Goal: Task Accomplishment & Management: Manage account settings

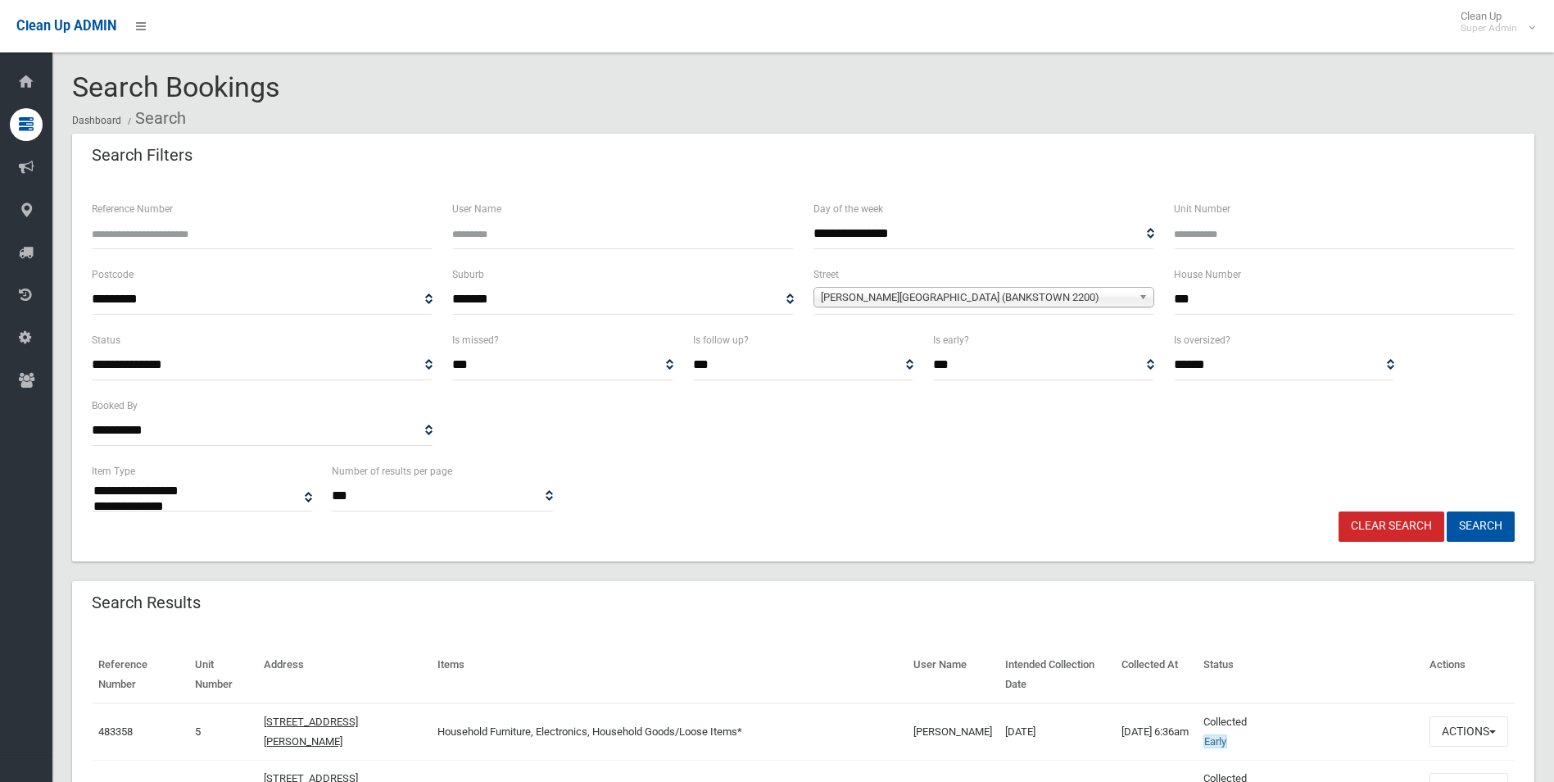
select select
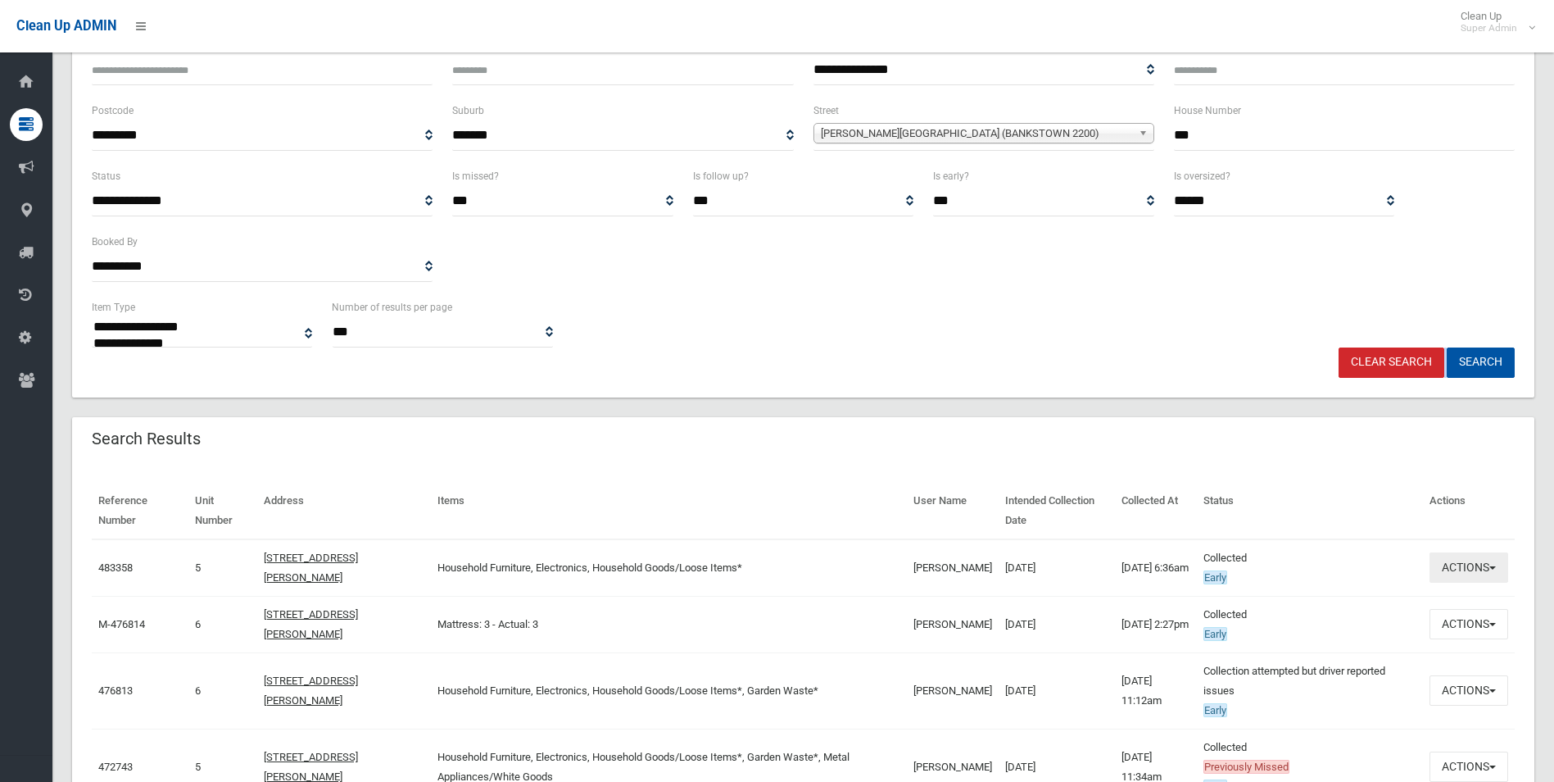
click at [1463, 572] on button "Actions" at bounding box center [1469, 567] width 79 height 30
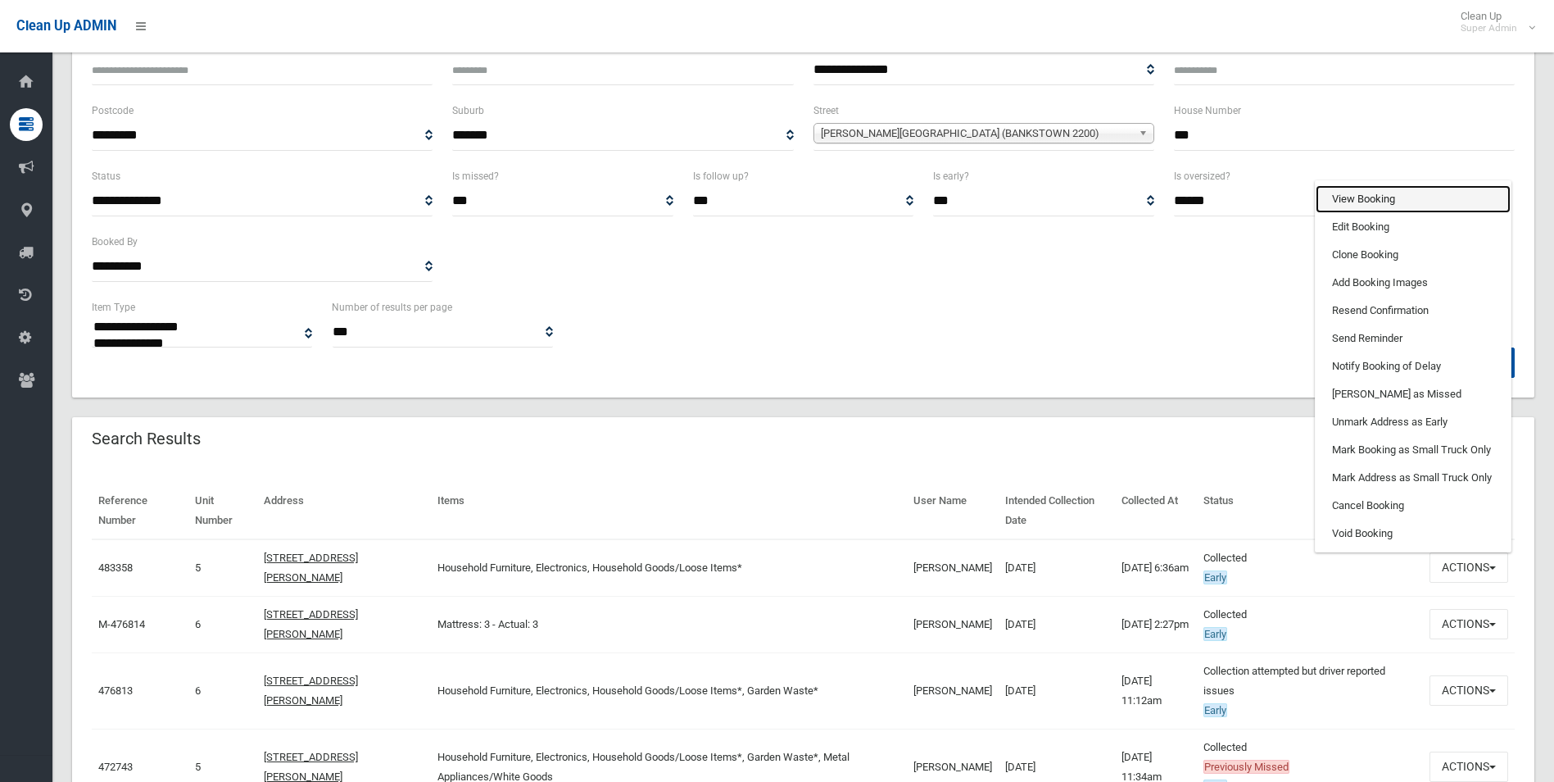
click at [1358, 199] on link "View Booking" at bounding box center [1413, 199] width 195 height 28
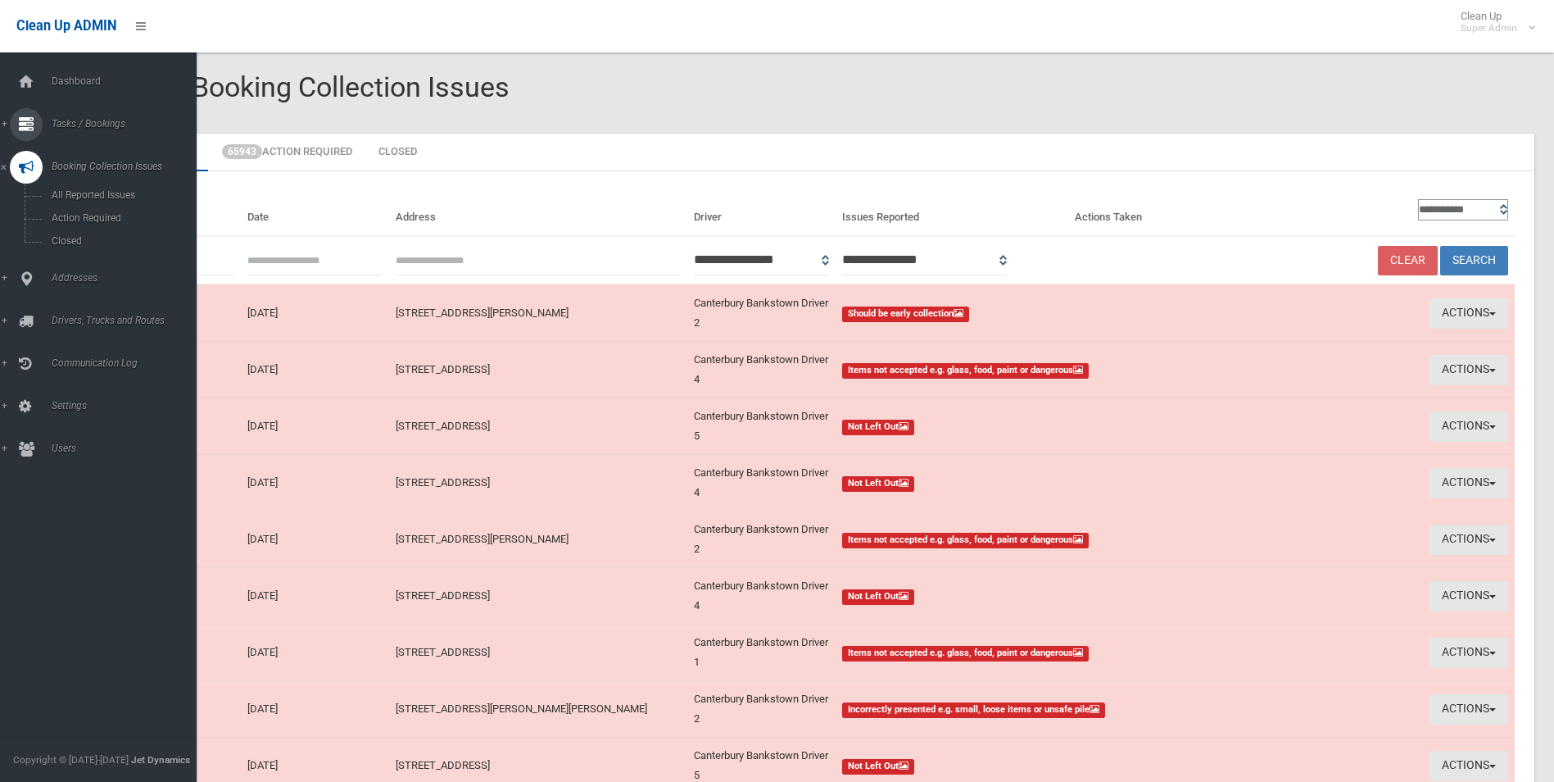
drag, startPoint x: 77, startPoint y: 118, endPoint x: 79, endPoint y: 127, distance: 9.2
click at [77, 118] on span "Tasks / Bookings" at bounding box center [128, 123] width 162 height 11
click at [74, 238] on link "Search" at bounding box center [104, 244] width 209 height 23
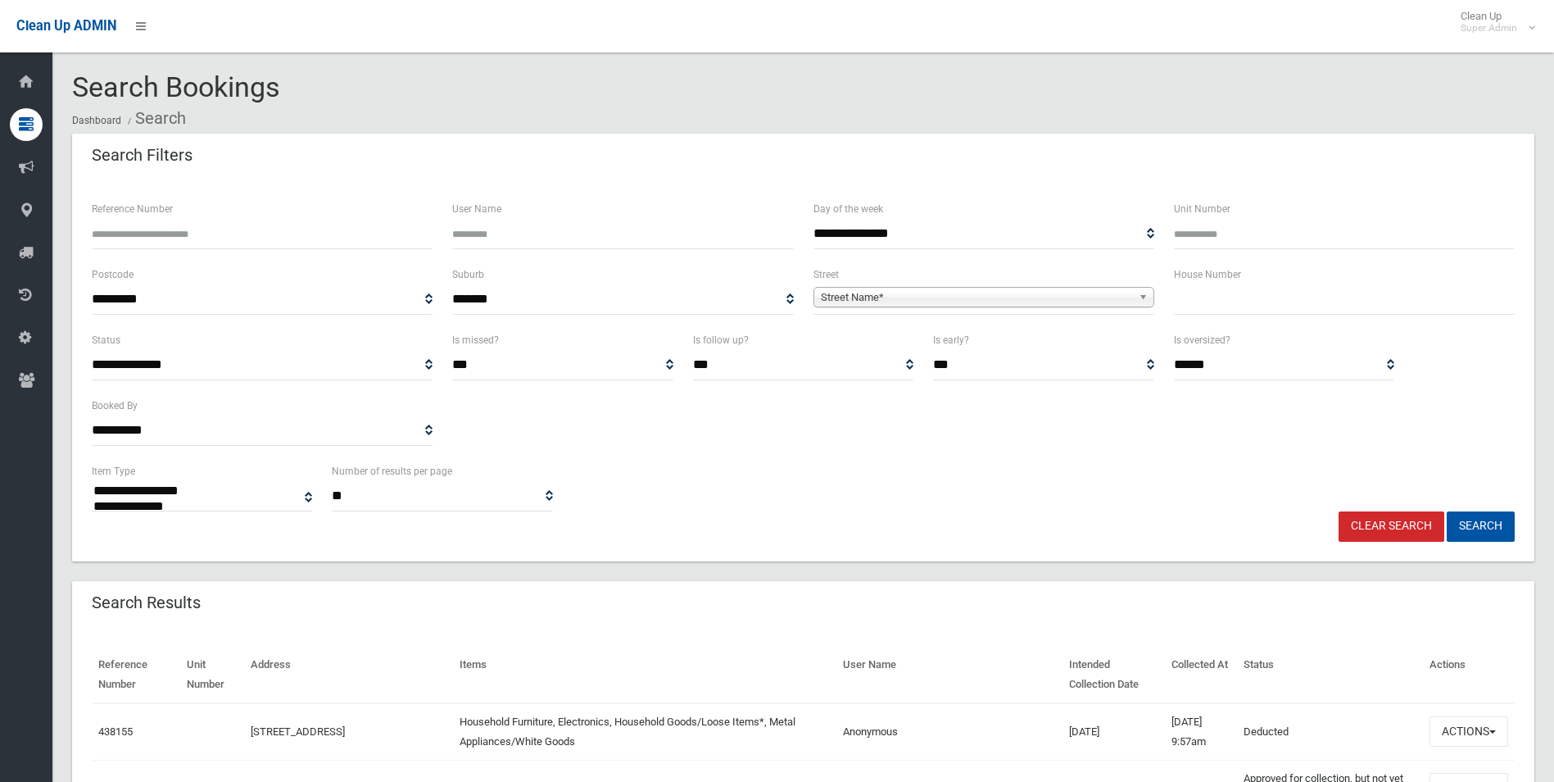
select select
click at [161, 229] on input "Reference Number" at bounding box center [262, 234] width 341 height 30
type input "******"
click at [1447, 511] on button "Search" at bounding box center [1481, 526] width 68 height 30
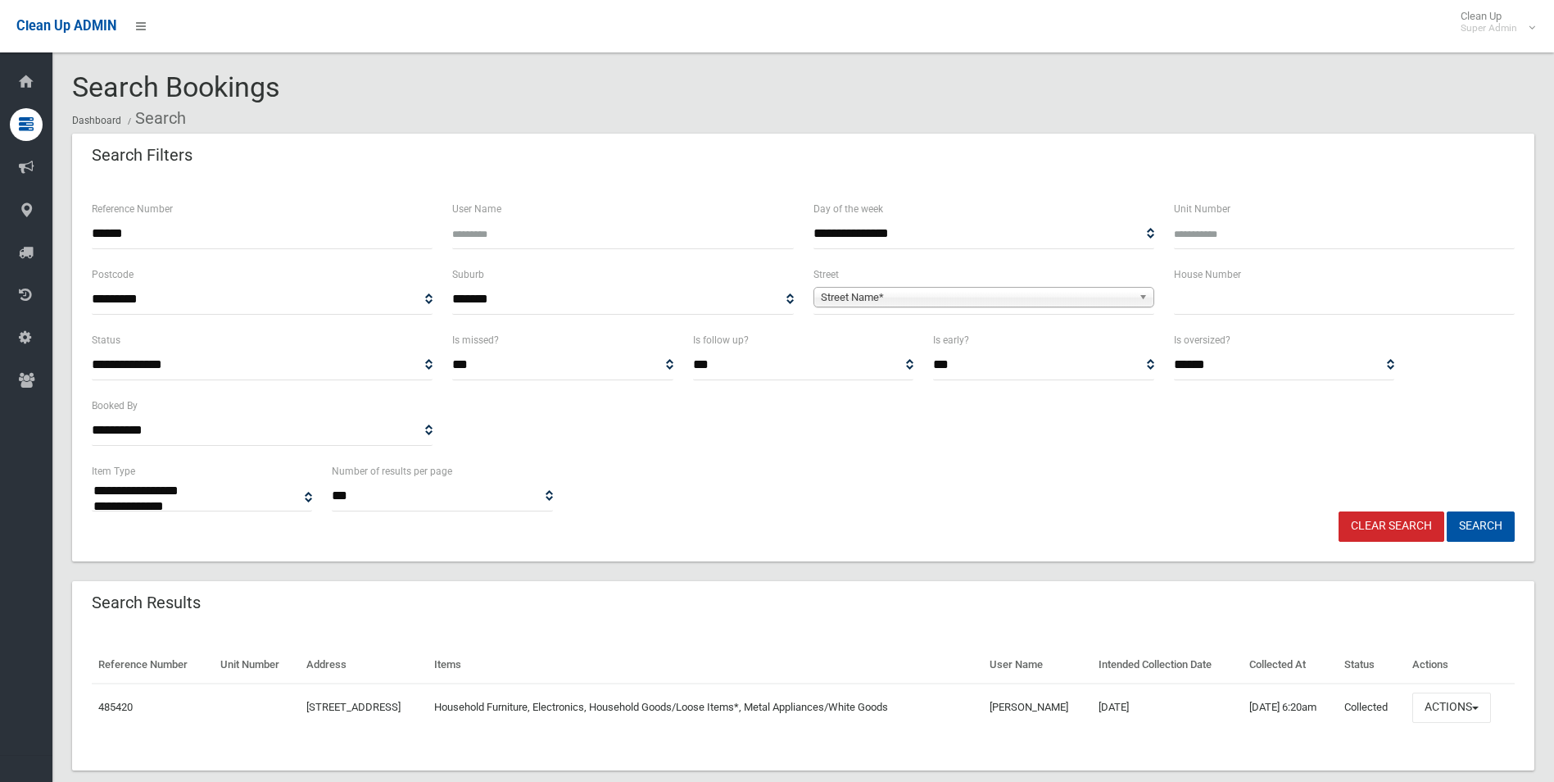
select select
click at [1456, 709] on button "Actions" at bounding box center [1451, 707] width 79 height 30
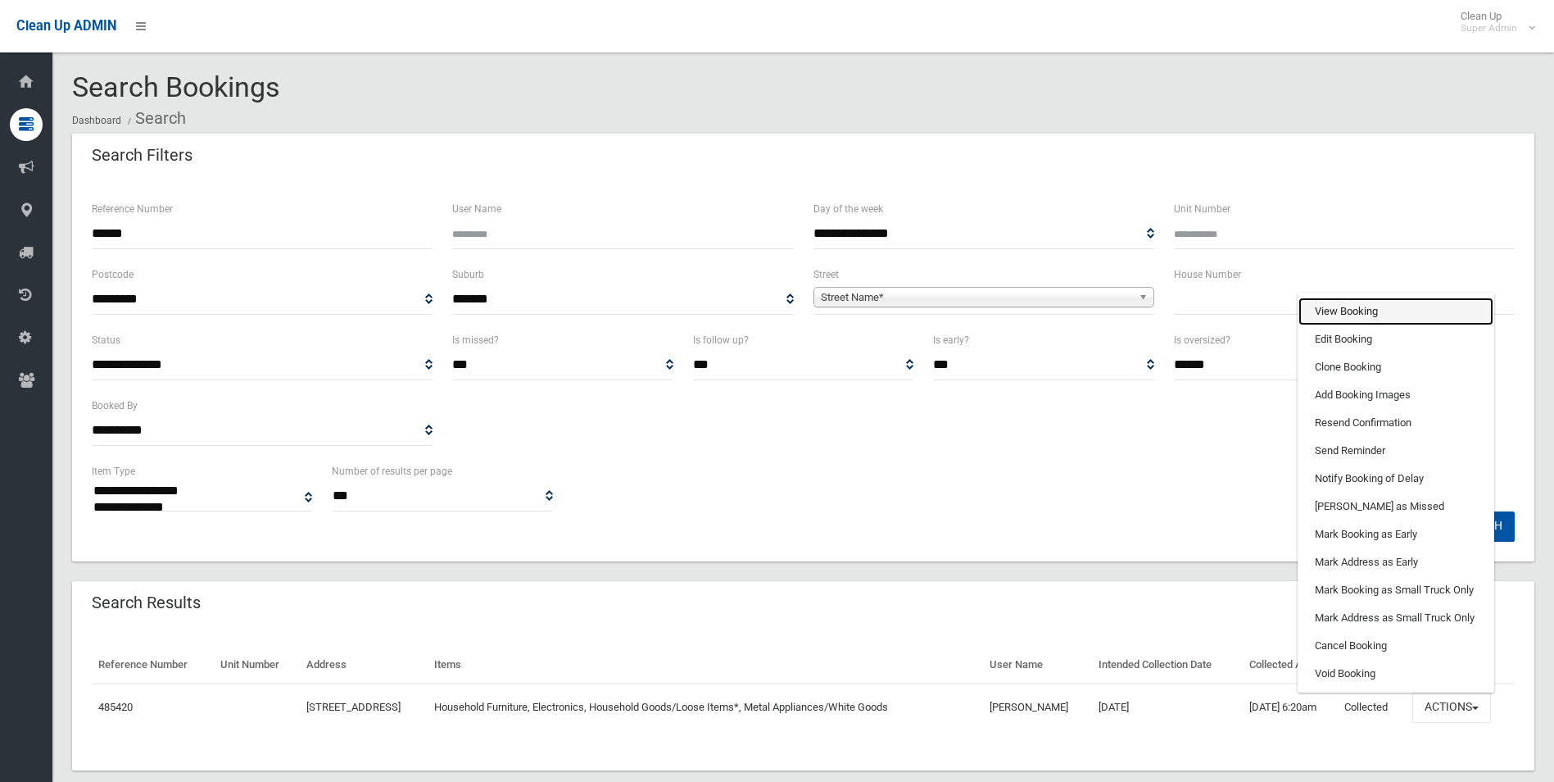
click at [1362, 311] on link "View Booking" at bounding box center [1396, 311] width 195 height 28
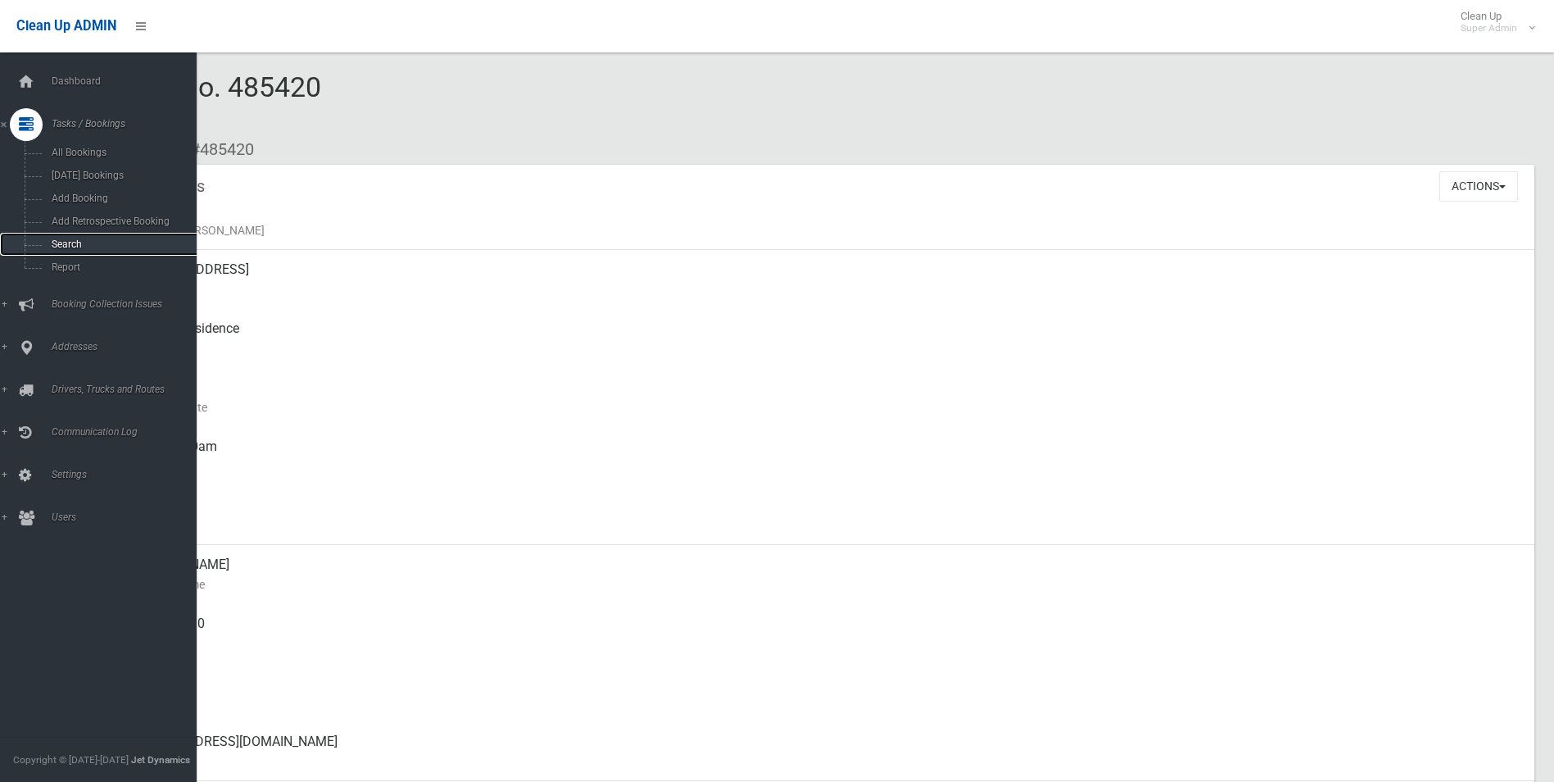
click at [71, 247] on span "Search" at bounding box center [121, 243] width 148 height 11
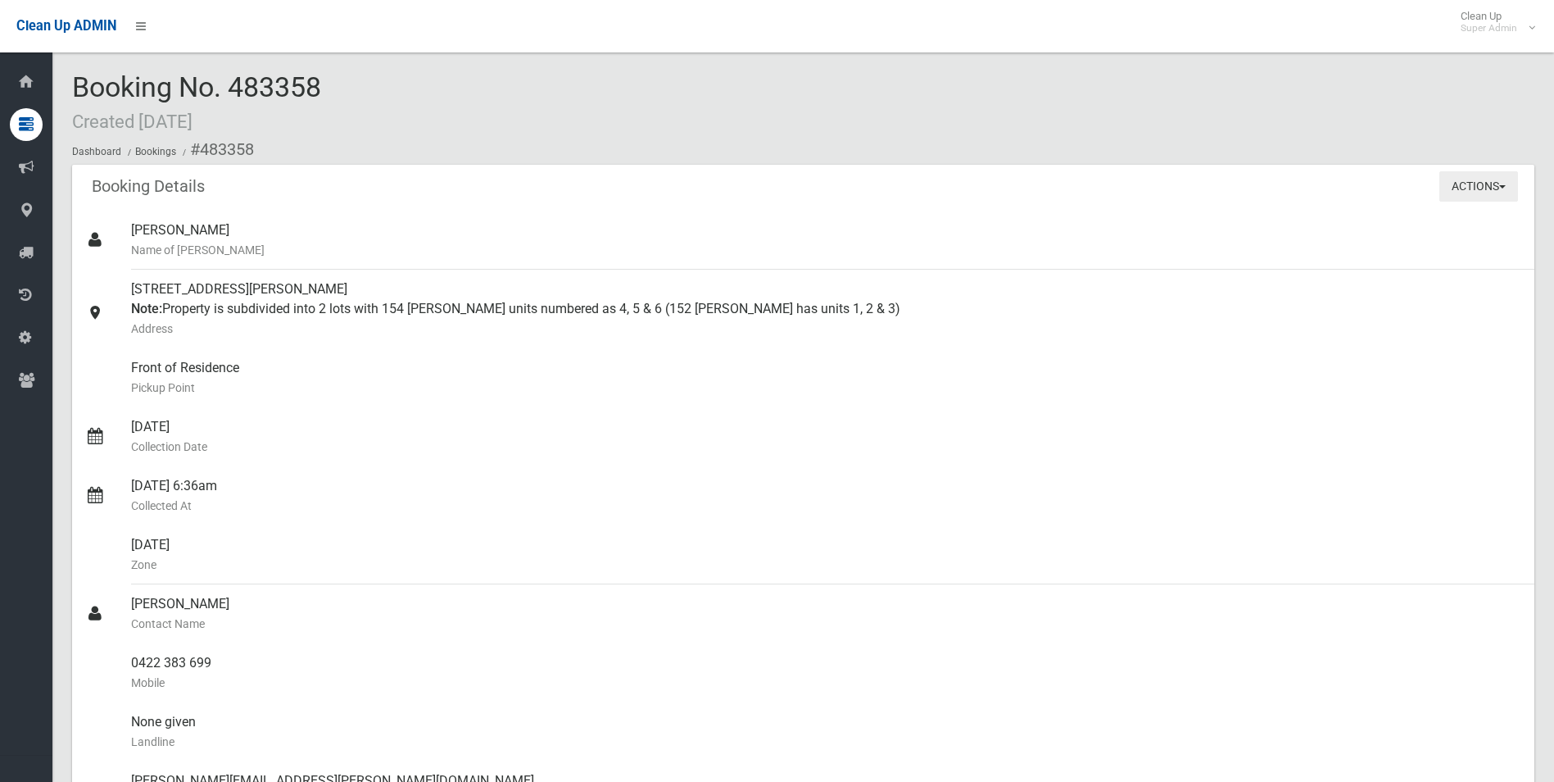
click at [1466, 189] on button "Actions" at bounding box center [1478, 186] width 79 height 30
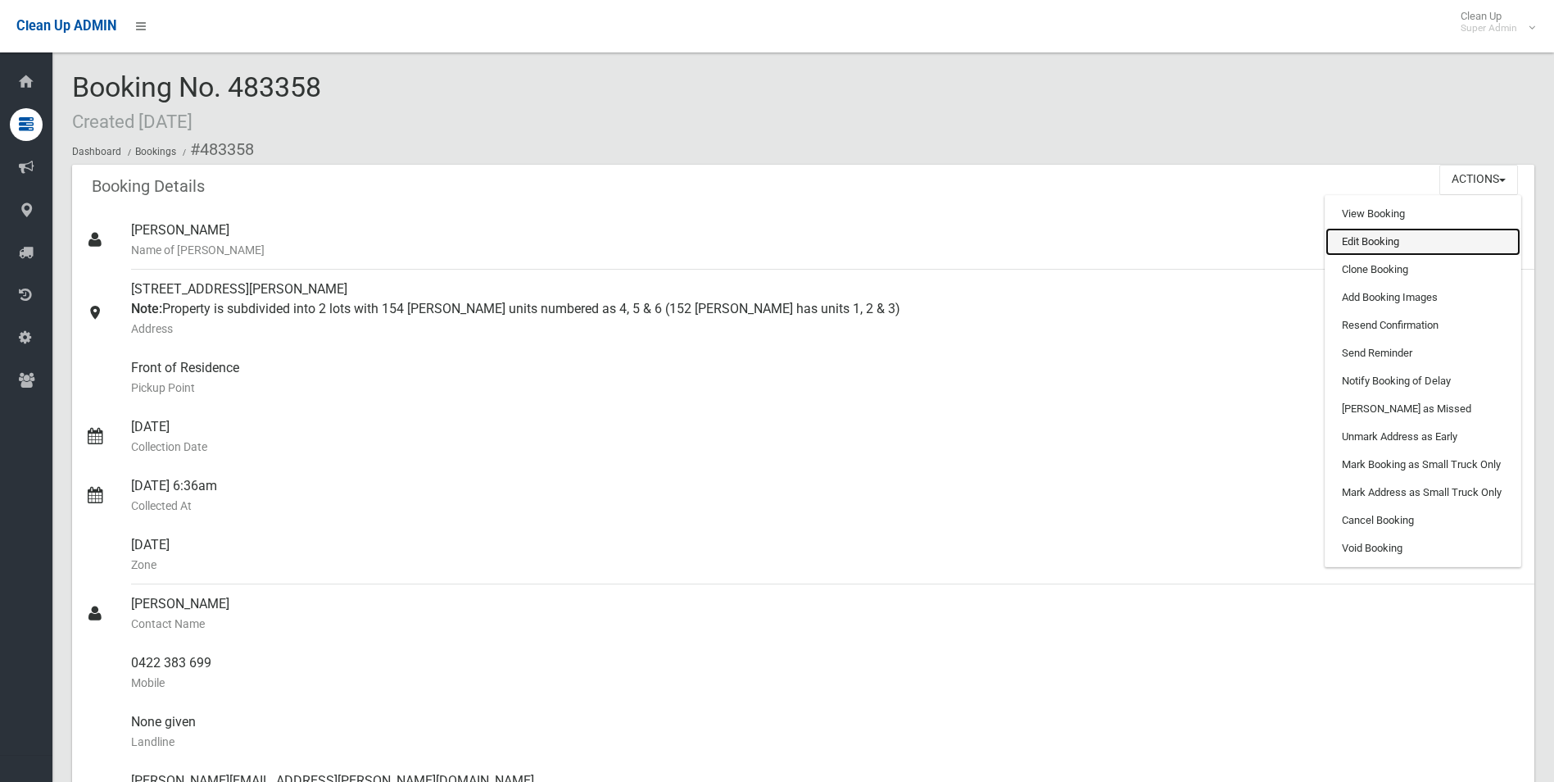
click at [1373, 240] on link "Edit Booking" at bounding box center [1423, 242] width 195 height 28
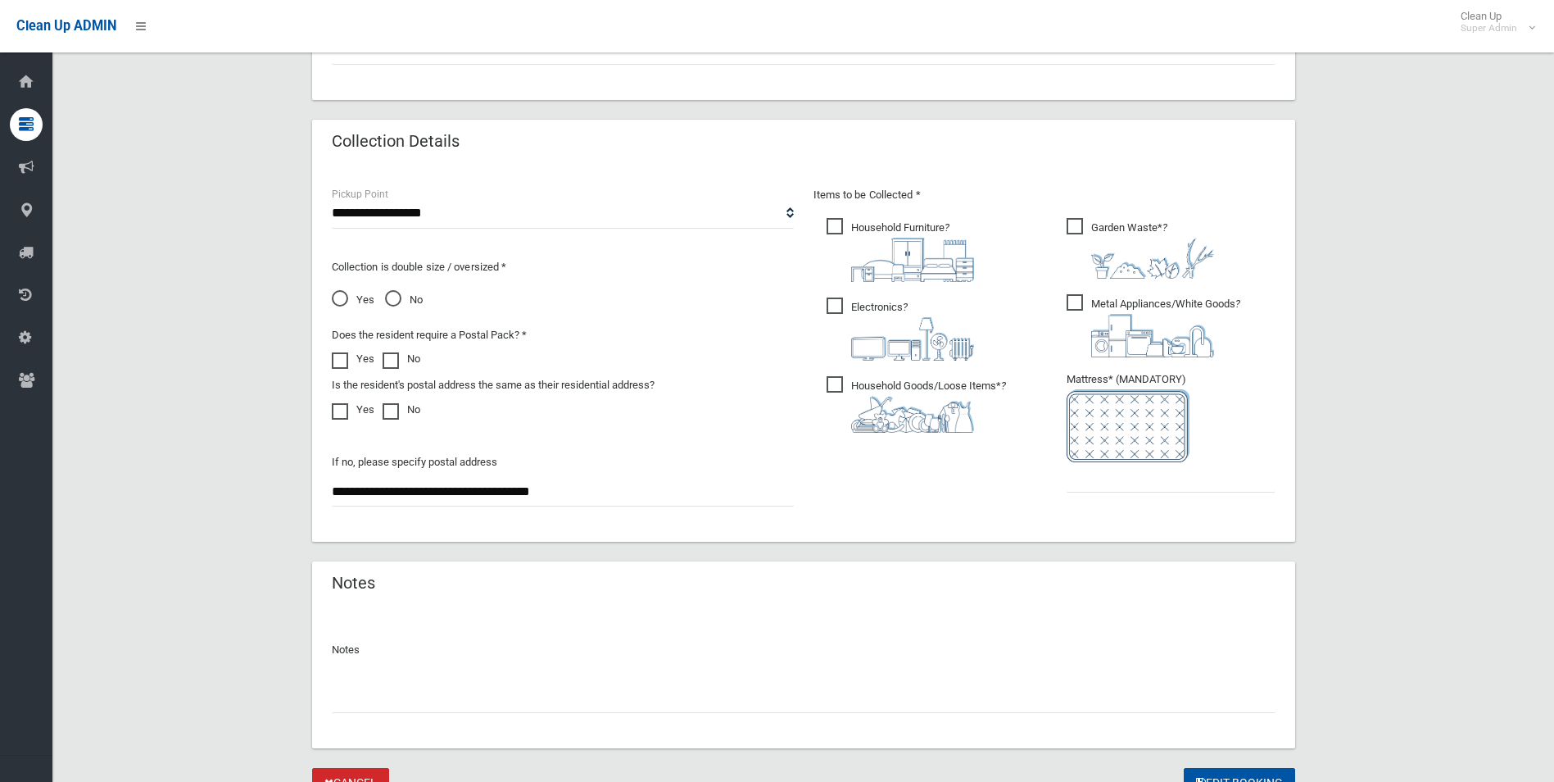
scroll to position [987, 0]
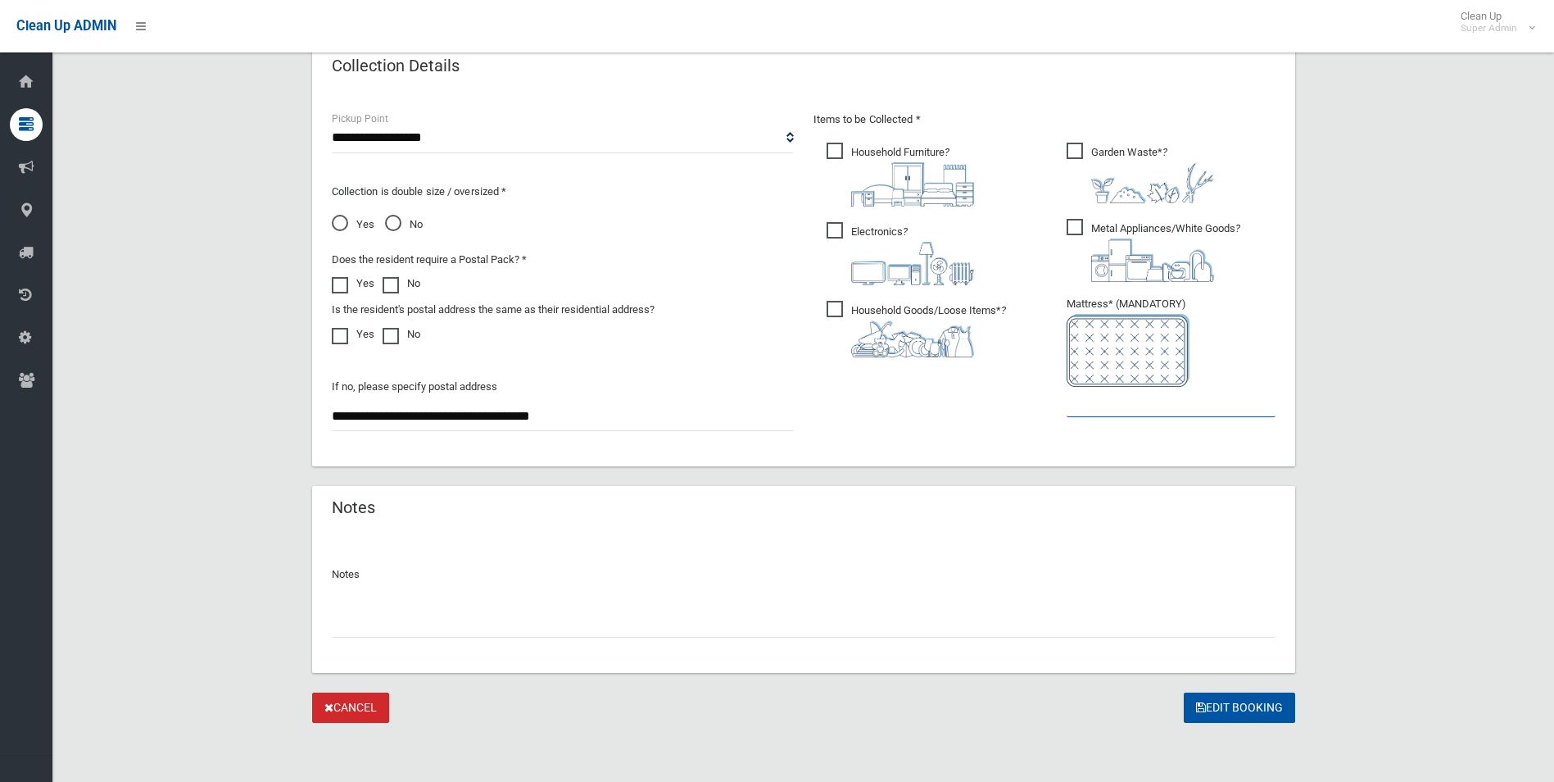
click at [1100, 409] on input "text" at bounding box center [1171, 402] width 209 height 30
type input "*"
click at [332, 641] on div "Notes" at bounding box center [803, 602] width 983 height 141
drag, startPoint x: 342, startPoint y: 630, endPoint x: 466, endPoint y: 563, distance: 141.5
click at [345, 628] on input "text" at bounding box center [804, 622] width 944 height 30
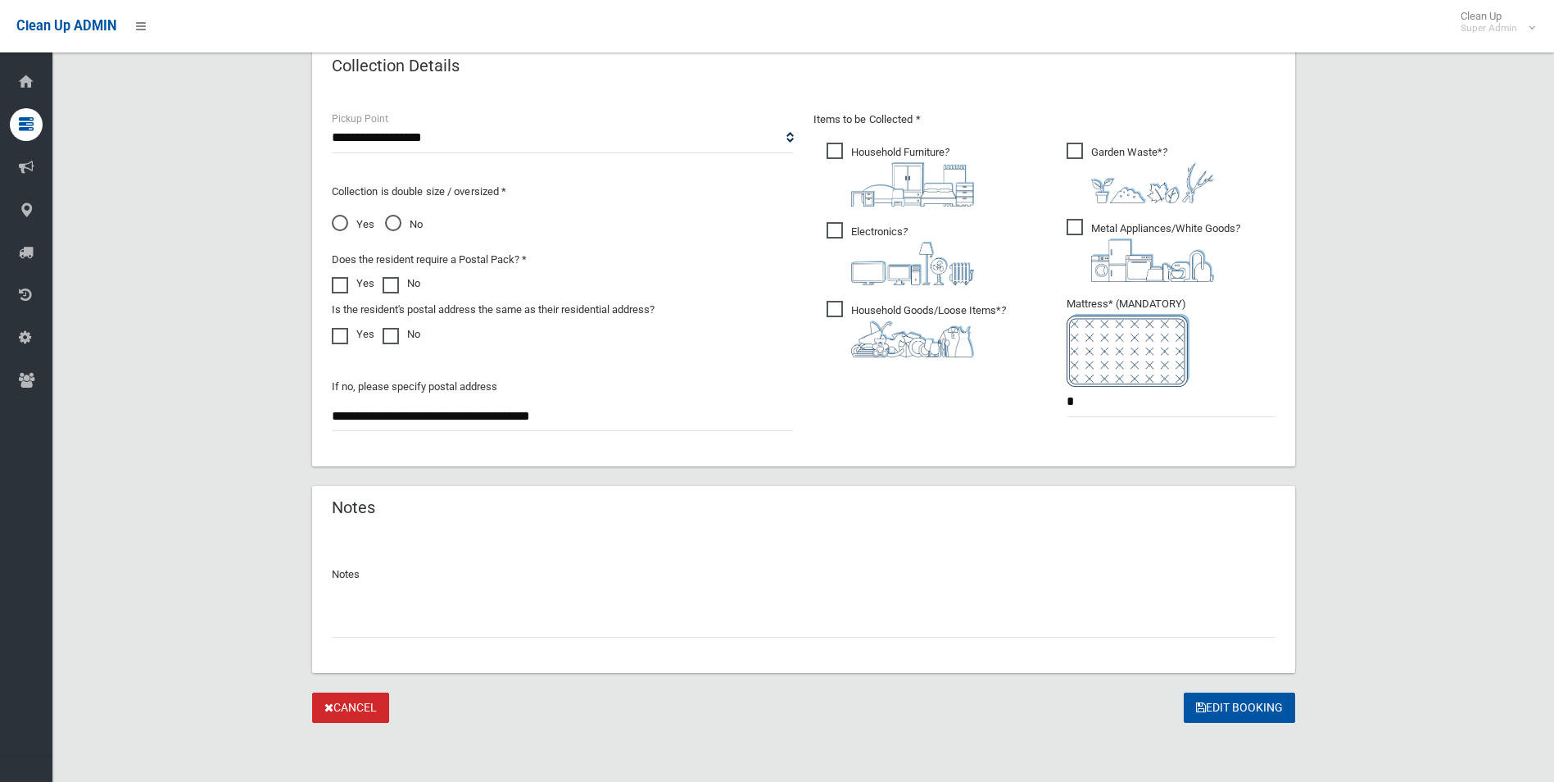
click at [487, 614] on input "text" at bounding box center [804, 622] width 944 height 30
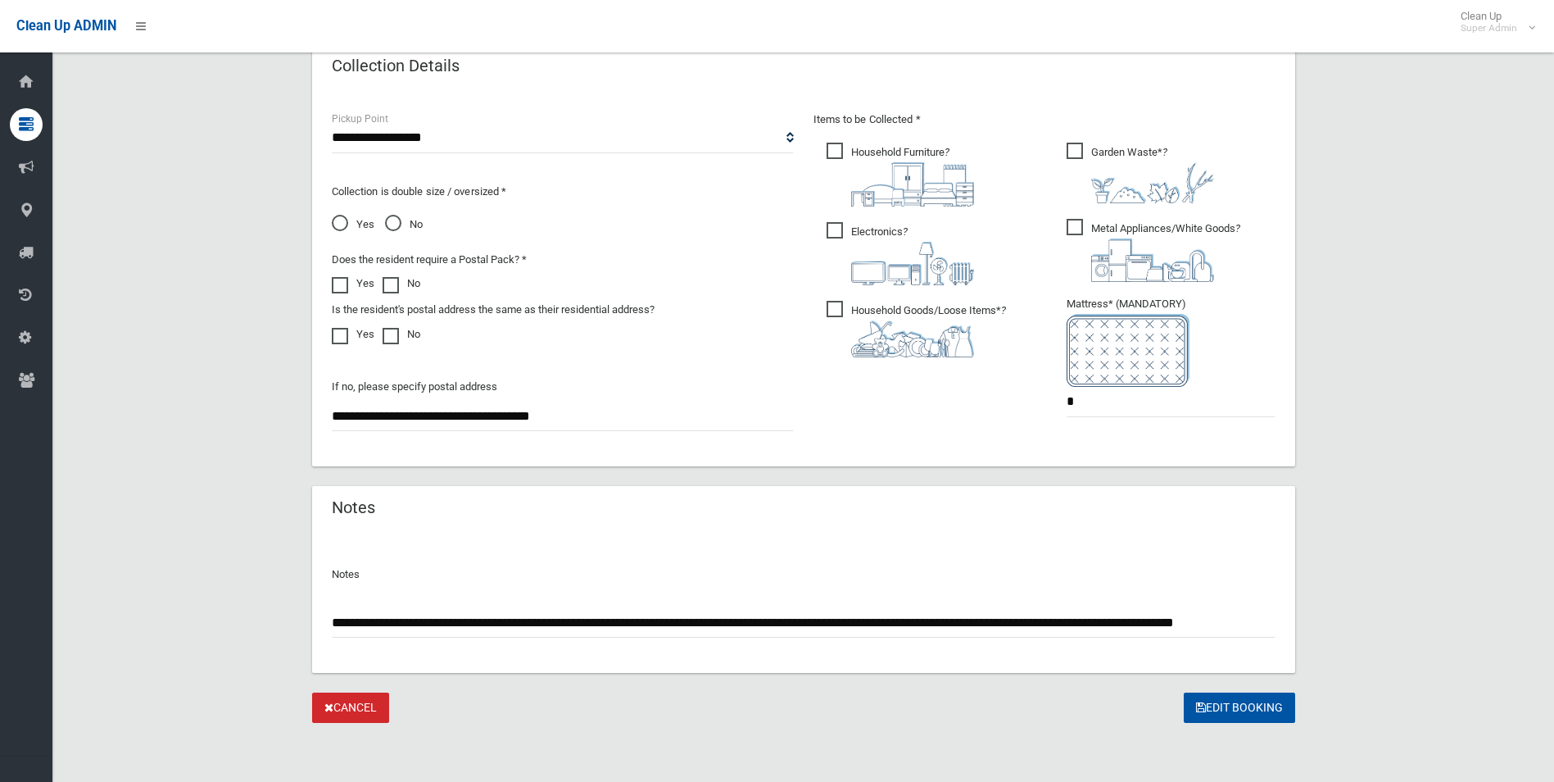
scroll to position [0, 30]
type input "**********"
click at [1241, 708] on button "Edit Booking" at bounding box center [1239, 707] width 111 height 30
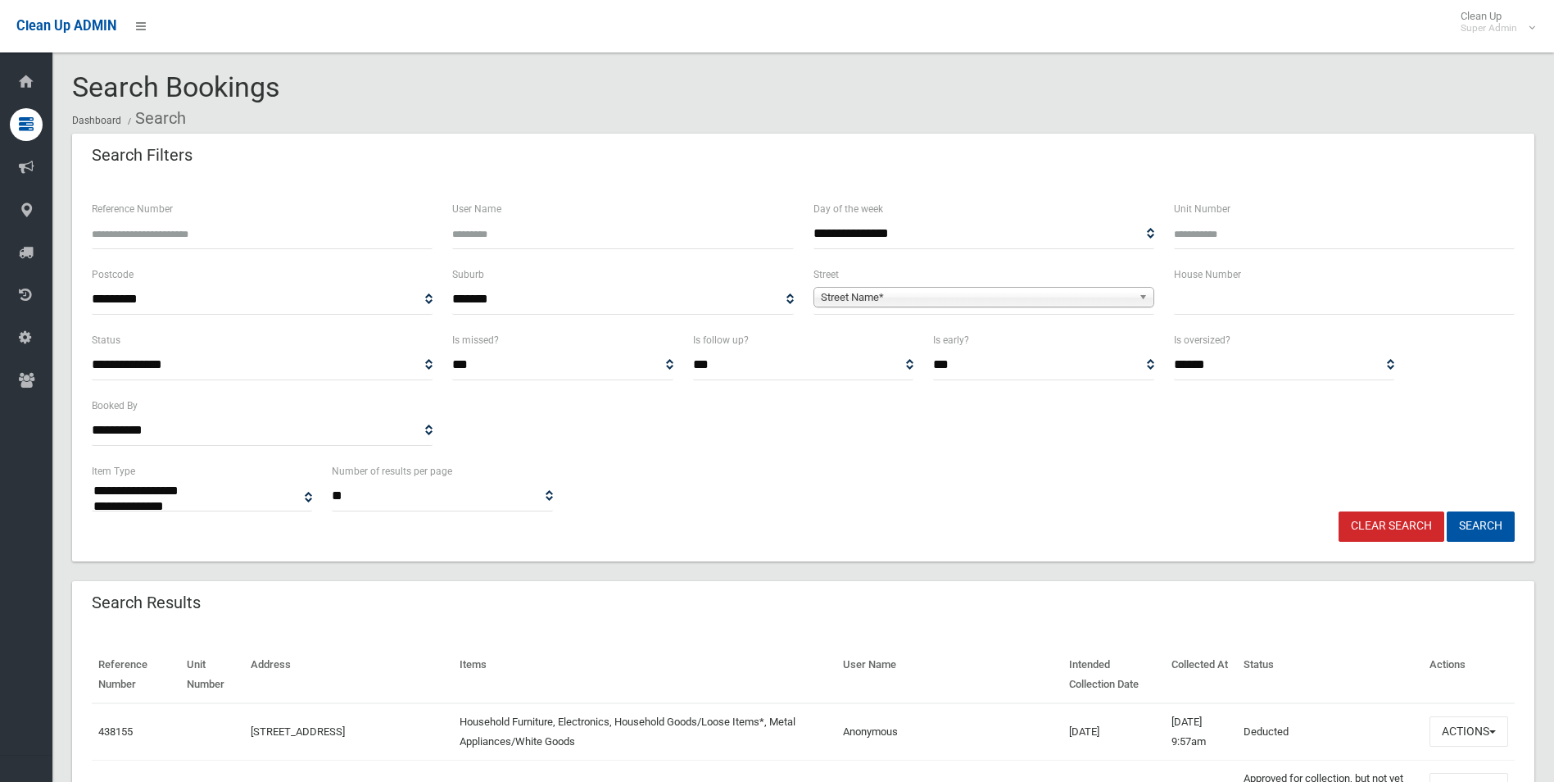
select select
click at [873, 295] on span "Street Name*" at bounding box center [976, 298] width 311 height 20
type input "*******"
click at [886, 347] on li "Mactier Avenue (MILPERRA 2214)" at bounding box center [984, 343] width 333 height 20
click at [1209, 301] on input "text" at bounding box center [1344, 299] width 341 height 30
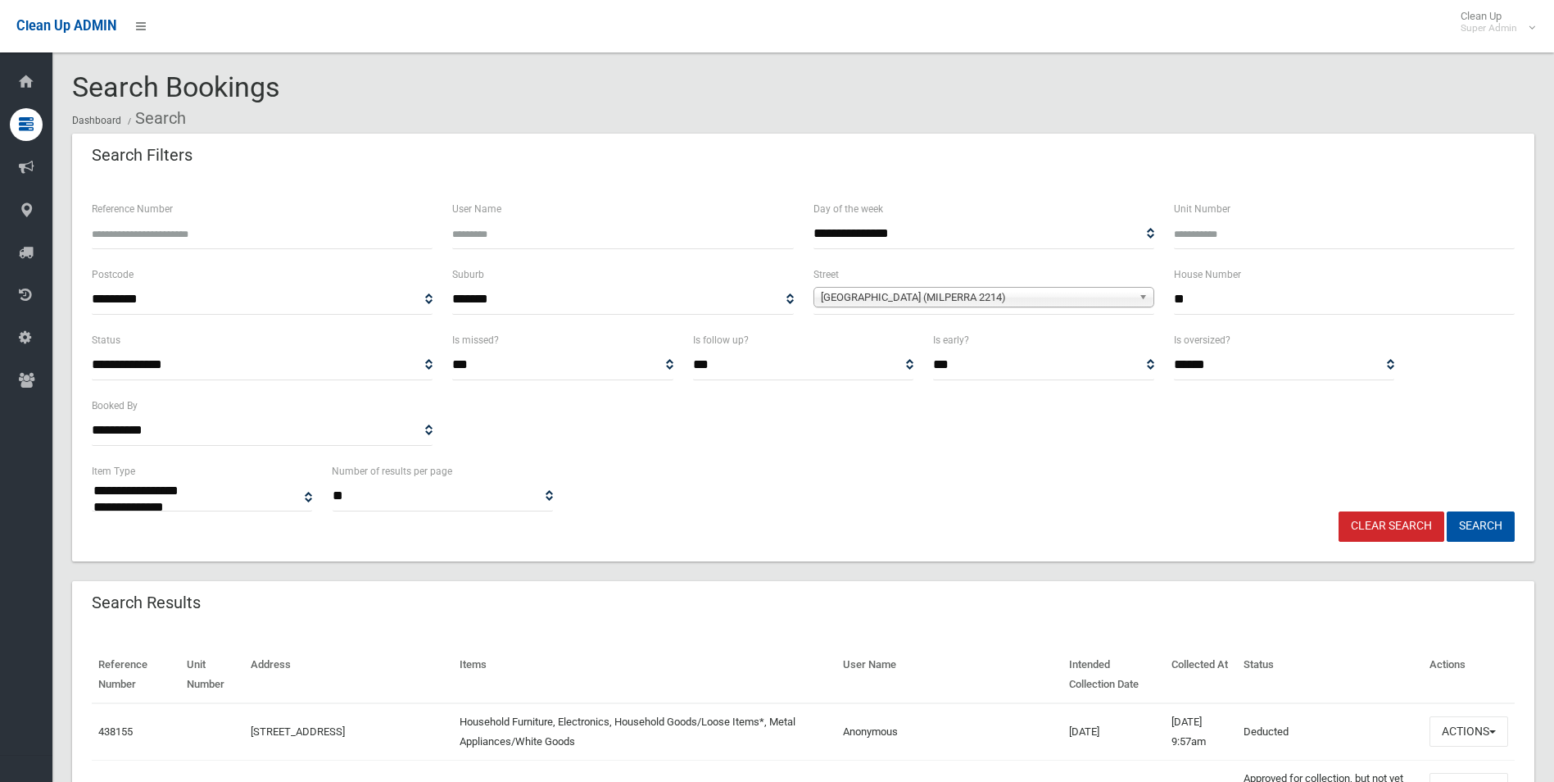
type input "**"
click at [1447, 511] on button "Search" at bounding box center [1481, 526] width 68 height 30
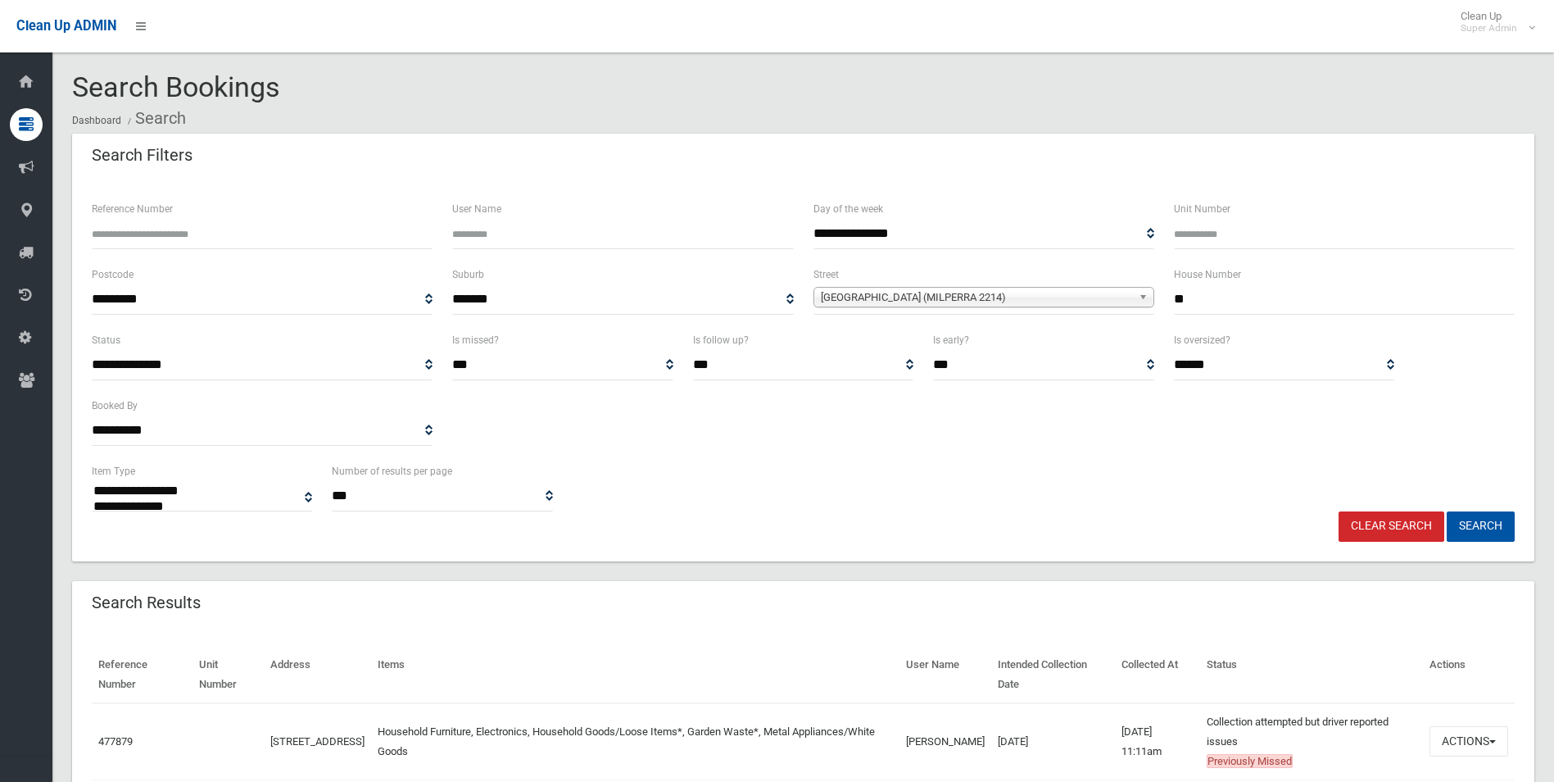
select select
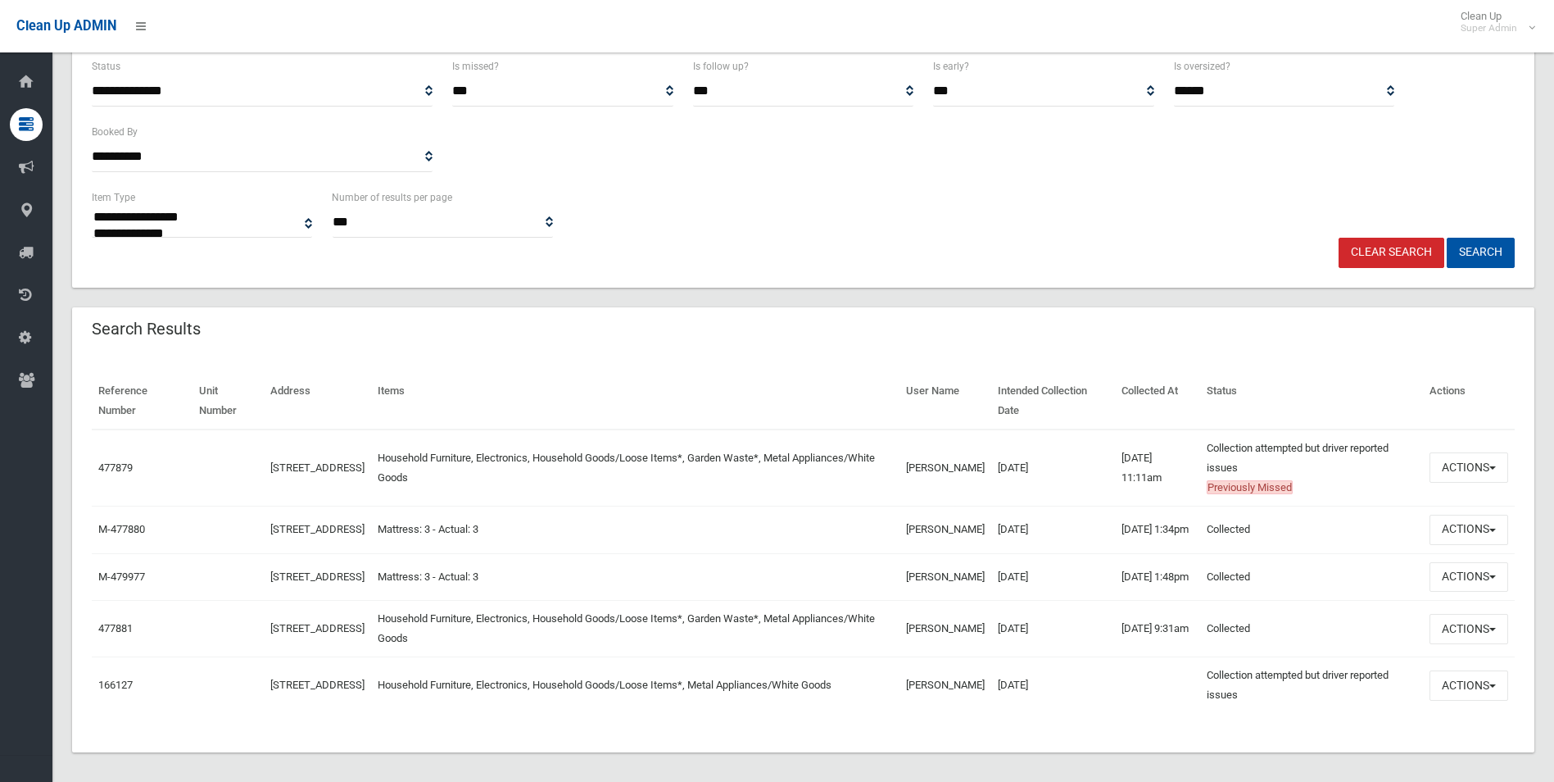
scroll to position [302, 0]
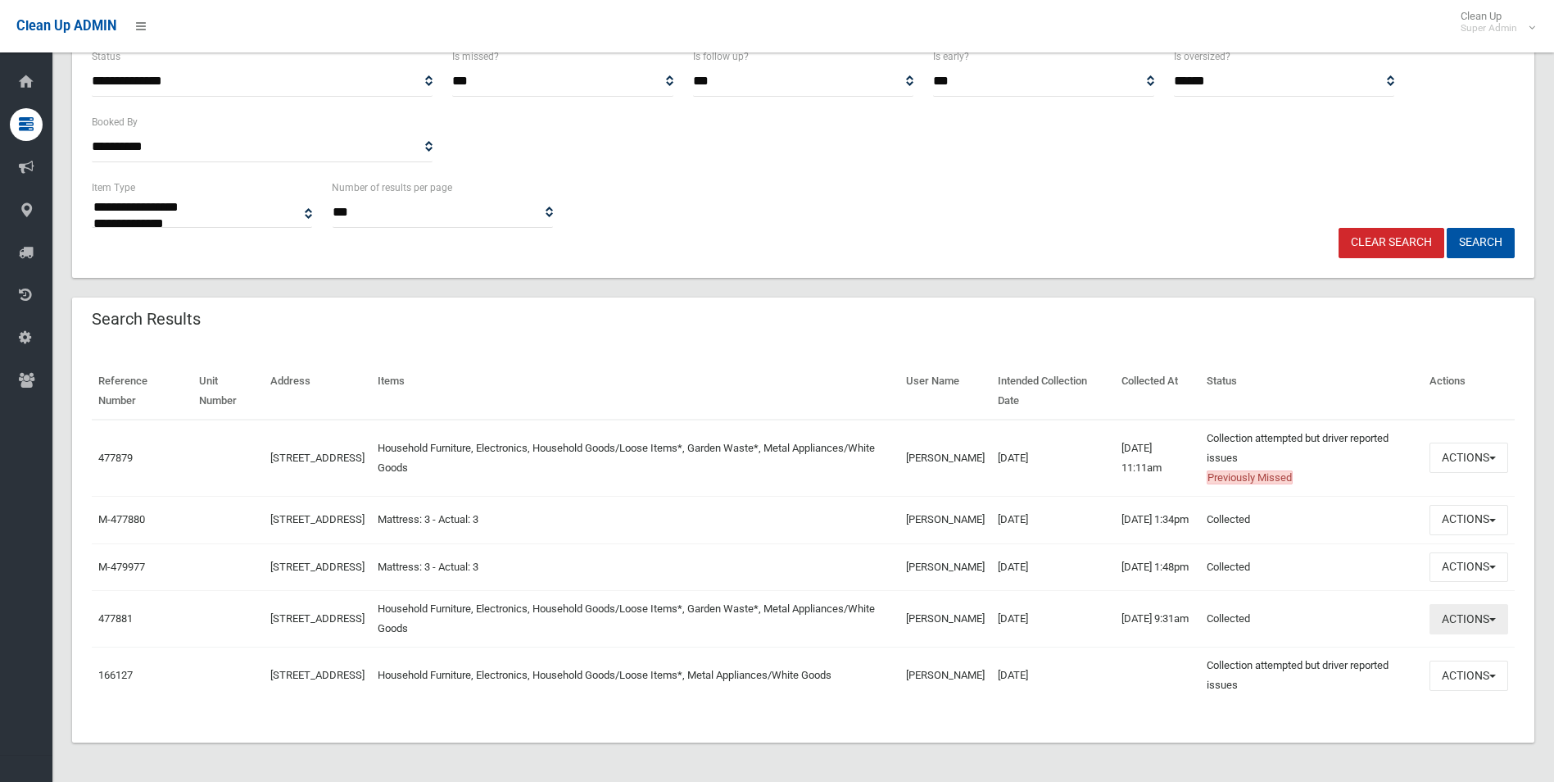
click at [1468, 621] on button "Actions" at bounding box center [1469, 619] width 79 height 30
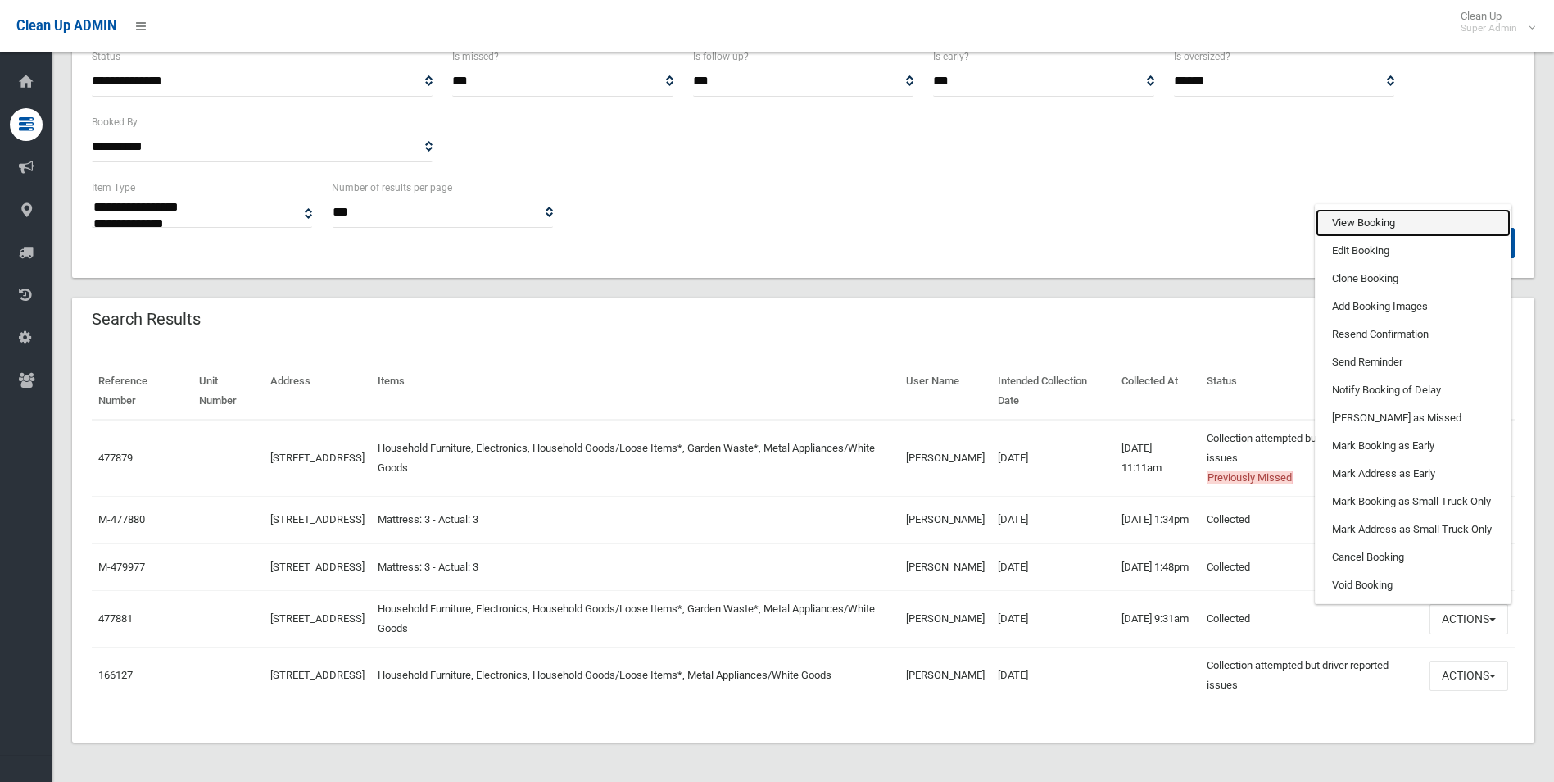
click at [1334, 216] on link "View Booking" at bounding box center [1413, 223] width 195 height 28
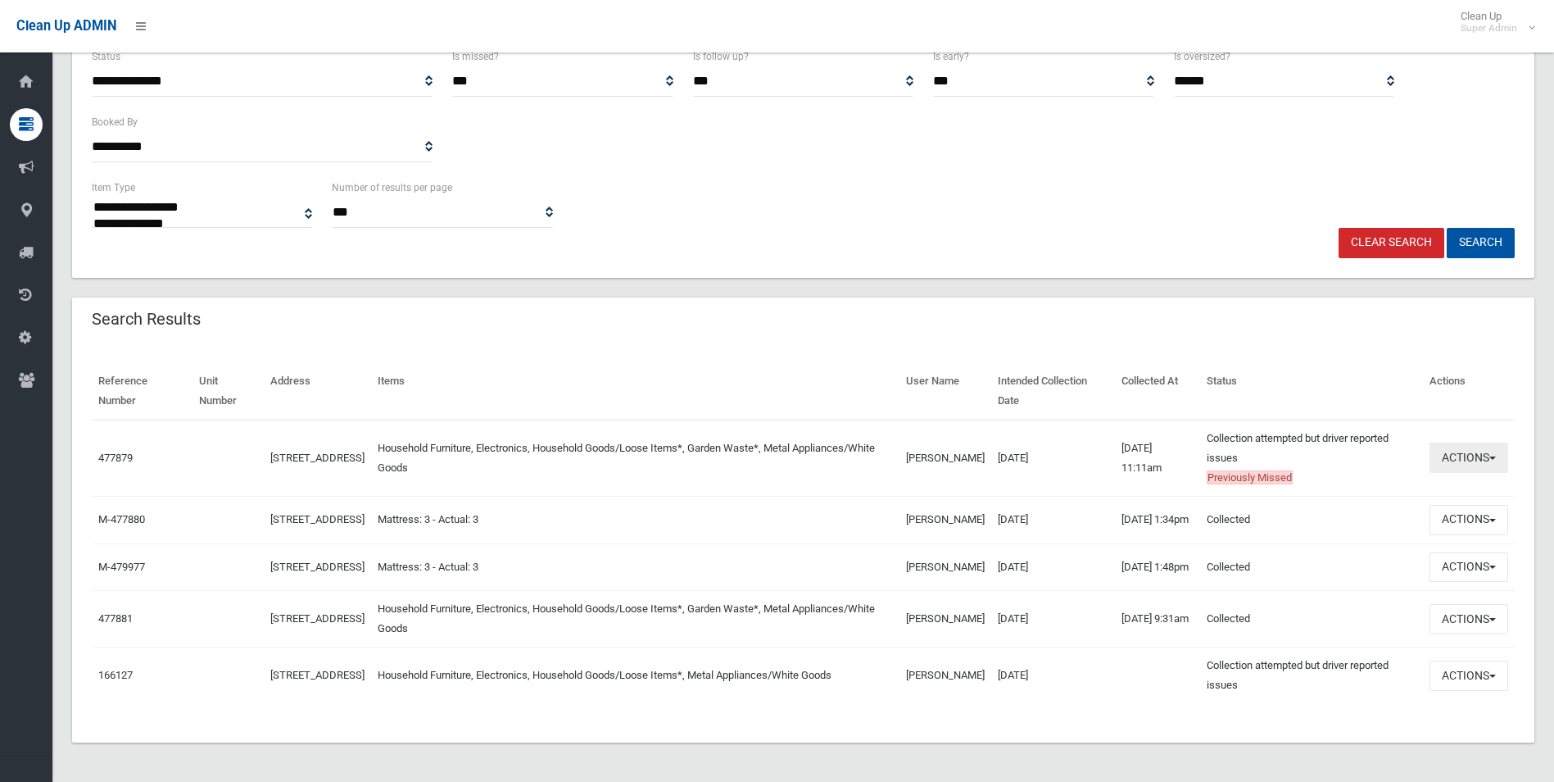
click at [1466, 442] on button "Actions" at bounding box center [1469, 457] width 79 height 30
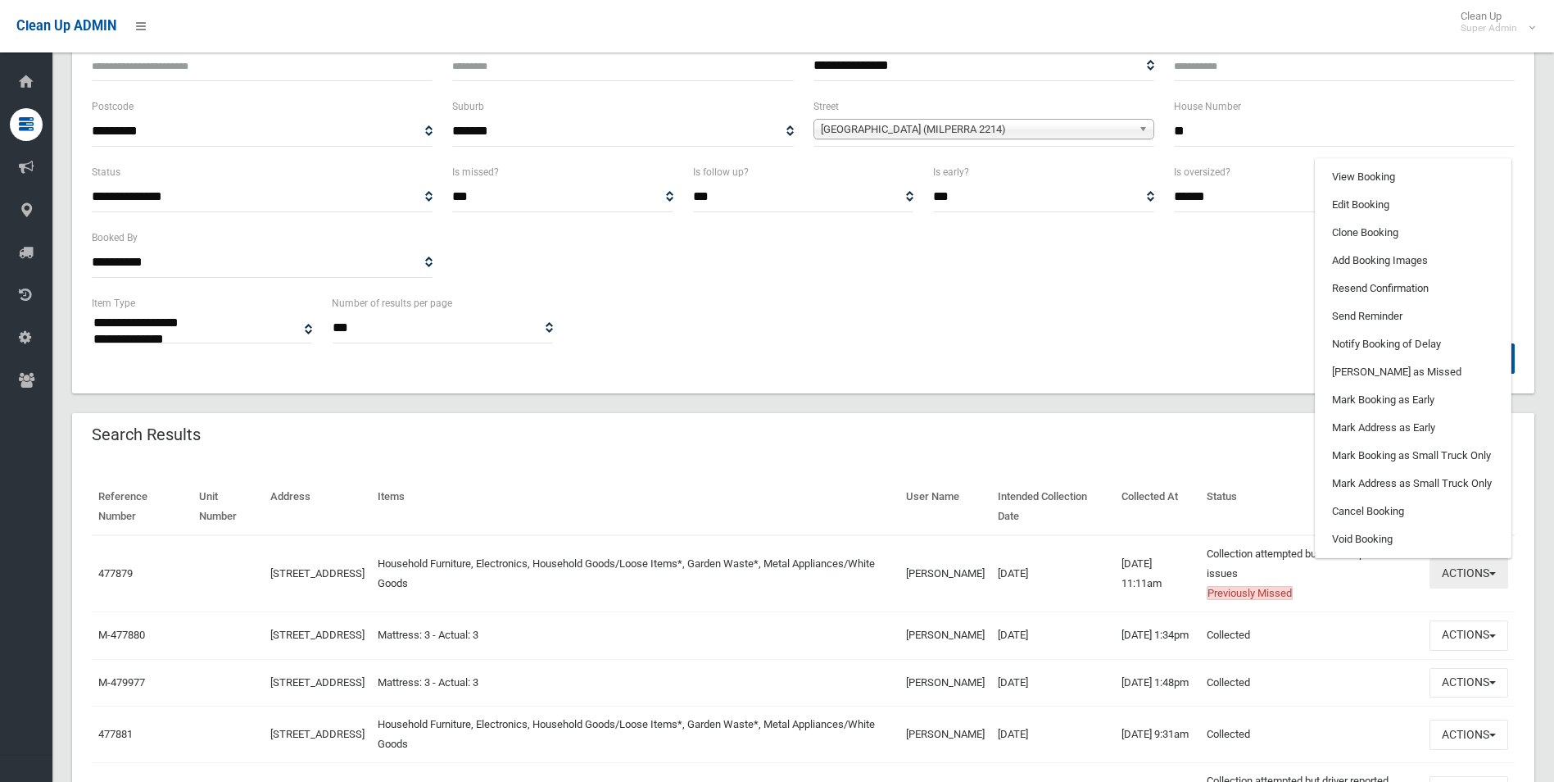
scroll to position [138, 0]
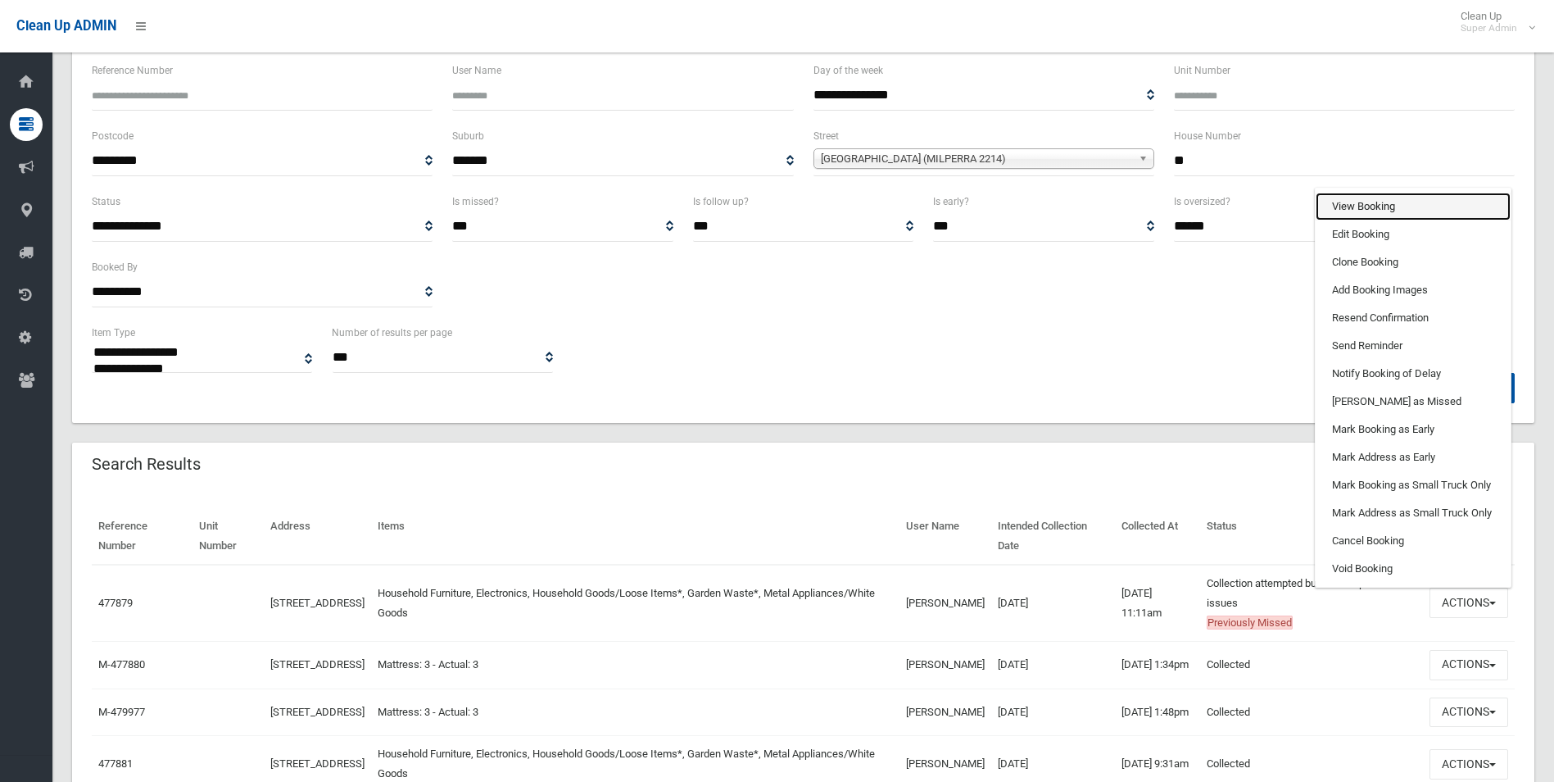
click at [1353, 203] on link "View Booking" at bounding box center [1413, 207] width 195 height 28
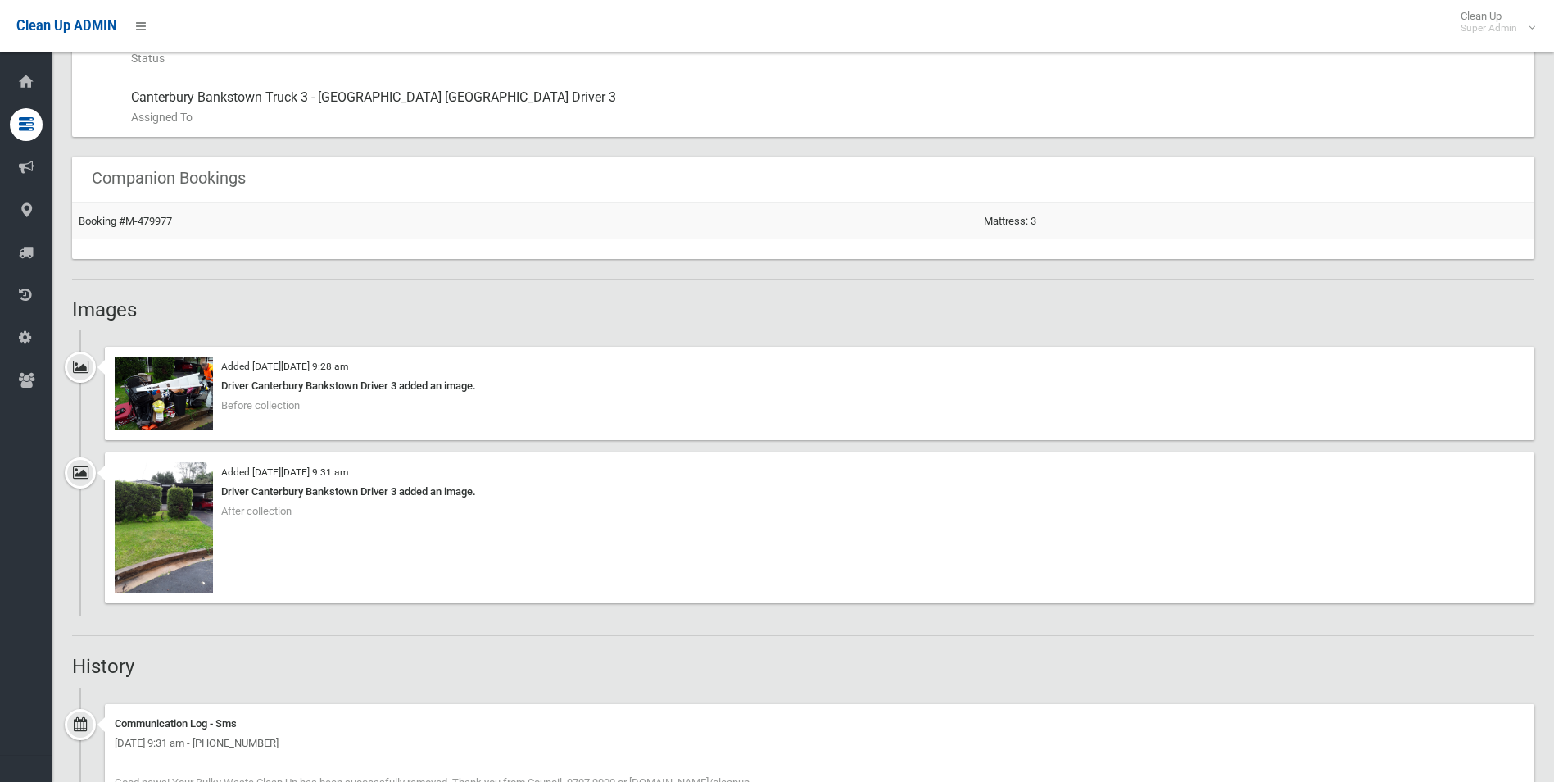
scroll to position [983, 0]
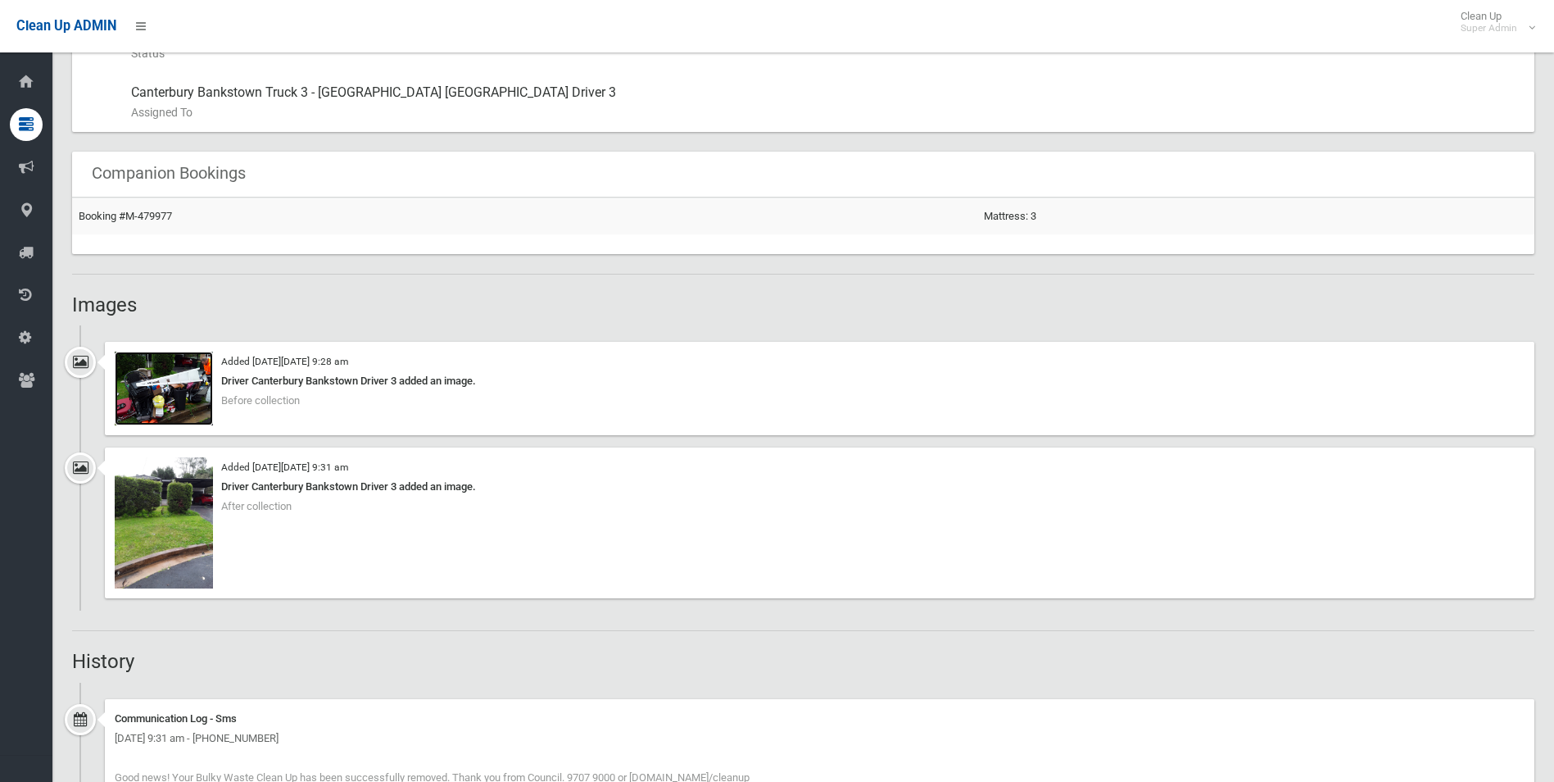
click at [180, 396] on img at bounding box center [164, 388] width 98 height 74
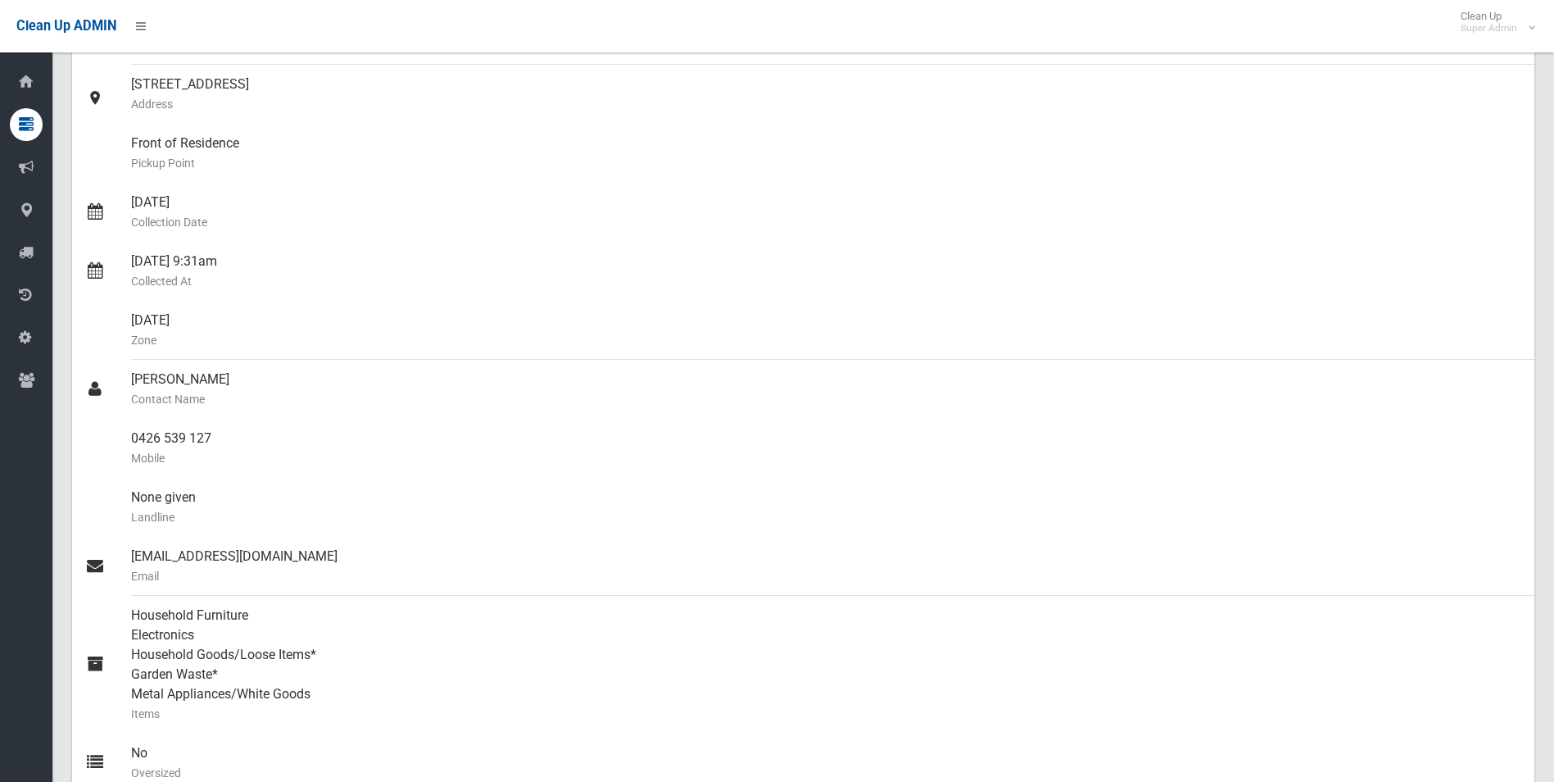
scroll to position [82, 0]
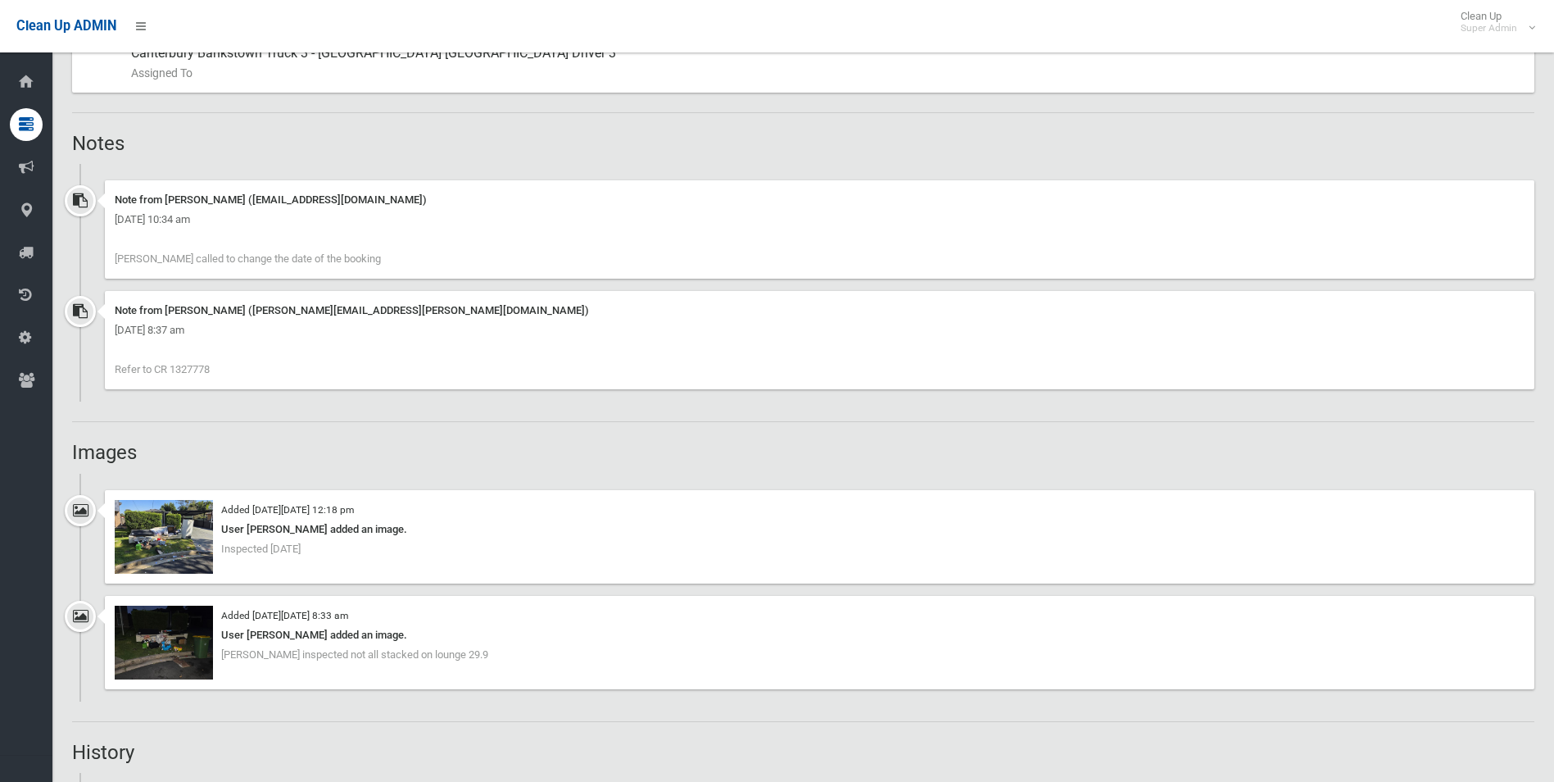
scroll to position [1147, 0]
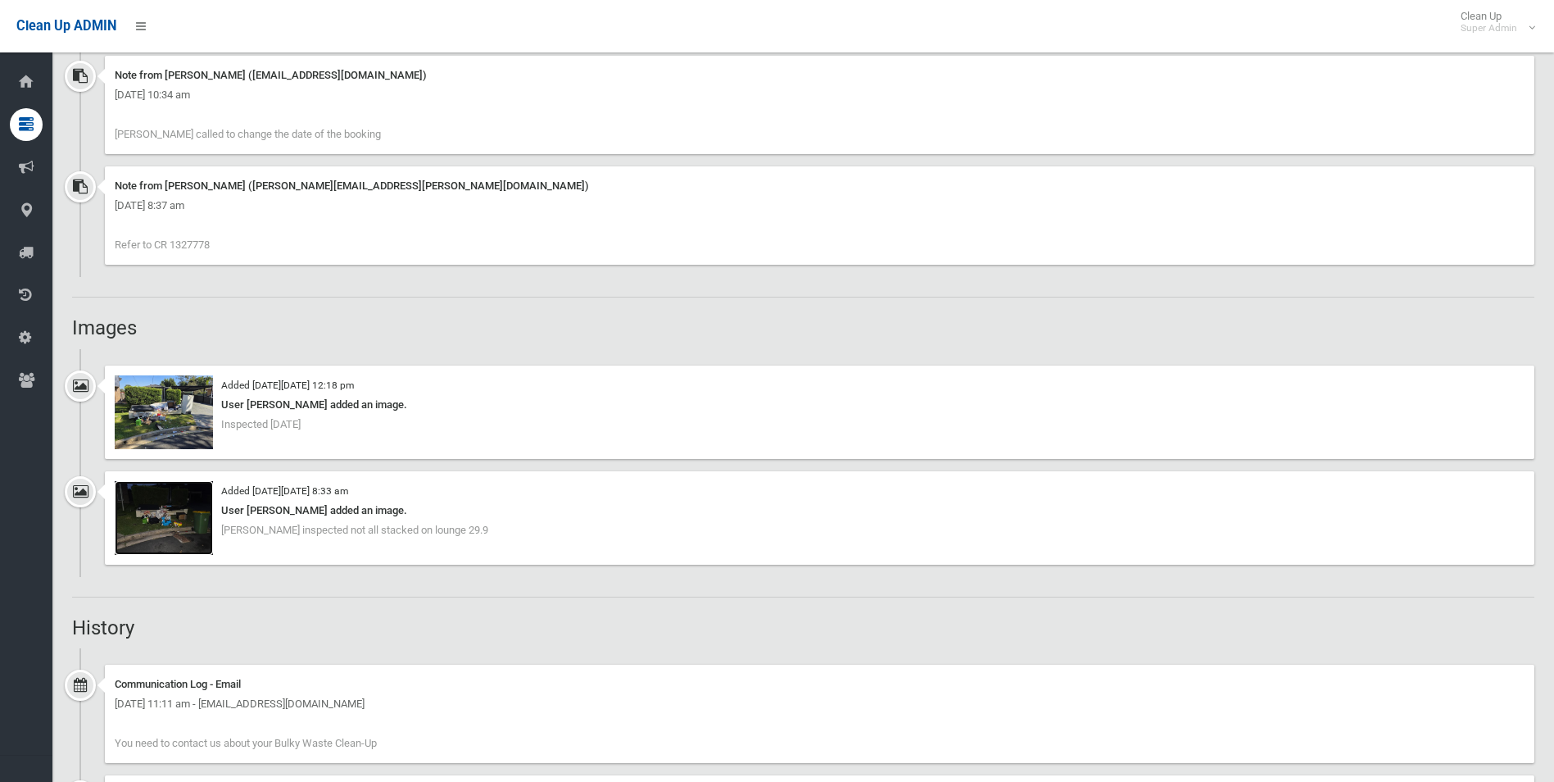
click at [158, 520] on img at bounding box center [164, 518] width 98 height 74
click at [177, 436] on img at bounding box center [164, 412] width 98 height 74
click at [188, 530] on img at bounding box center [164, 518] width 98 height 74
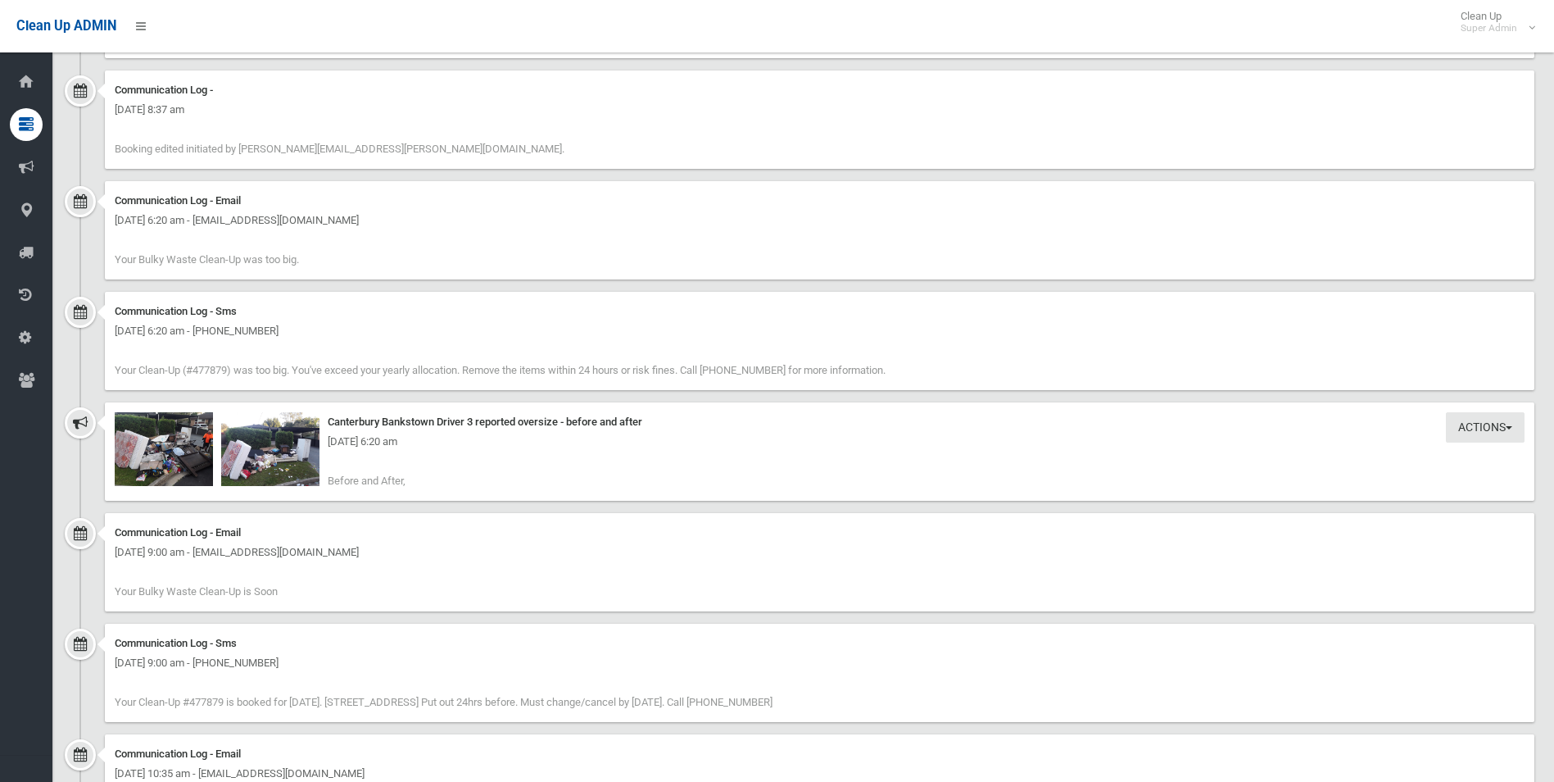
scroll to position [2949, 0]
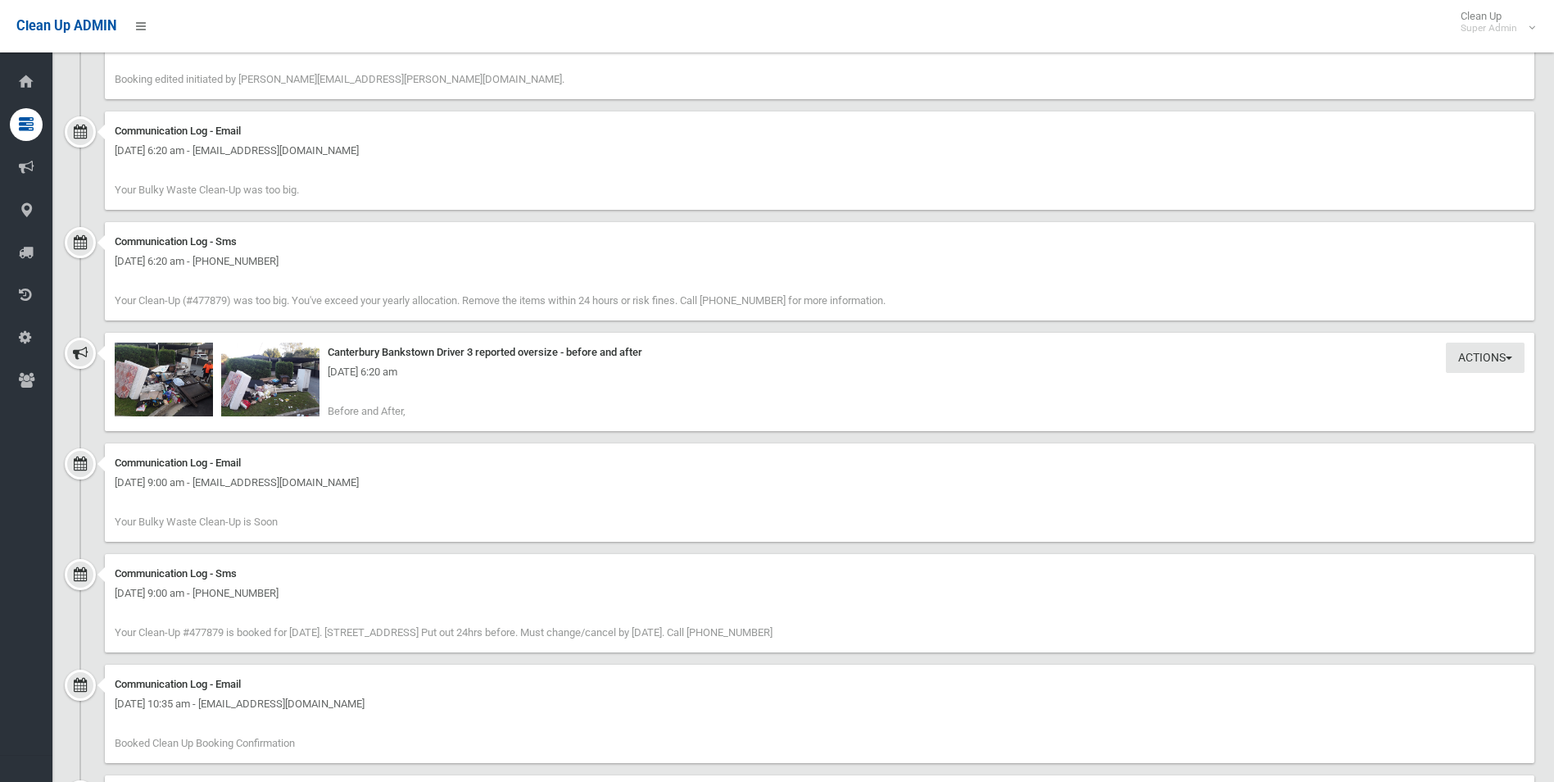
drag, startPoint x: 183, startPoint y: 379, endPoint x: 203, endPoint y: 373, distance: 21.5
click at [183, 379] on div "Thursday 18th September 2025 - 6:20 am" at bounding box center [820, 372] width 1410 height 20
click at [193, 388] on img at bounding box center [164, 379] width 98 height 74
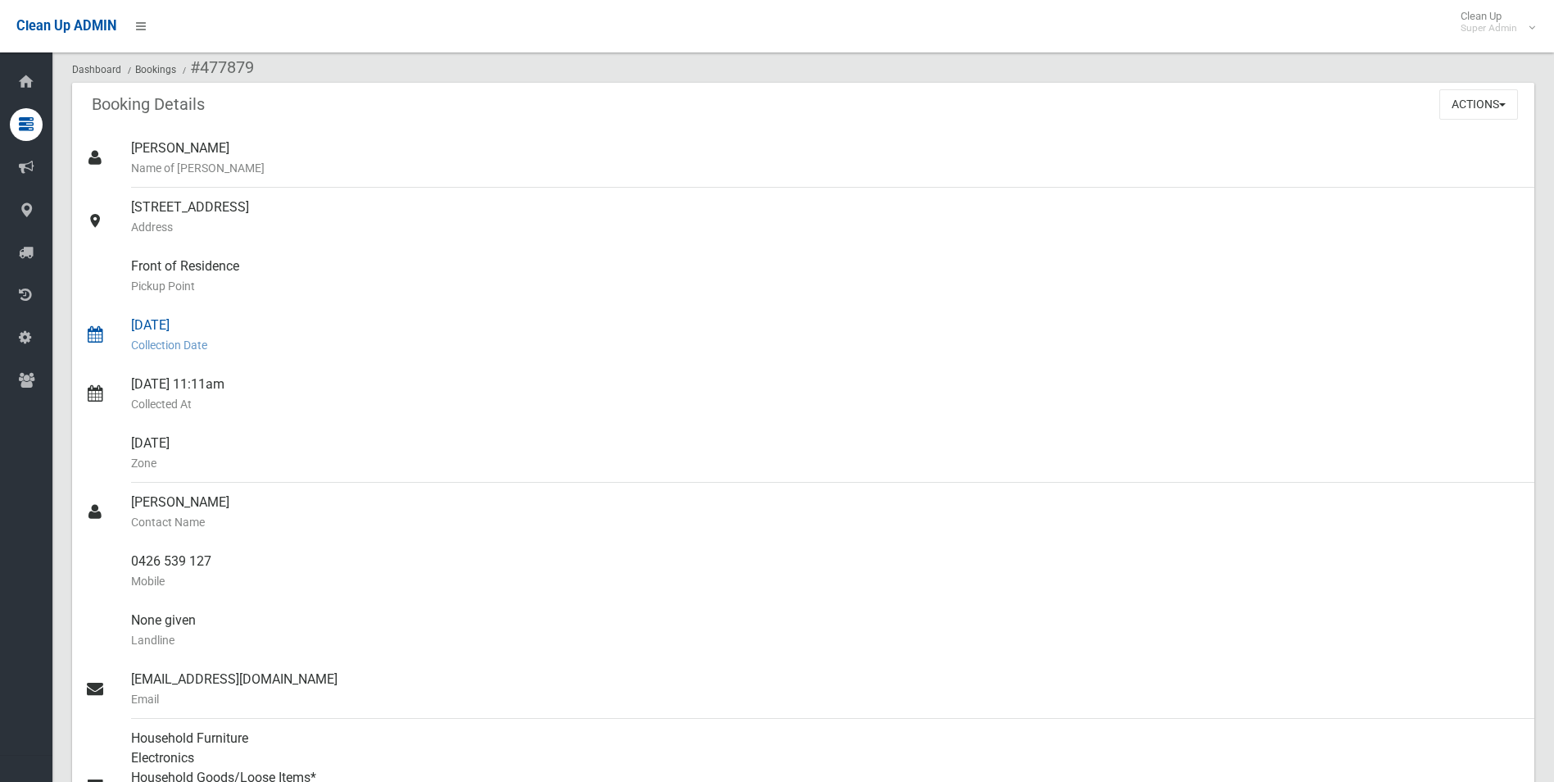
scroll to position [0, 0]
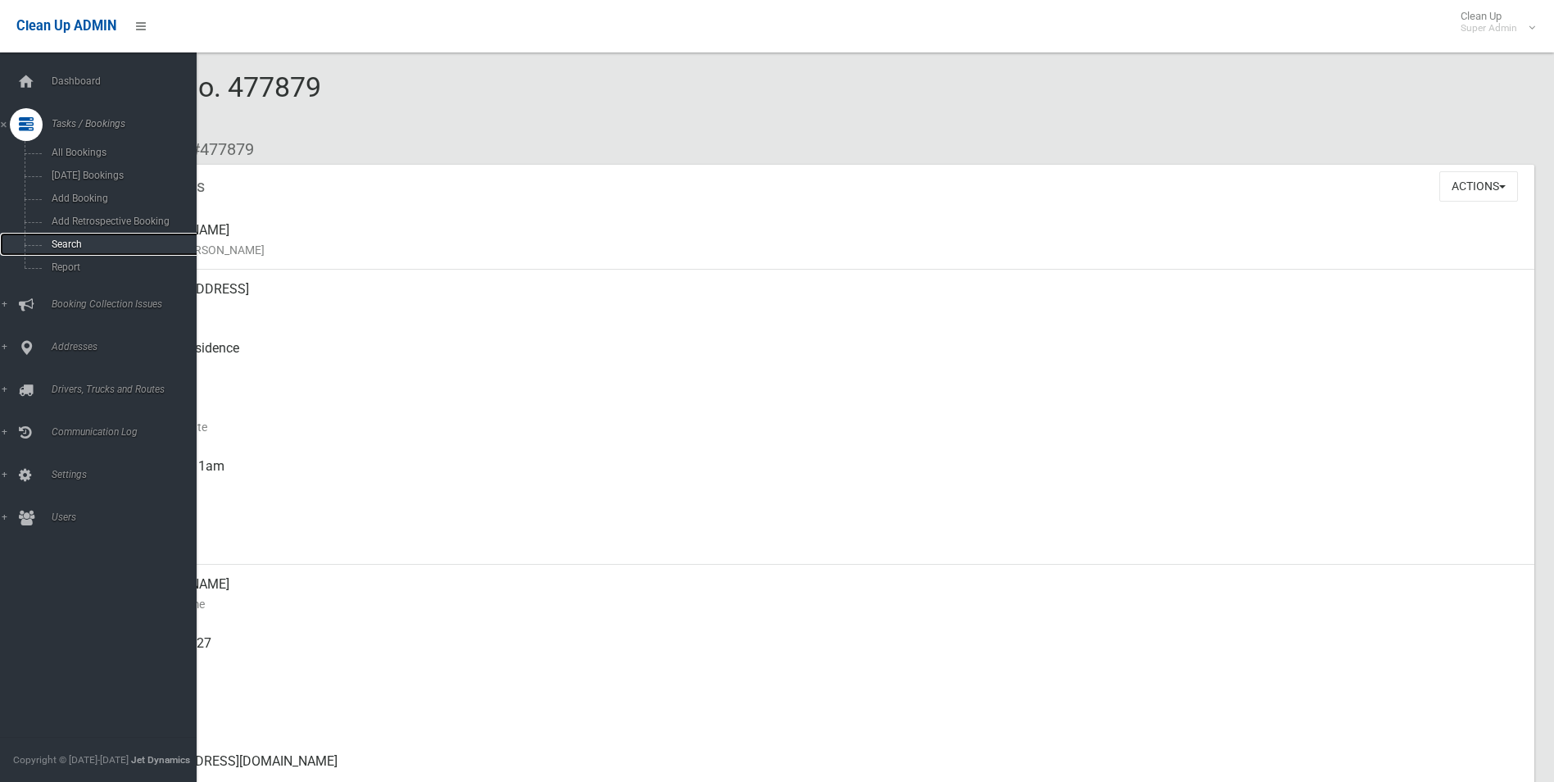
click at [66, 241] on span "Search" at bounding box center [121, 243] width 148 height 11
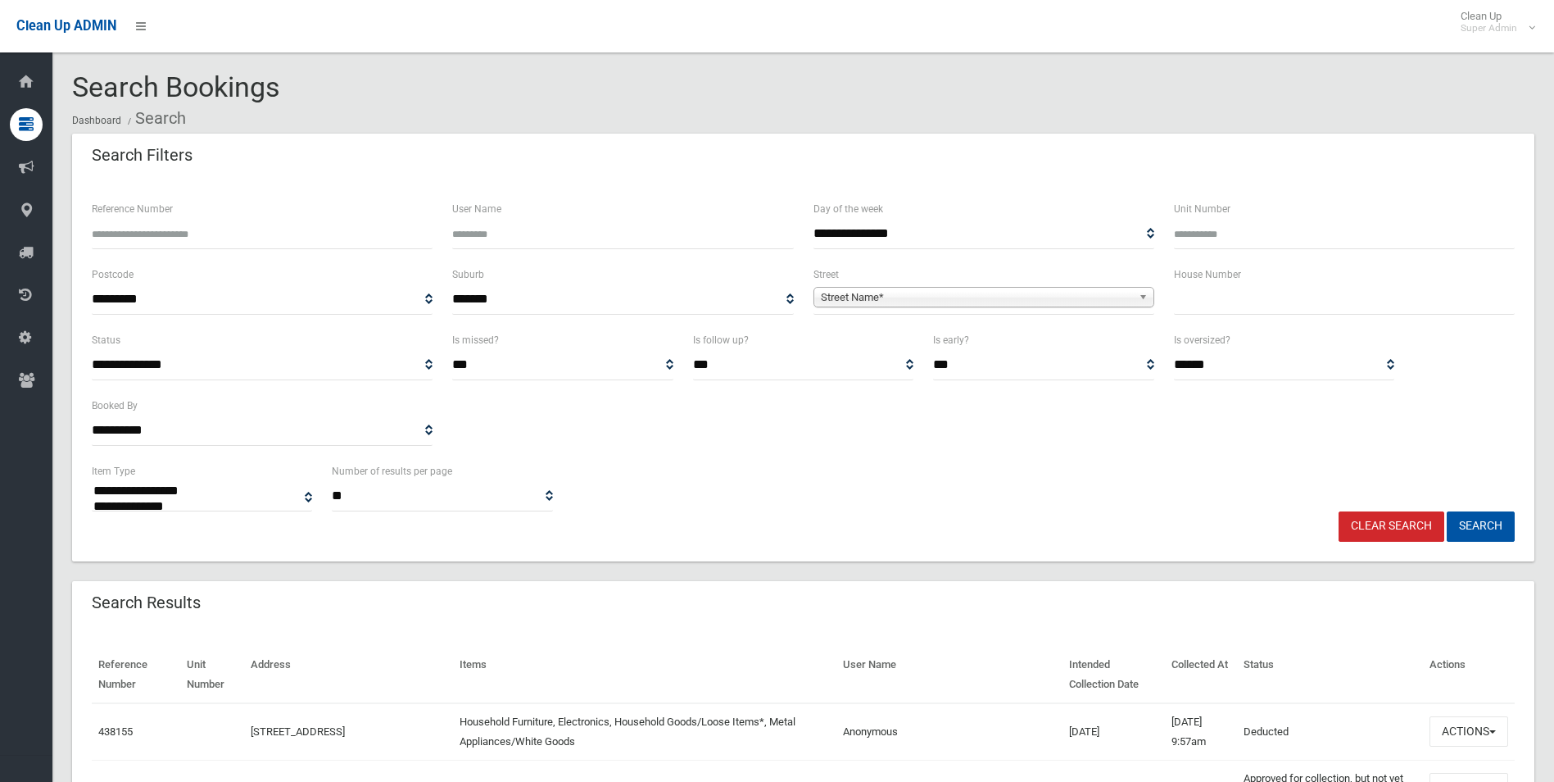
select select
click at [165, 224] on input "Reference Number" at bounding box center [262, 234] width 341 height 30
type input "******"
click at [1447, 511] on button "Search" at bounding box center [1481, 526] width 68 height 30
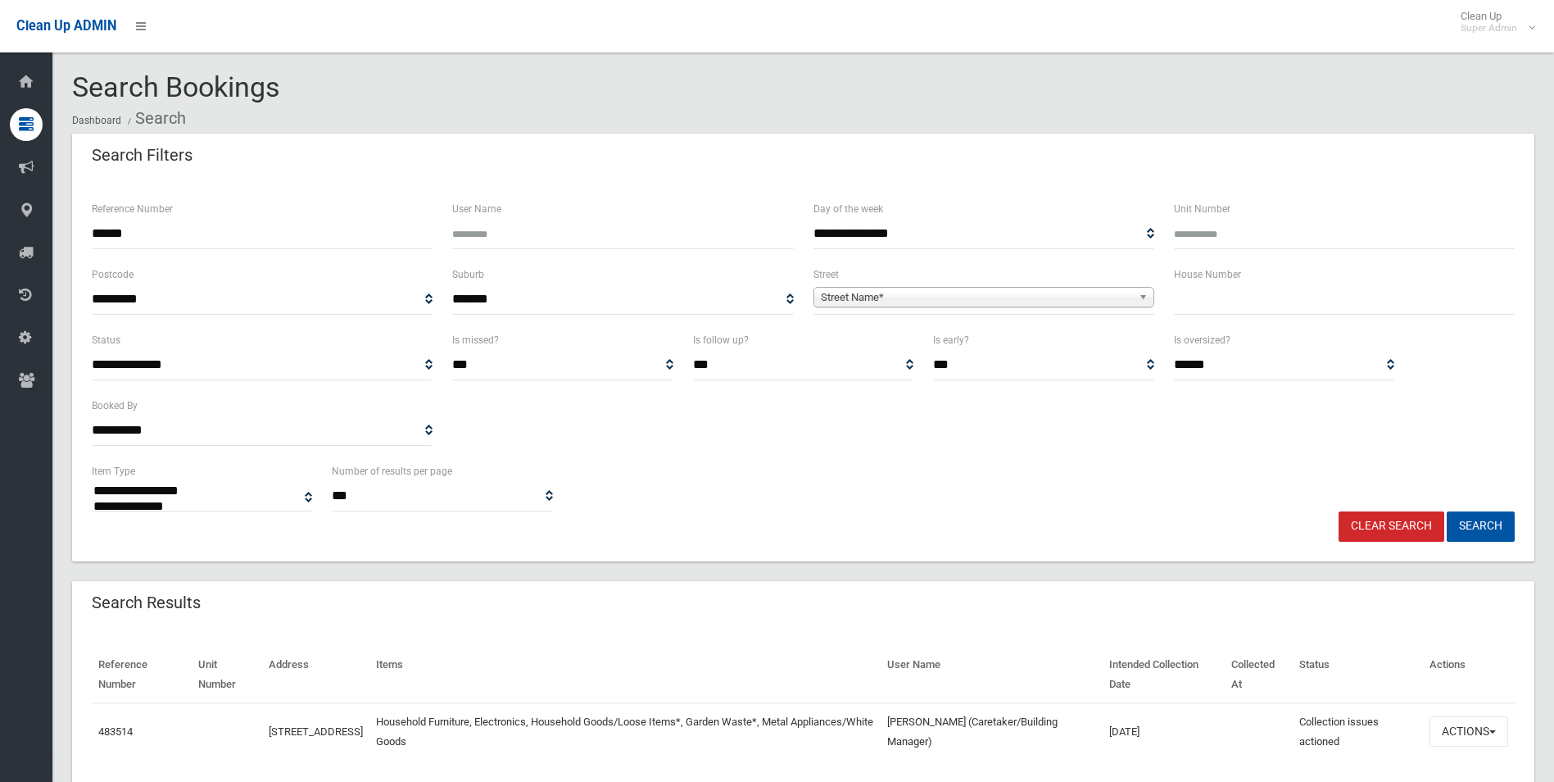
select select
click at [1453, 732] on button "Actions" at bounding box center [1469, 731] width 79 height 30
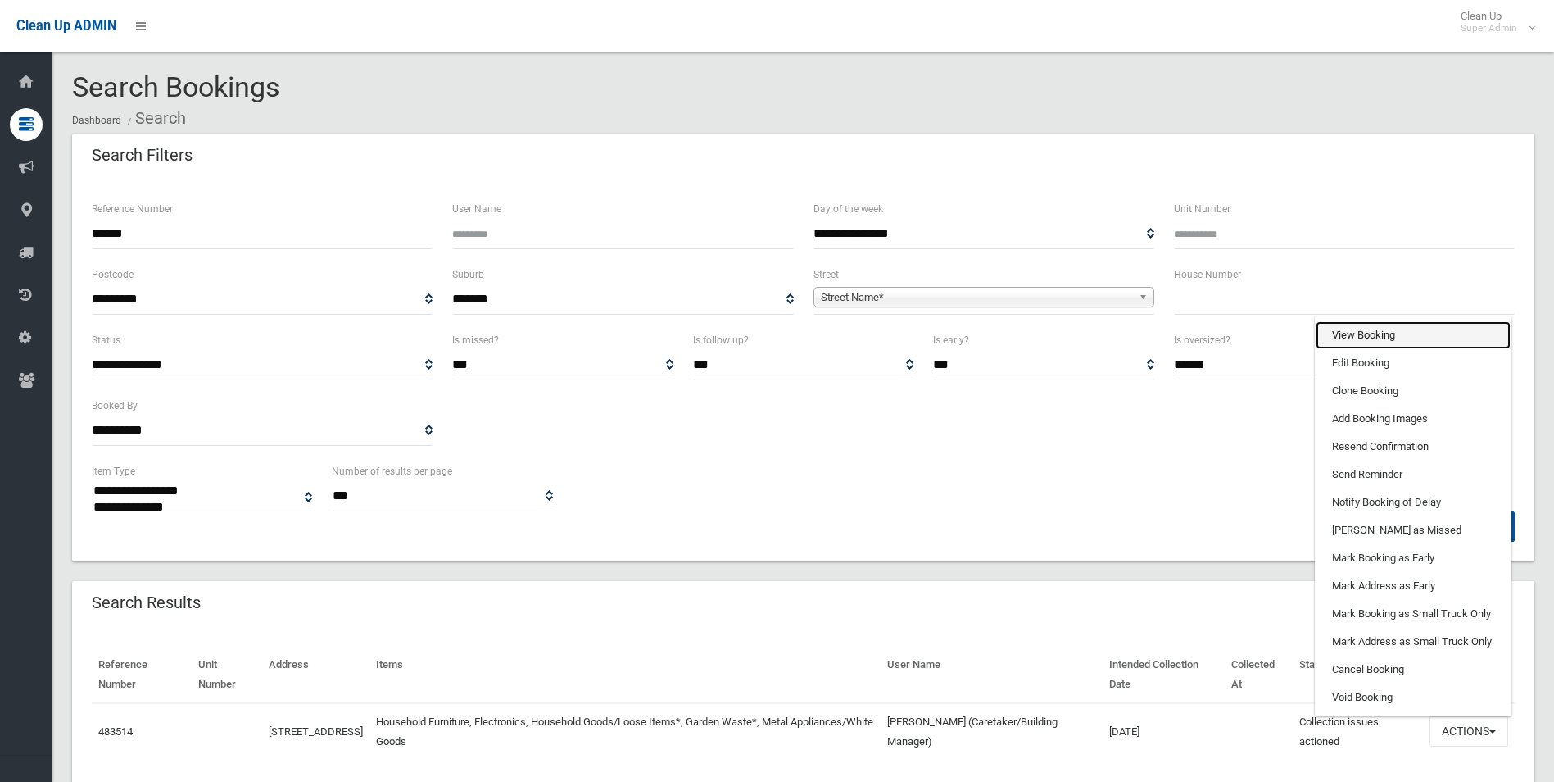
click at [1345, 330] on link "View Booking" at bounding box center [1413, 335] width 195 height 28
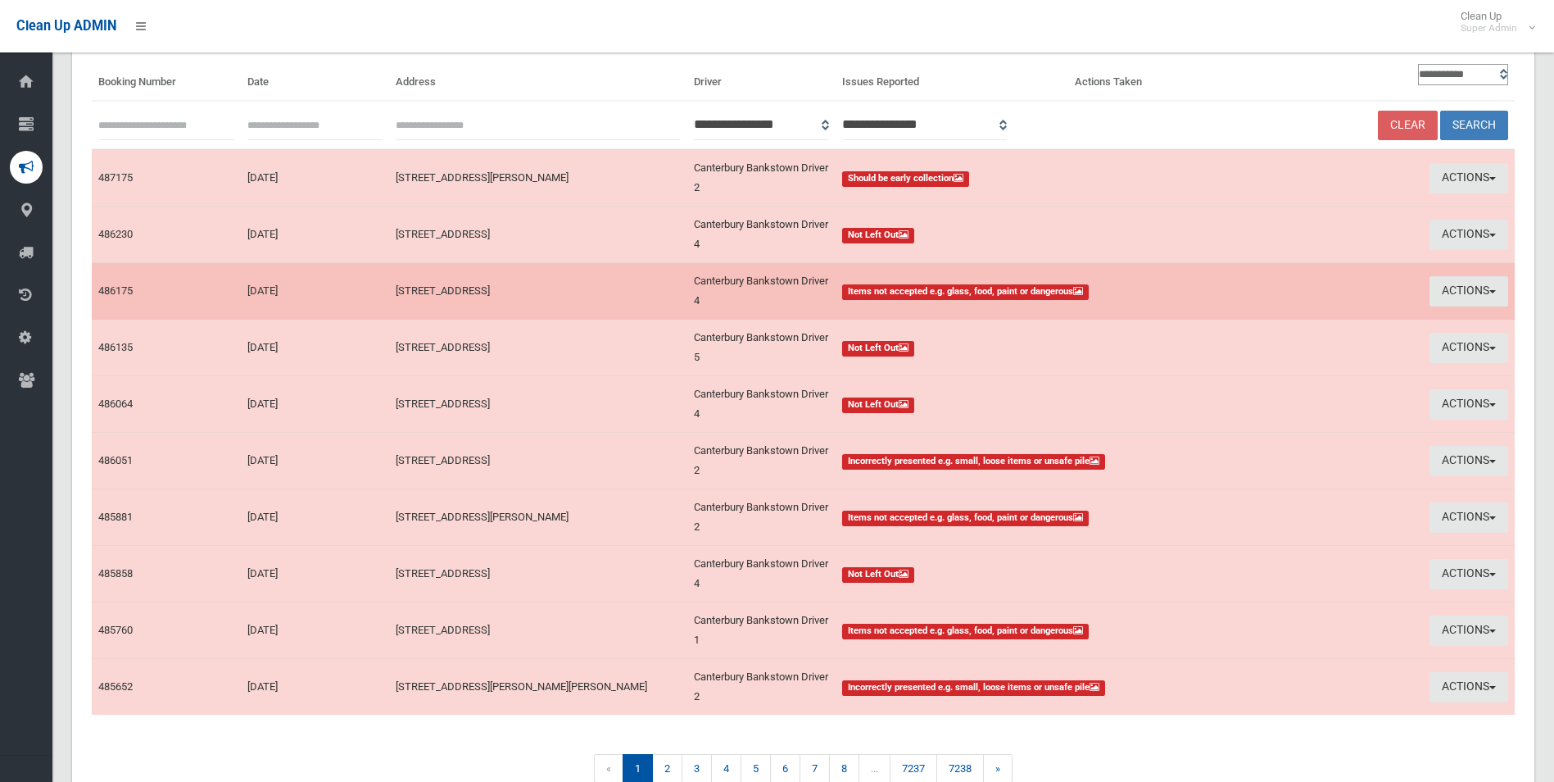
scroll to position [164, 0]
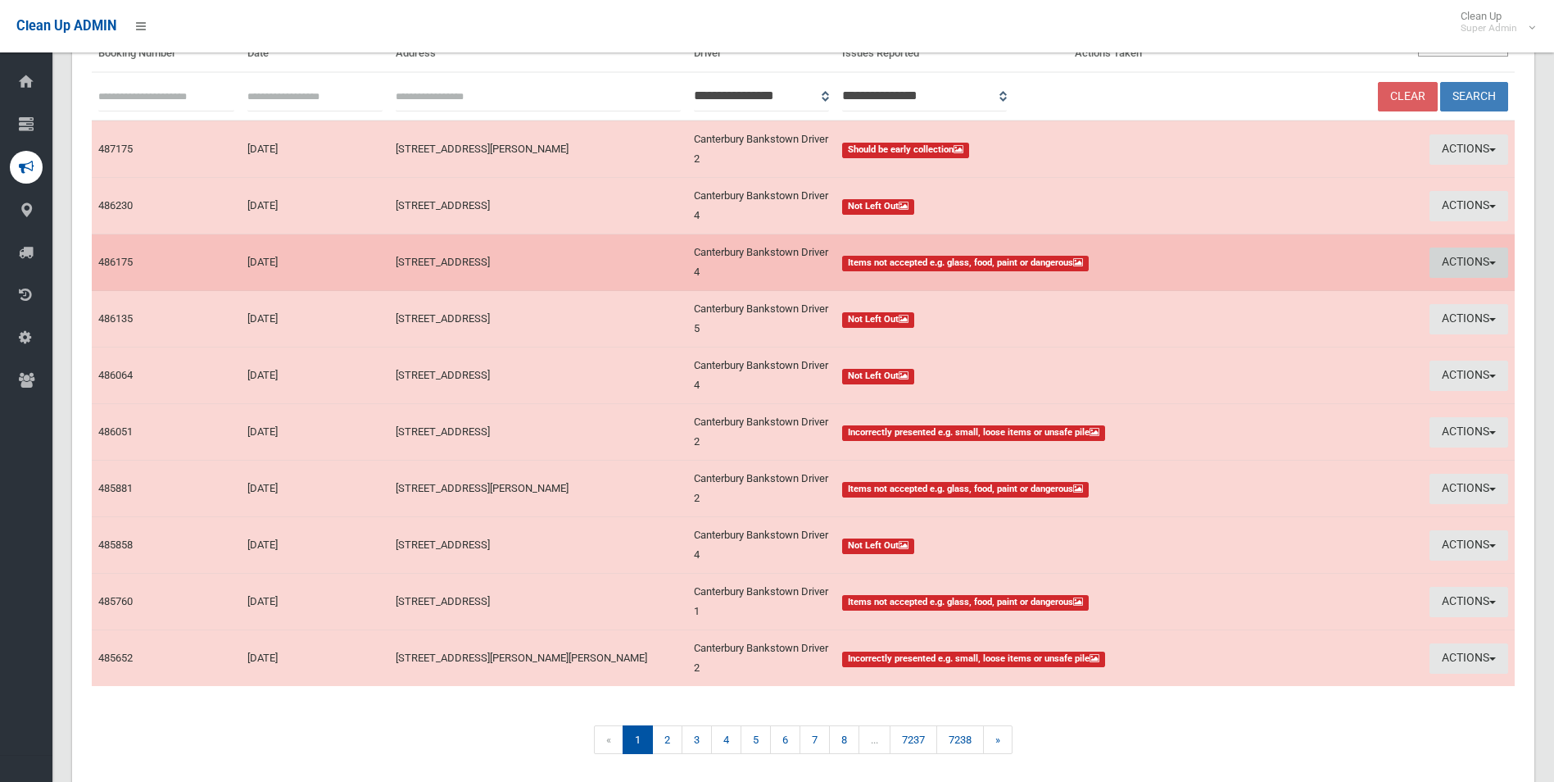
click at [1447, 257] on button "Actions" at bounding box center [1469, 262] width 79 height 30
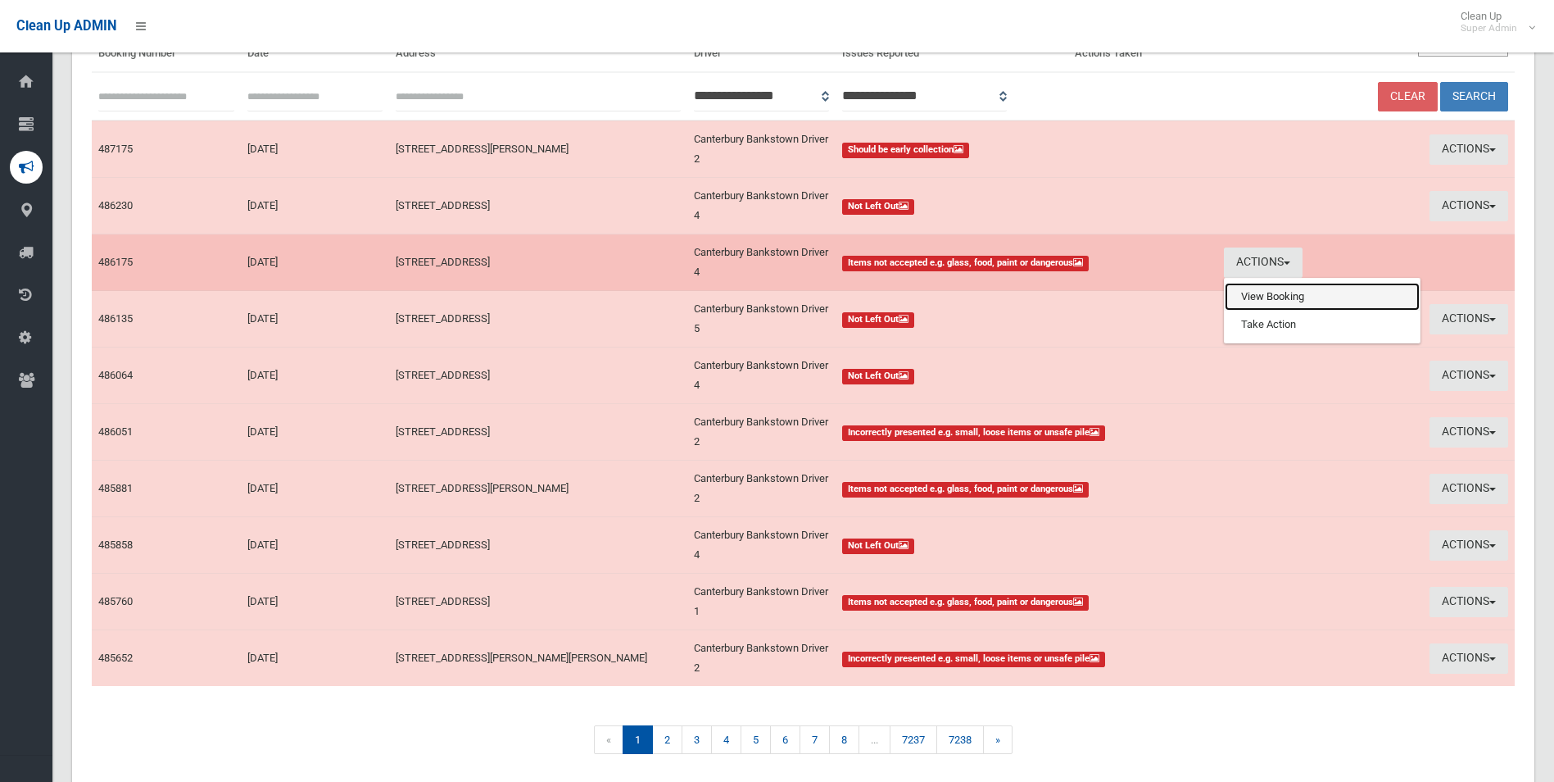
click at [1274, 299] on link "View Booking" at bounding box center [1322, 297] width 195 height 28
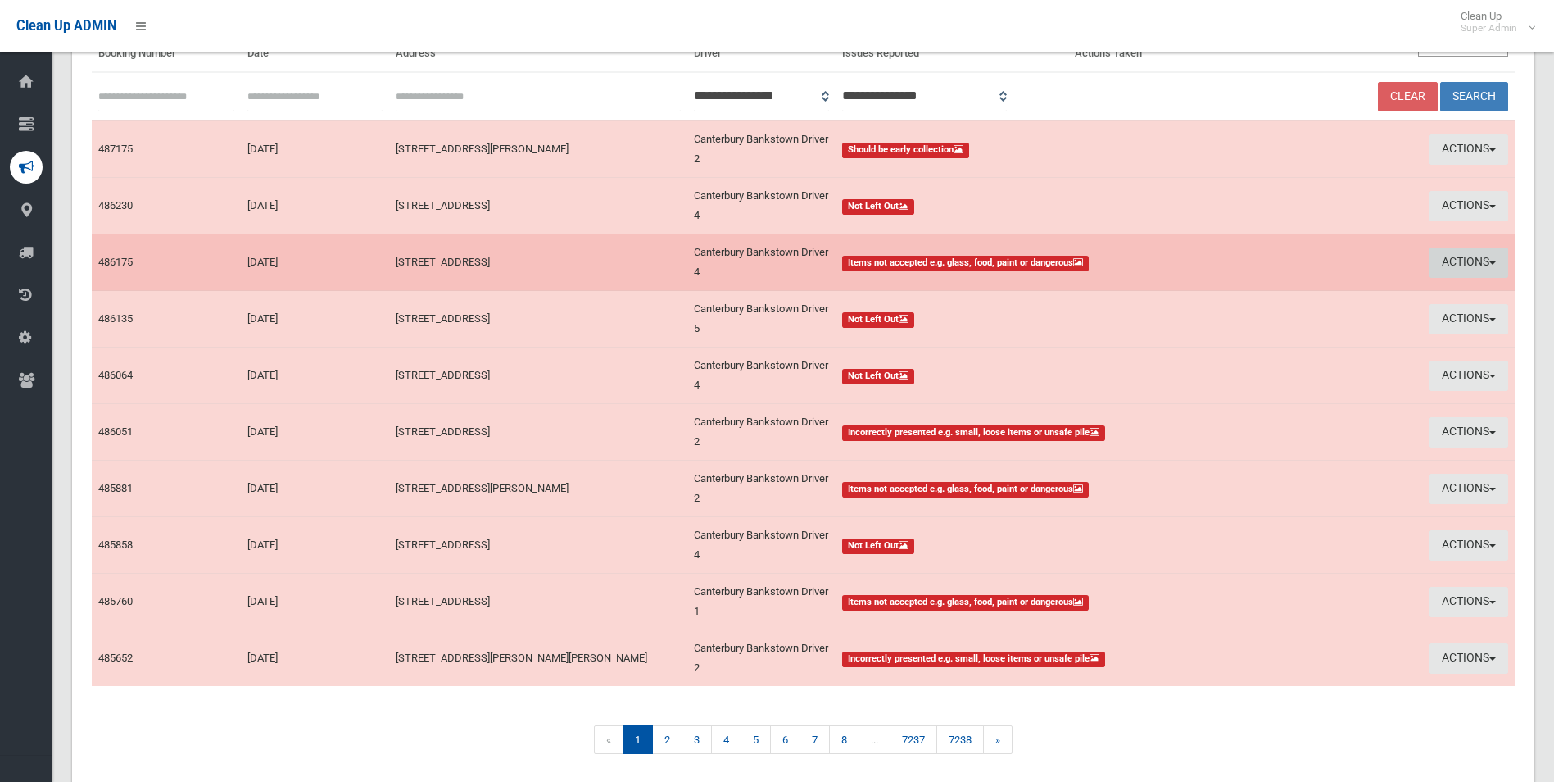
click at [1462, 264] on button "Actions" at bounding box center [1469, 262] width 79 height 30
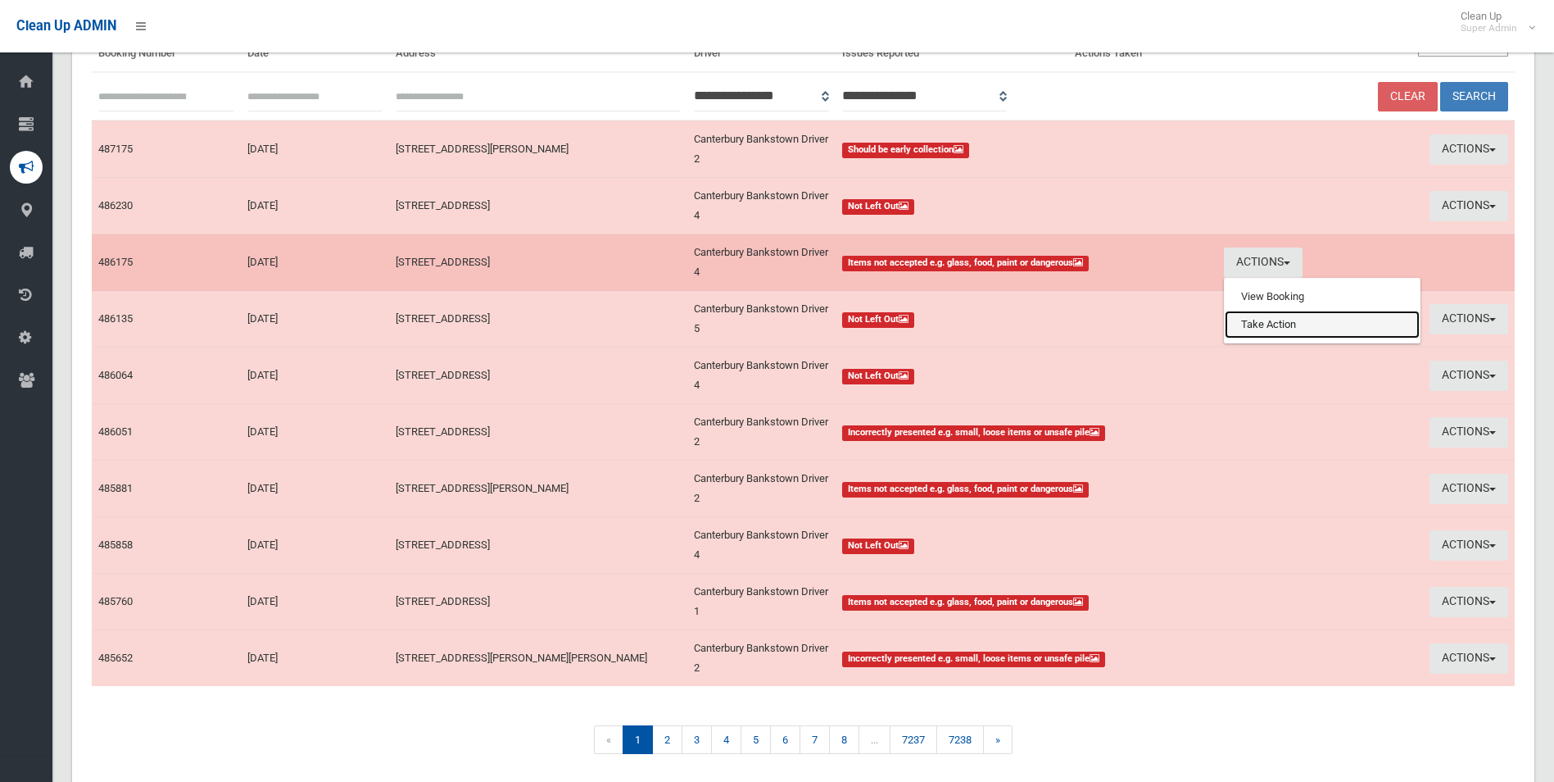
click at [1275, 327] on link "Take Action" at bounding box center [1322, 325] width 195 height 28
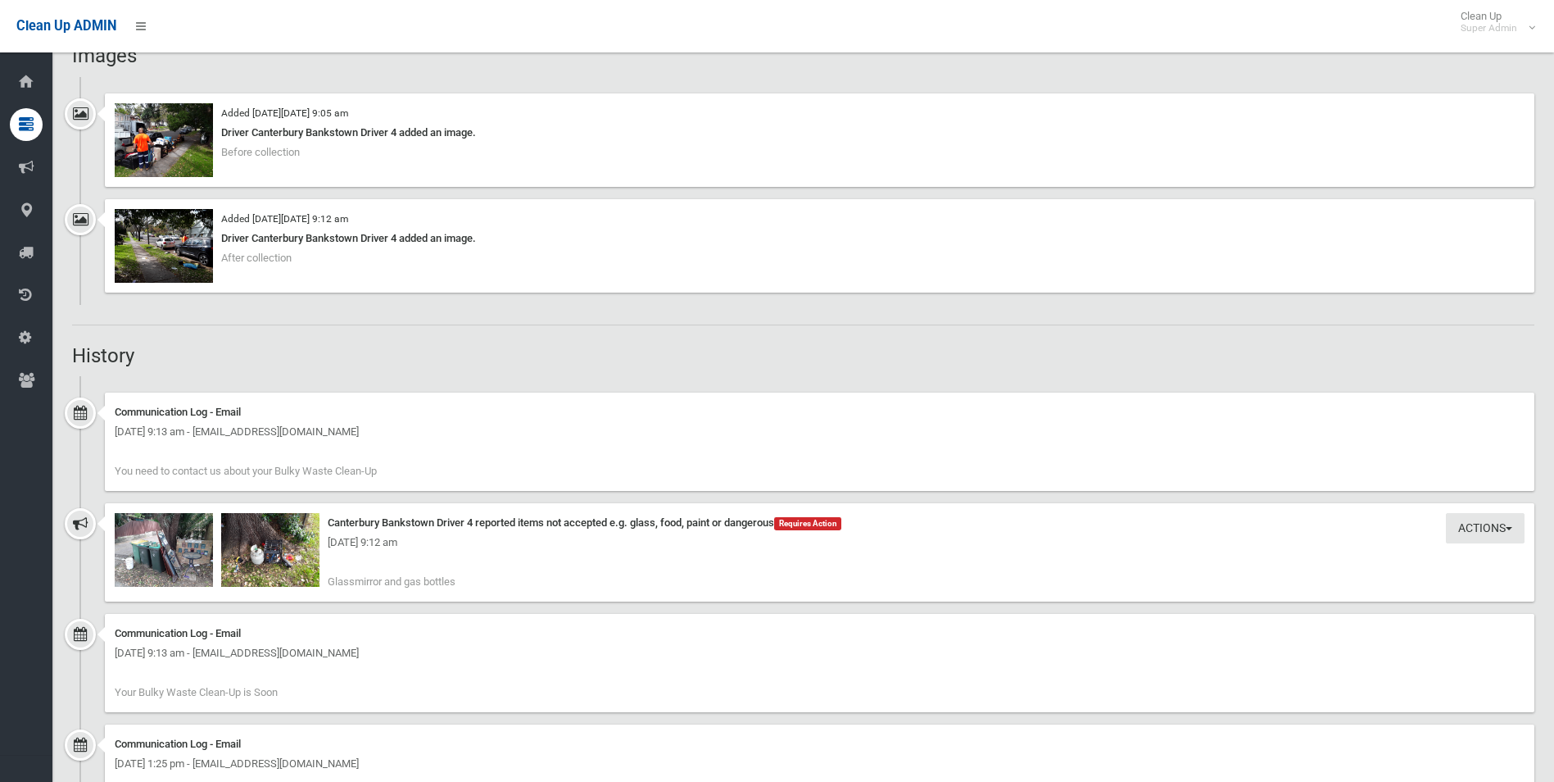
scroll to position [1421, 0]
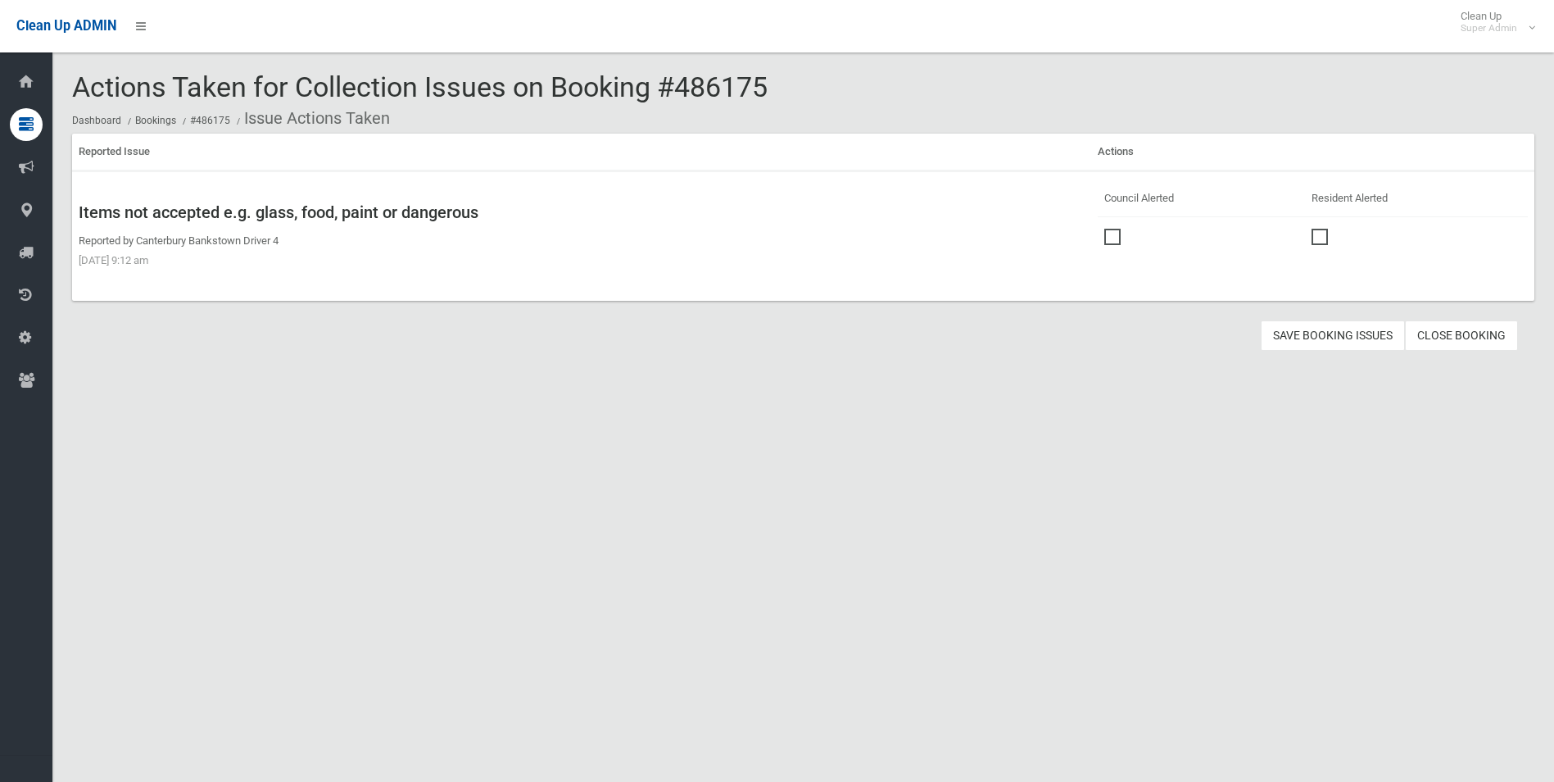
click at [1106, 229] on span at bounding box center [1116, 229] width 25 height 0
click at [1331, 335] on button "Save Booking Issues" at bounding box center [1333, 335] width 144 height 30
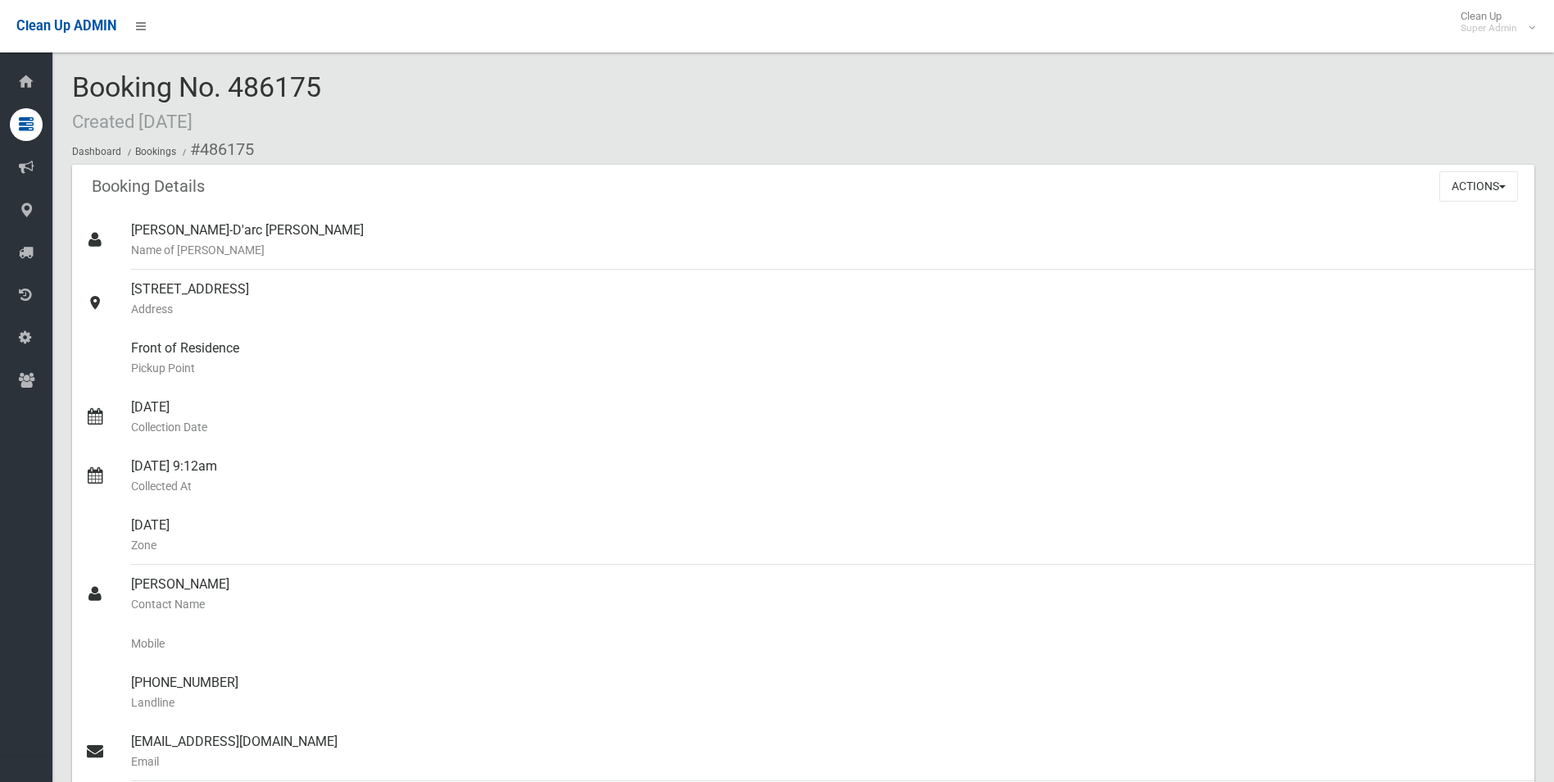
scroll to position [1421, 0]
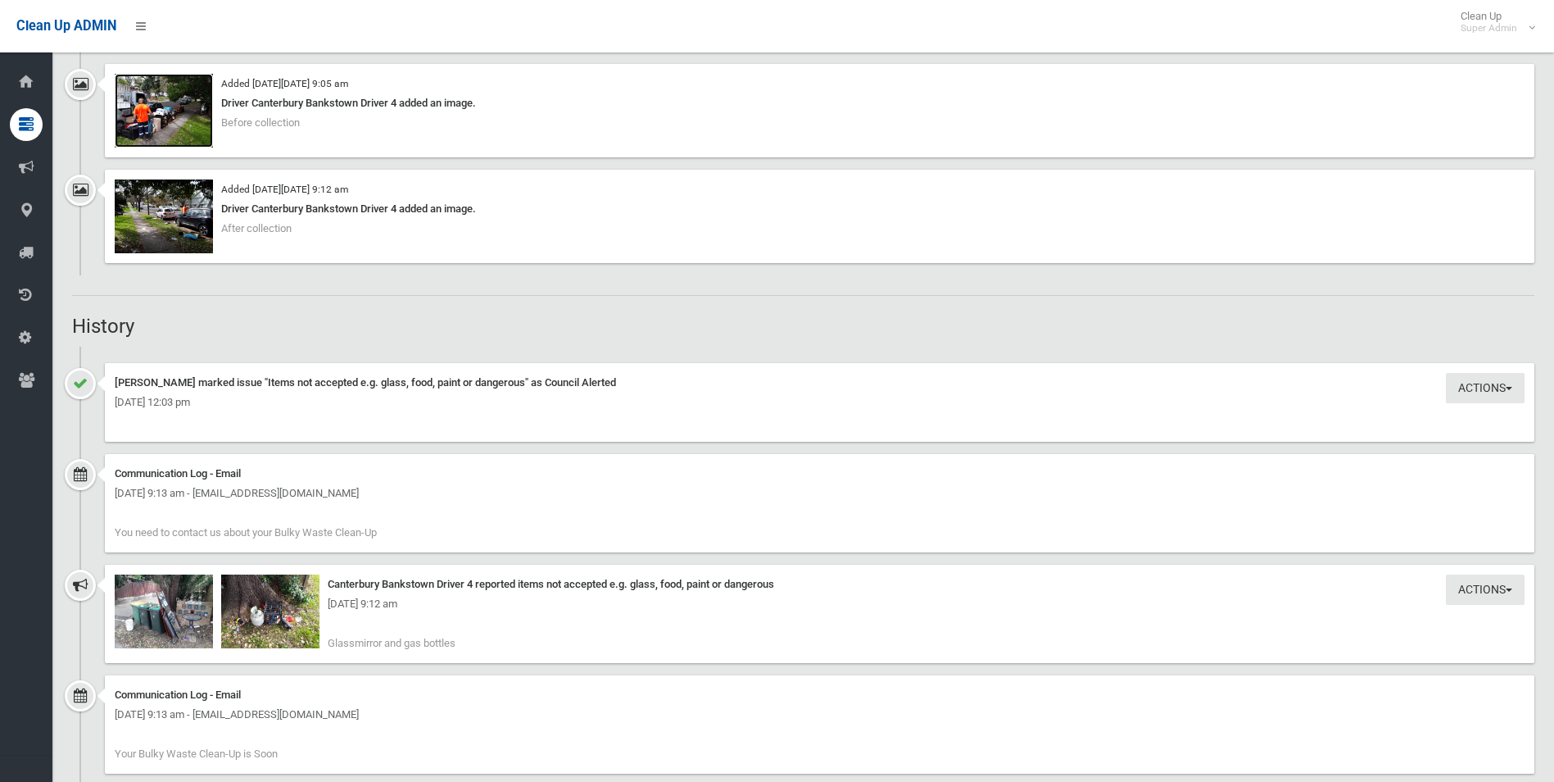
click at [168, 120] on img at bounding box center [164, 111] width 98 height 74
click at [189, 217] on img at bounding box center [164, 216] width 98 height 74
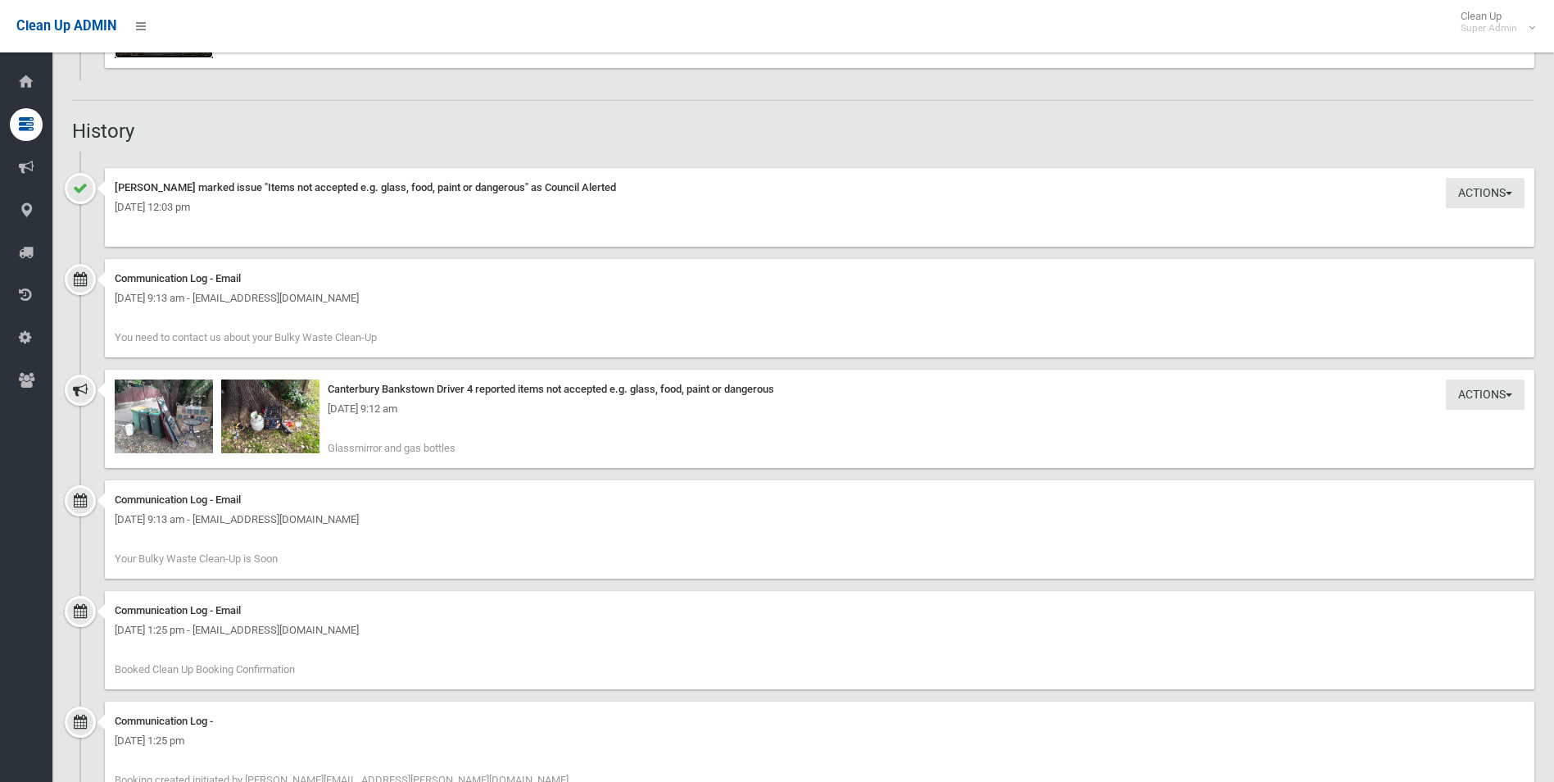
scroll to position [1666, 0]
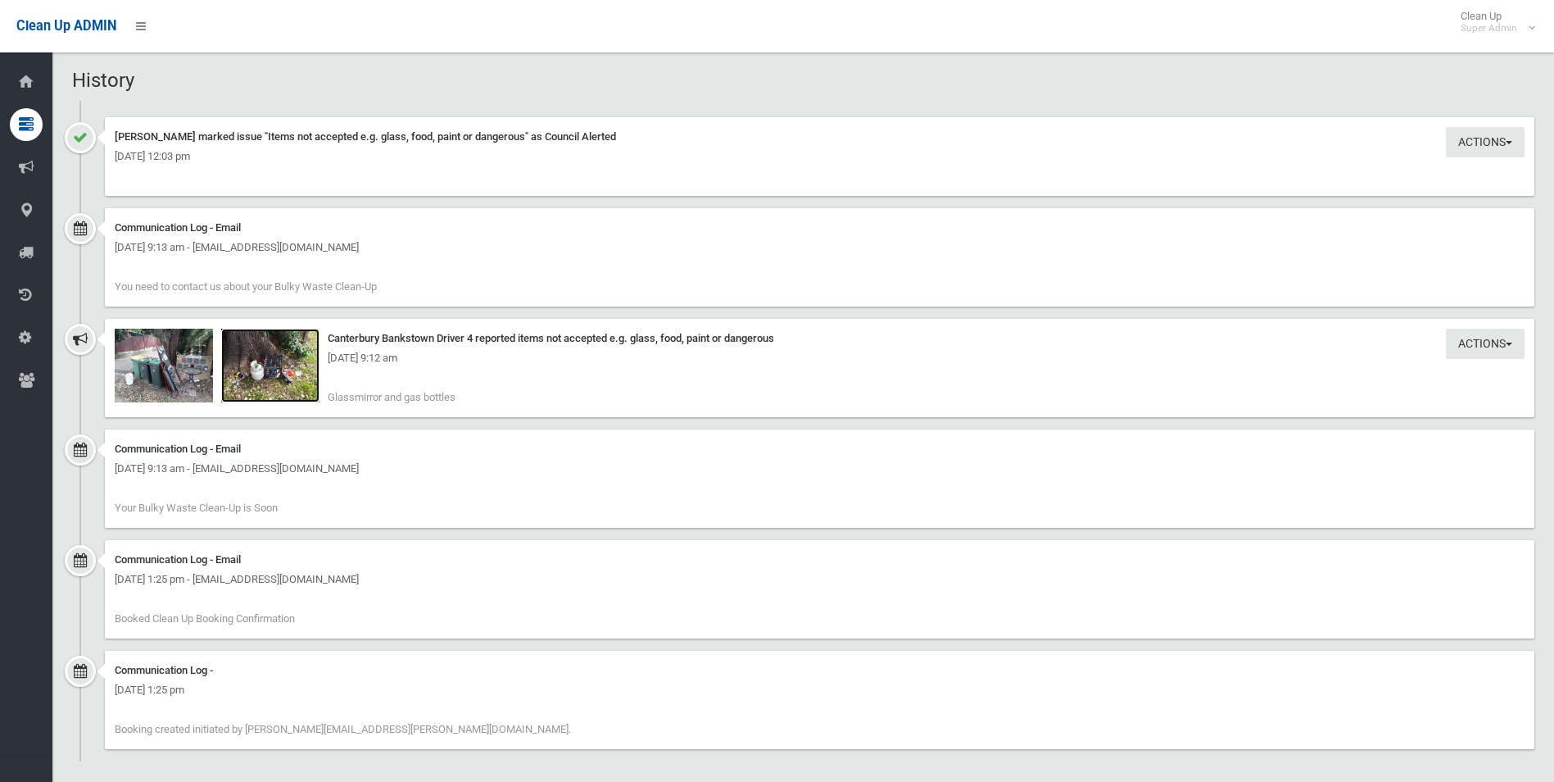
click at [263, 371] on img at bounding box center [270, 366] width 98 height 74
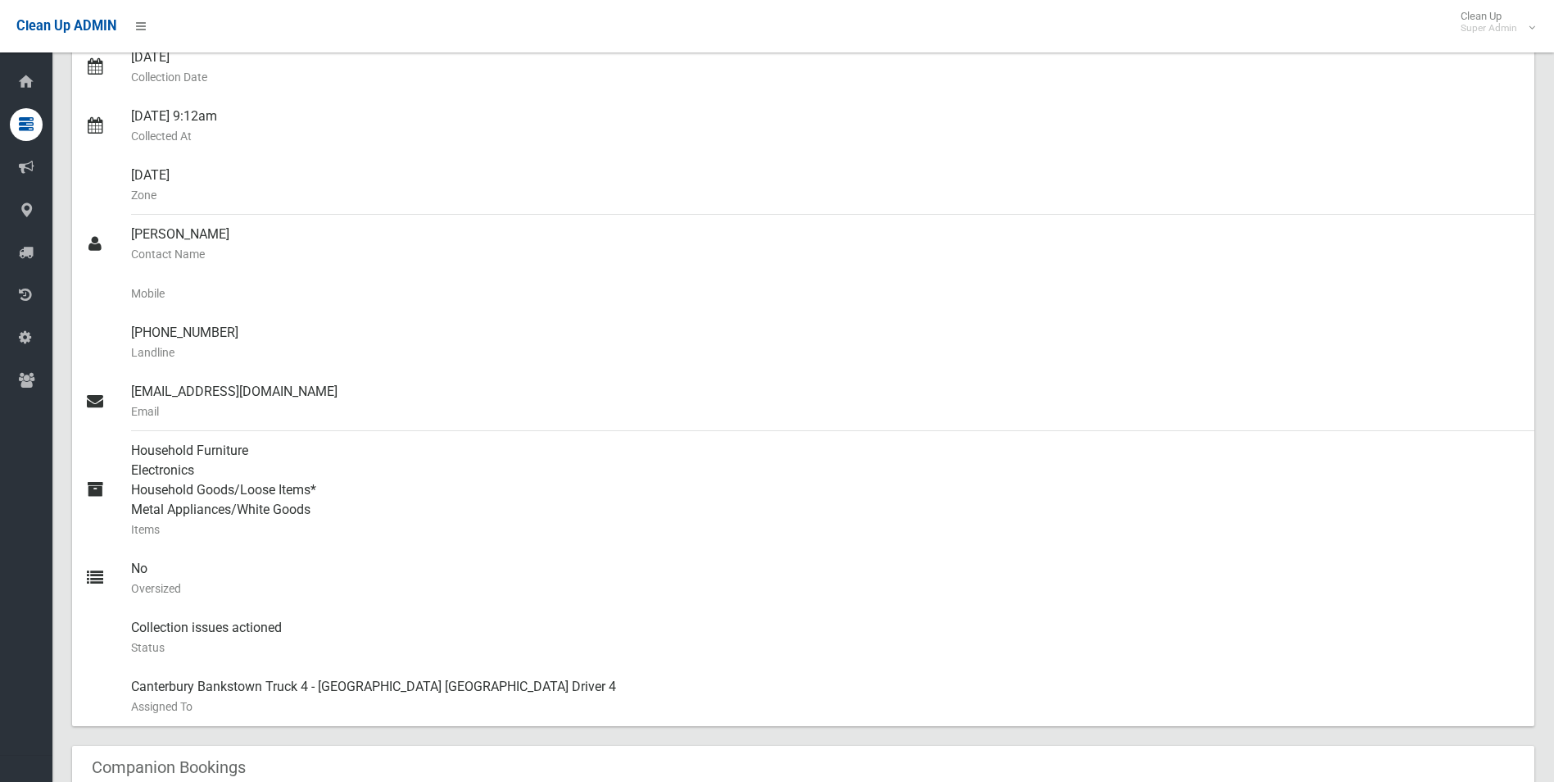
scroll to position [192, 0]
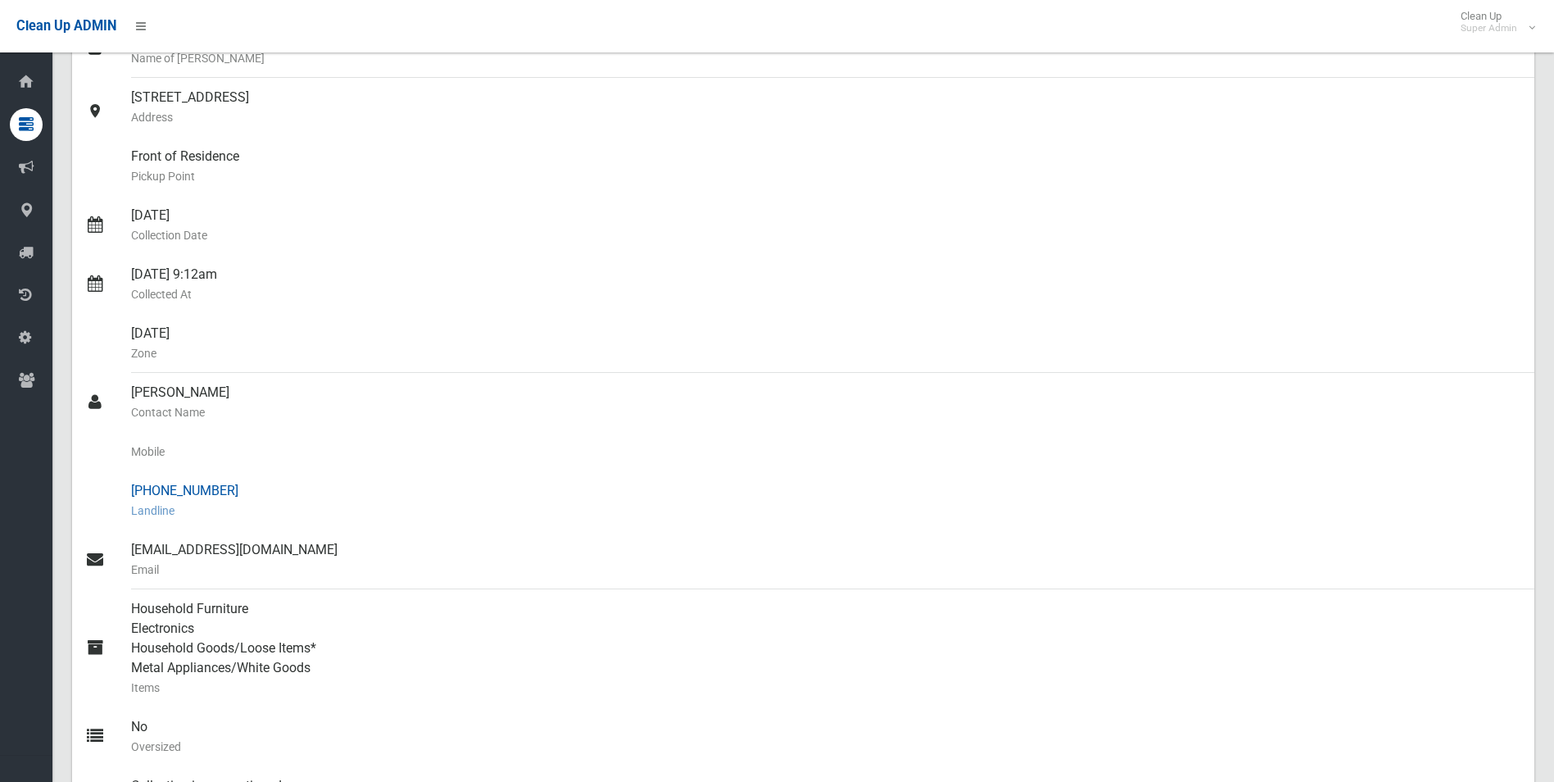
drag, startPoint x: 220, startPoint y: 491, endPoint x: 159, endPoint y: 492, distance: 61.5
click at [159, 492] on div "(13) 0060 9605 Landline" at bounding box center [826, 500] width 1390 height 59
drag, startPoint x: 159, startPoint y: 492, endPoint x: 172, endPoint y: 486, distance: 14.3
copy div "0060 9605"
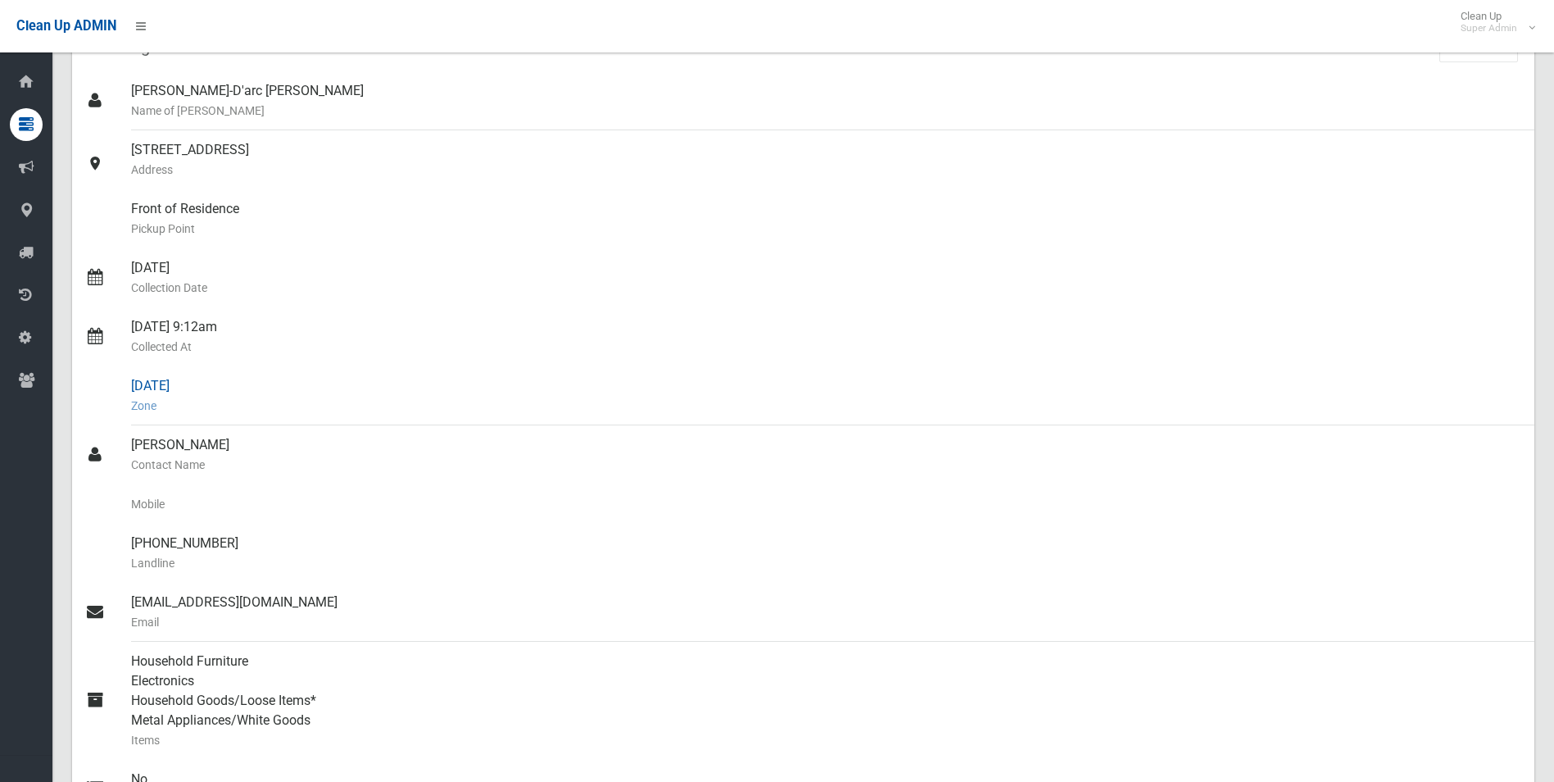
scroll to position [0, 0]
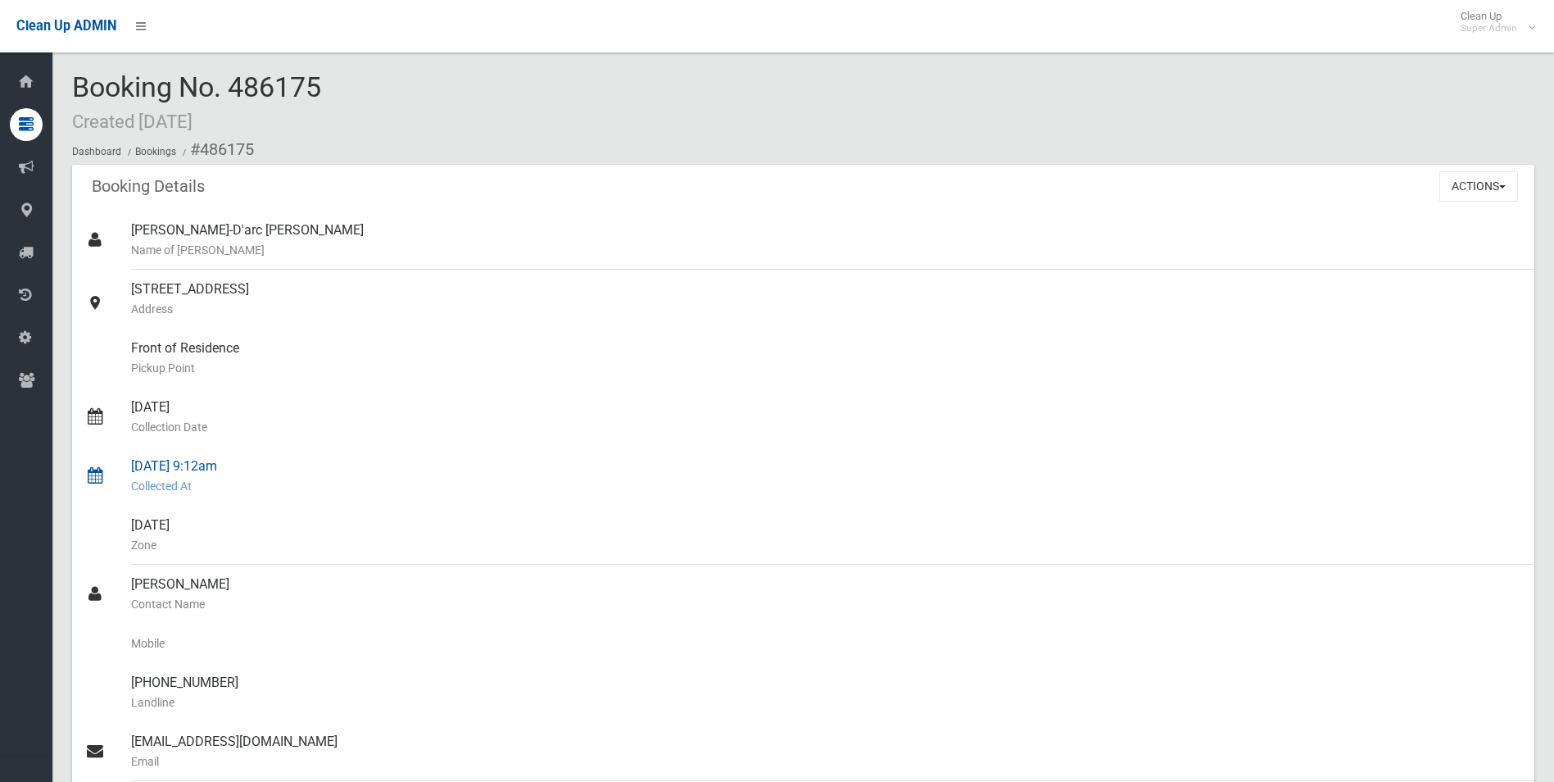
click at [485, 499] on div "29/09/2025 9:12am Collected At" at bounding box center [826, 475] width 1390 height 59
drag, startPoint x: 201, startPoint y: 147, endPoint x: 297, endPoint y: 738, distance: 599.2
copy section "486175 Booking Details Actions View Booking Edit Booking Clone Booking Add Book…"
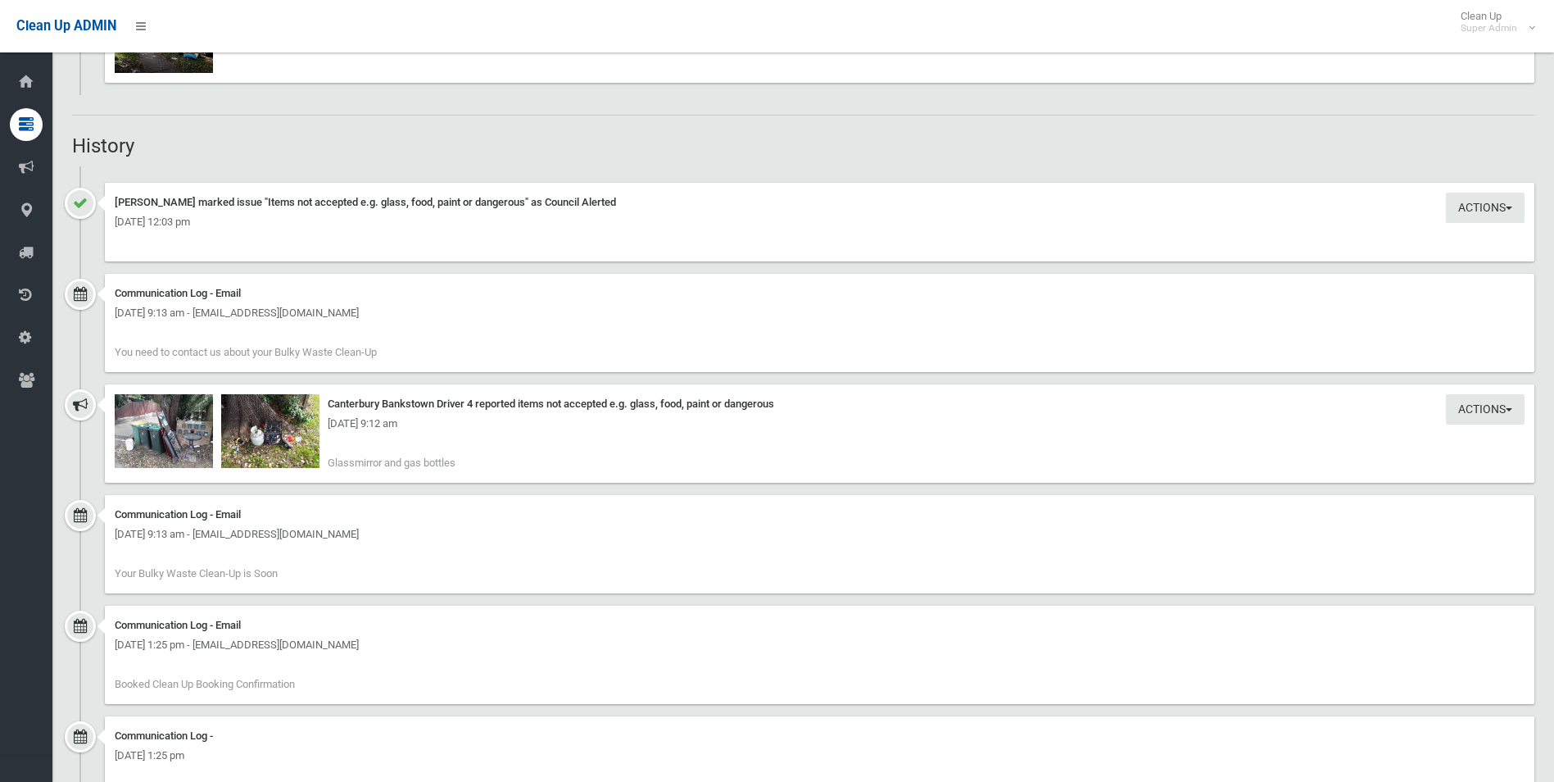
scroll to position [1639, 0]
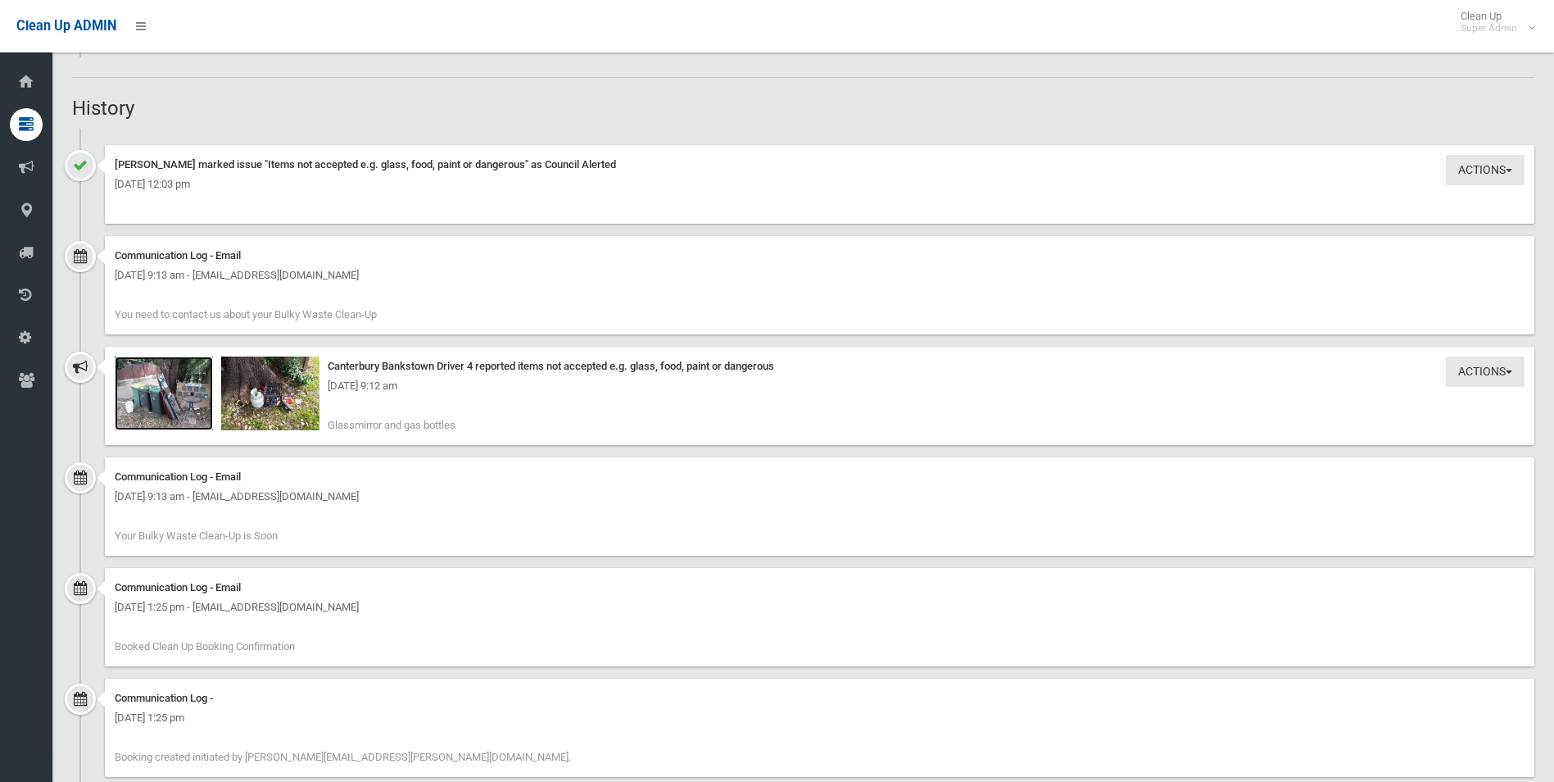
click at [174, 401] on img at bounding box center [164, 393] width 98 height 74
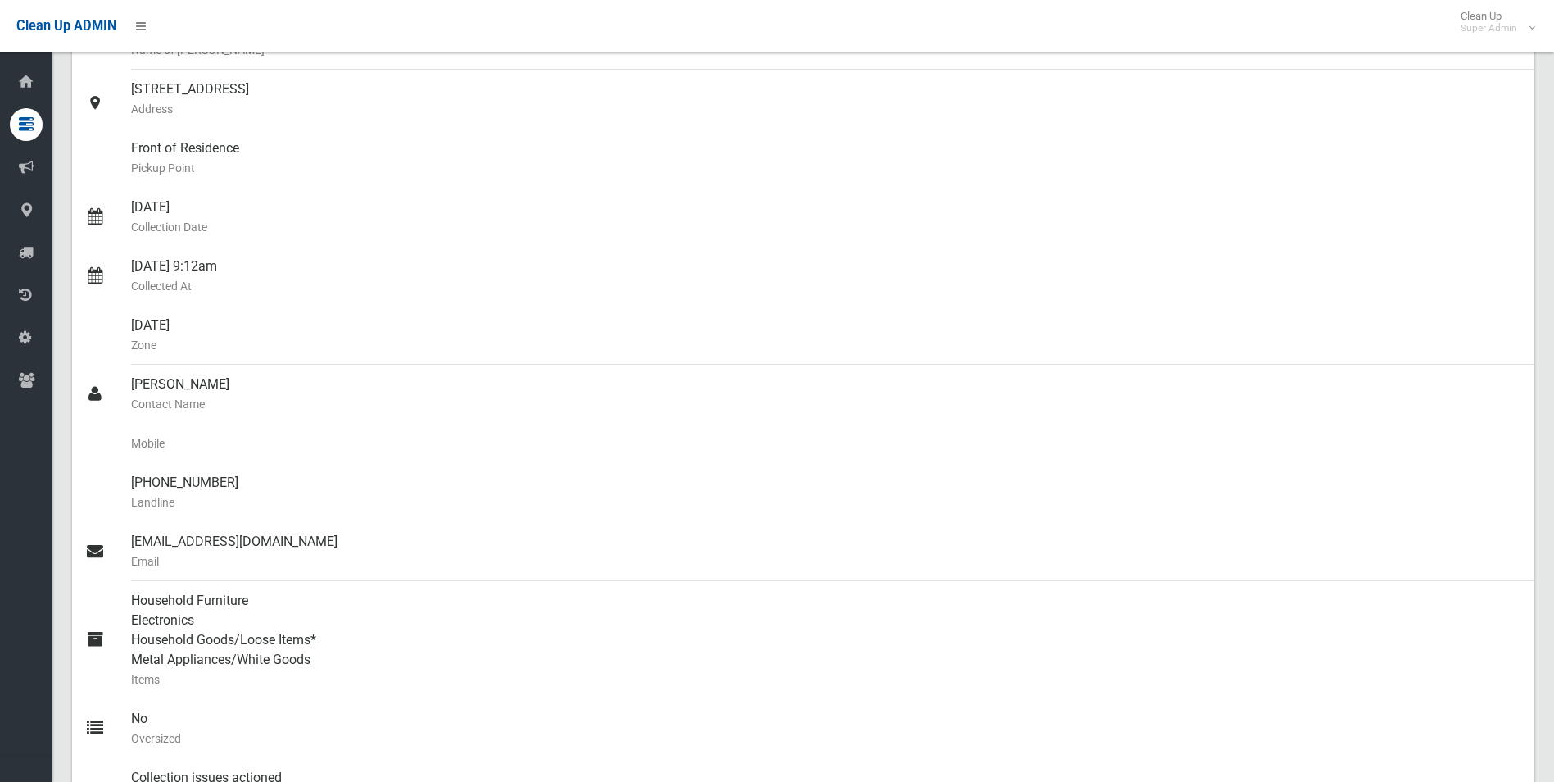
scroll to position [164, 0]
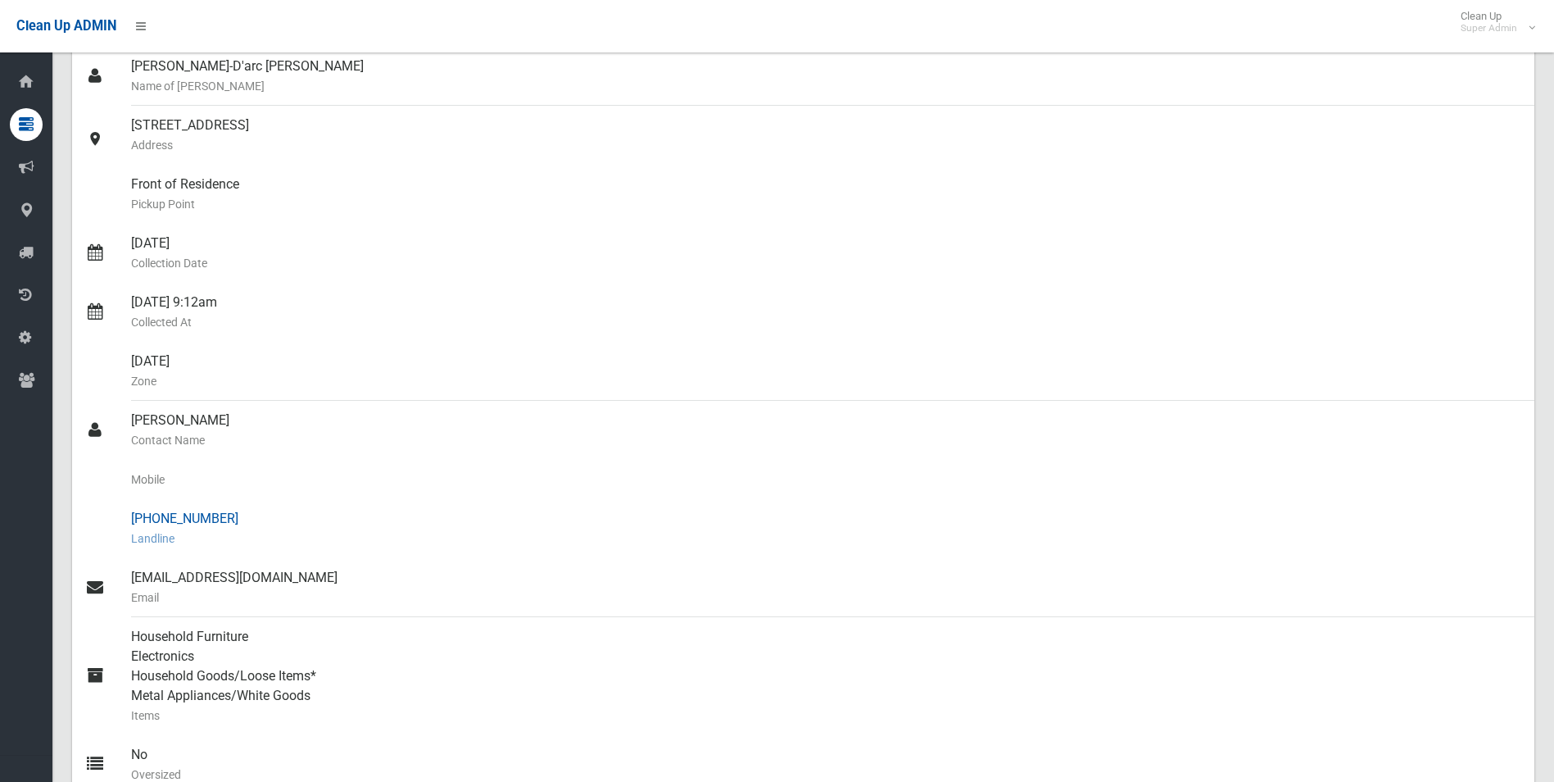
click at [180, 516] on div "(13) 0060 9605 Landline" at bounding box center [826, 528] width 1390 height 59
drag, startPoint x: 161, startPoint y: 514, endPoint x: 227, endPoint y: 514, distance: 65.5
click at [227, 514] on div "(13) 0060 9605 Landline" at bounding box center [826, 528] width 1390 height 59
drag, startPoint x: 227, startPoint y: 514, endPoint x: 204, endPoint y: 518, distance: 23.3
copy div "0060 9605"
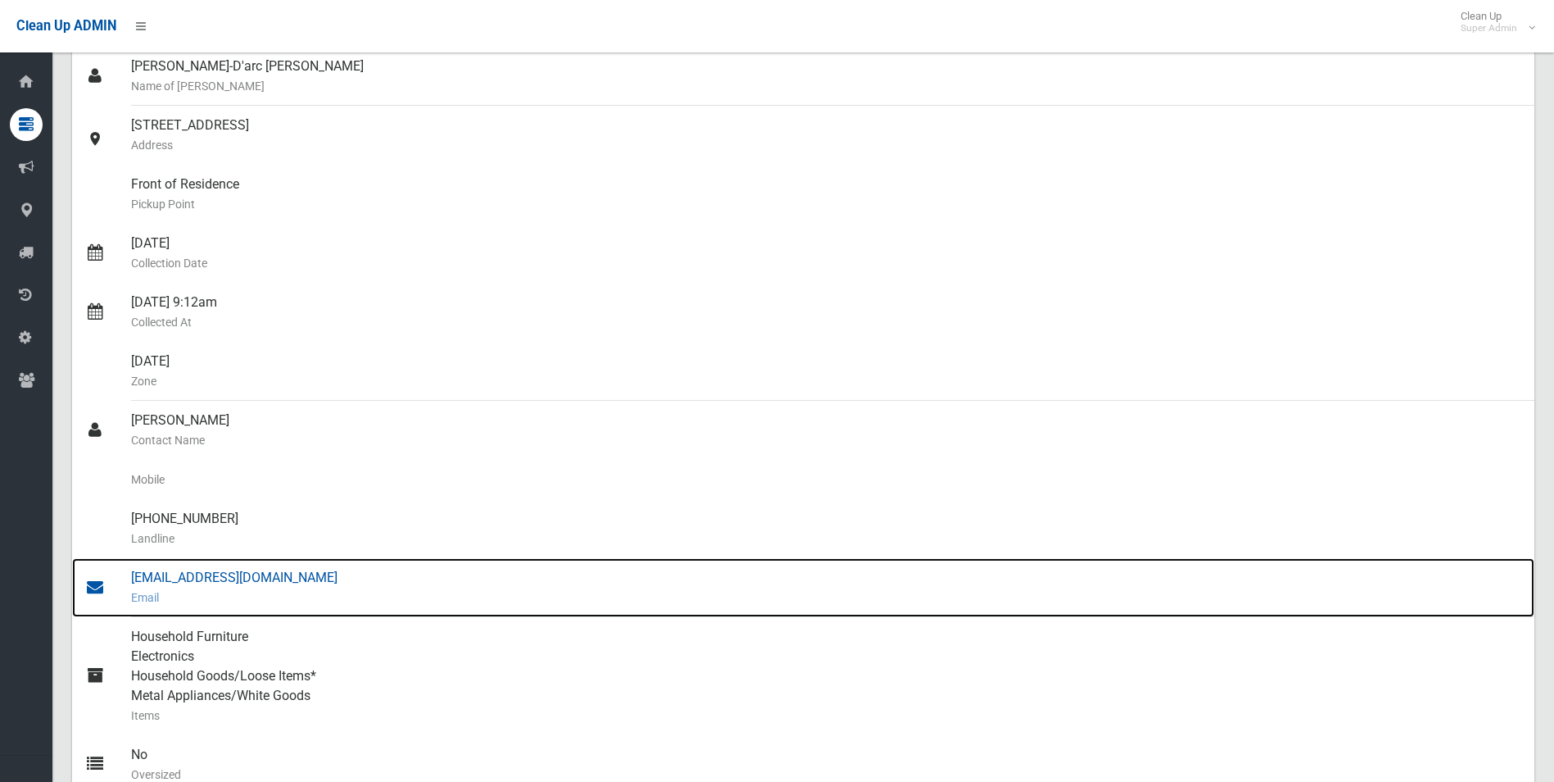
click at [248, 578] on div "Admin@metro-strata.com Email" at bounding box center [826, 587] width 1390 height 59
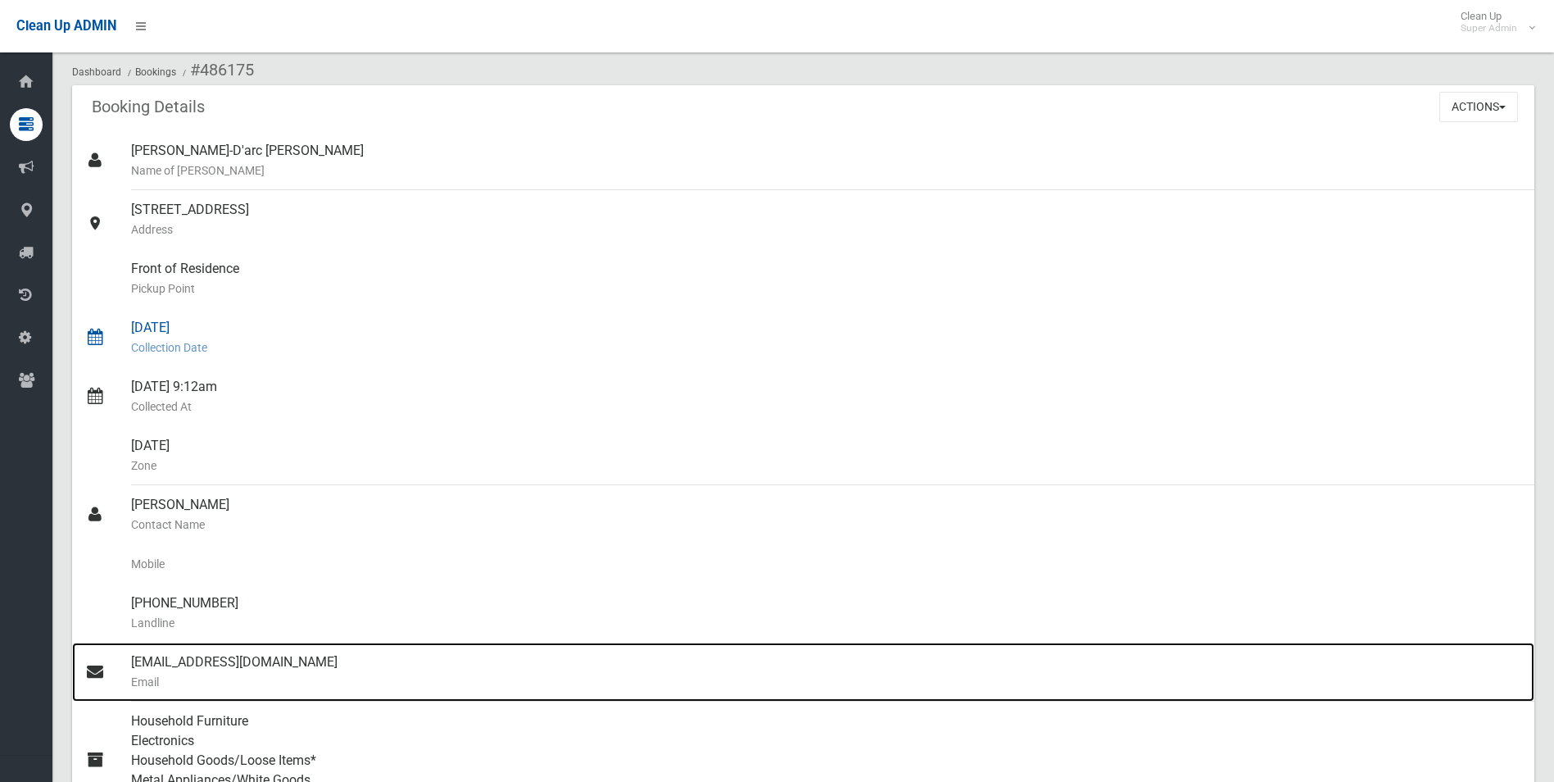
scroll to position [0, 0]
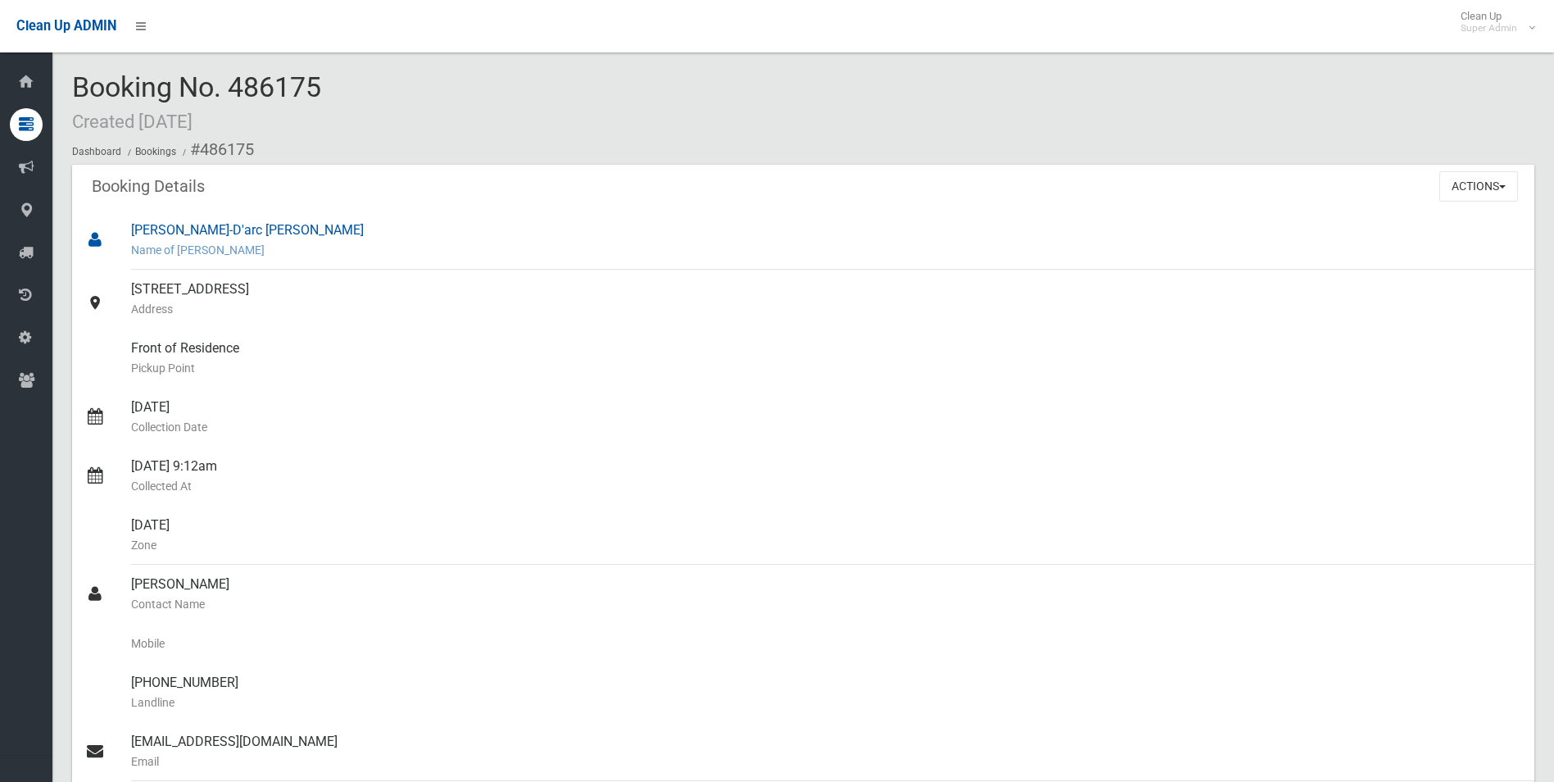
click at [722, 226] on div "Jeanne-D'arc Daher Name of Booker" at bounding box center [826, 240] width 1390 height 59
click at [1474, 187] on button "Actions" at bounding box center [1478, 186] width 79 height 30
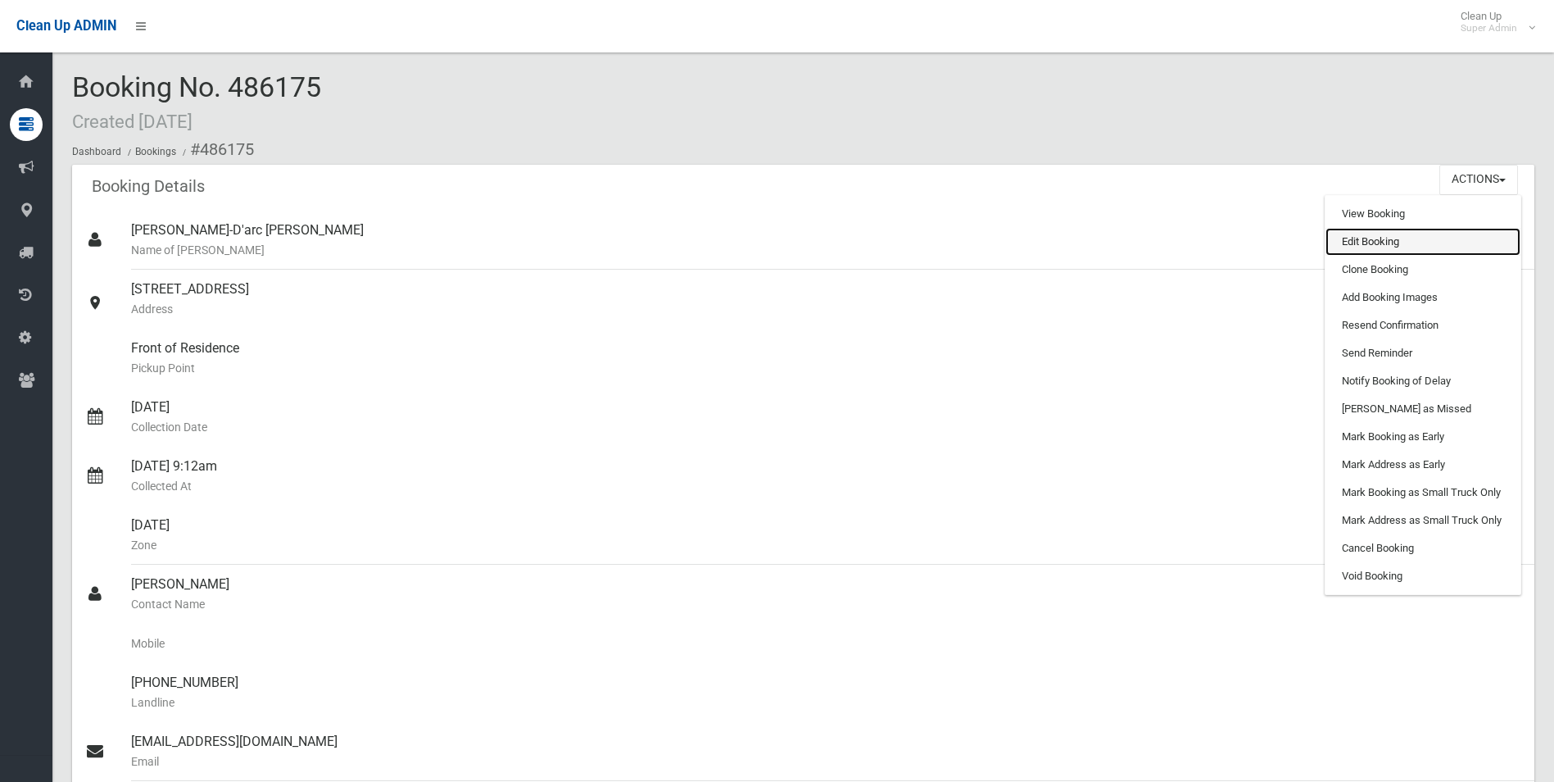
click at [1367, 236] on link "Edit Booking" at bounding box center [1423, 242] width 195 height 28
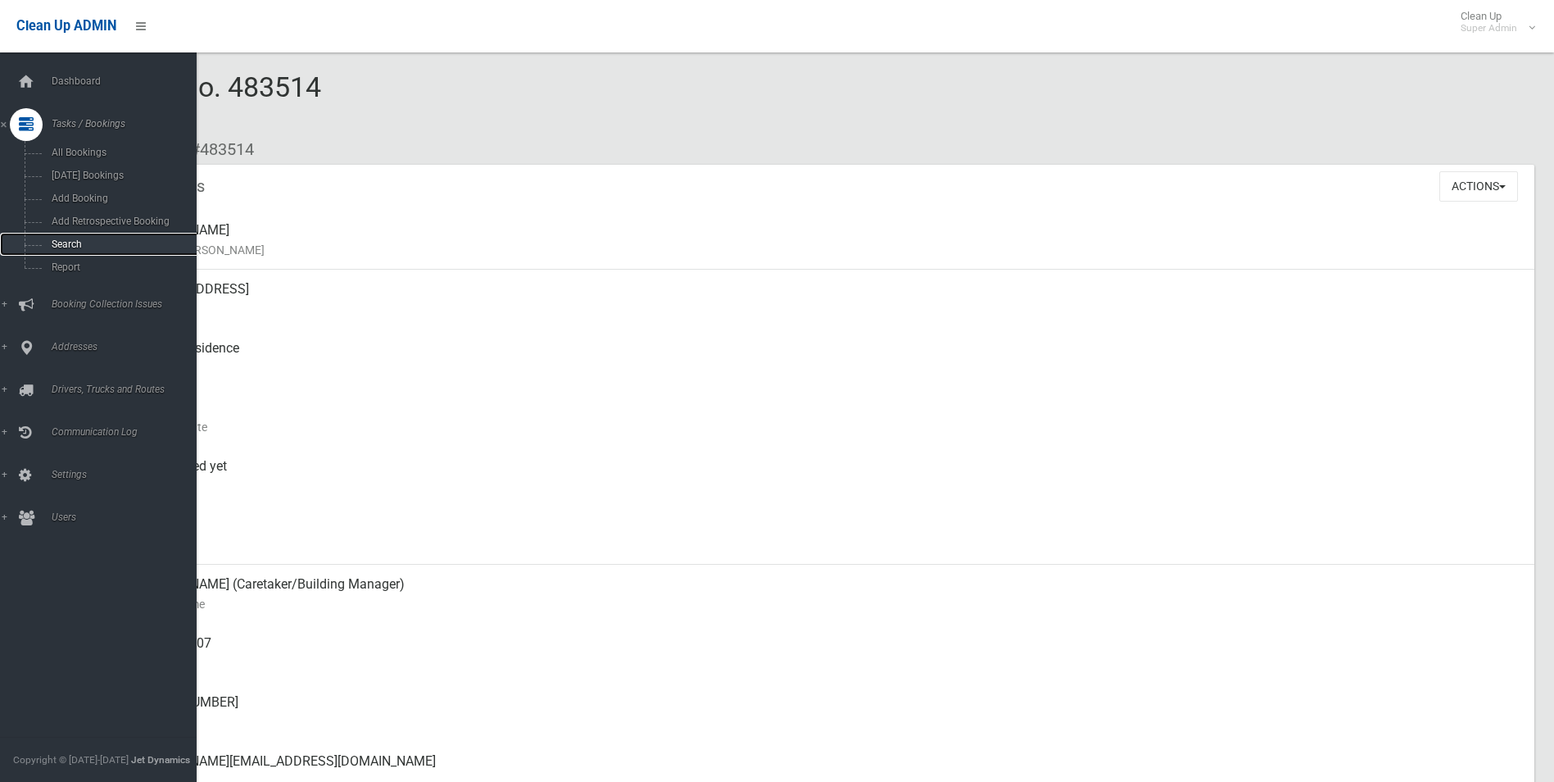
click at [70, 241] on span "Search" at bounding box center [121, 243] width 148 height 11
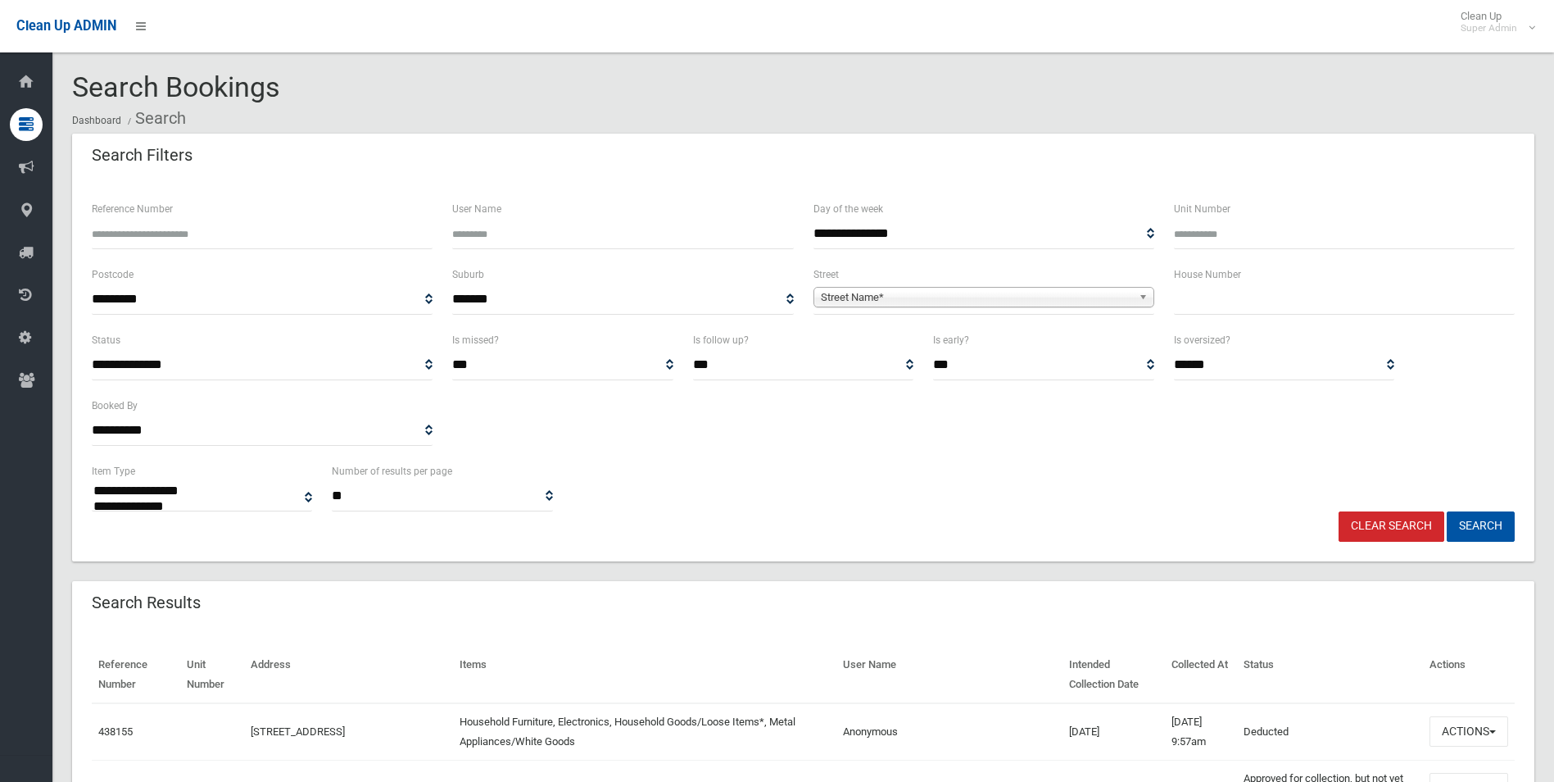
select select
click at [184, 230] on input "Reference Number" at bounding box center [262, 234] width 341 height 30
type input "******"
click at [1447, 511] on button "Search" at bounding box center [1481, 526] width 68 height 30
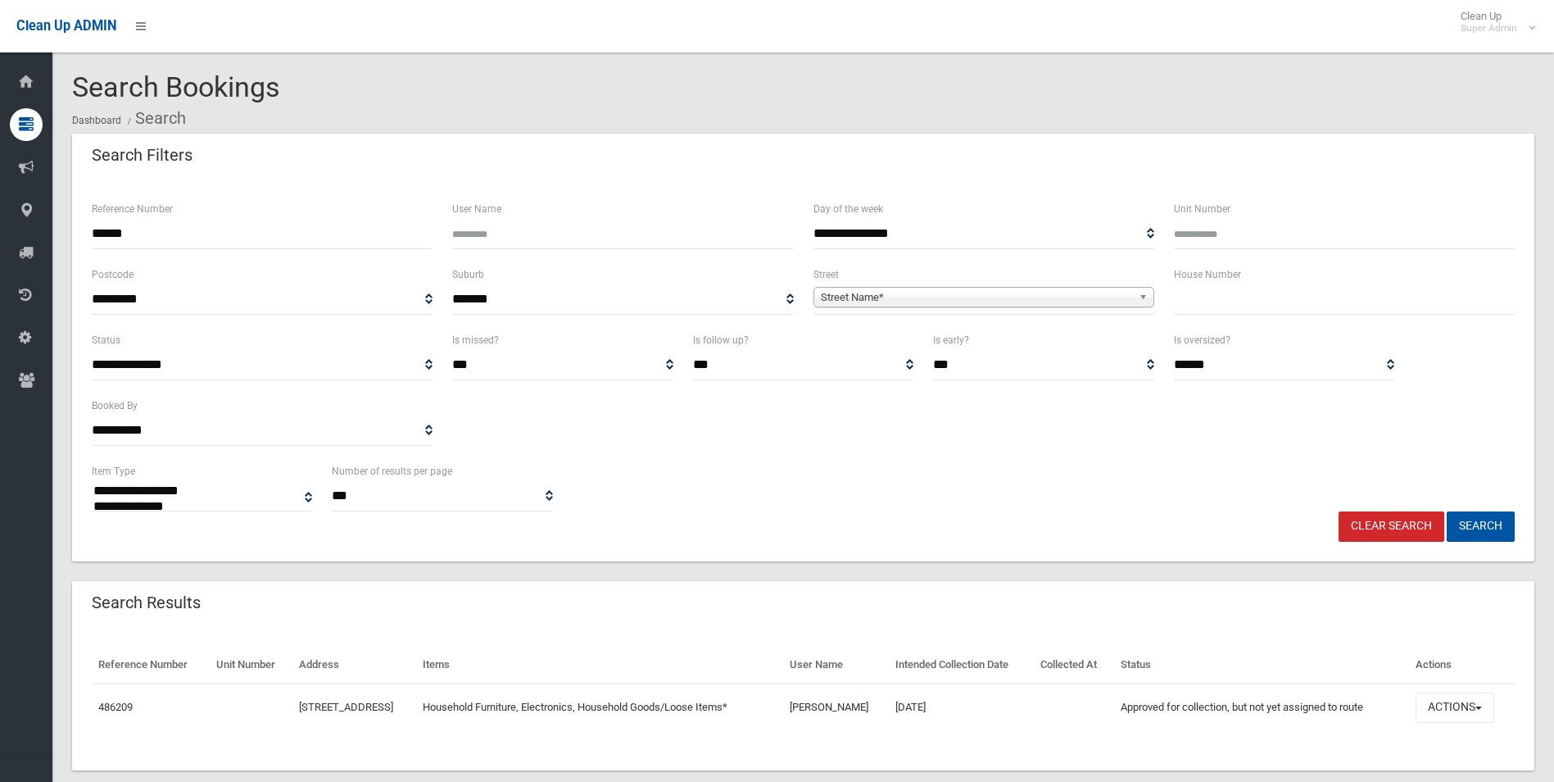
select select
click at [1466, 703] on button "Actions" at bounding box center [1455, 707] width 79 height 30
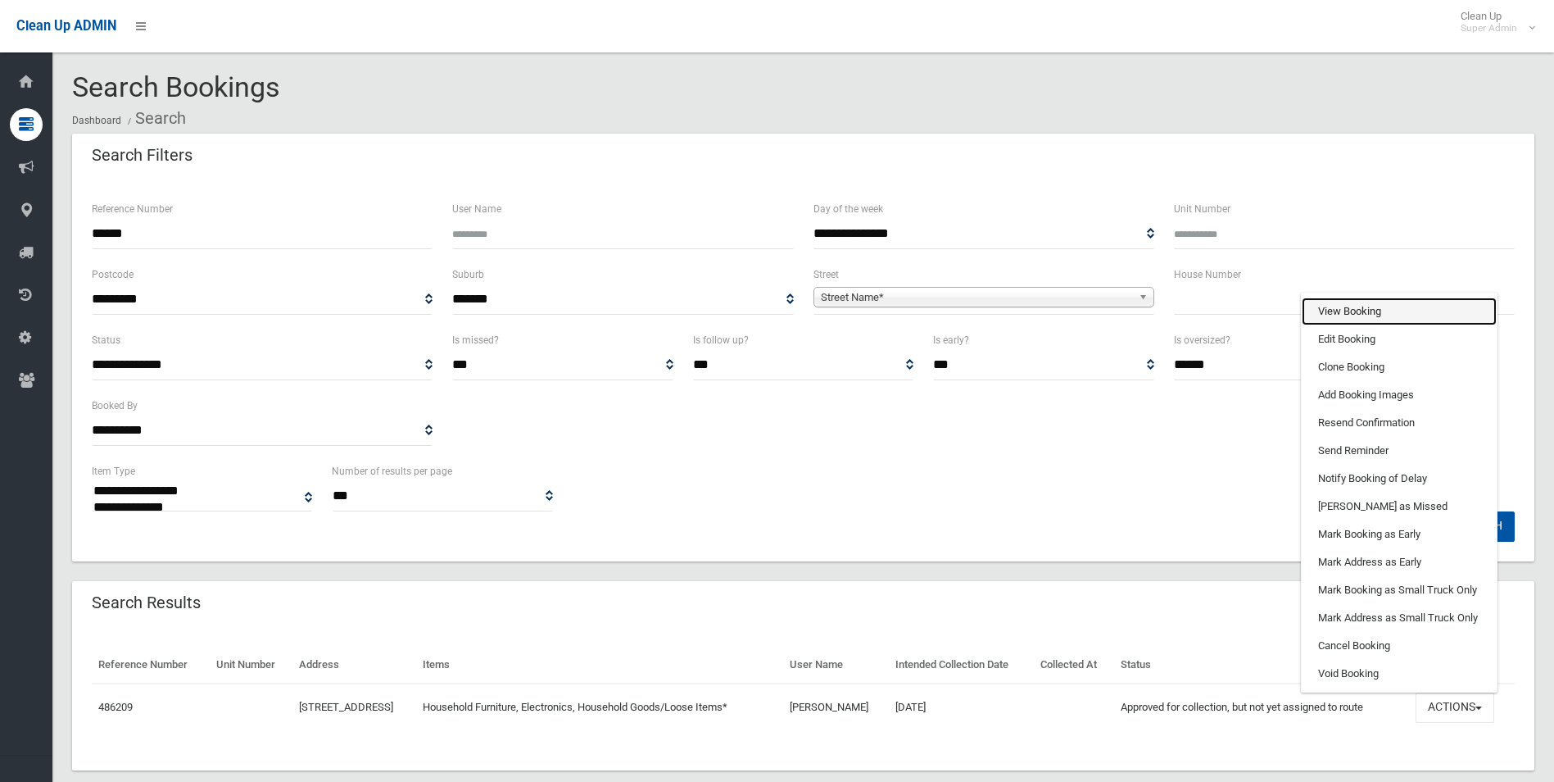
click at [1353, 301] on link "View Booking" at bounding box center [1399, 311] width 195 height 28
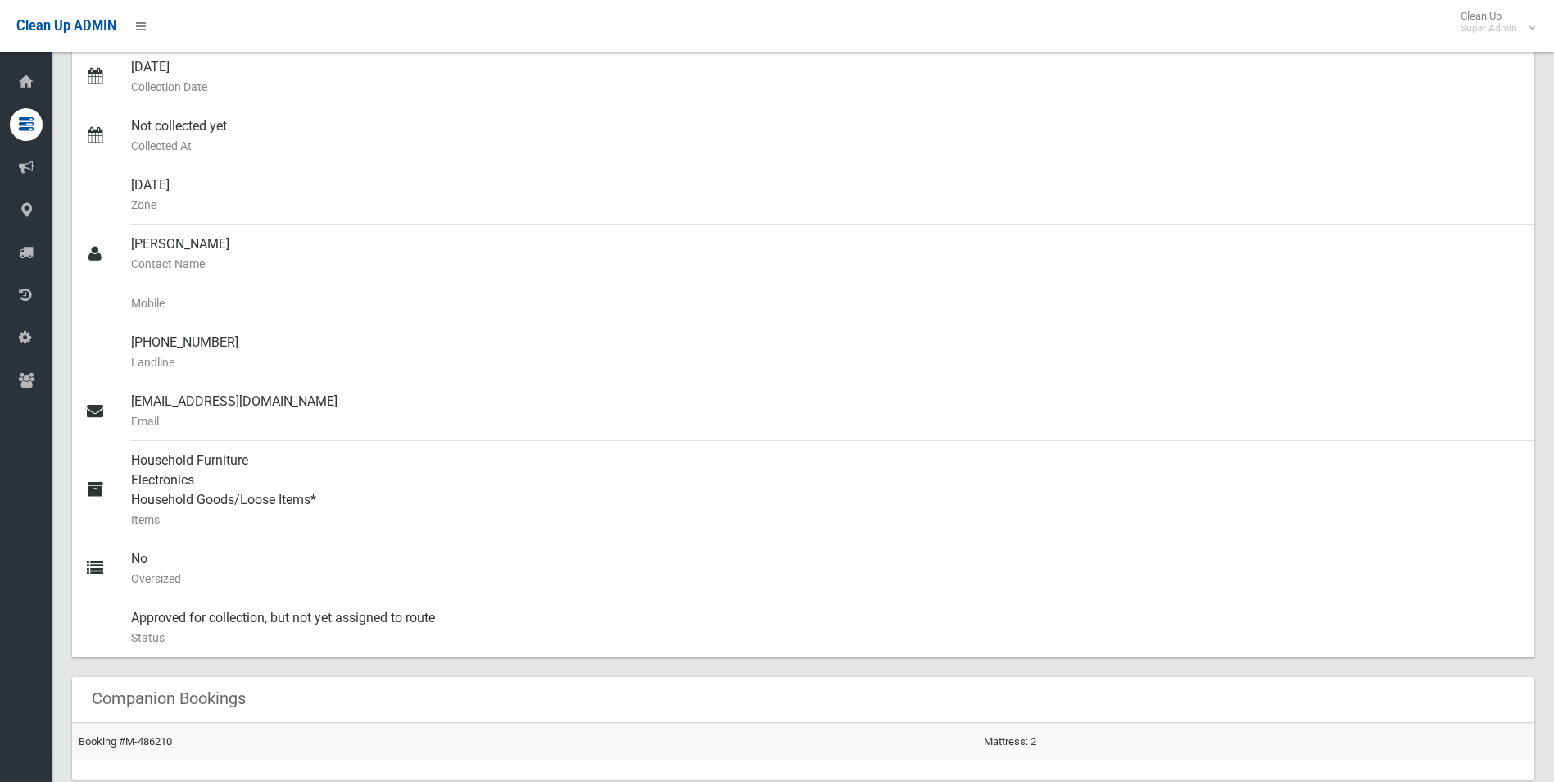
scroll to position [2, 0]
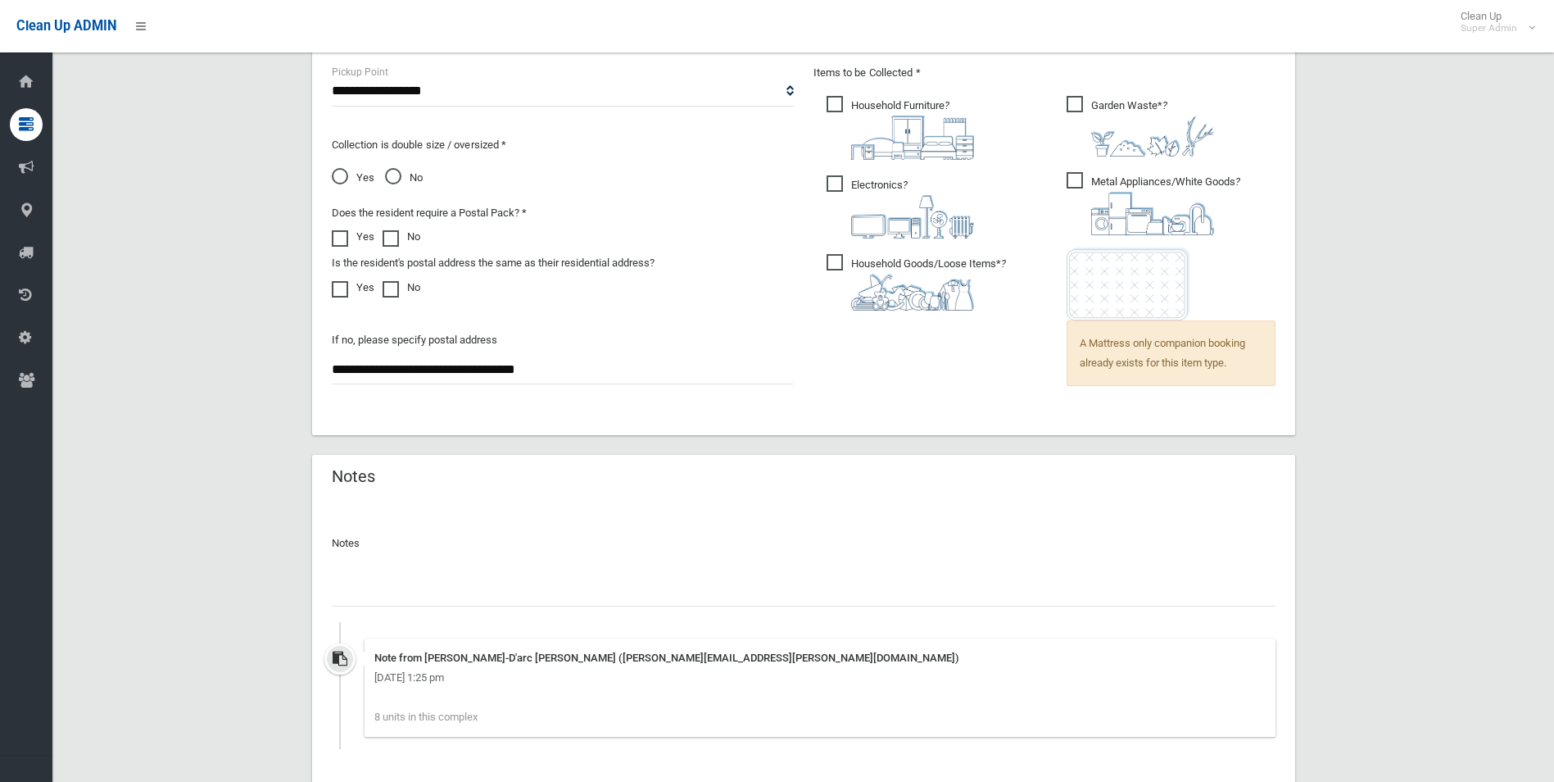
scroll to position [1247, 0]
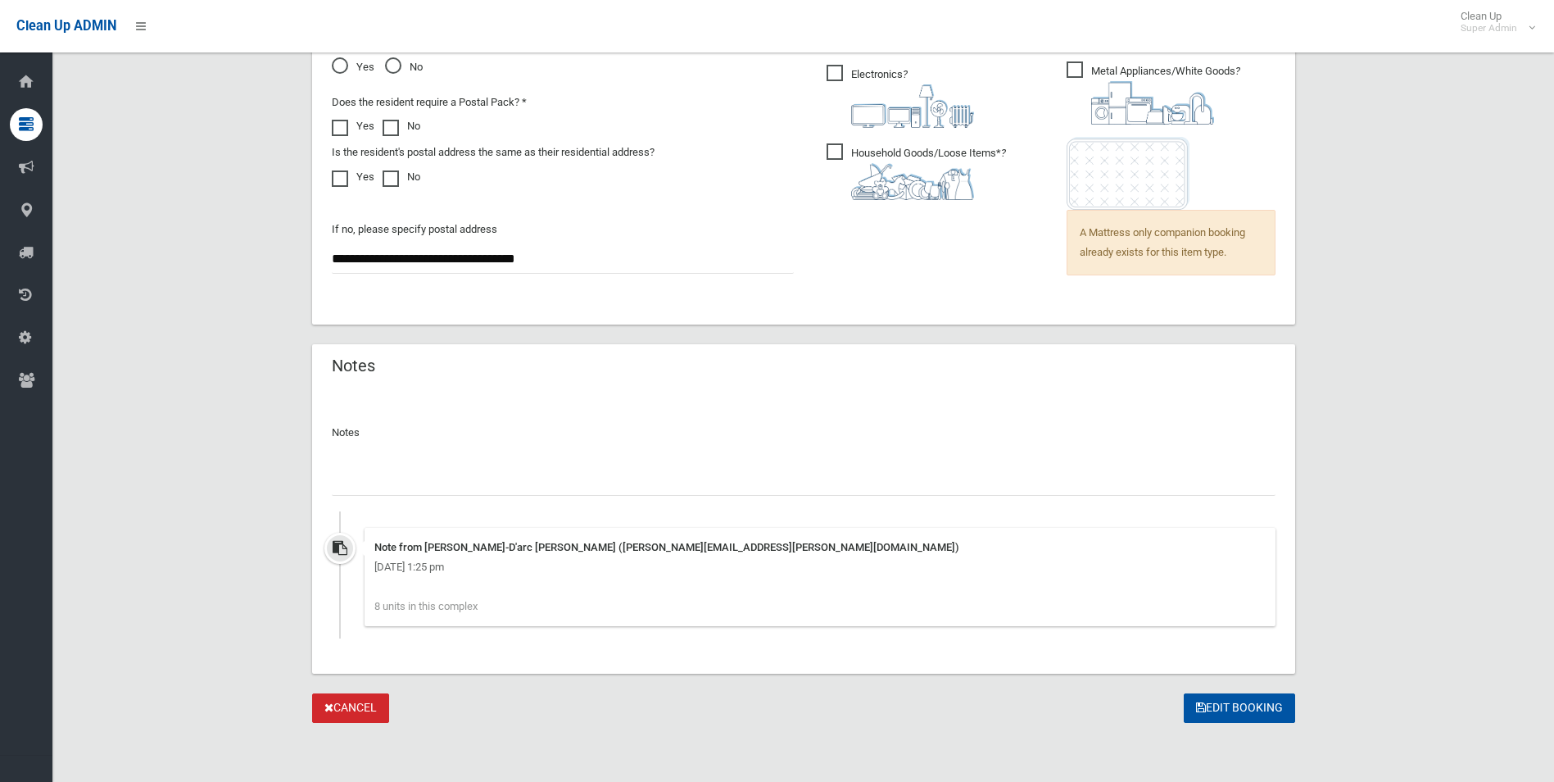
click at [429, 477] on input "text" at bounding box center [804, 480] width 944 height 30
paste input "********"
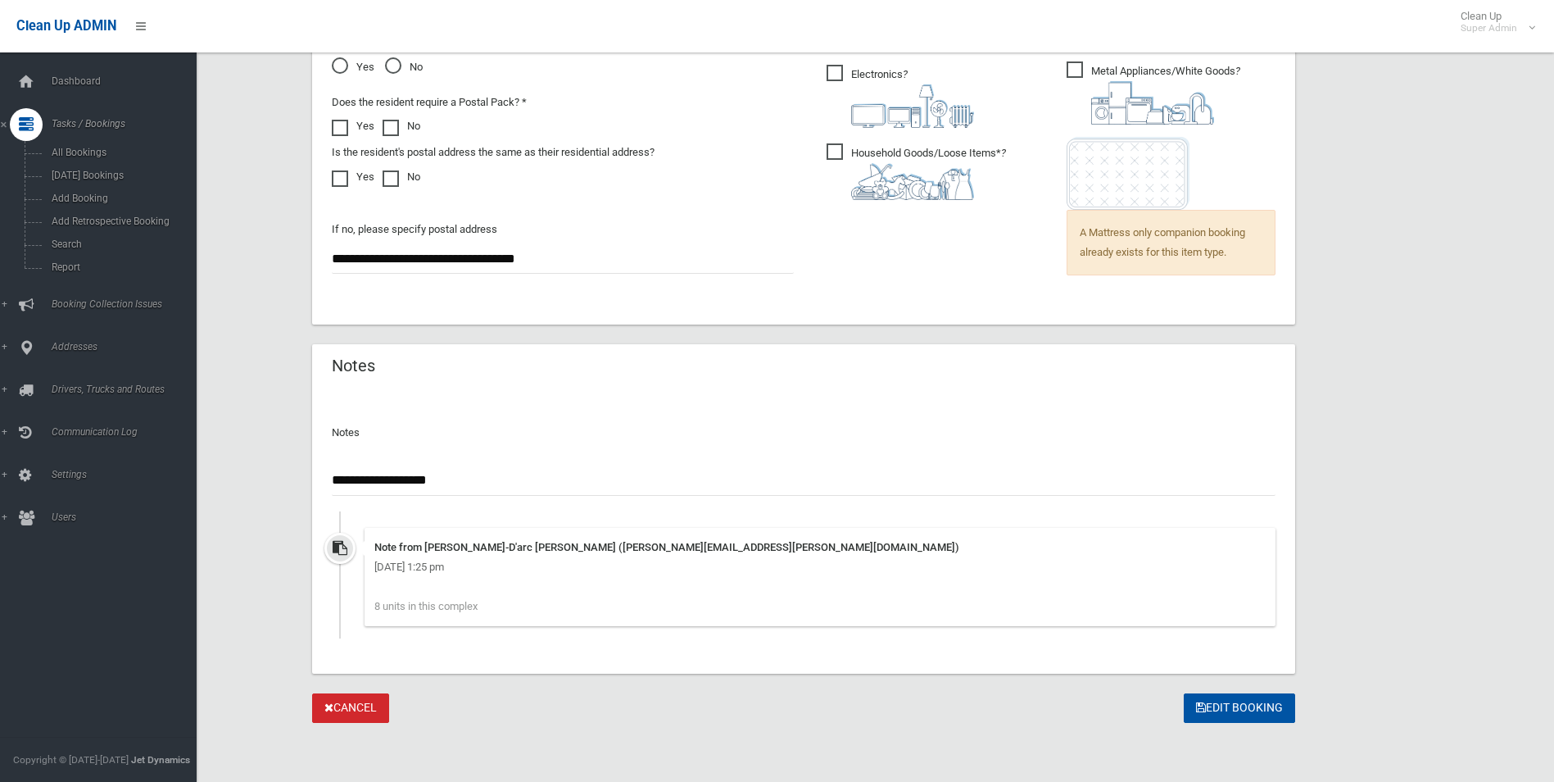
type input "**********"
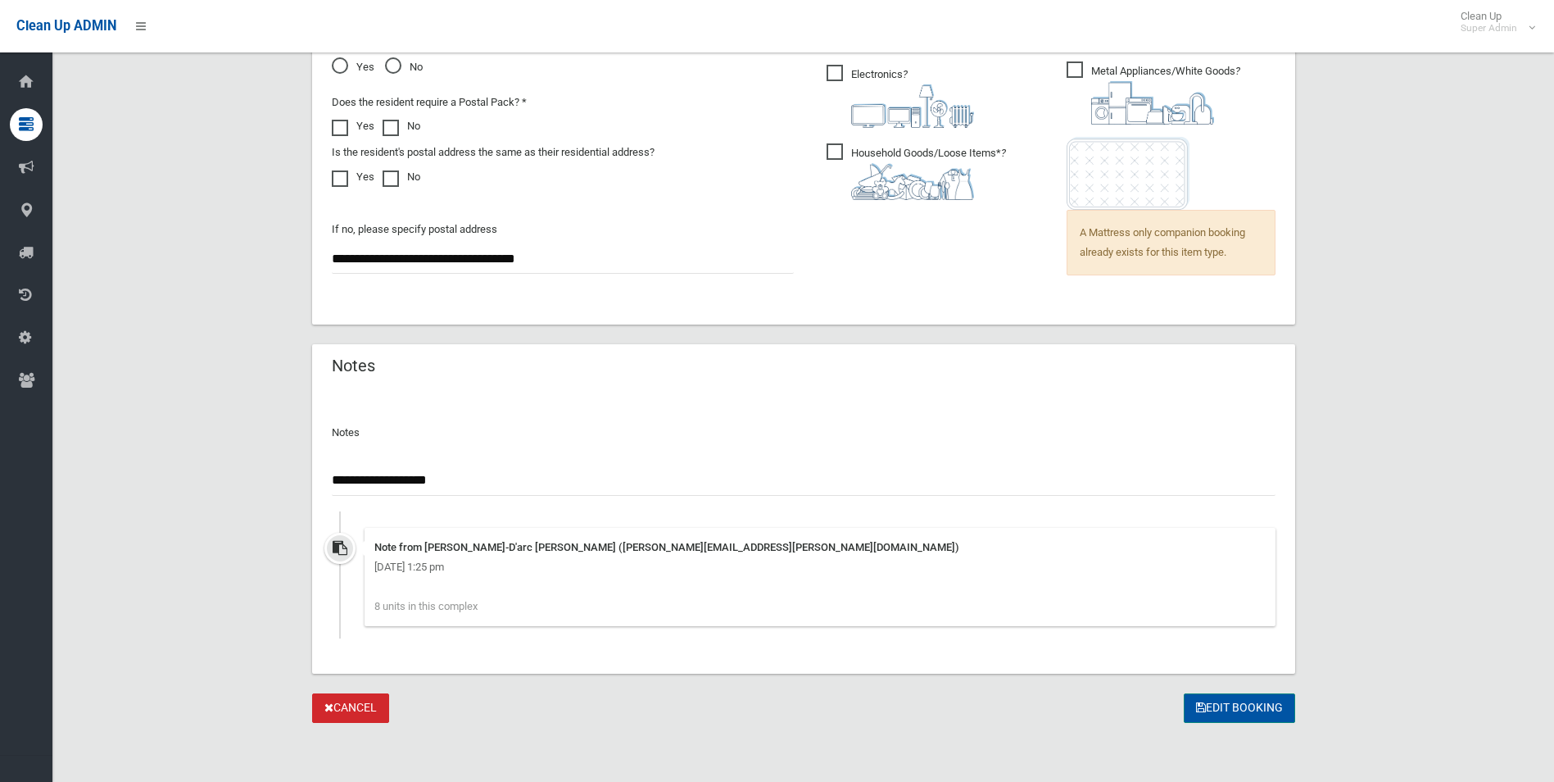
click at [1206, 706] on button "Edit Booking" at bounding box center [1239, 708] width 111 height 30
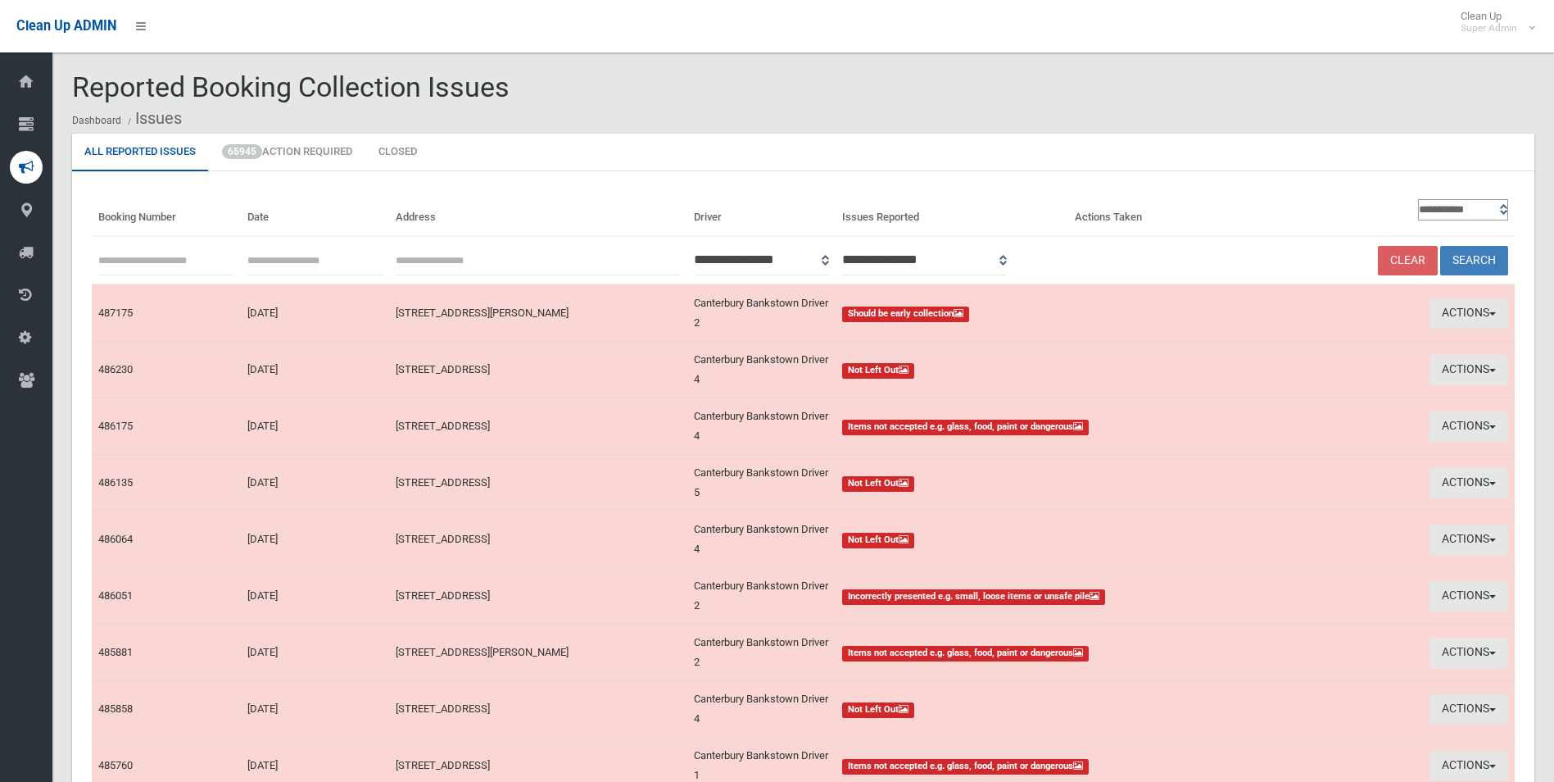
scroll to position [164, 0]
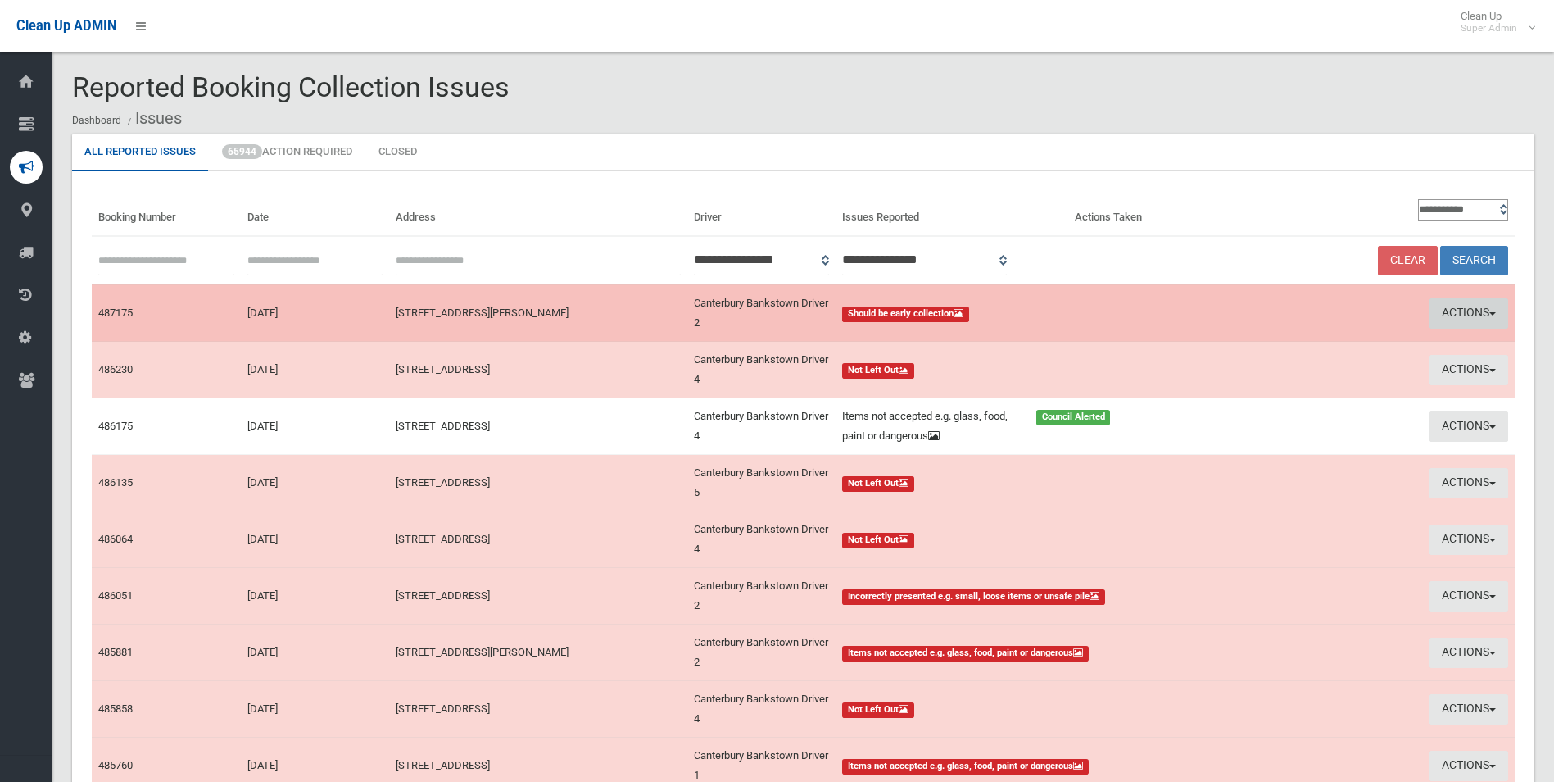
click at [1473, 307] on button "Actions" at bounding box center [1469, 313] width 79 height 30
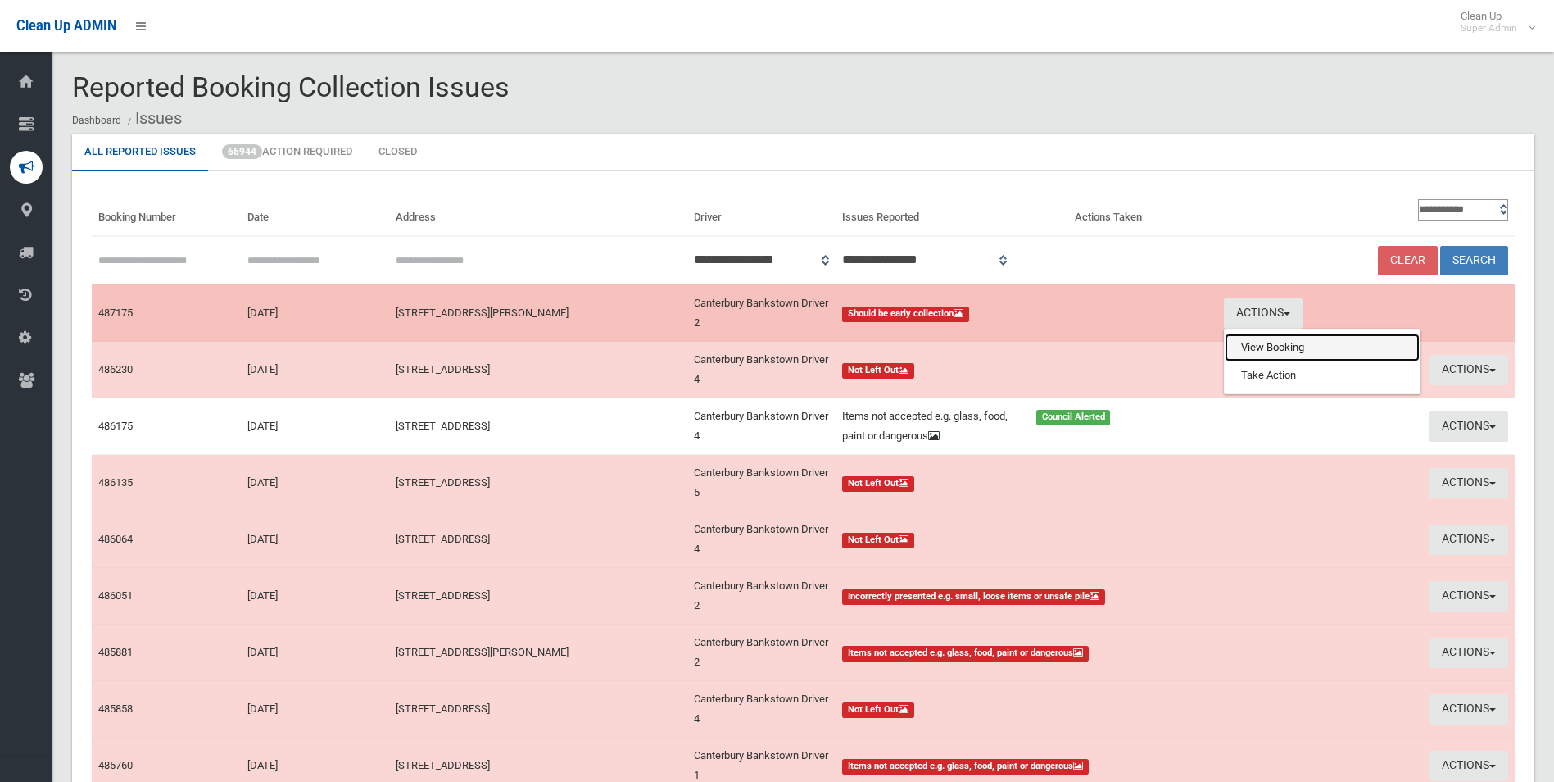
click at [1248, 345] on link "View Booking" at bounding box center [1322, 347] width 195 height 28
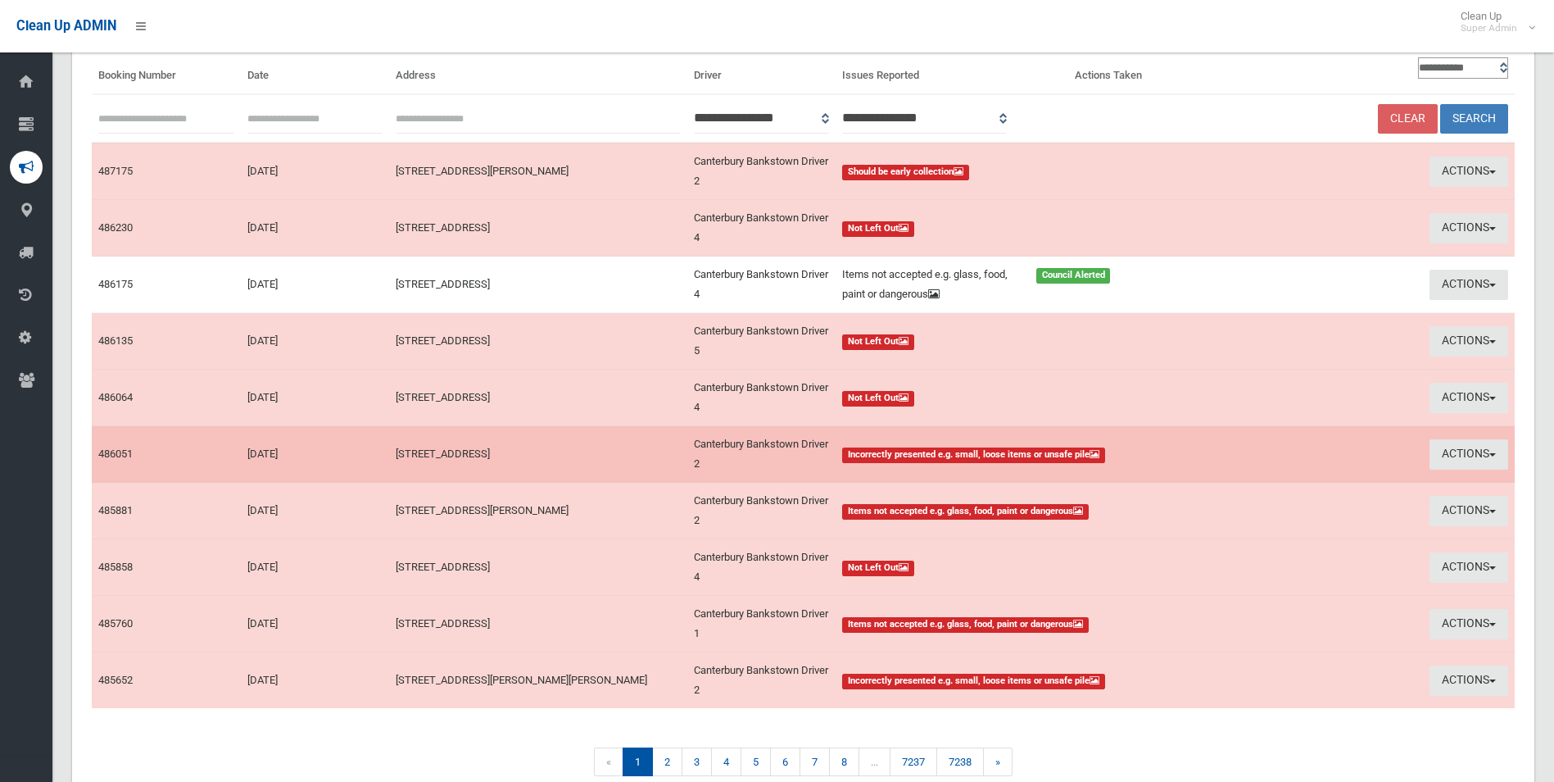
scroll to position [164, 0]
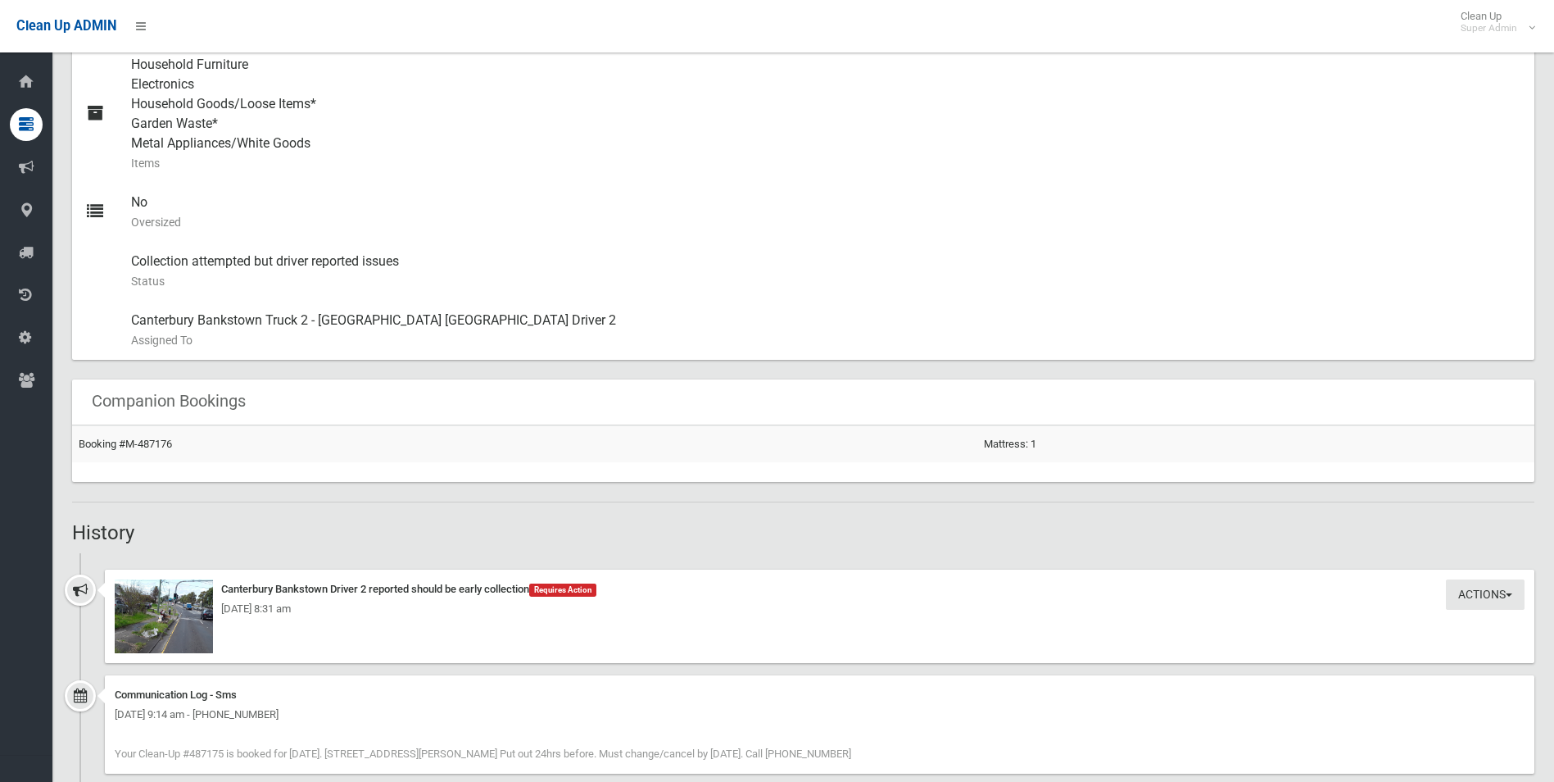
scroll to position [900, 0]
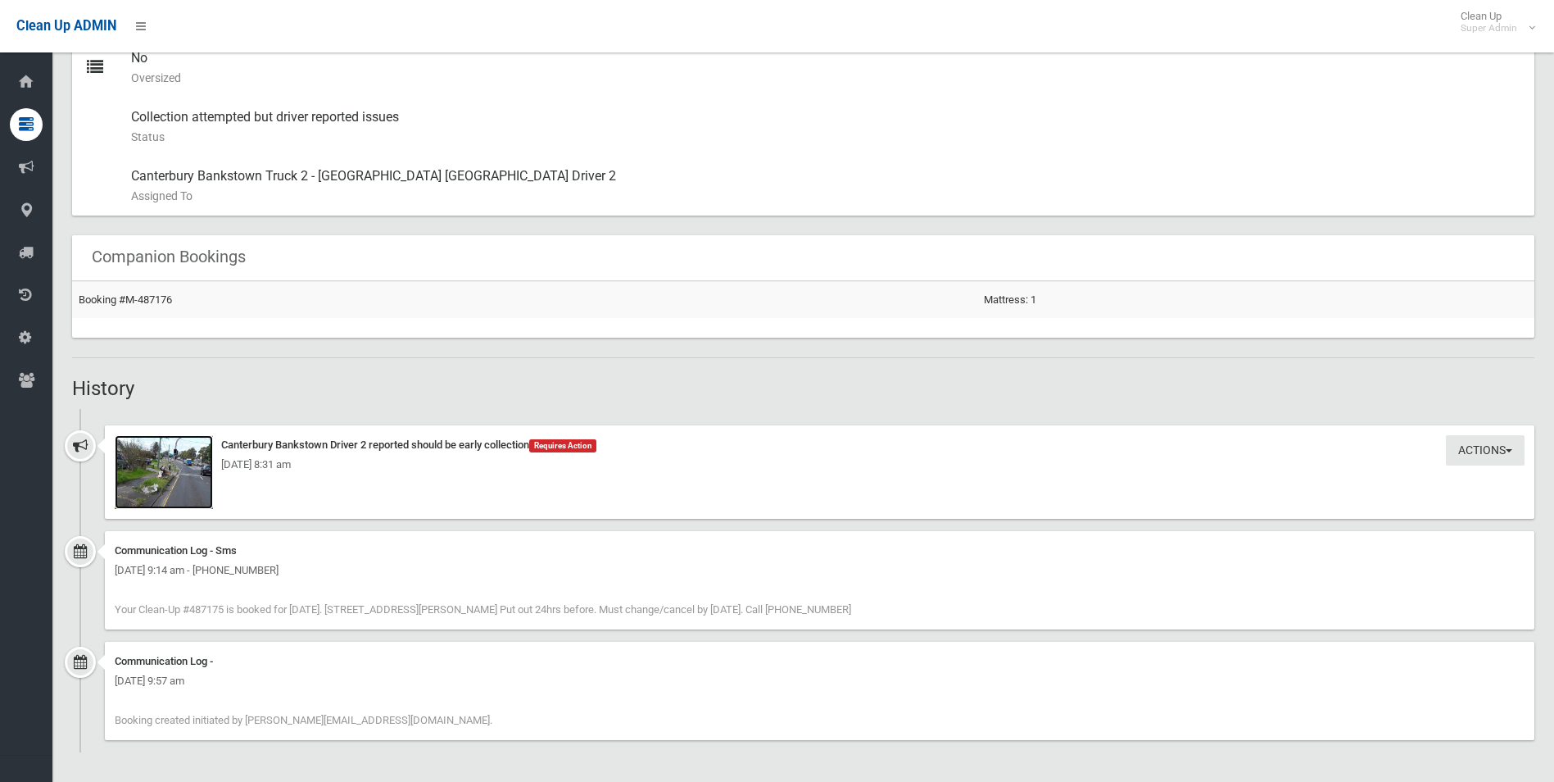
click at [172, 481] on img at bounding box center [164, 472] width 98 height 74
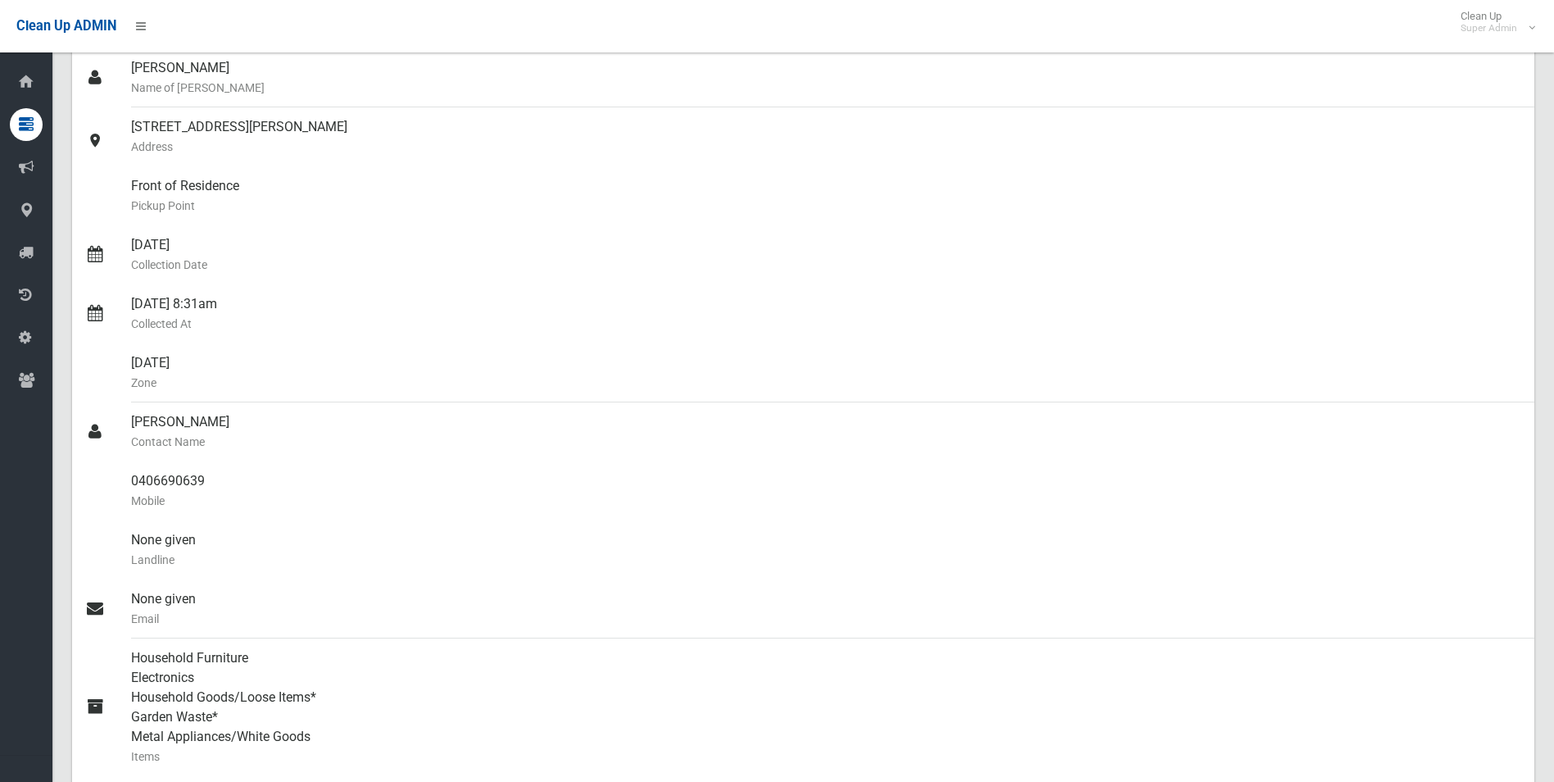
scroll to position [0, 0]
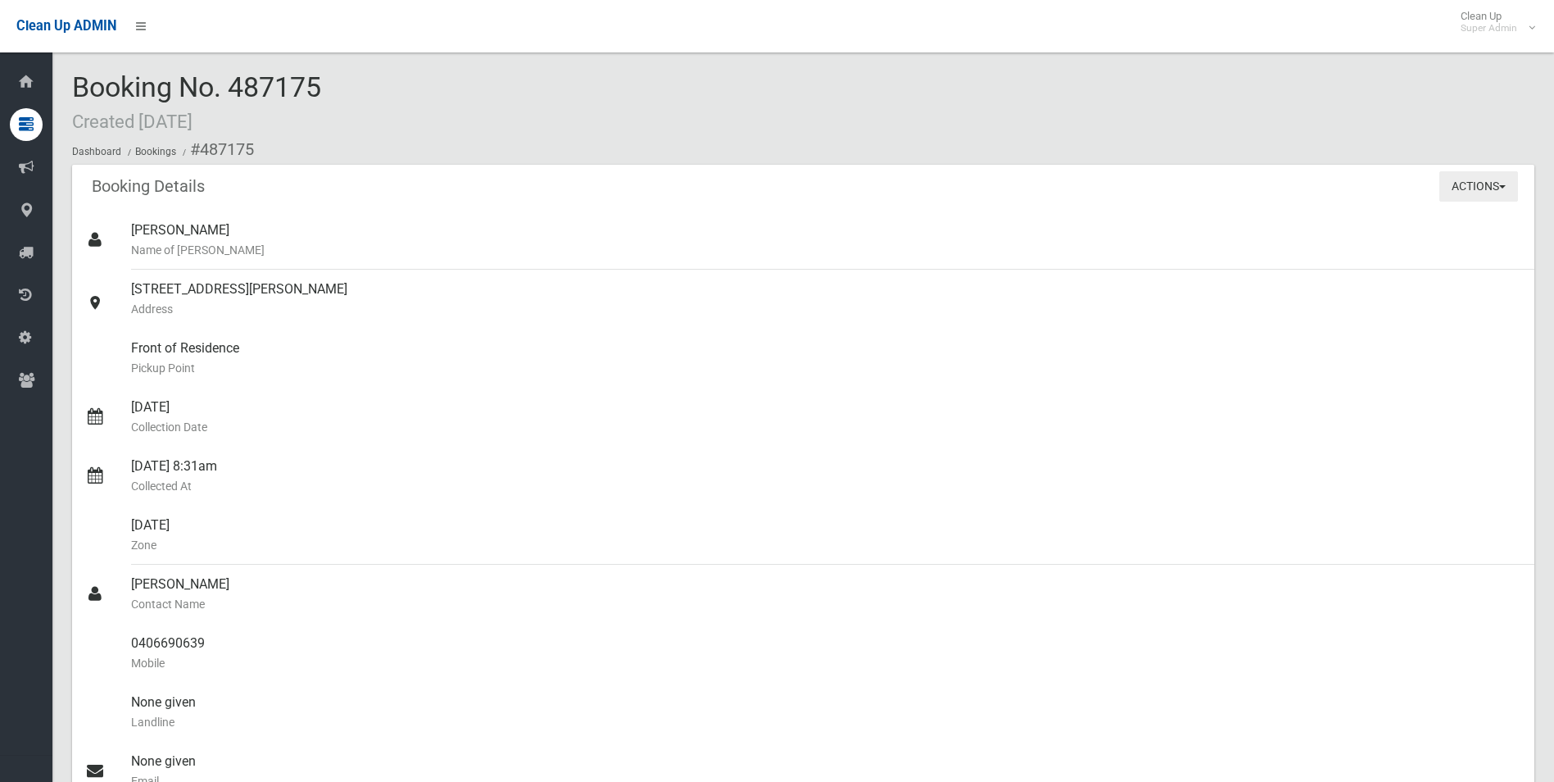
click at [1475, 180] on button "Actions" at bounding box center [1478, 186] width 79 height 30
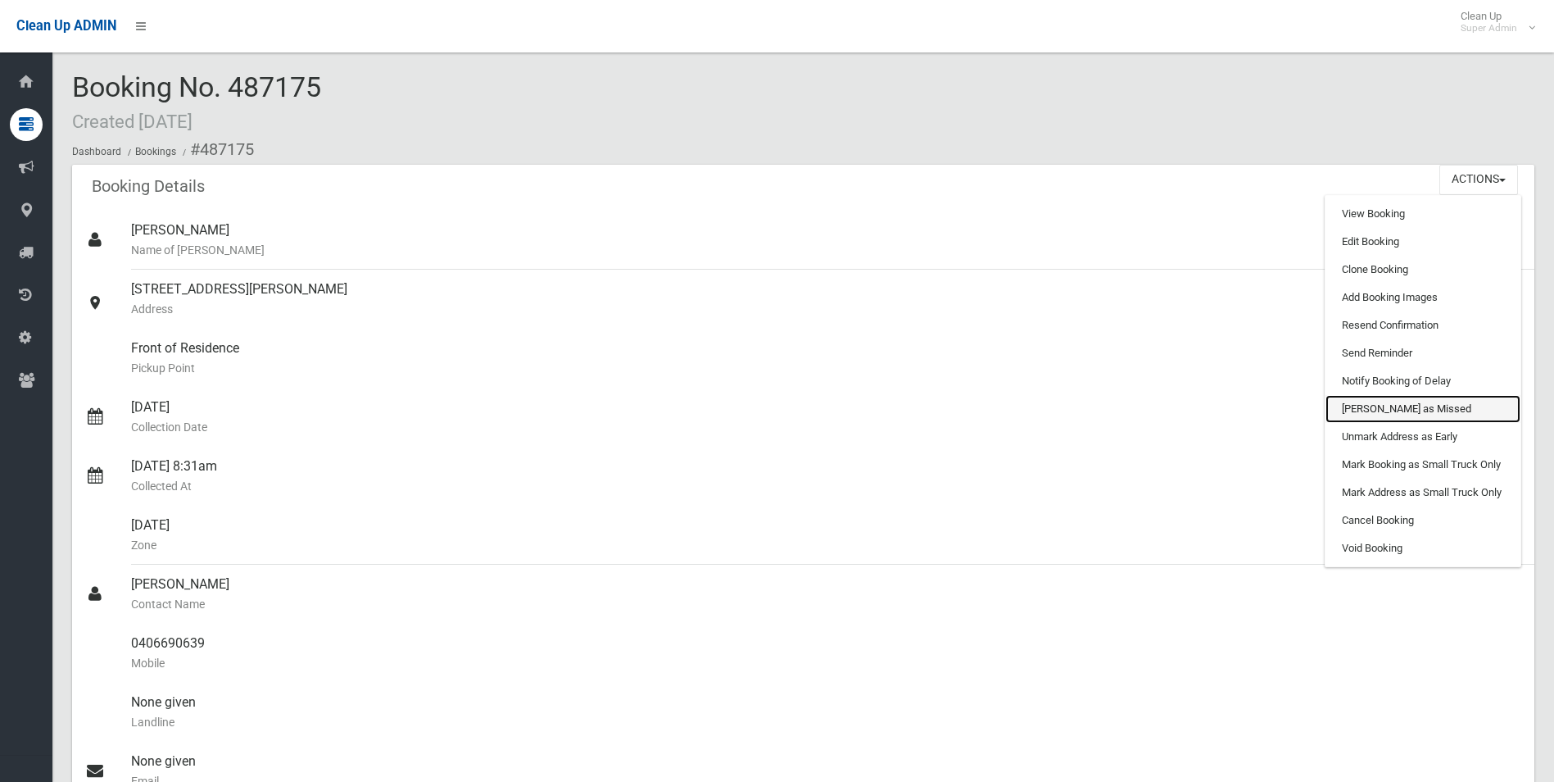
click at [1388, 408] on link "[PERSON_NAME] as Missed" at bounding box center [1423, 409] width 195 height 28
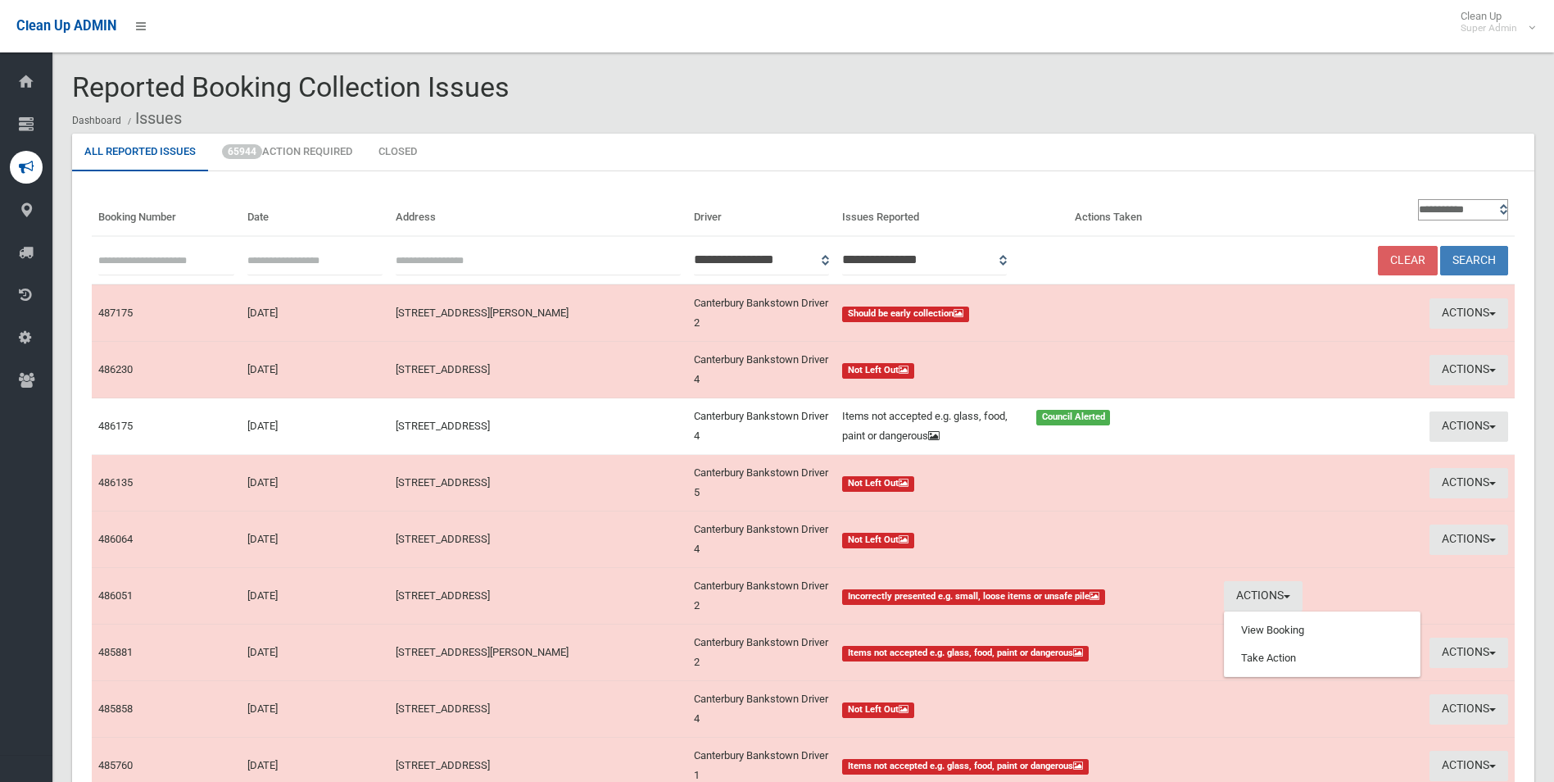
scroll to position [164, 0]
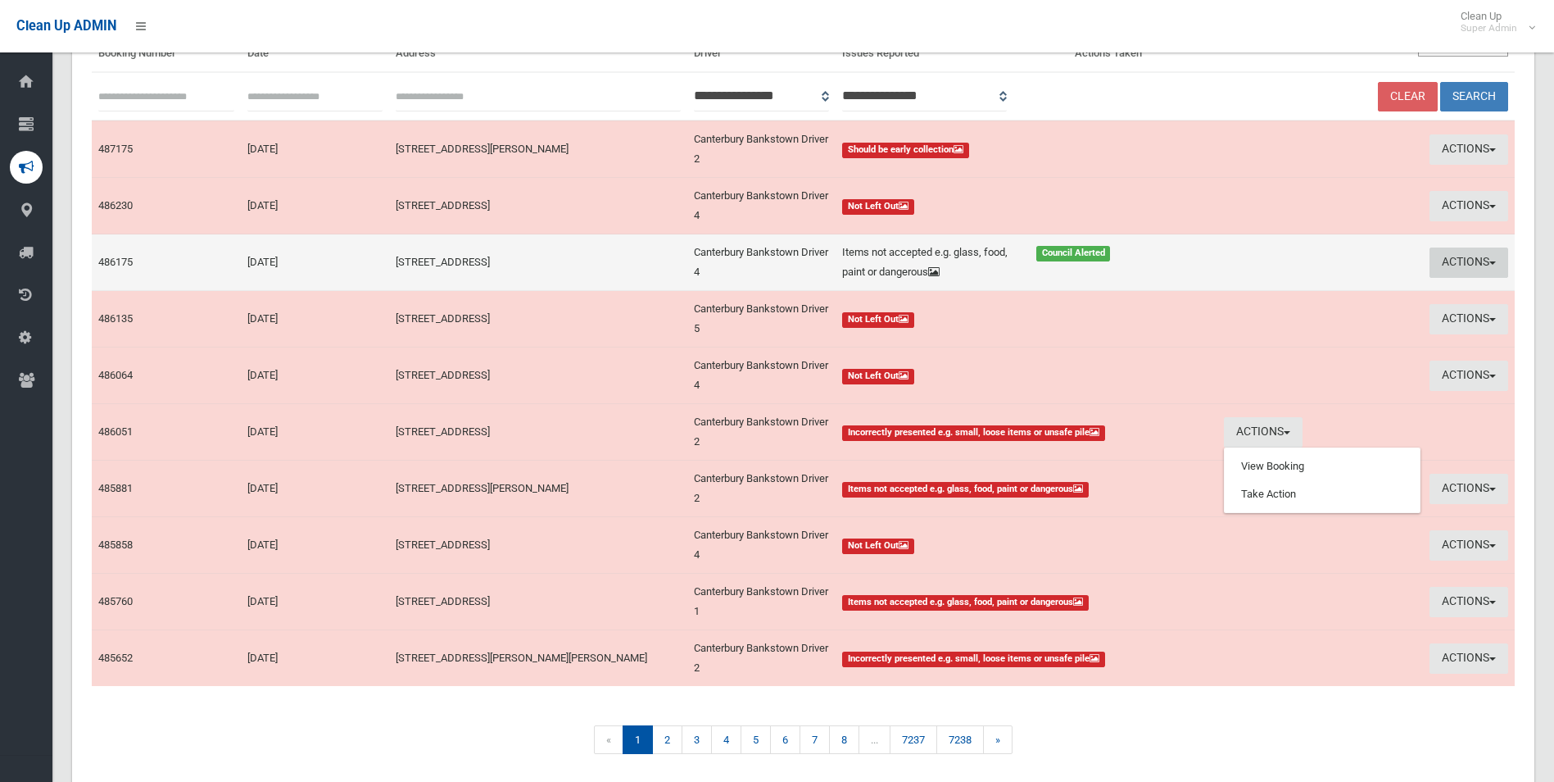
click at [1450, 262] on button "Actions" at bounding box center [1469, 262] width 79 height 30
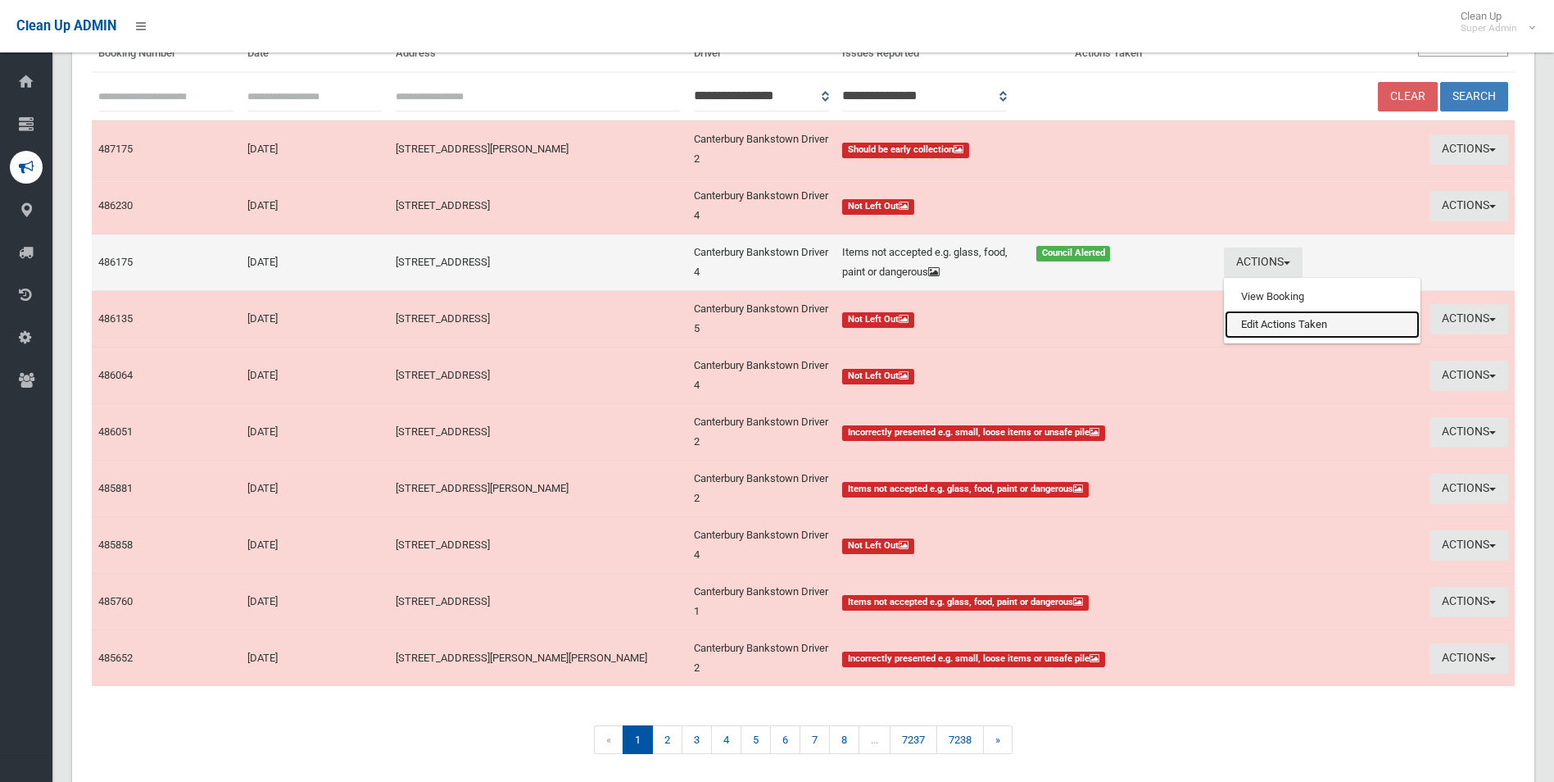
click at [1290, 322] on link "Edit Actions Taken" at bounding box center [1322, 325] width 195 height 28
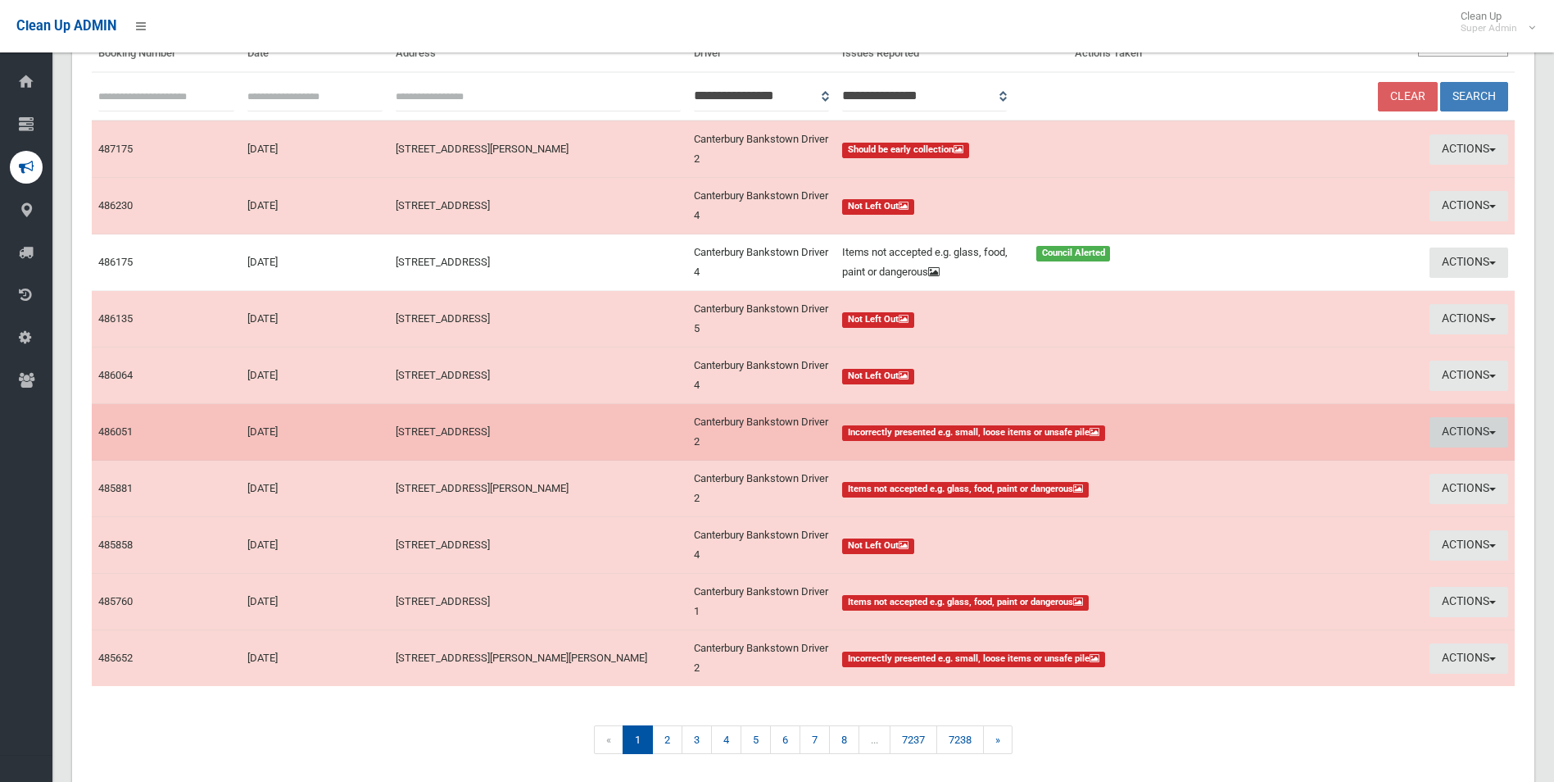
click at [1461, 431] on button "Actions" at bounding box center [1469, 432] width 79 height 30
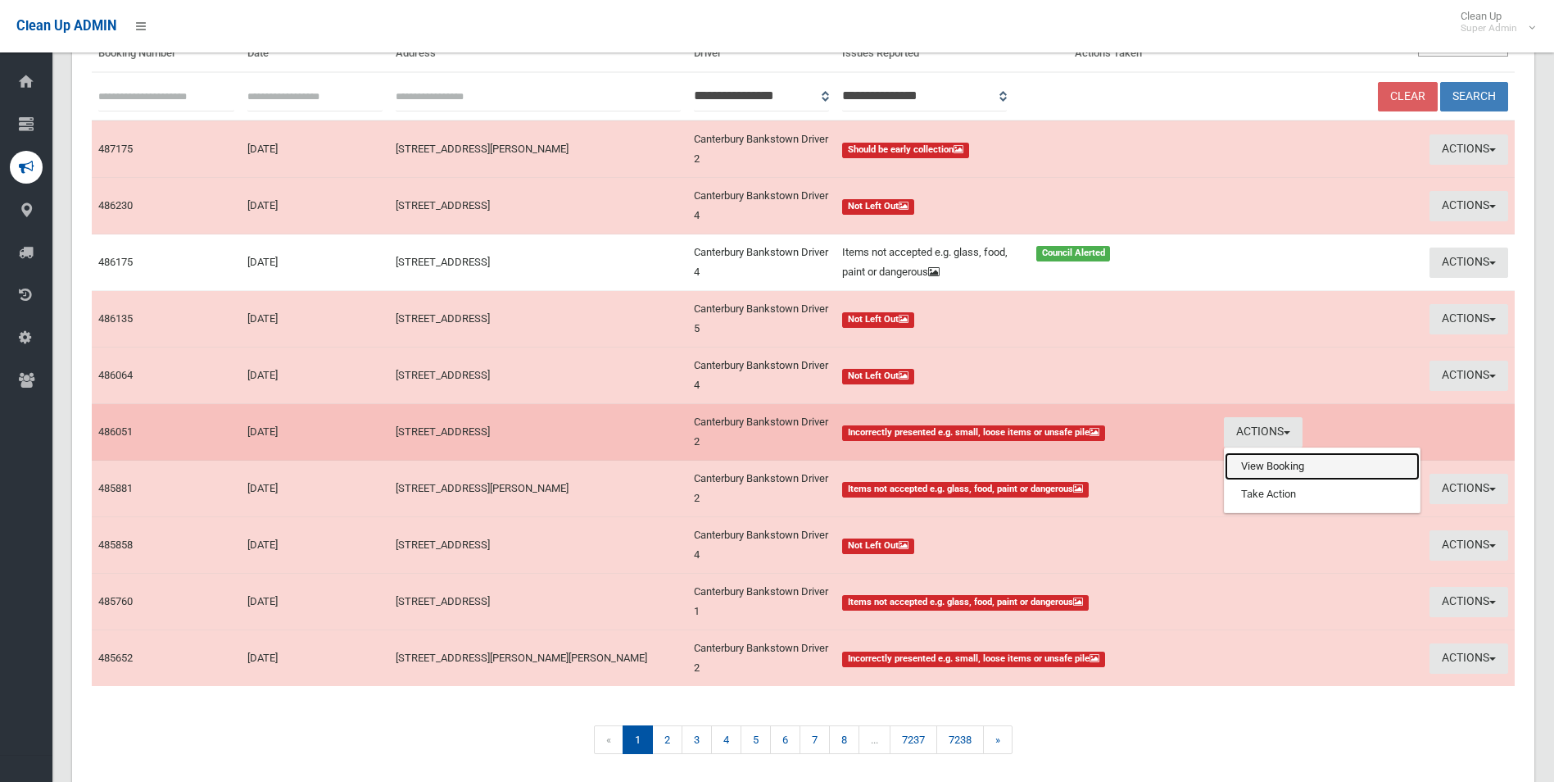
click at [1268, 463] on link "View Booking" at bounding box center [1322, 466] width 195 height 28
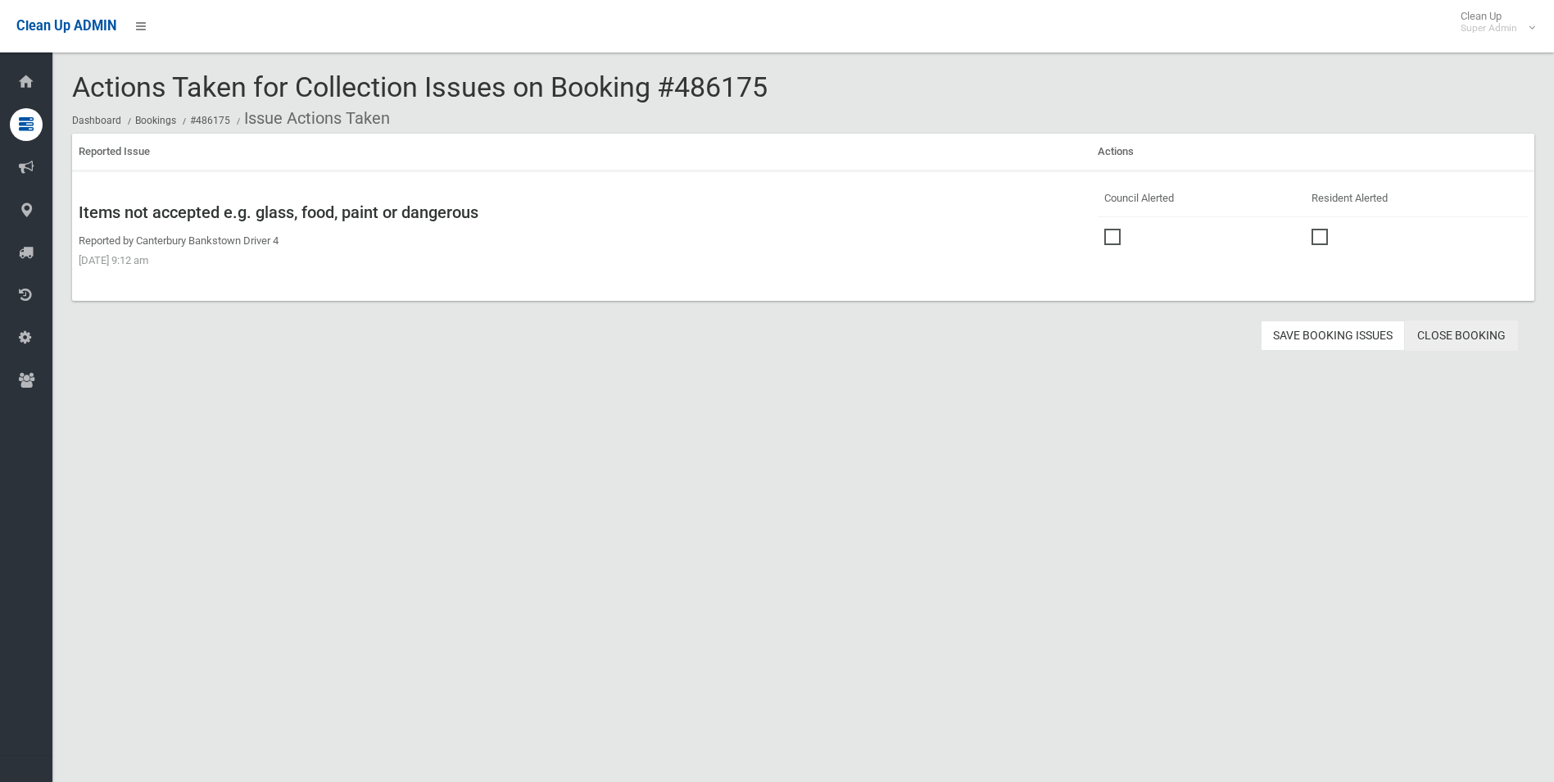
click at [1457, 335] on link "Close Booking" at bounding box center [1461, 335] width 113 height 30
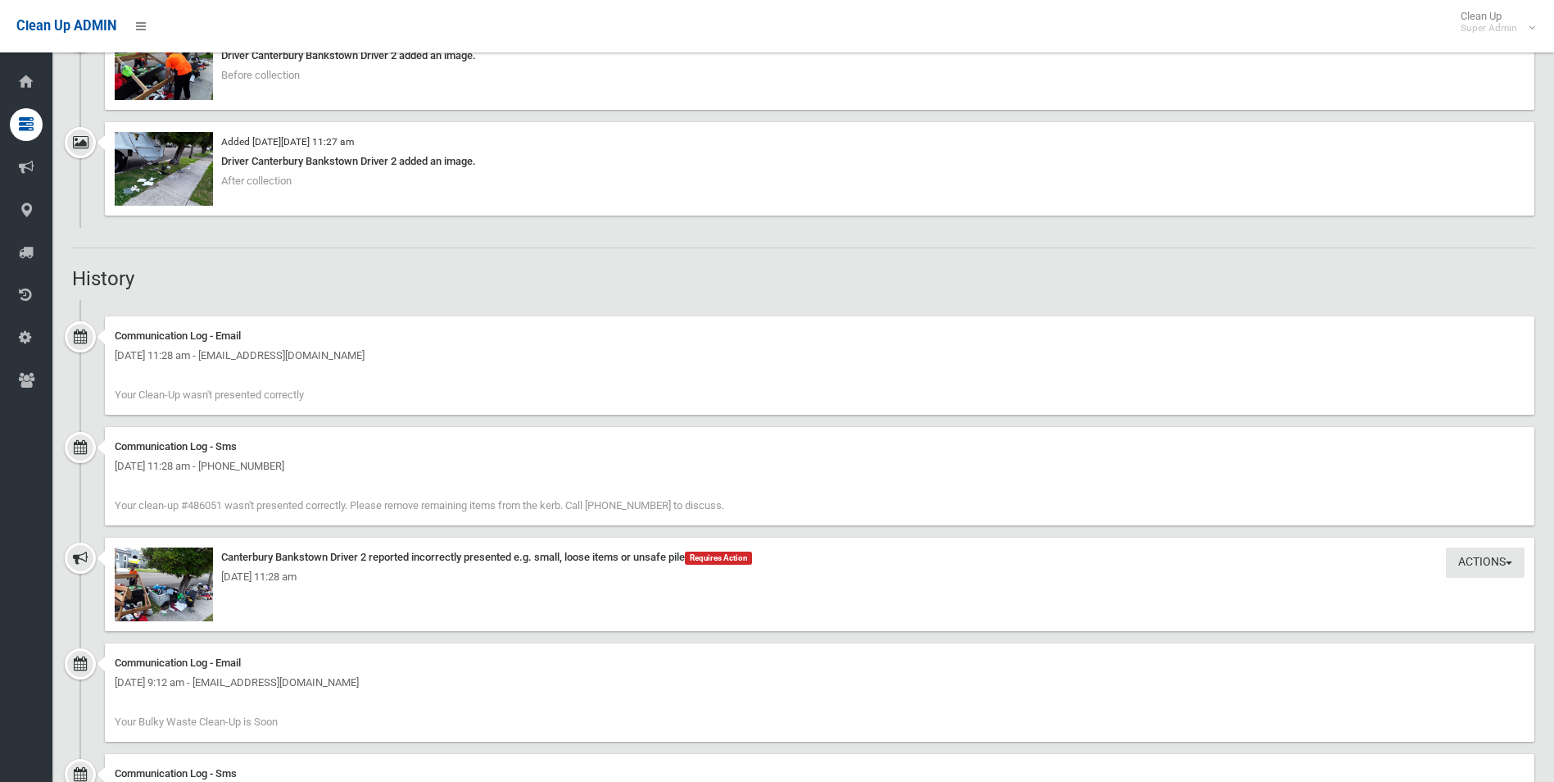
scroll to position [1393, 0]
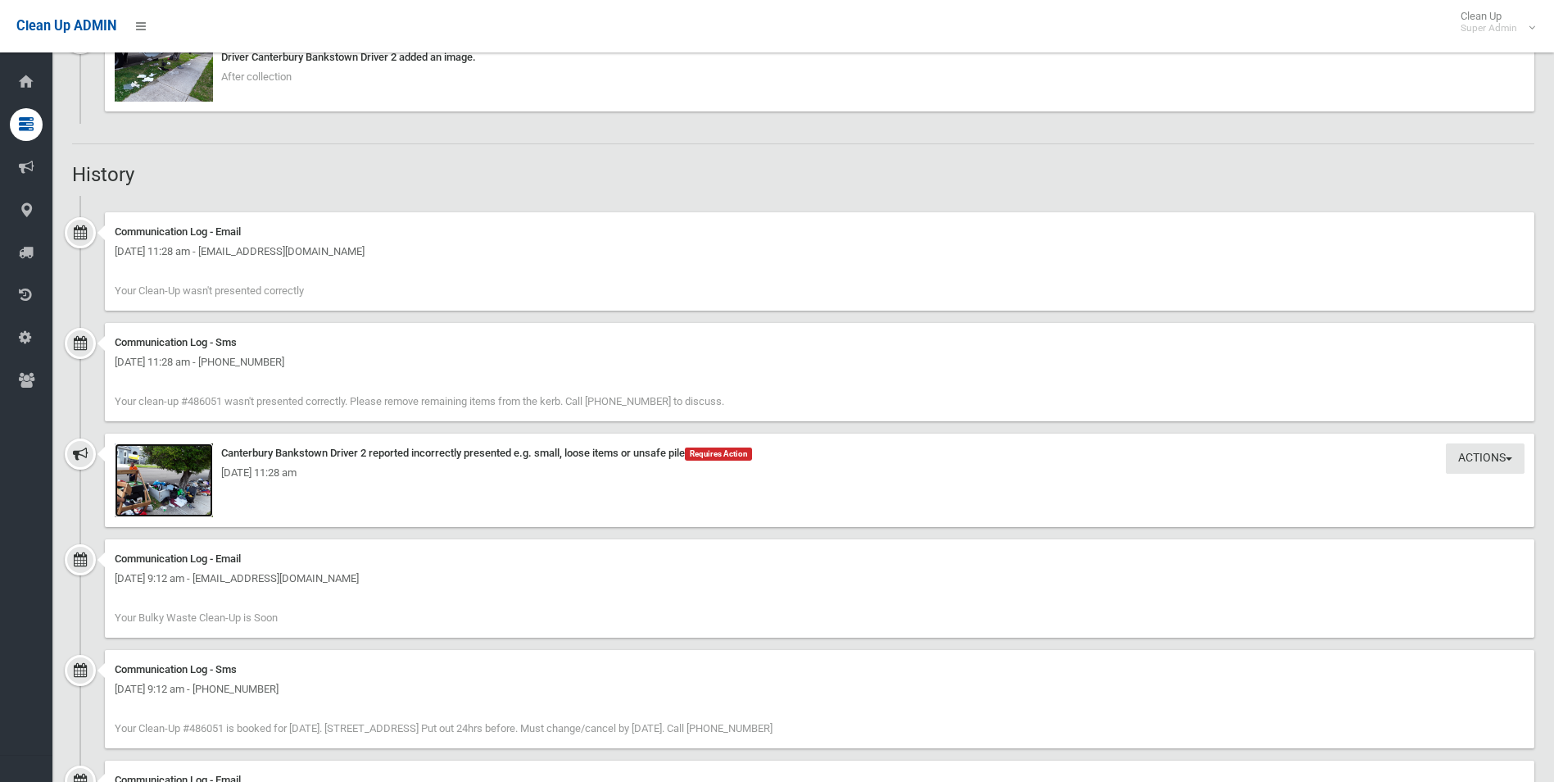
click at [175, 492] on img at bounding box center [164, 480] width 98 height 74
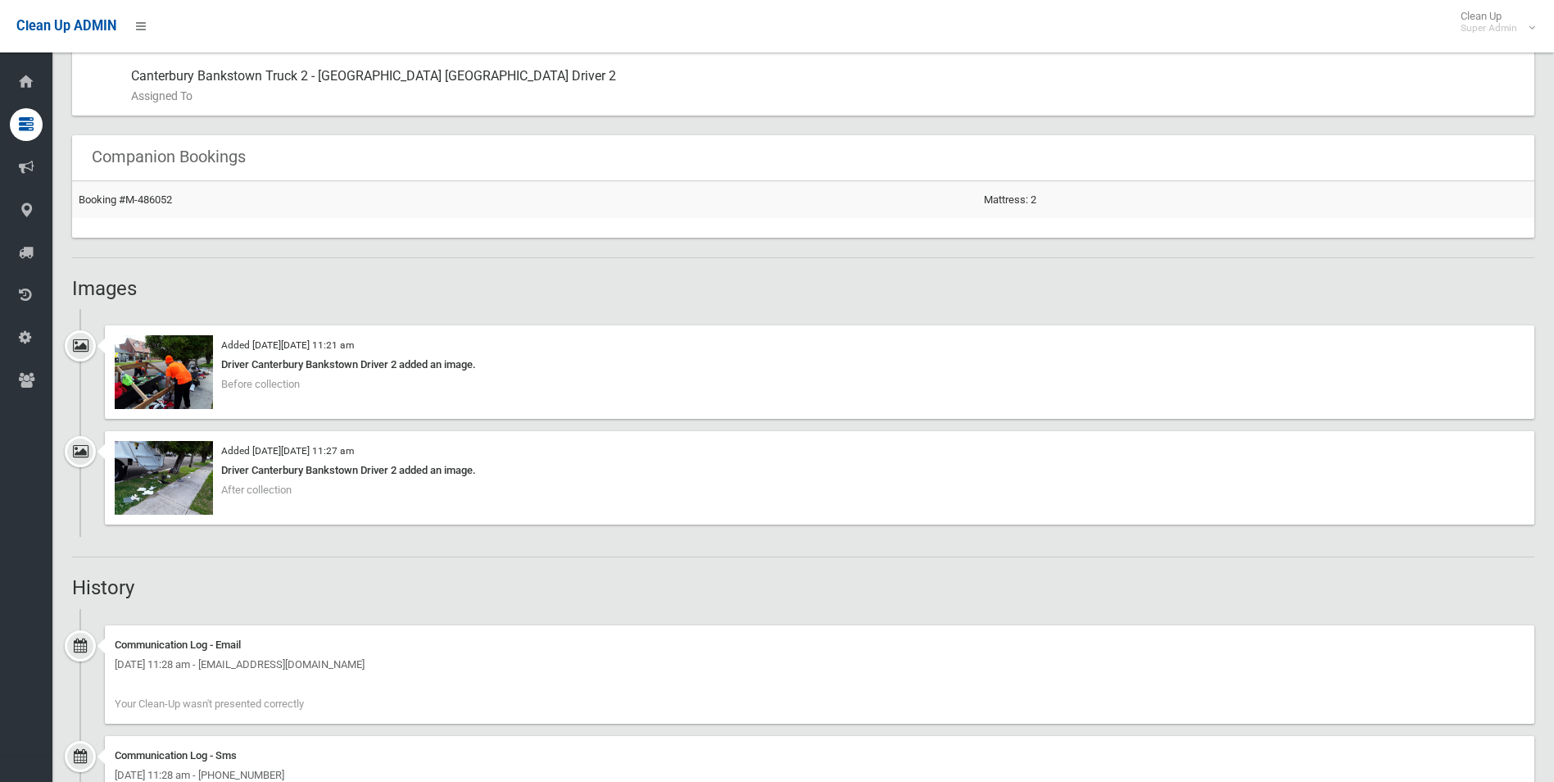
scroll to position [967, 0]
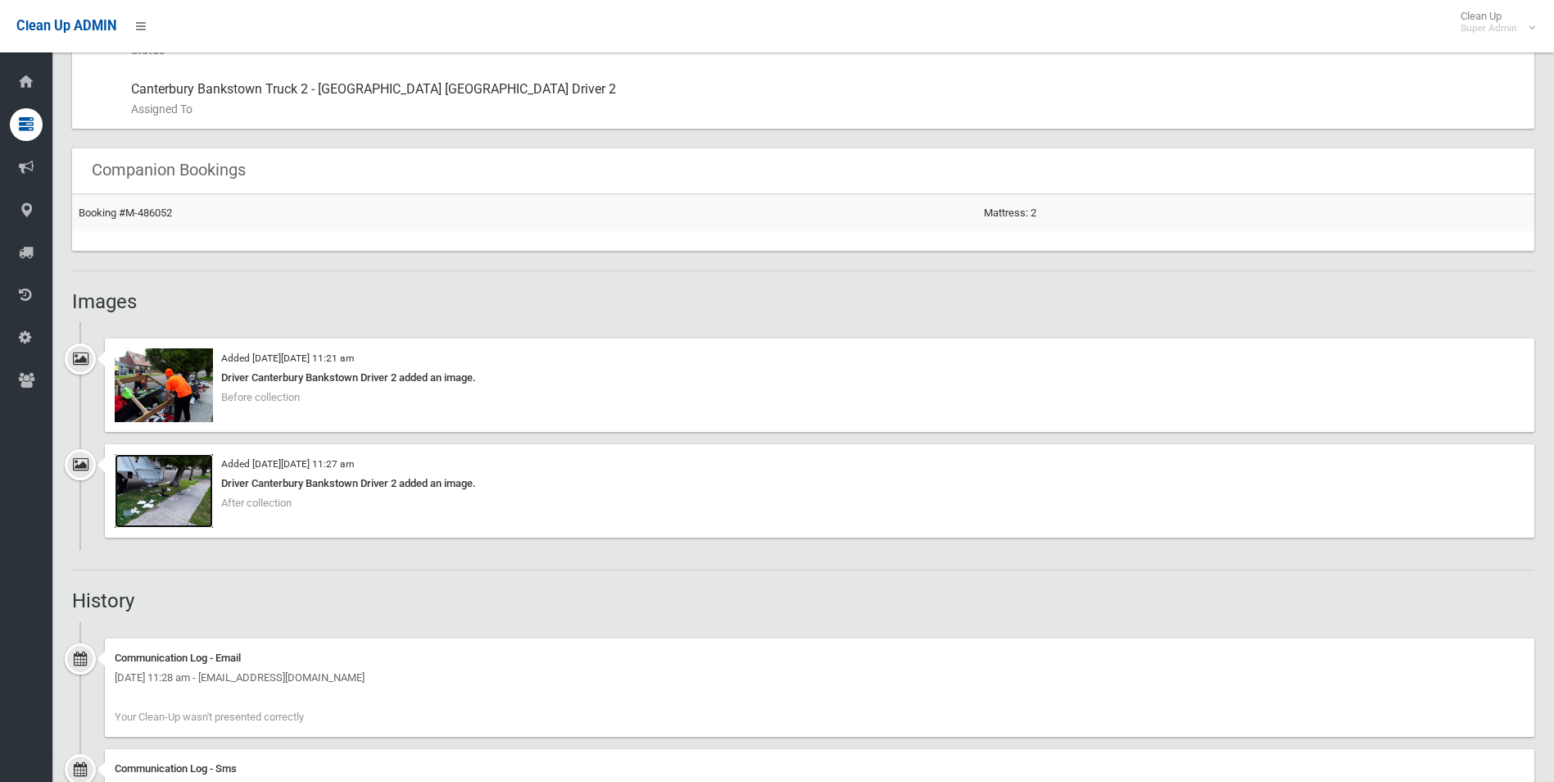
click at [173, 499] on img at bounding box center [164, 491] width 98 height 74
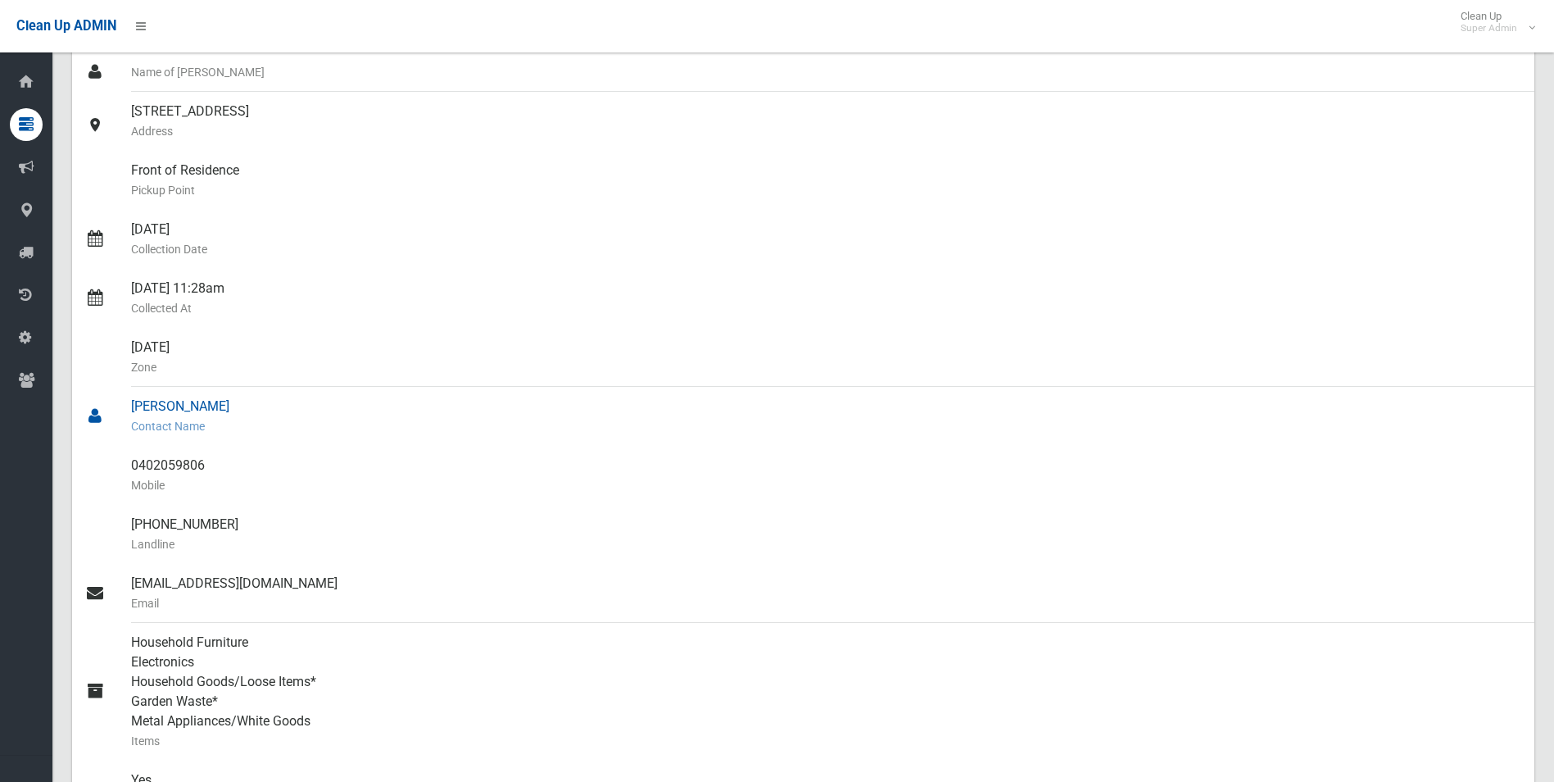
scroll to position [164, 0]
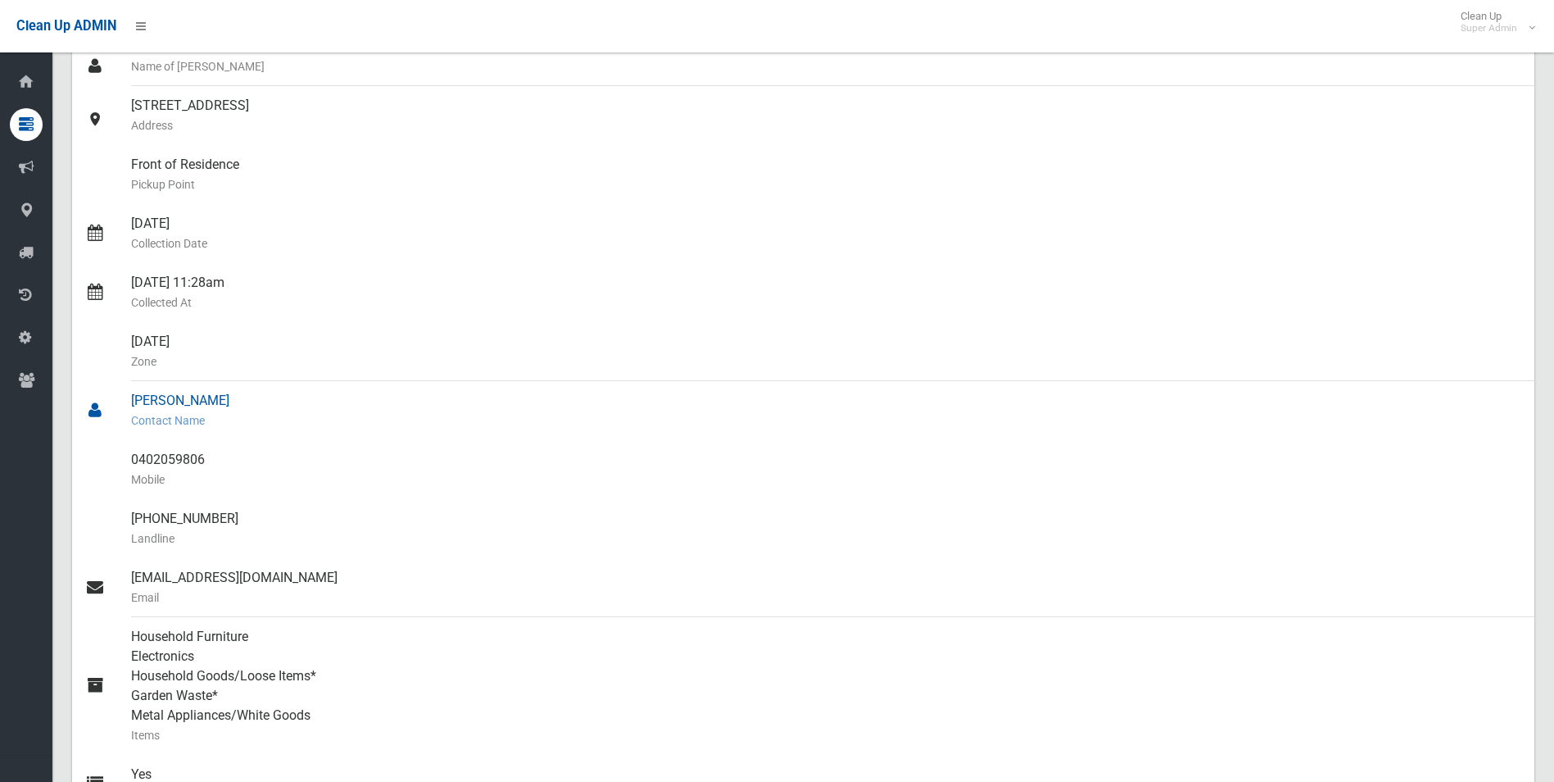
click at [133, 398] on div "[PERSON_NAME] Contact Name" at bounding box center [826, 410] width 1390 height 59
drag, startPoint x: 129, startPoint y: 457, endPoint x: 213, endPoint y: 461, distance: 84.5
click at [213, 461] on link "0402059806 Mobile" at bounding box center [803, 469] width 1462 height 59
drag, startPoint x: 213, startPoint y: 461, endPoint x: 183, endPoint y: 455, distance: 31.0
copy link "0402059806"
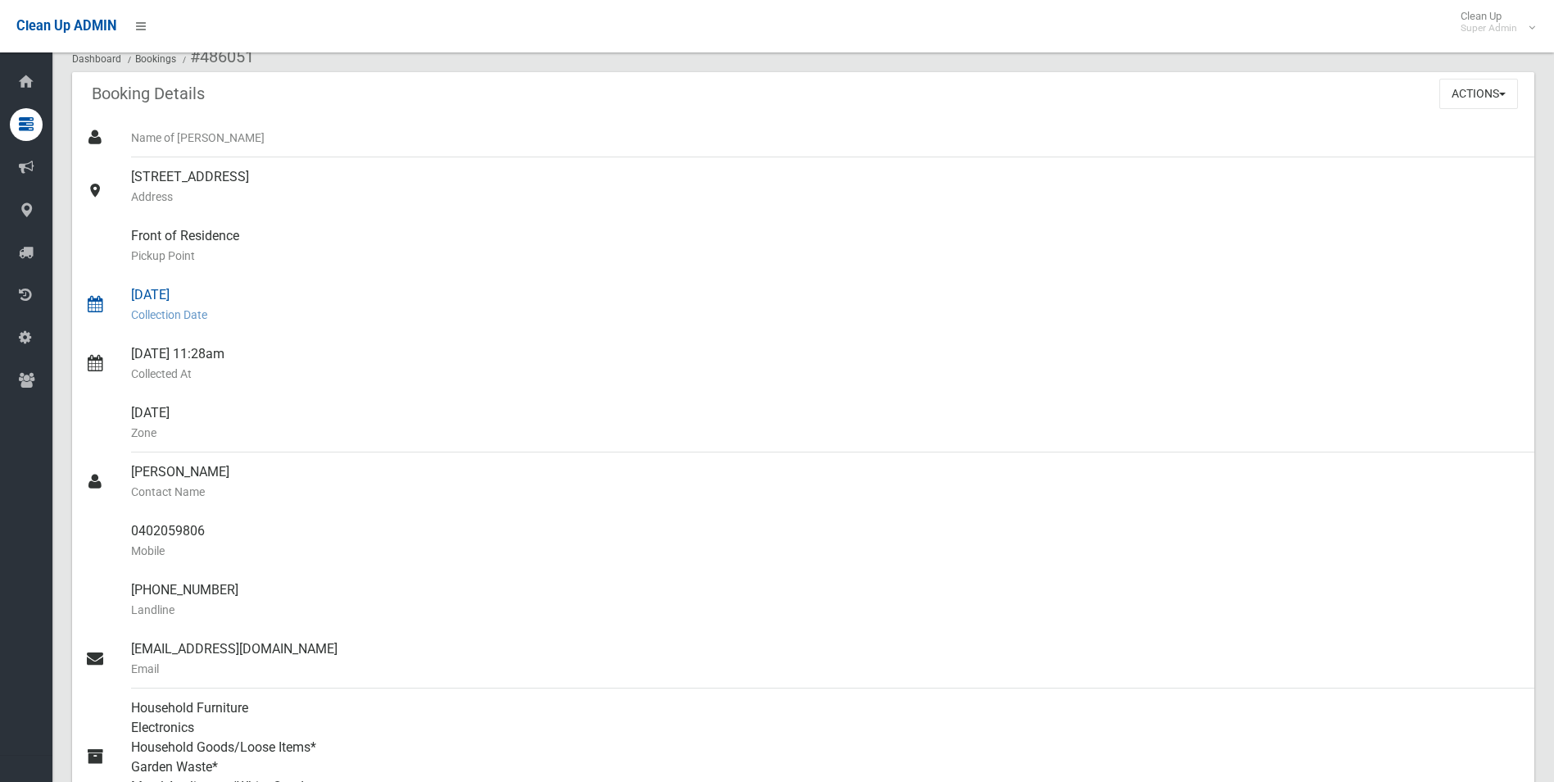
scroll to position [0, 0]
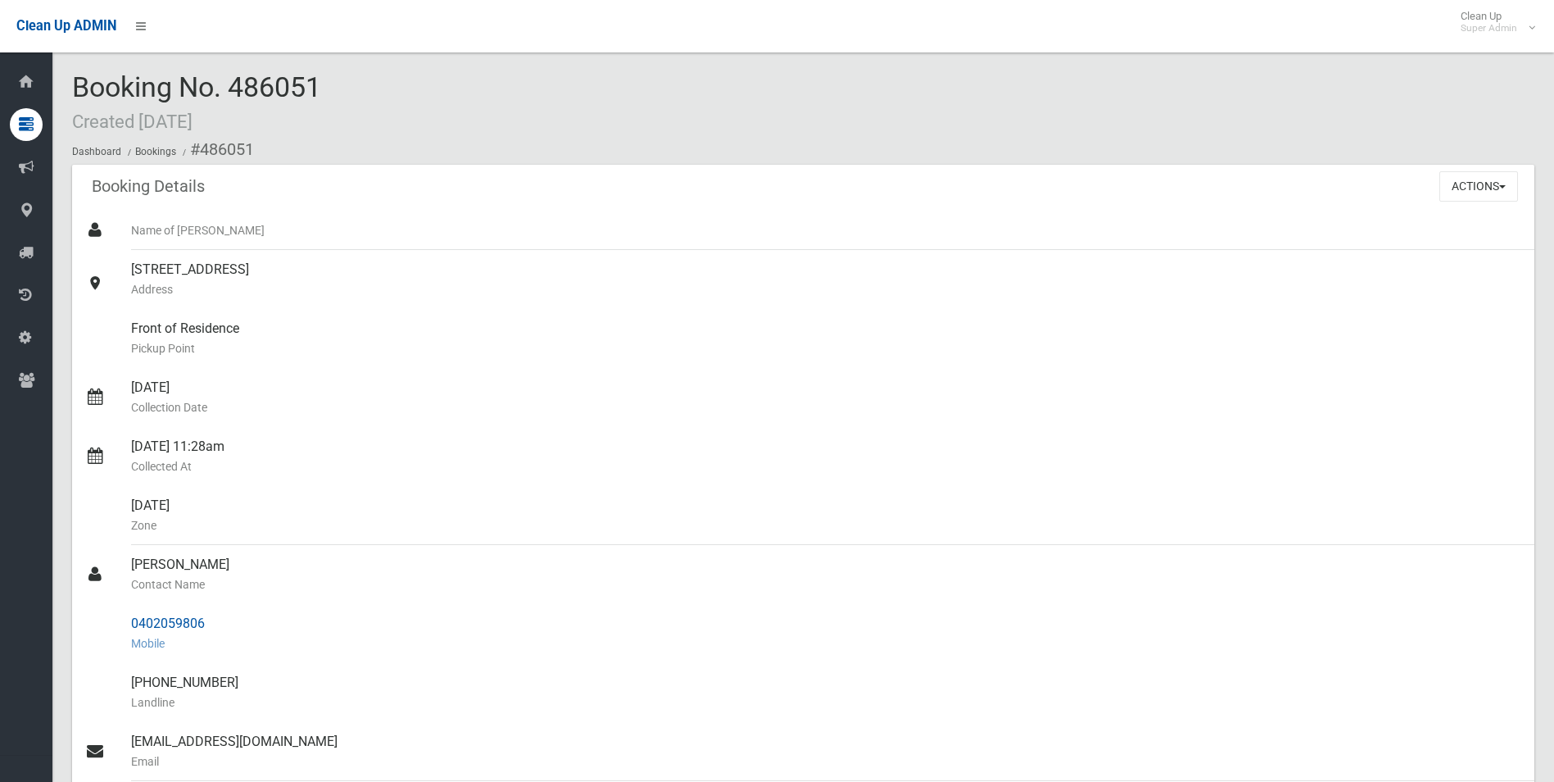
drag, startPoint x: 199, startPoint y: 148, endPoint x: 215, endPoint y: 620, distance: 472.2
copy section "486051 Booking Details Actions View Booking Edit Booking Clone Booking Add Book…"
click at [488, 413] on small "Collection Date" at bounding box center [826, 407] width 1390 height 20
drag, startPoint x: 1473, startPoint y: 179, endPoint x: 1451, endPoint y: 196, distance: 27.5
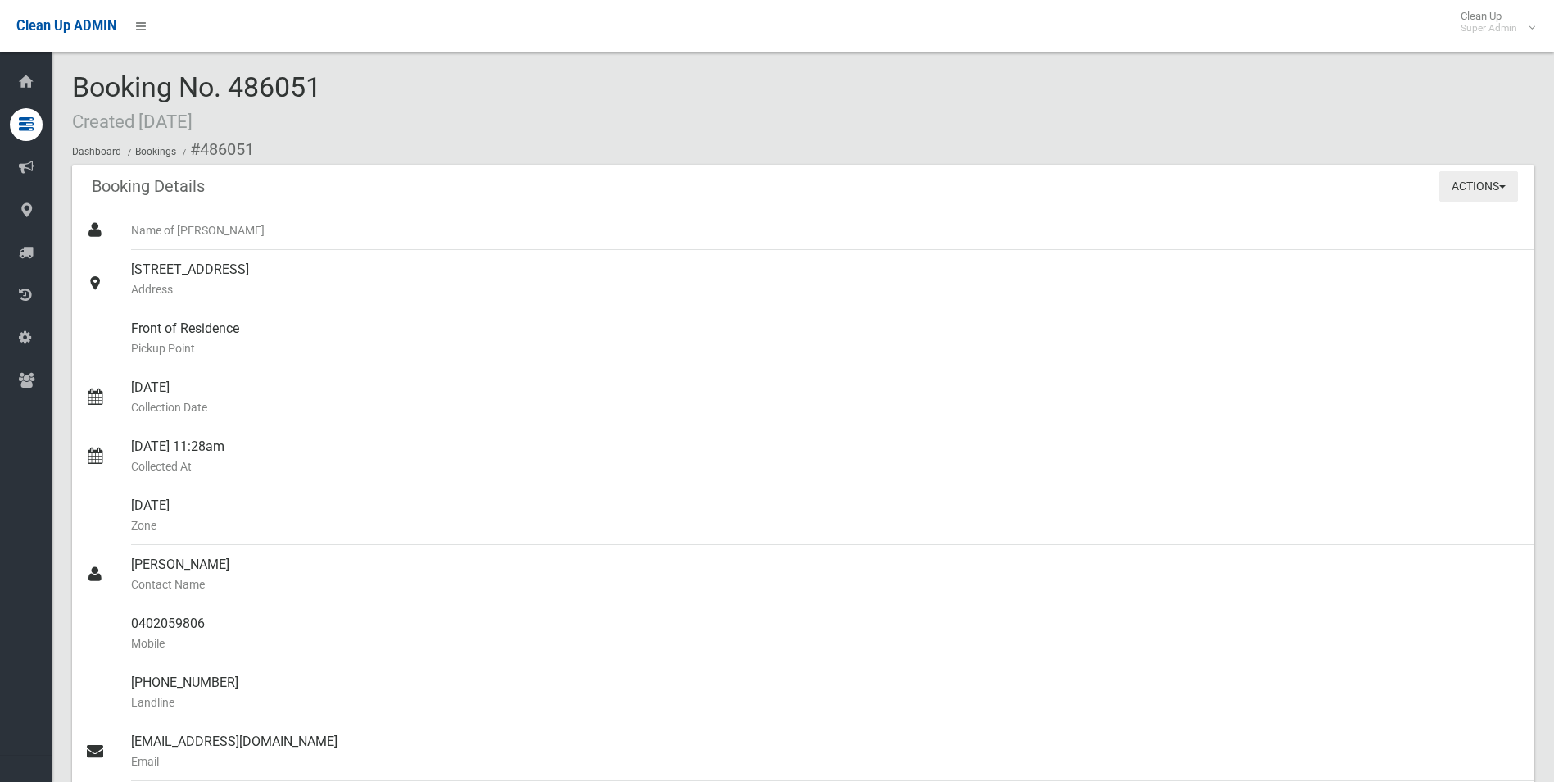
click at [1473, 179] on button "Actions" at bounding box center [1478, 186] width 79 height 30
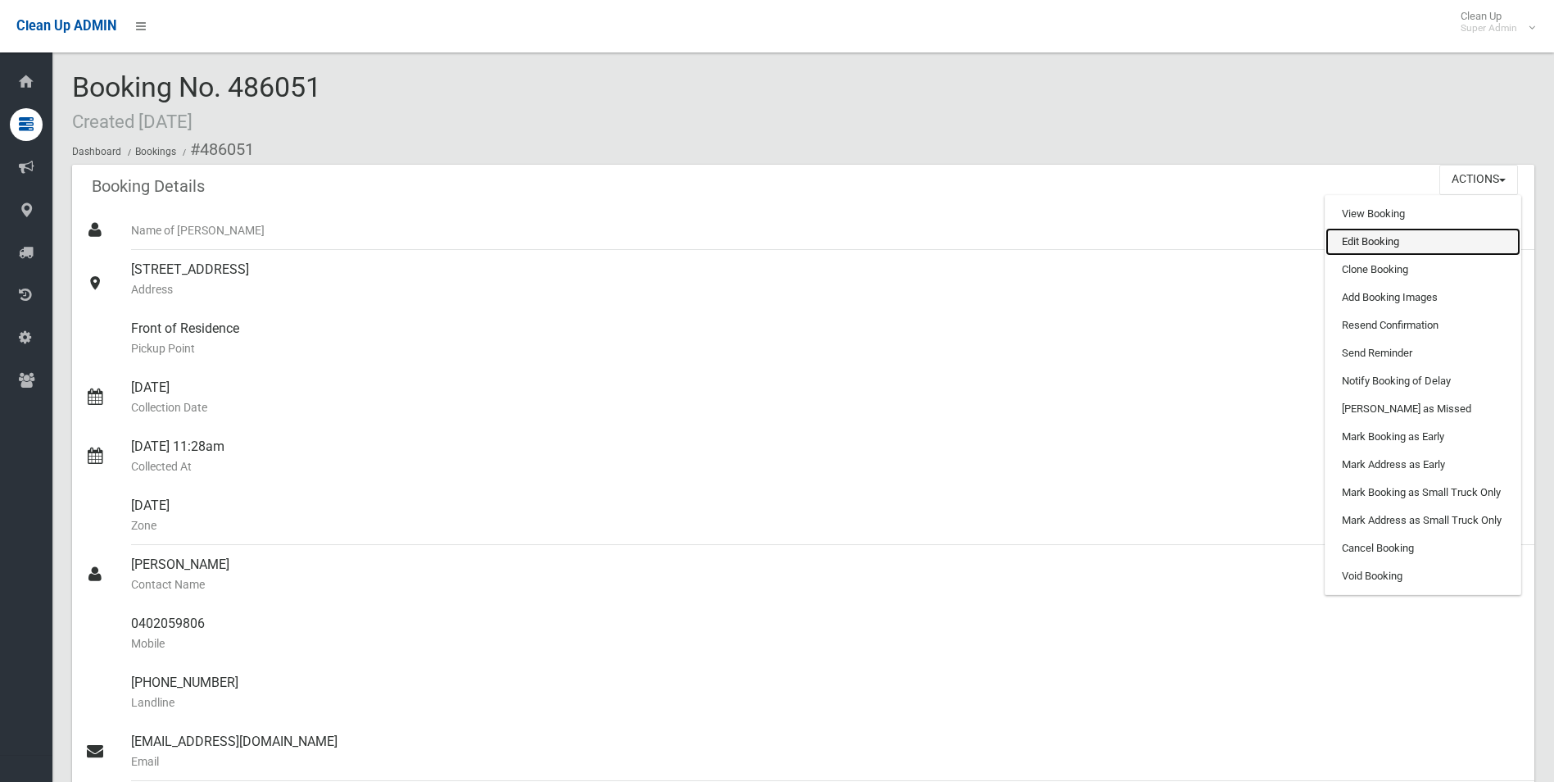
click at [1354, 242] on link "Edit Booking" at bounding box center [1423, 242] width 195 height 28
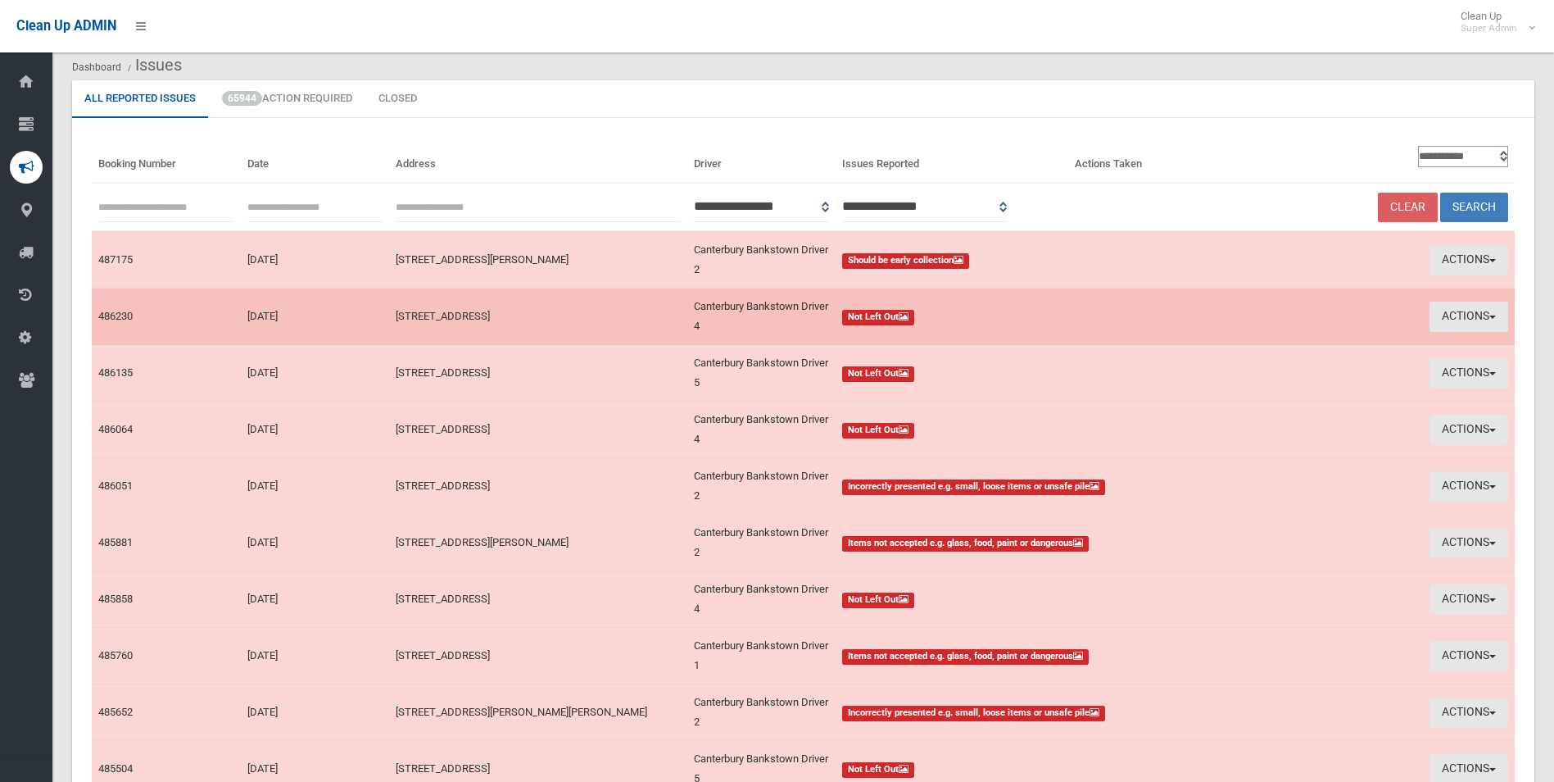
scroll to position [82, 0]
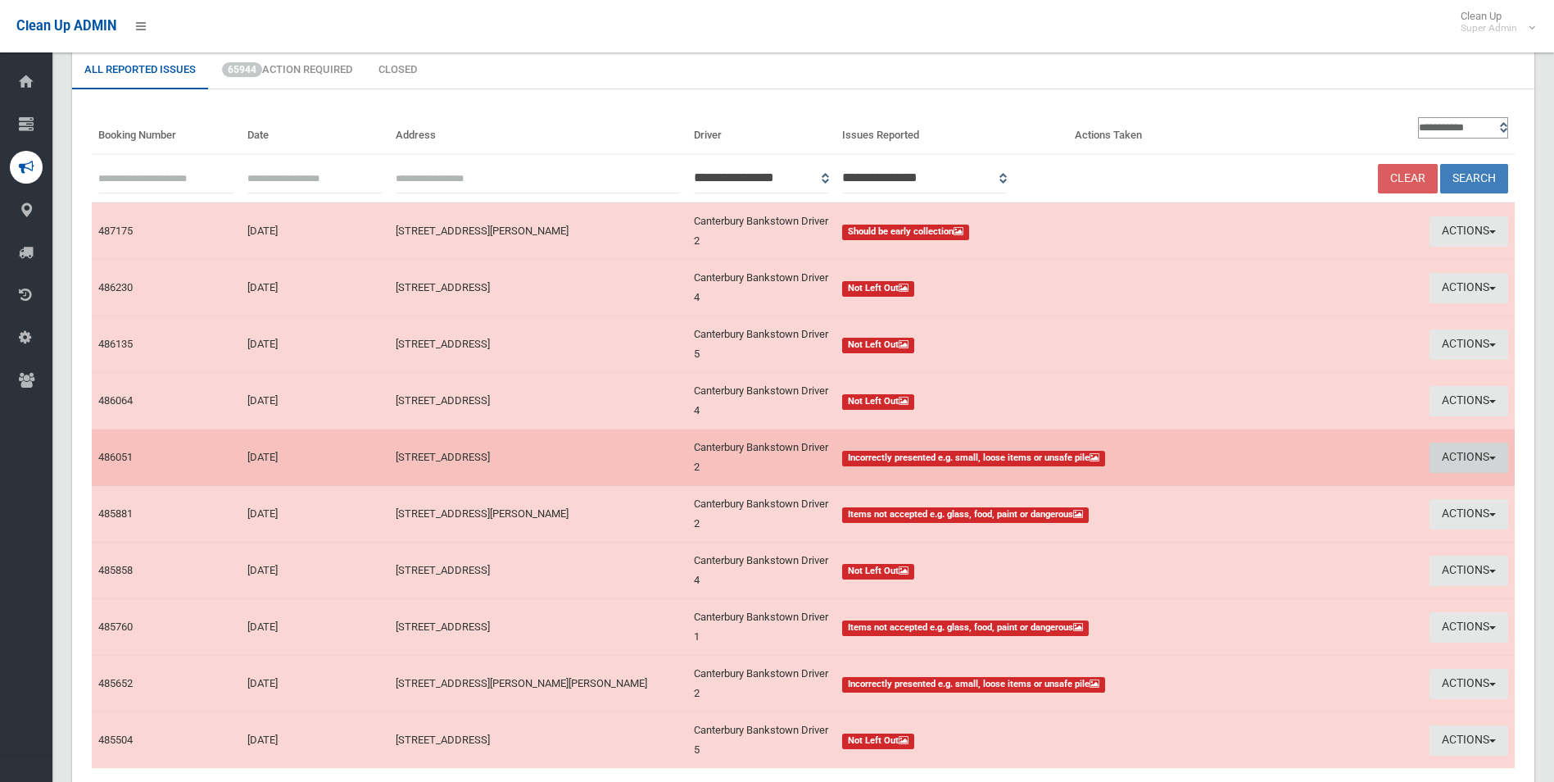
click at [1466, 459] on button "Actions" at bounding box center [1469, 457] width 79 height 30
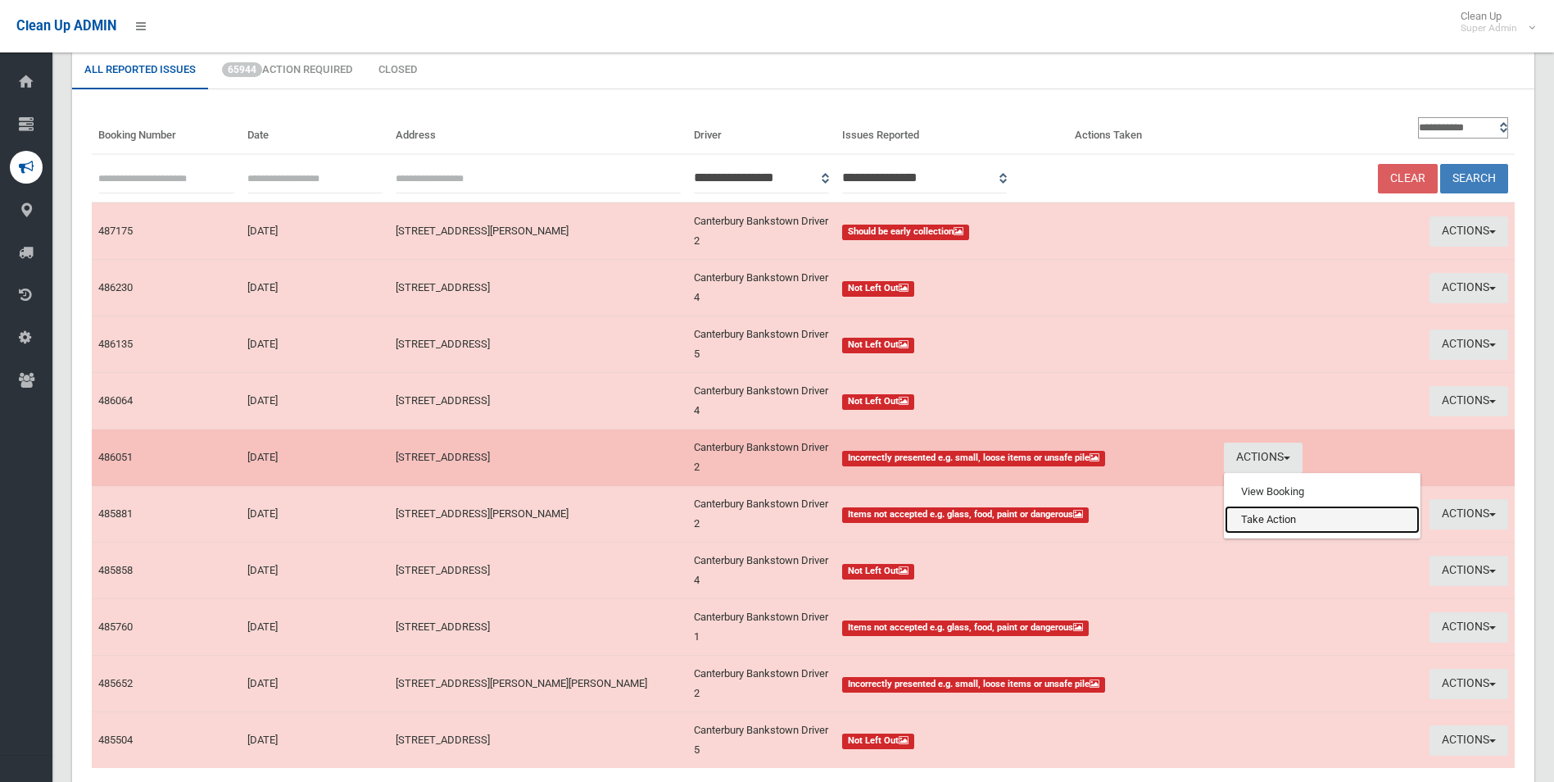
click at [1262, 519] on link "Take Action" at bounding box center [1322, 519] width 195 height 28
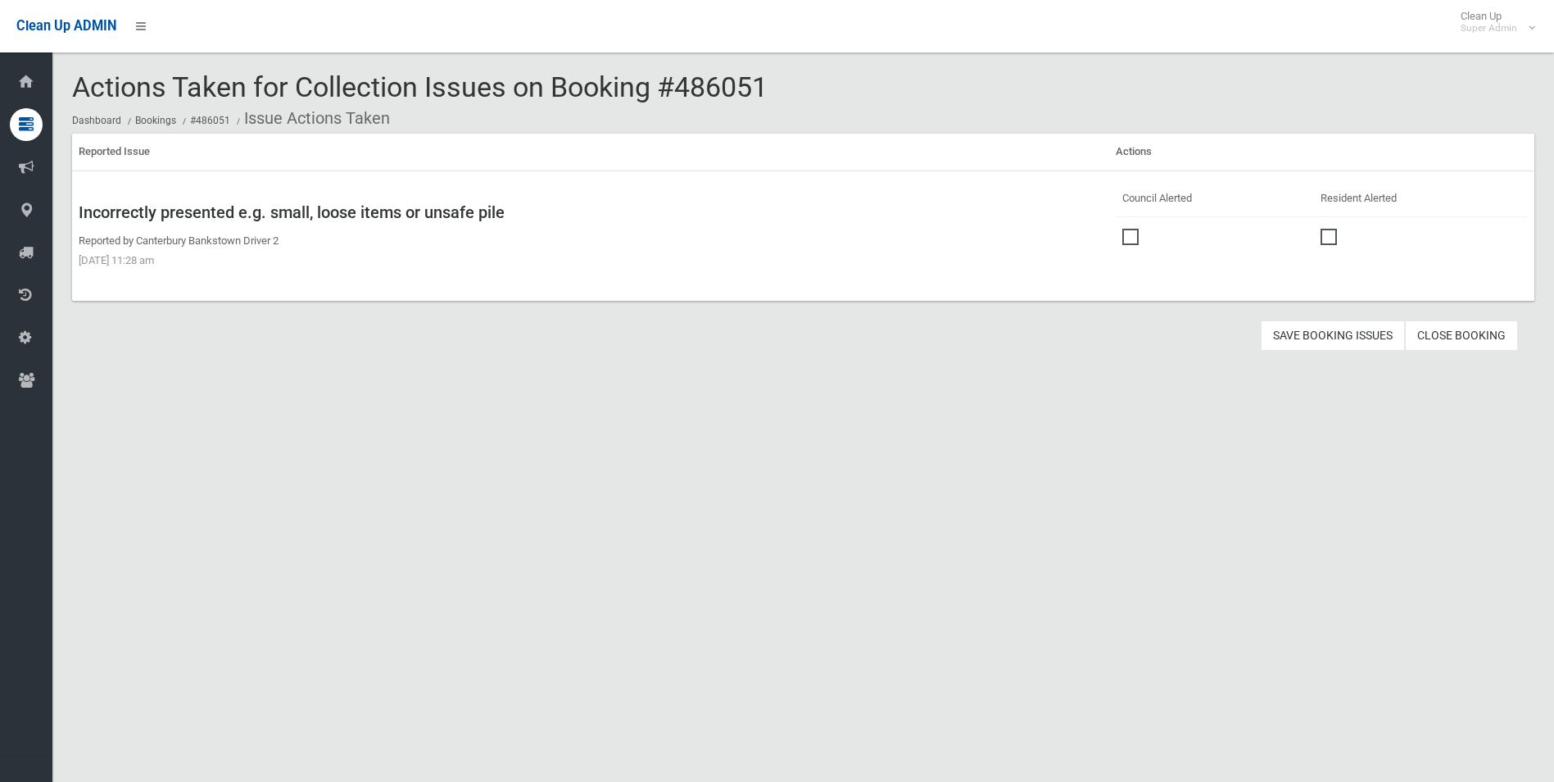
drag, startPoint x: 1125, startPoint y: 232, endPoint x: 1199, endPoint y: 283, distance: 89.5
click at [1126, 229] on span at bounding box center [1134, 229] width 25 height 0
click at [1321, 340] on button "Save Booking Issues" at bounding box center [1333, 335] width 144 height 30
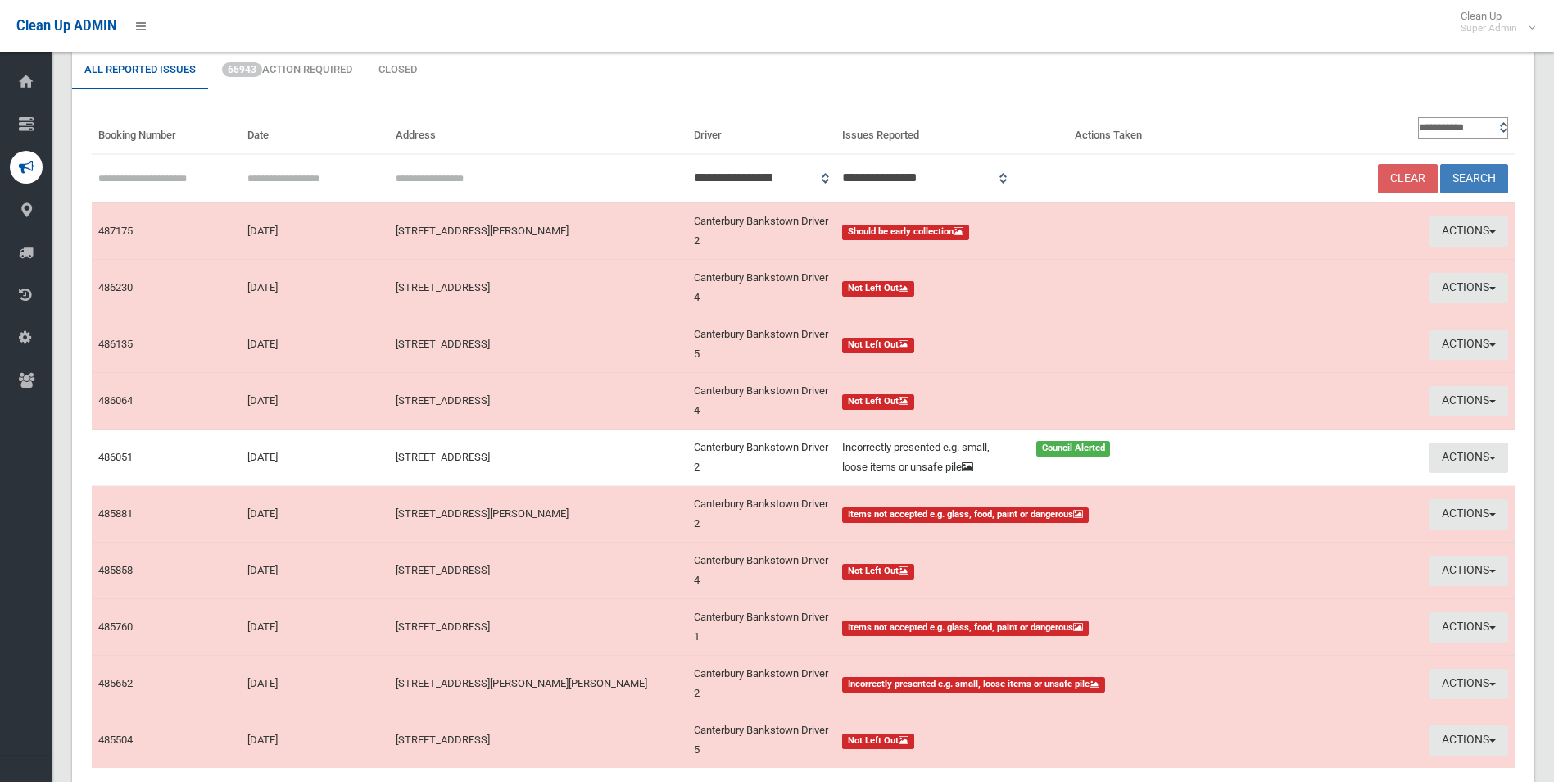
scroll to position [82, 0]
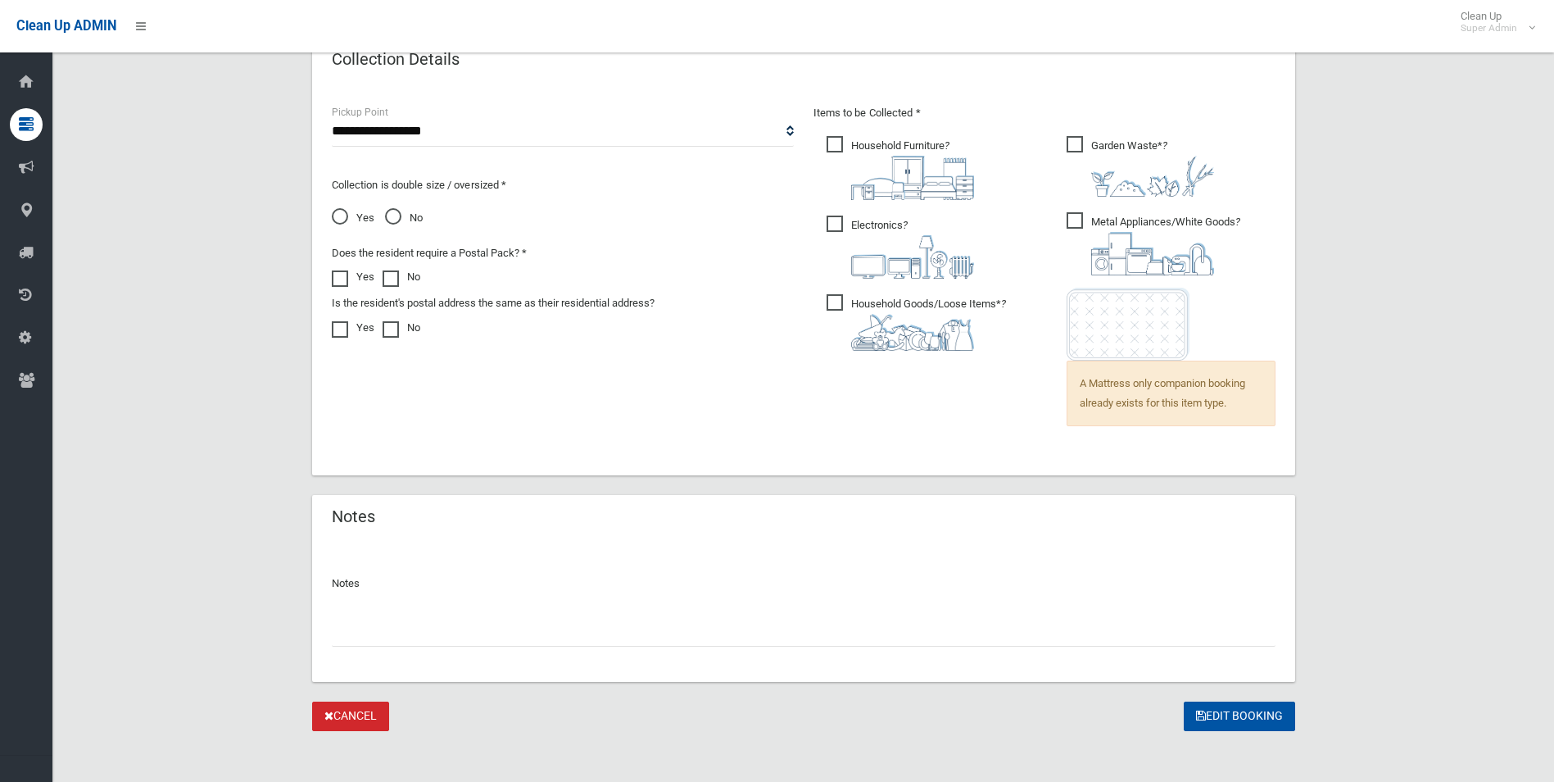
scroll to position [1104, 0]
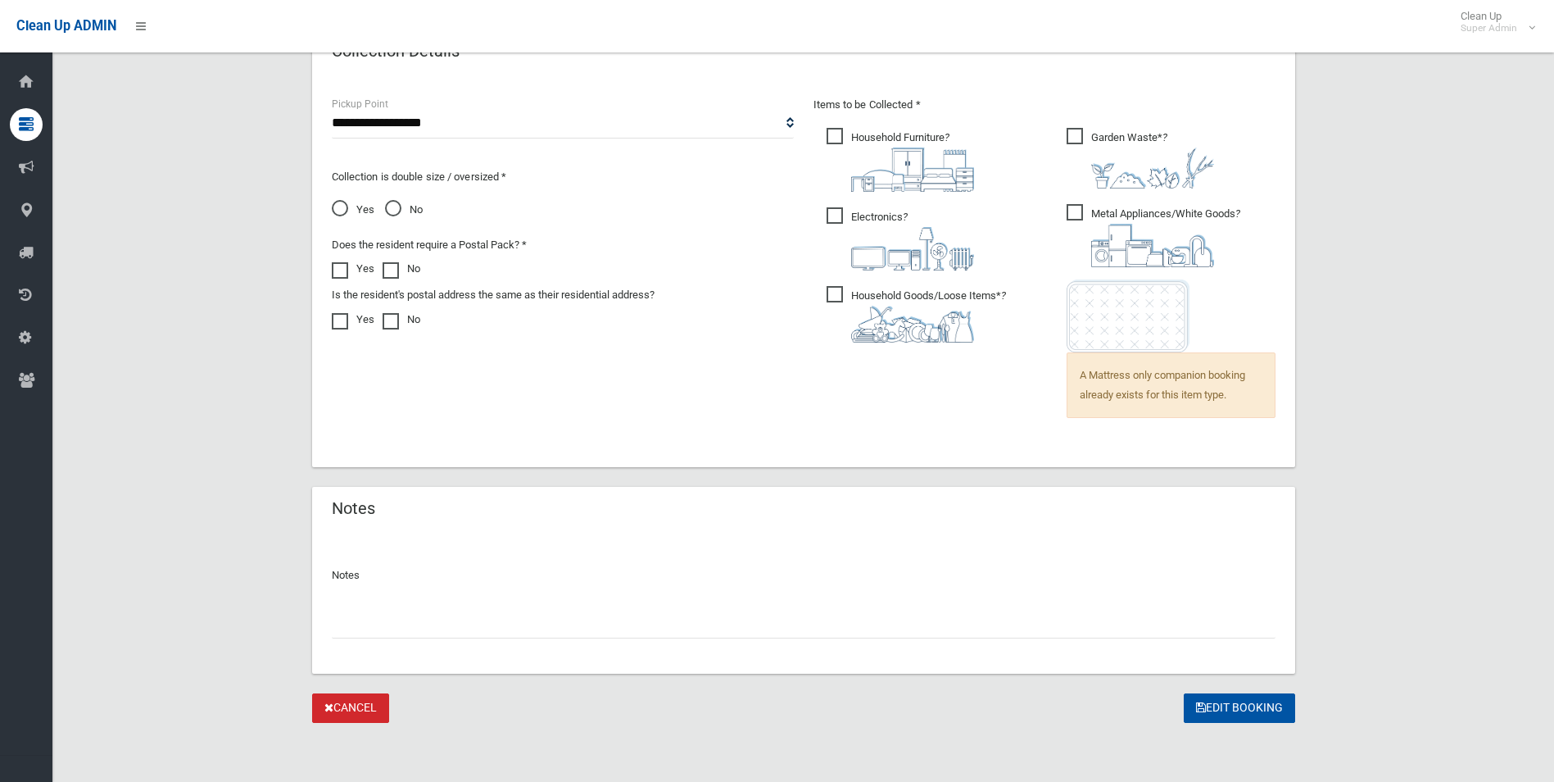
click at [367, 621] on input "text" at bounding box center [804, 623] width 944 height 30
paste input "********"
type input "**********"
click at [1235, 705] on button "Edit Booking" at bounding box center [1239, 708] width 111 height 30
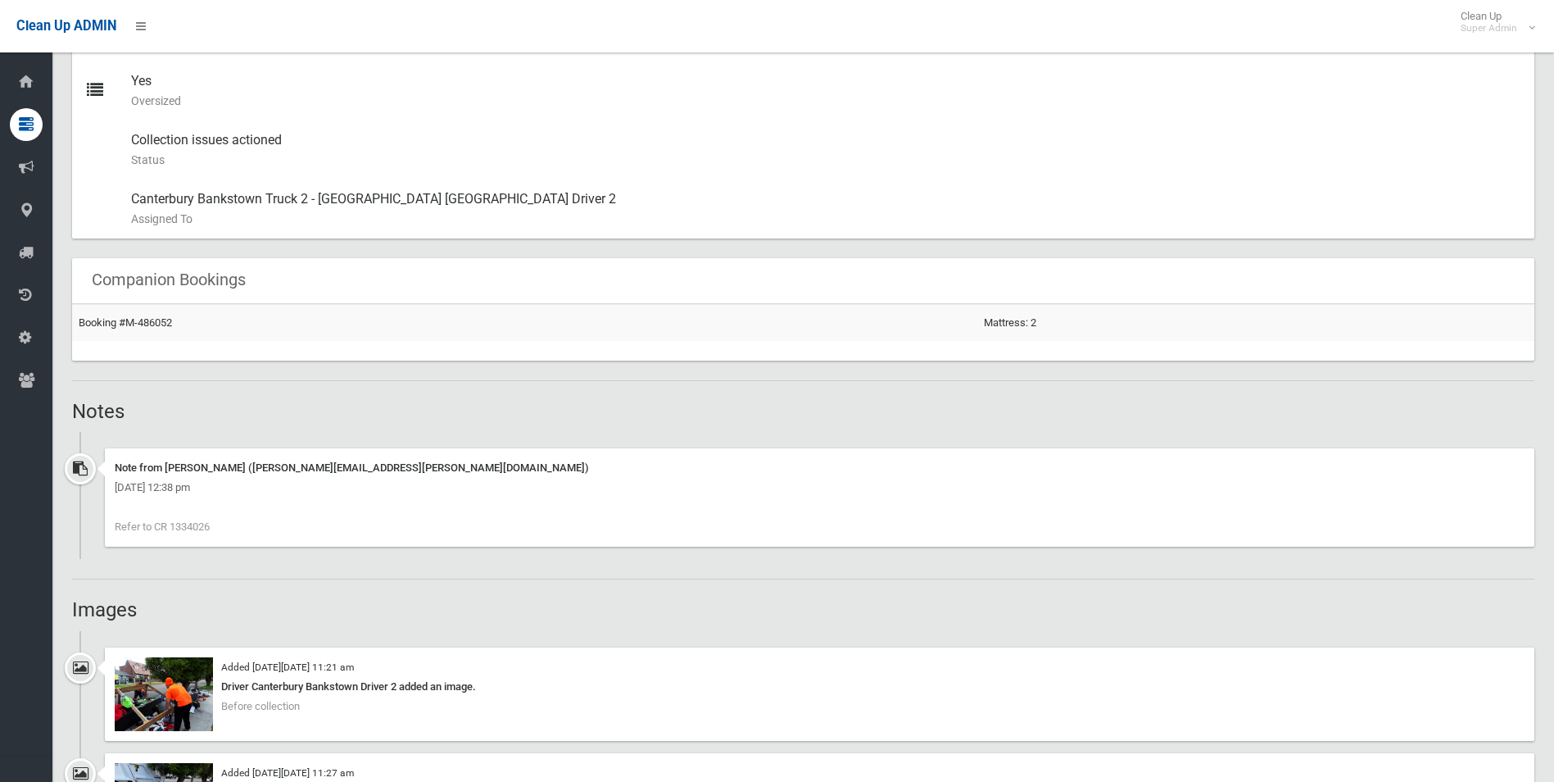
scroll to position [901, 0]
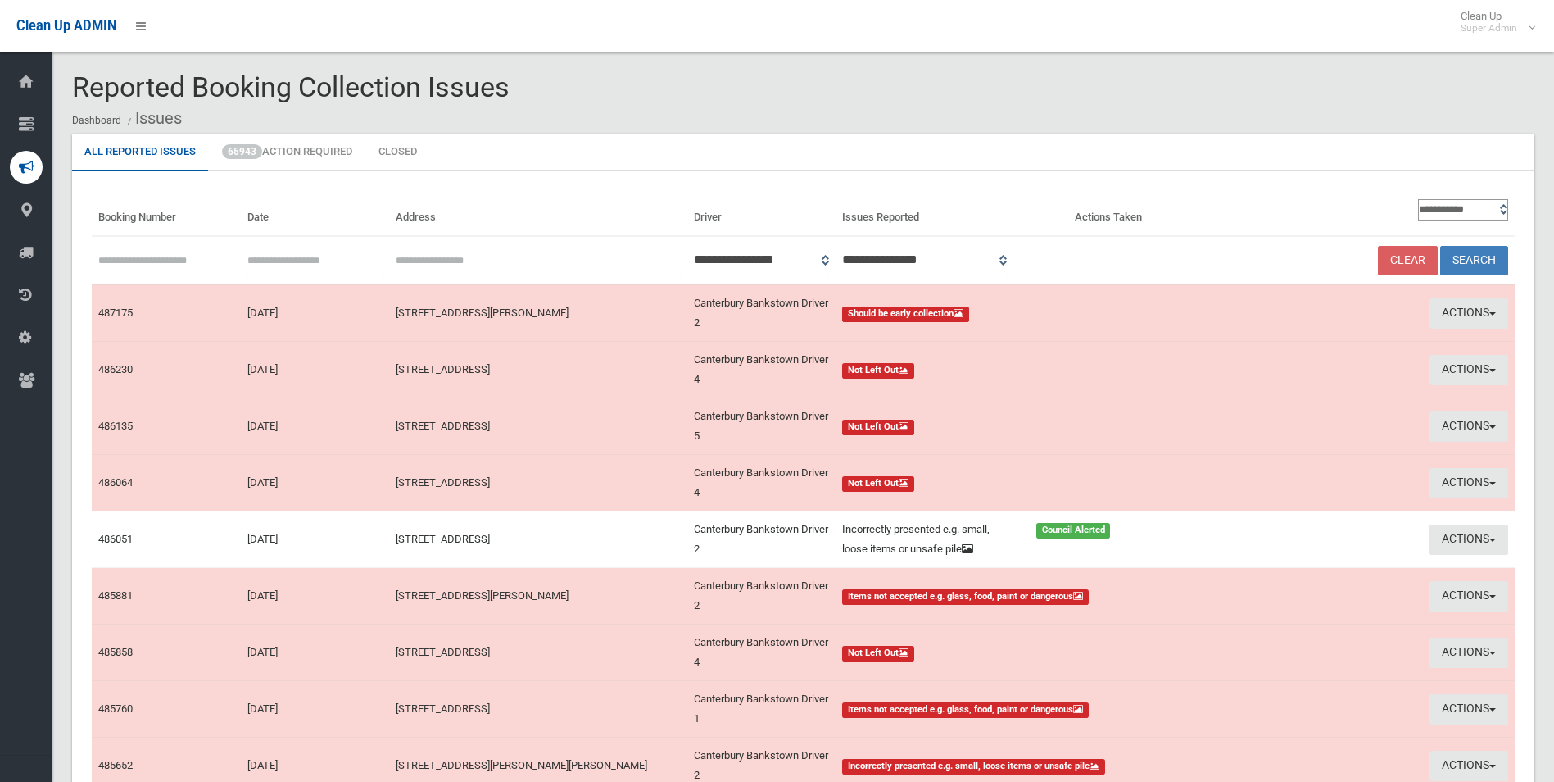
scroll to position [82, 0]
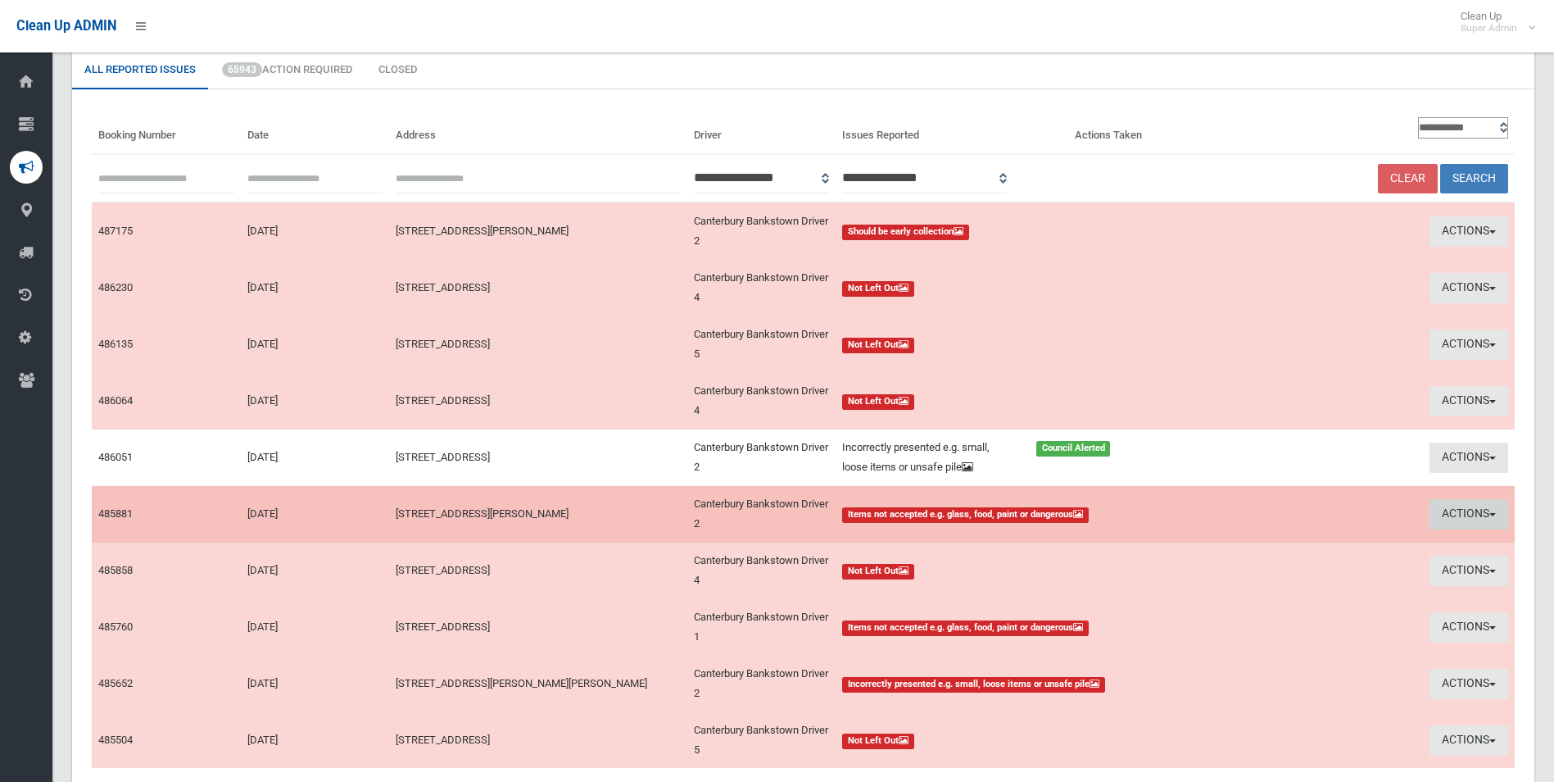
click at [1453, 514] on button "Actions" at bounding box center [1469, 514] width 79 height 30
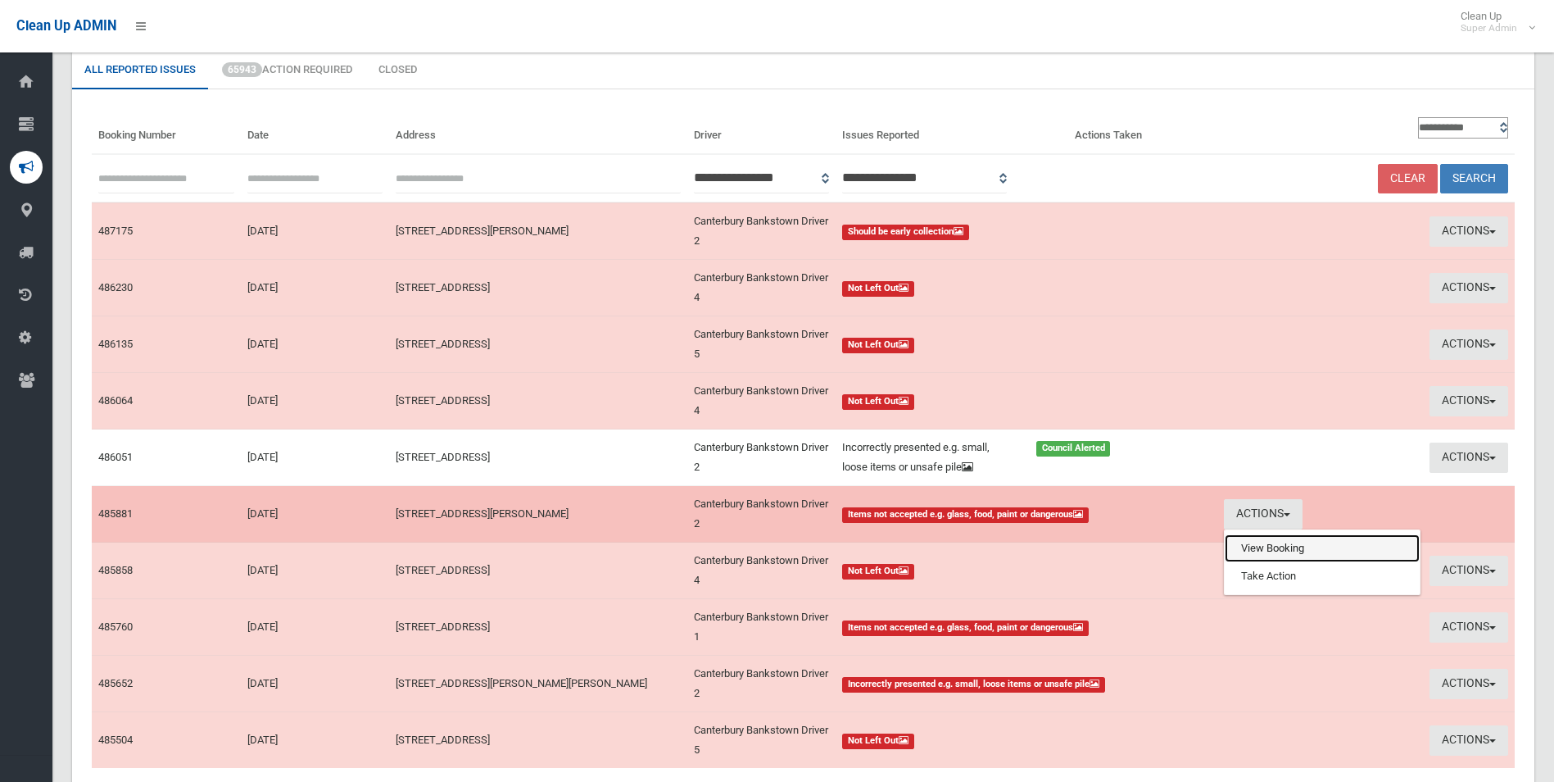
click at [1273, 546] on link "View Booking" at bounding box center [1322, 548] width 195 height 28
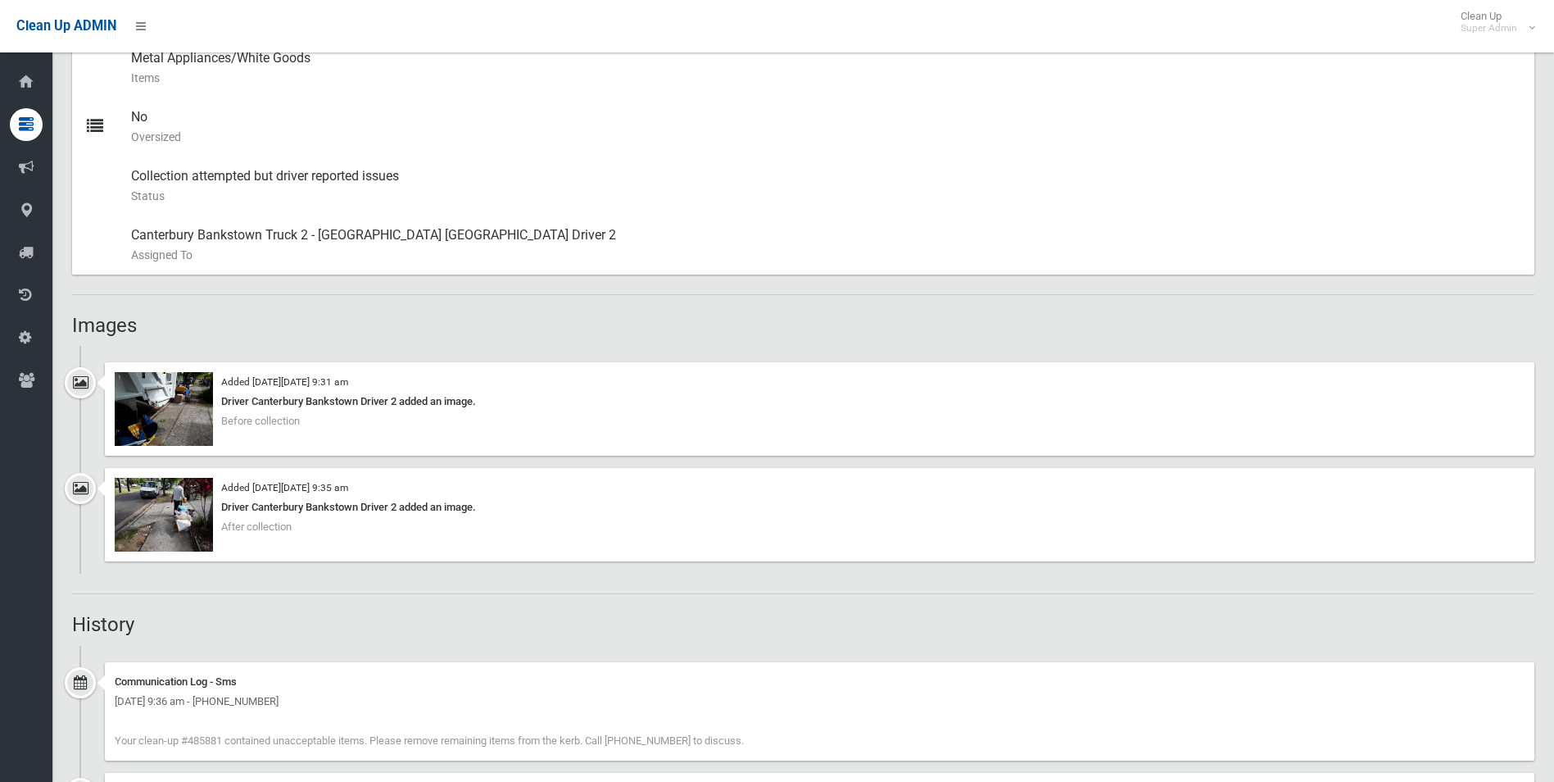
scroll to position [901, 0]
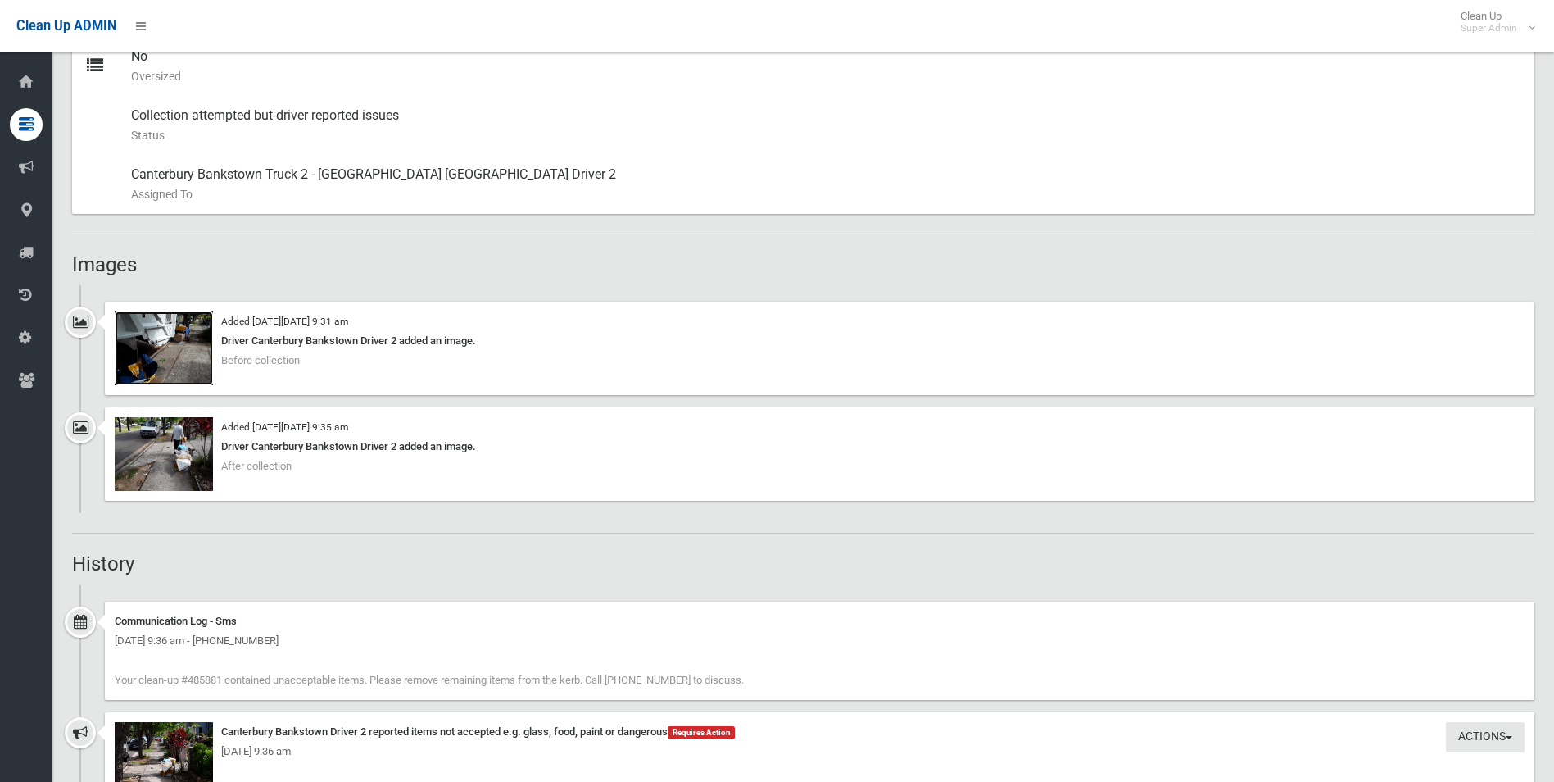
click at [202, 361] on img at bounding box center [164, 348] width 98 height 74
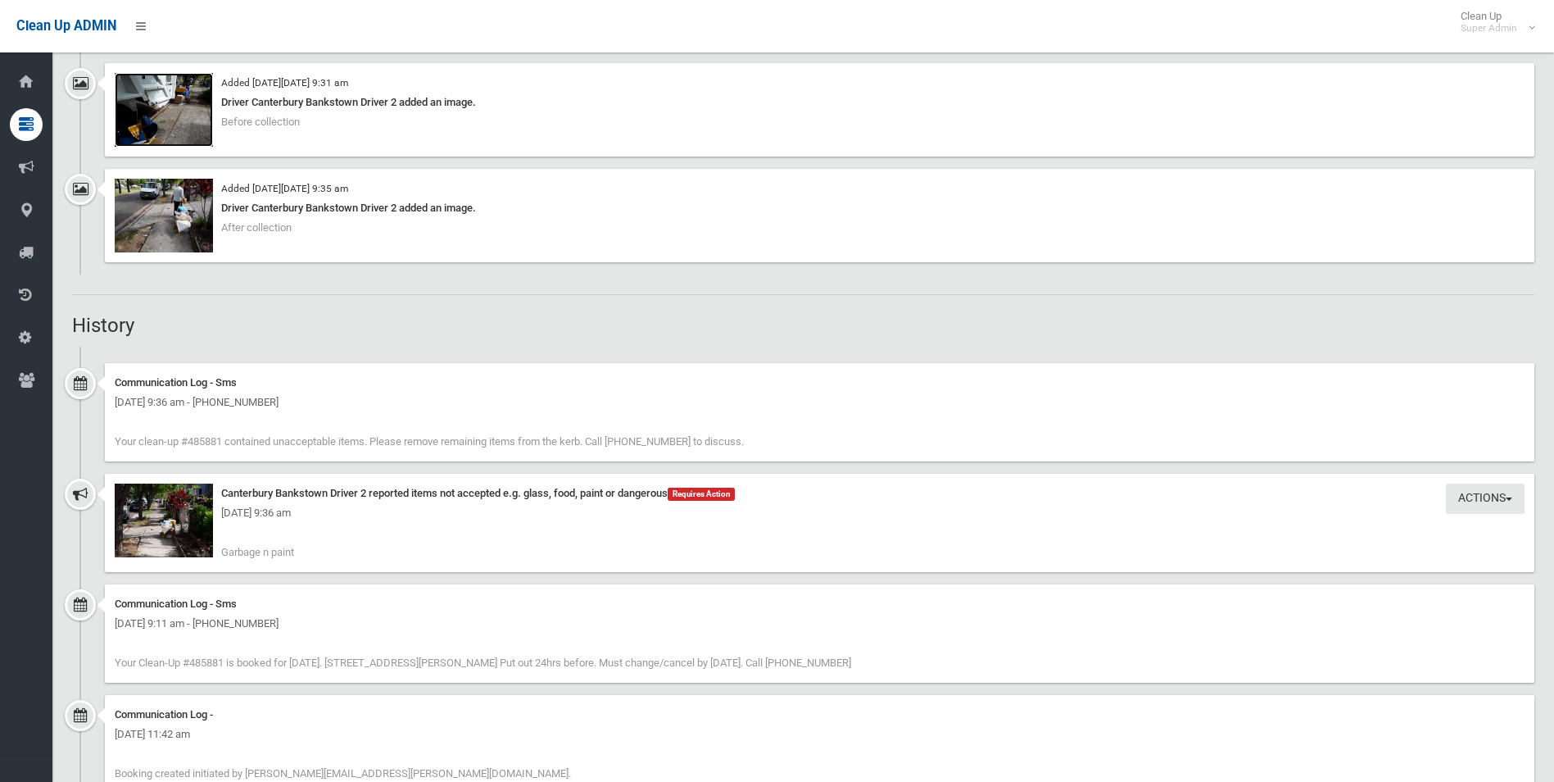
scroll to position [1147, 0]
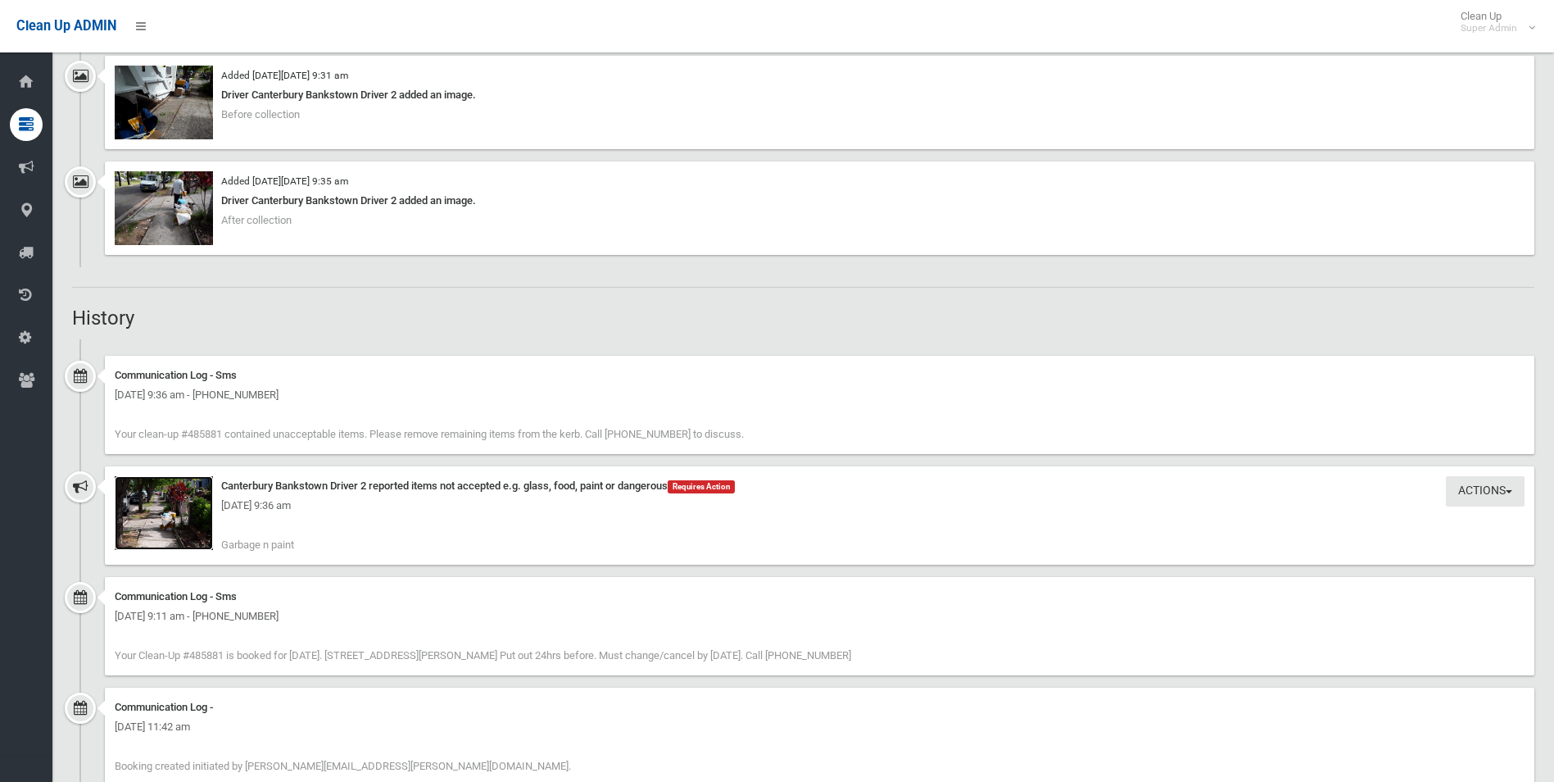
click at [194, 526] on img at bounding box center [164, 513] width 98 height 74
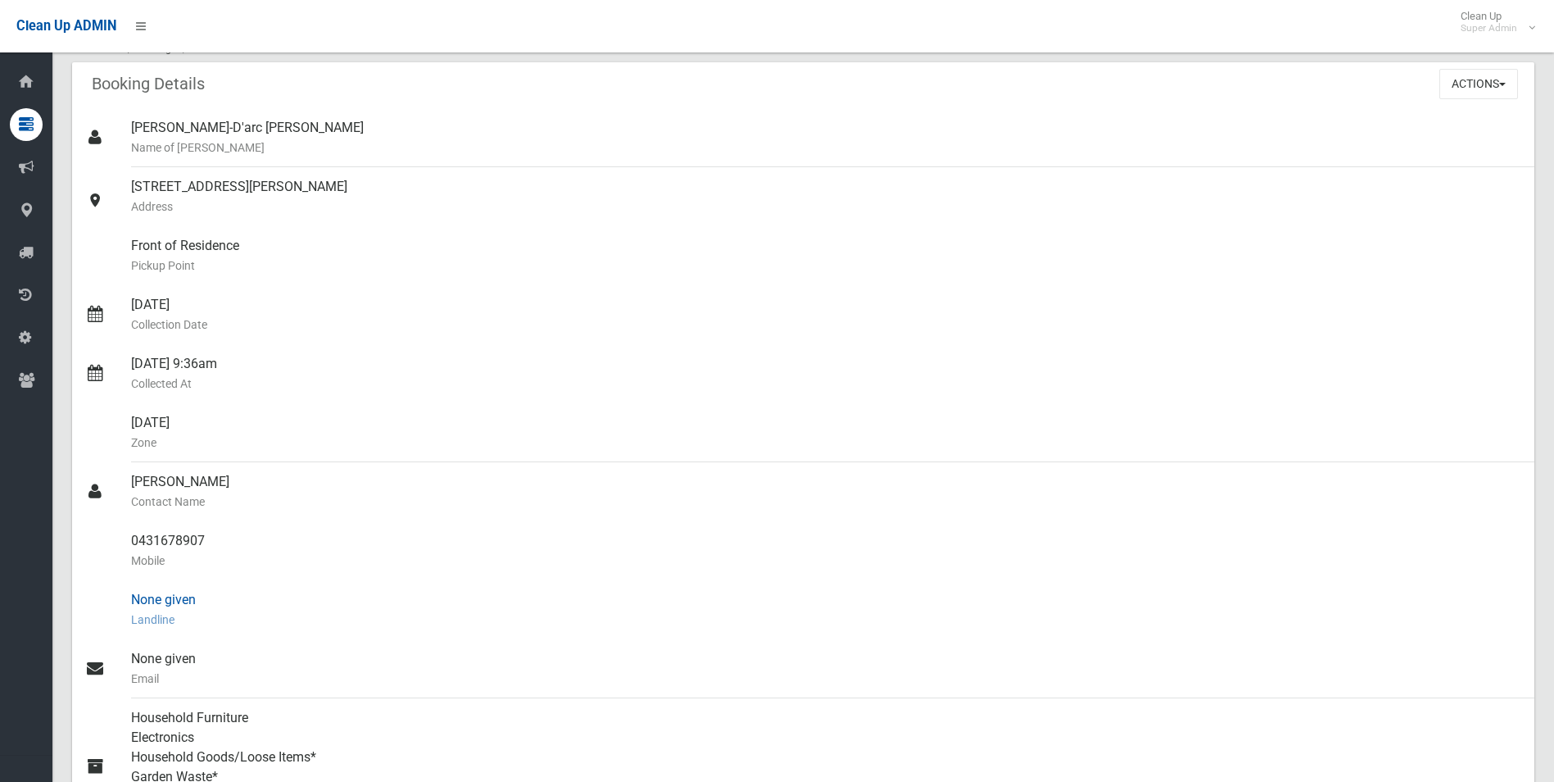
scroll to position [246, 0]
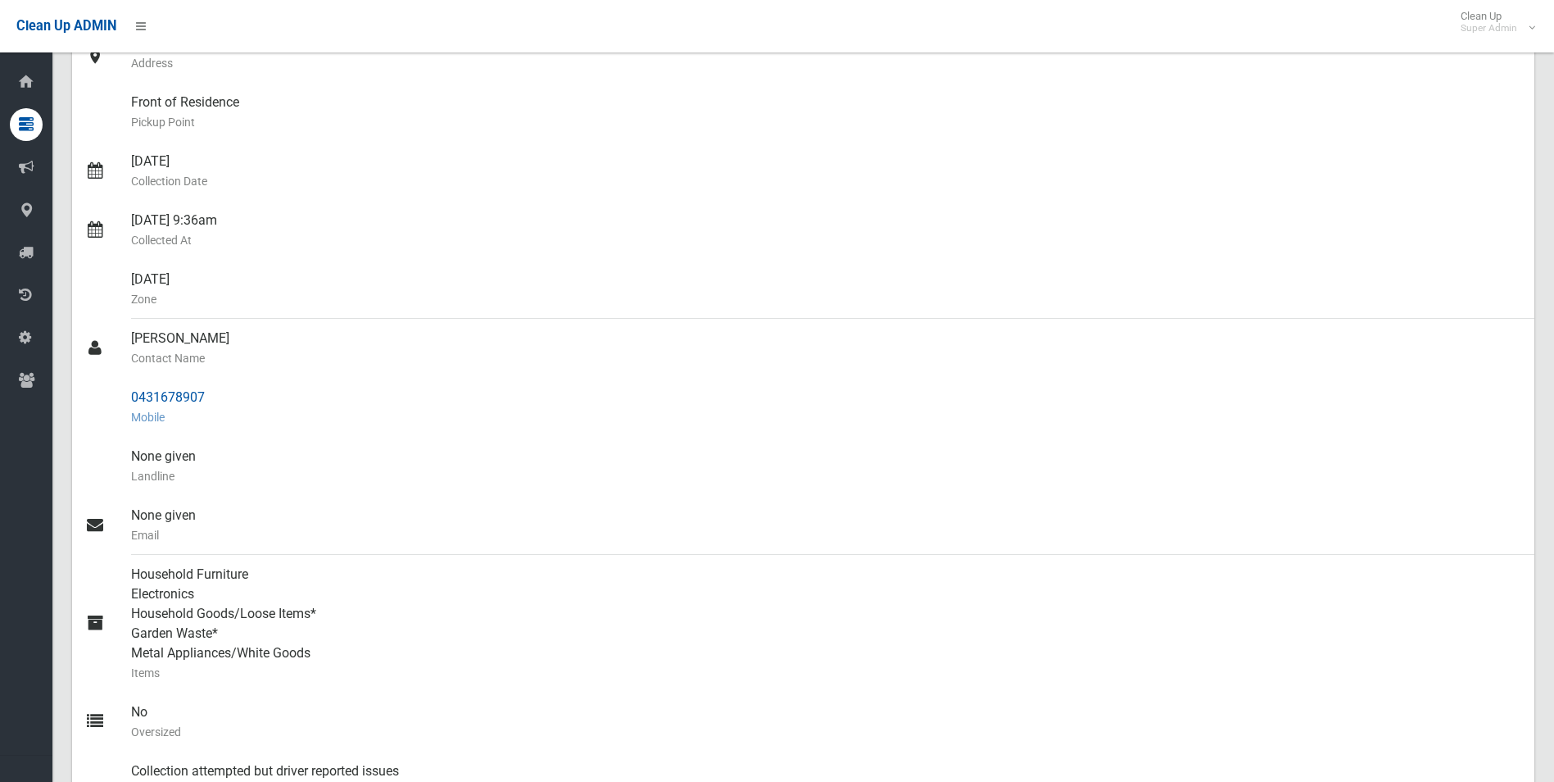
click at [130, 393] on div at bounding box center [108, 407] width 46 height 59
drag, startPoint x: 130, startPoint y: 393, endPoint x: 159, endPoint y: 393, distance: 28.7
click at [130, 393] on div at bounding box center [108, 407] width 46 height 59
drag, startPoint x: 159, startPoint y: 393, endPoint x: 194, endPoint y: 393, distance: 35.2
click at [194, 393] on div "0431678907 Mobile" at bounding box center [826, 407] width 1390 height 59
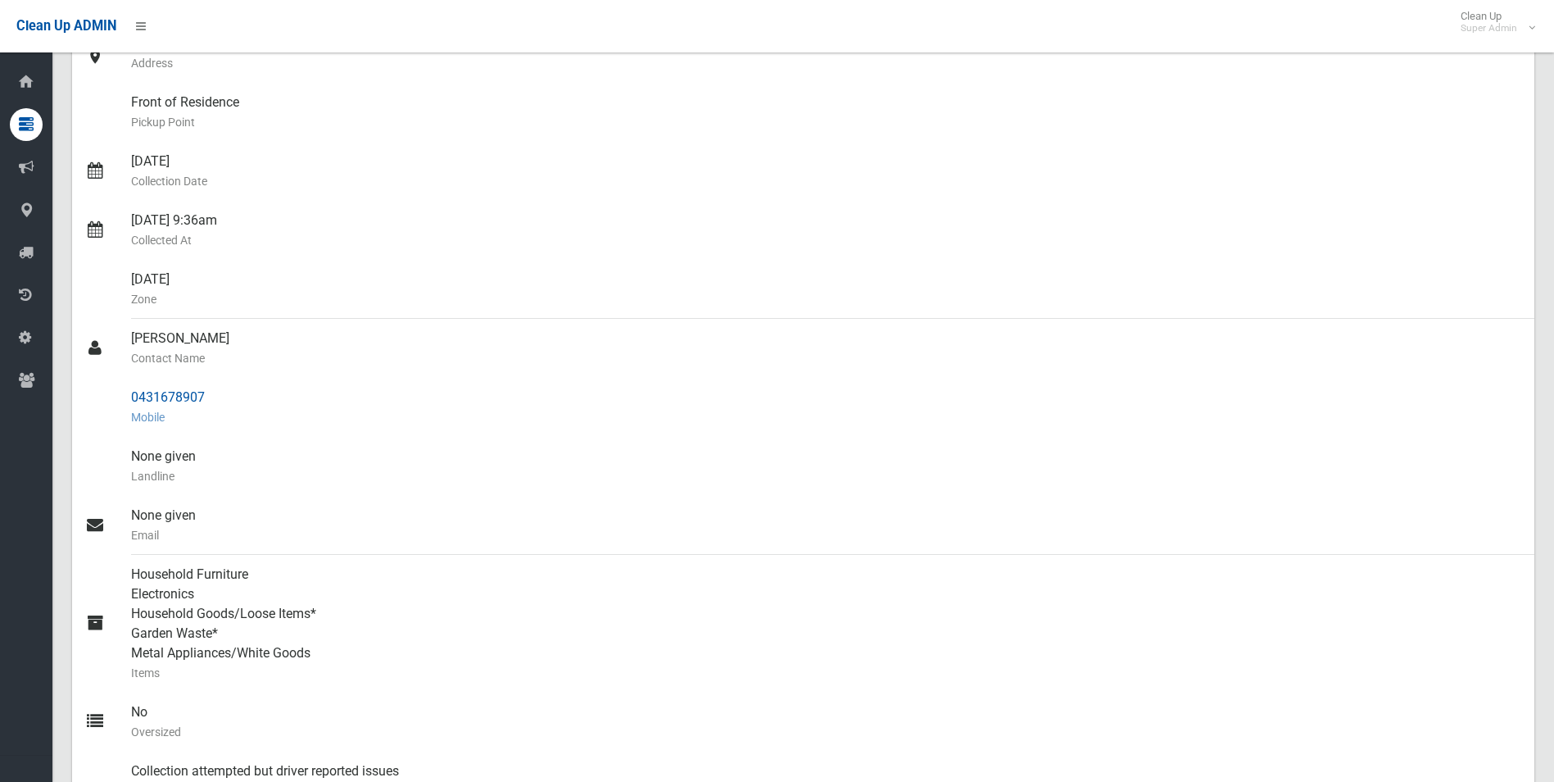
copy div "0431678907"
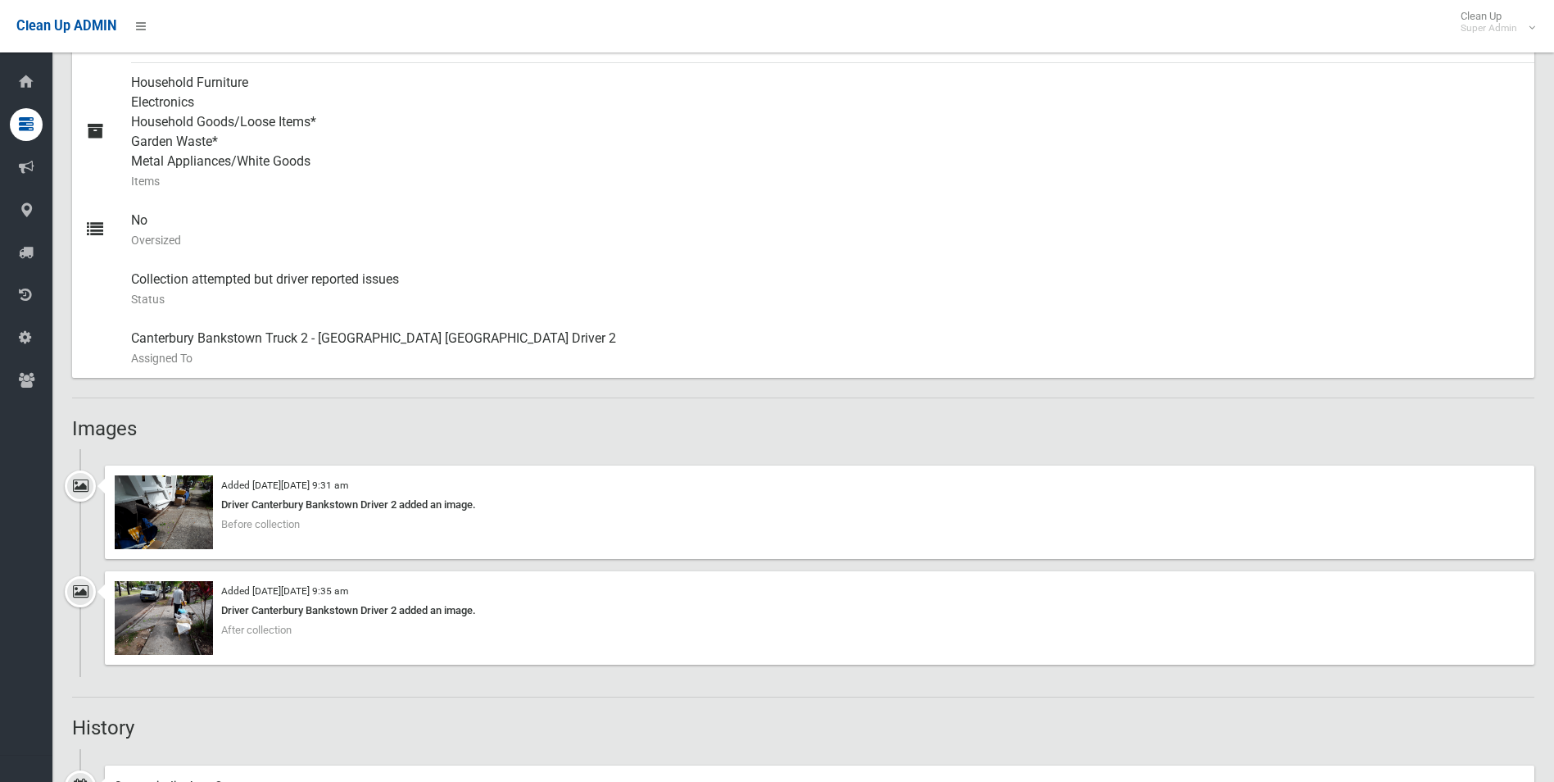
scroll to position [819, 0]
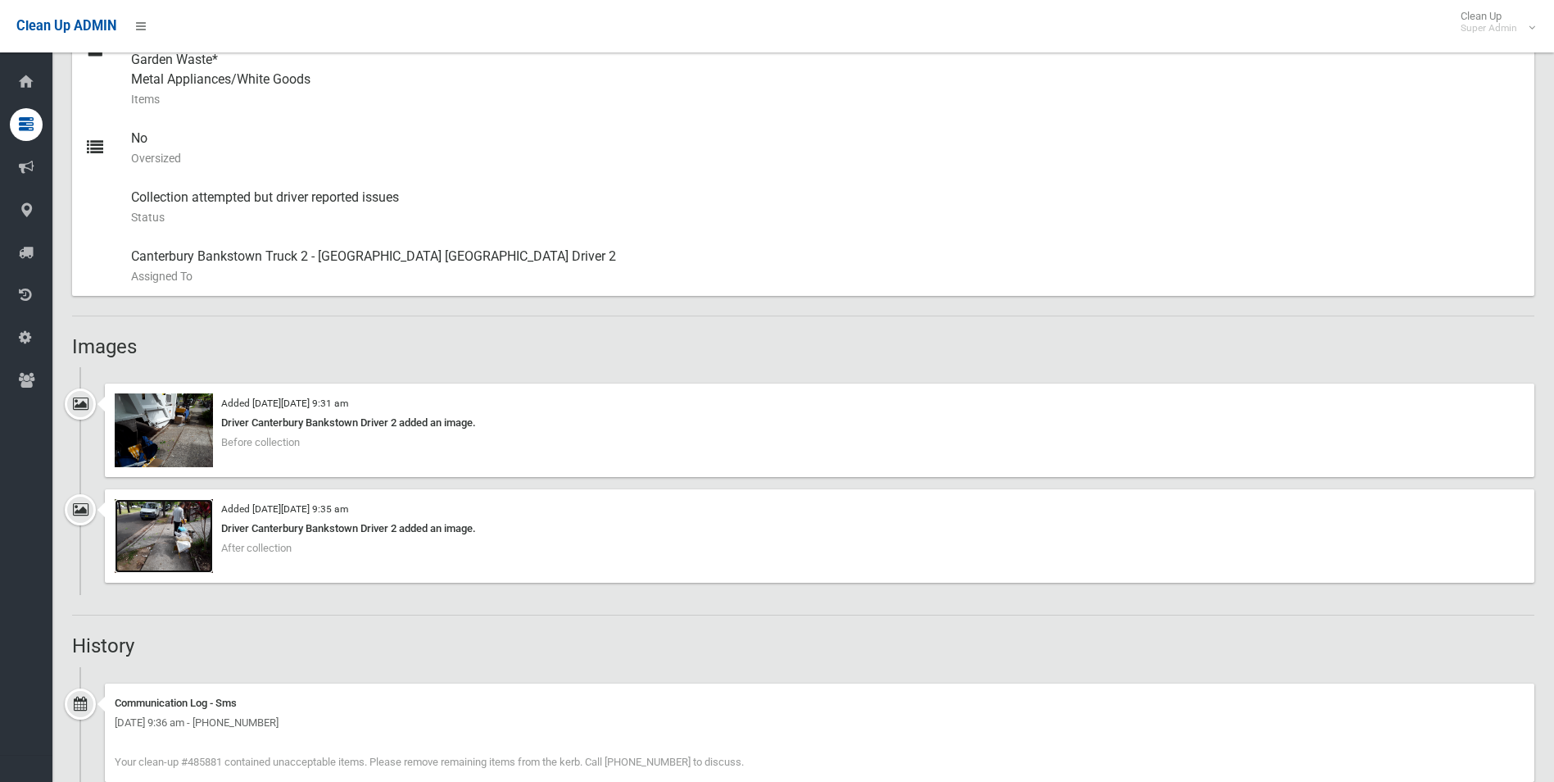
click at [192, 546] on img at bounding box center [164, 536] width 98 height 74
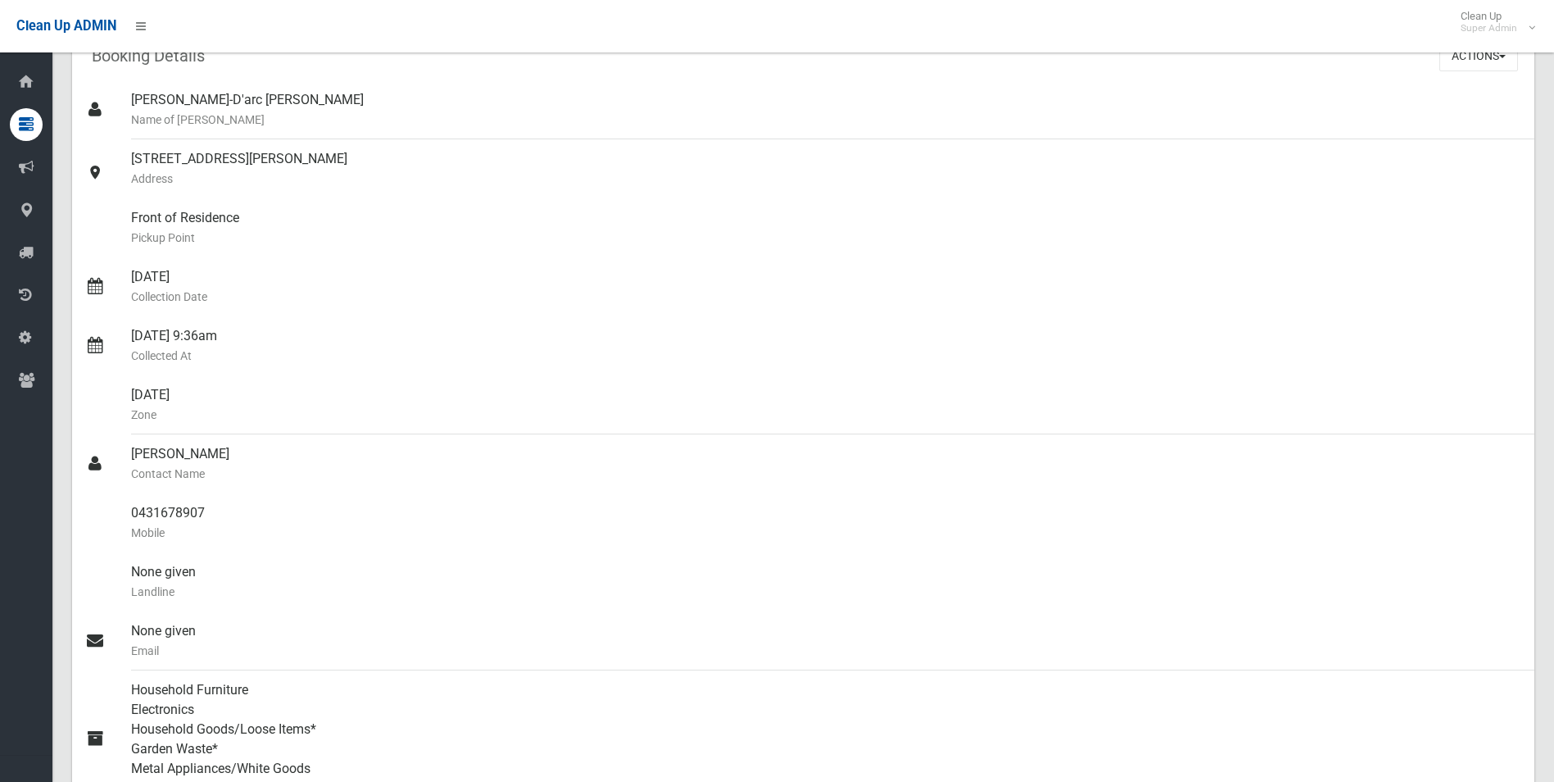
scroll to position [0, 0]
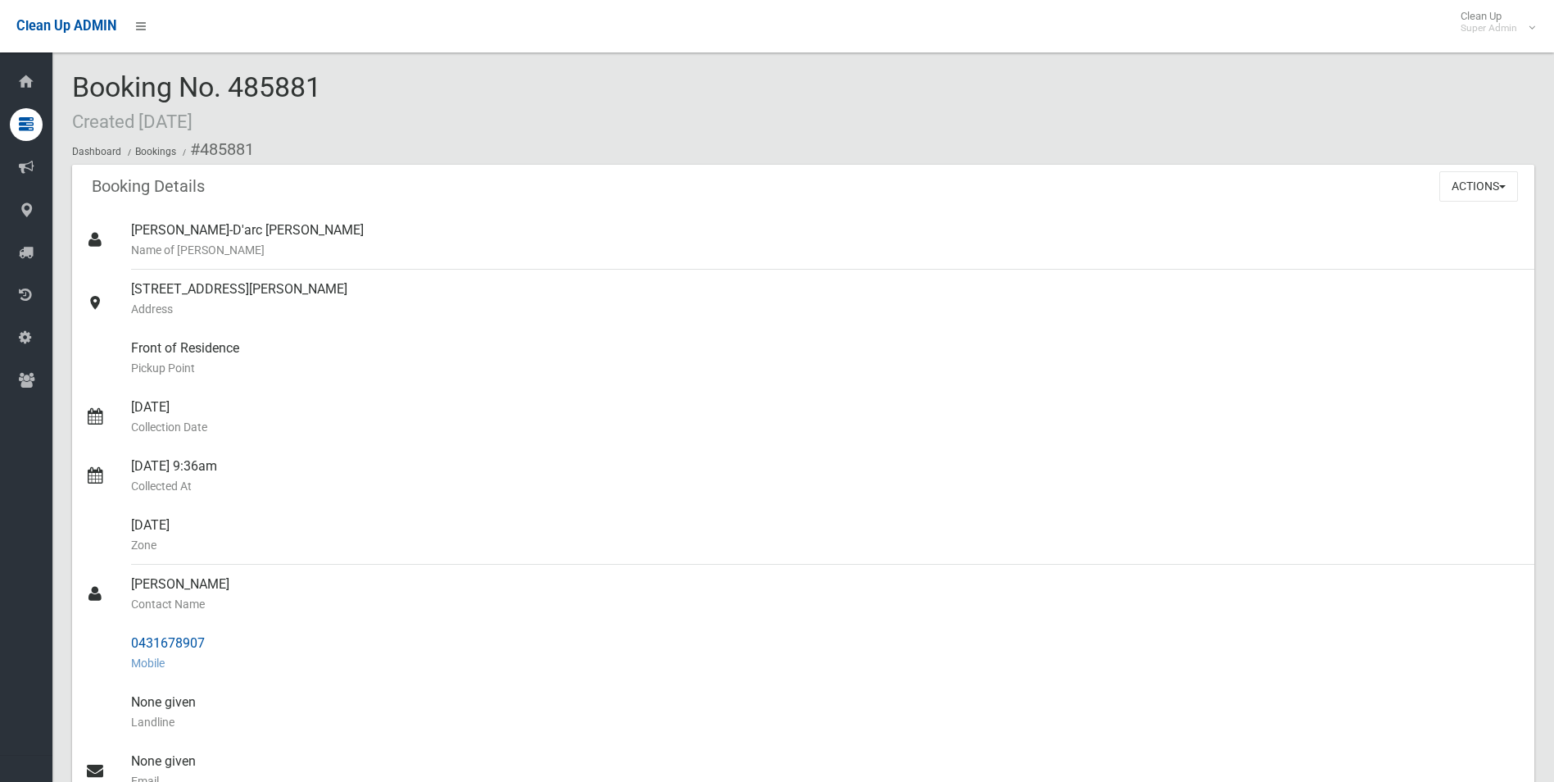
drag, startPoint x: 202, startPoint y: 150, endPoint x: 211, endPoint y: 650, distance: 499.8
copy section "485881 Booking Details Actions View Booking Edit Booking Clone Booking Add Book…"
click at [517, 327] on div "70 Stansfield Avenue, BANKSTOWN NSW 2200 Address" at bounding box center [826, 299] width 1390 height 59
click at [1453, 180] on button "Actions" at bounding box center [1478, 186] width 79 height 30
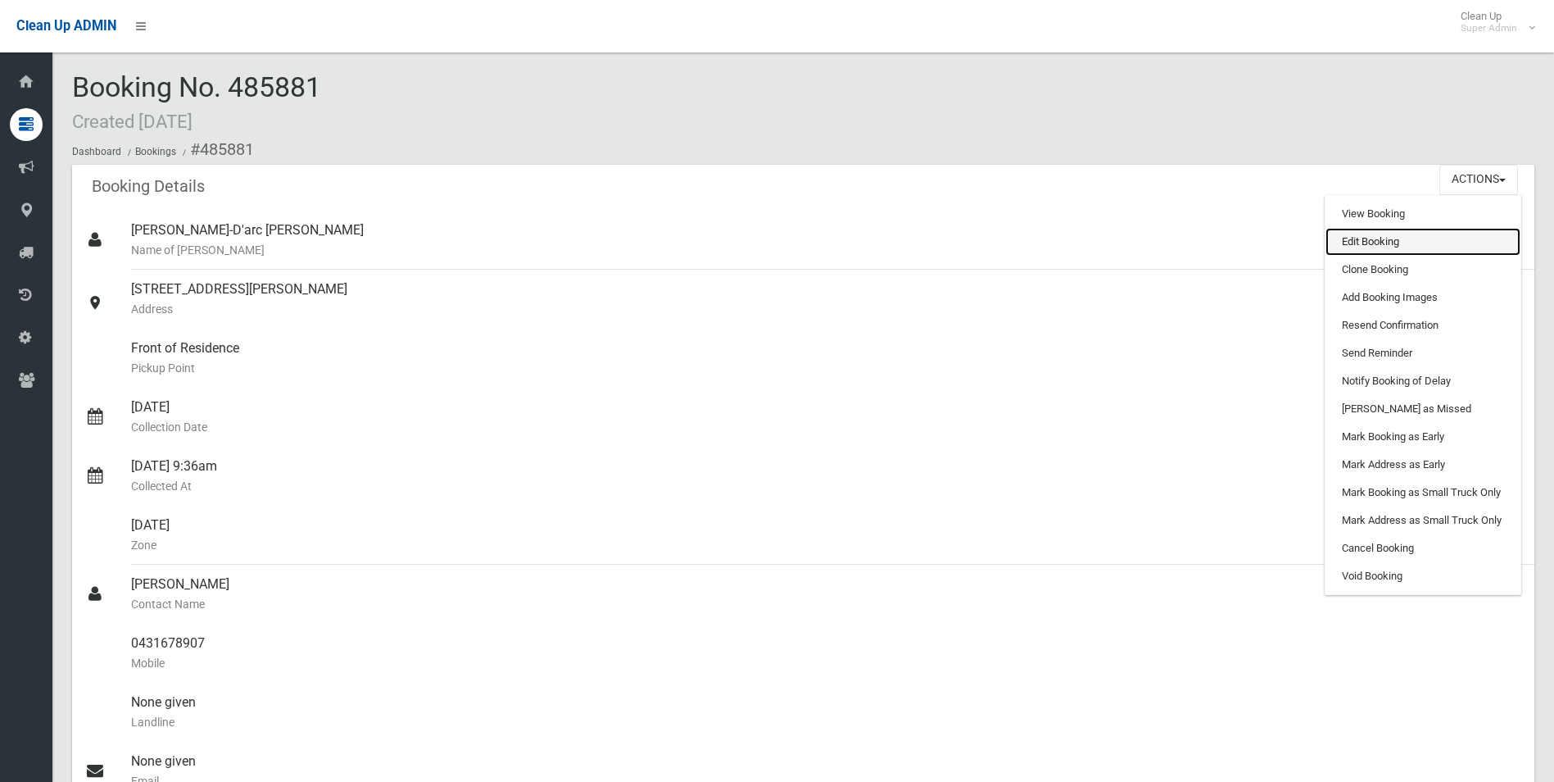
click at [1363, 243] on link "Edit Booking" at bounding box center [1423, 242] width 195 height 28
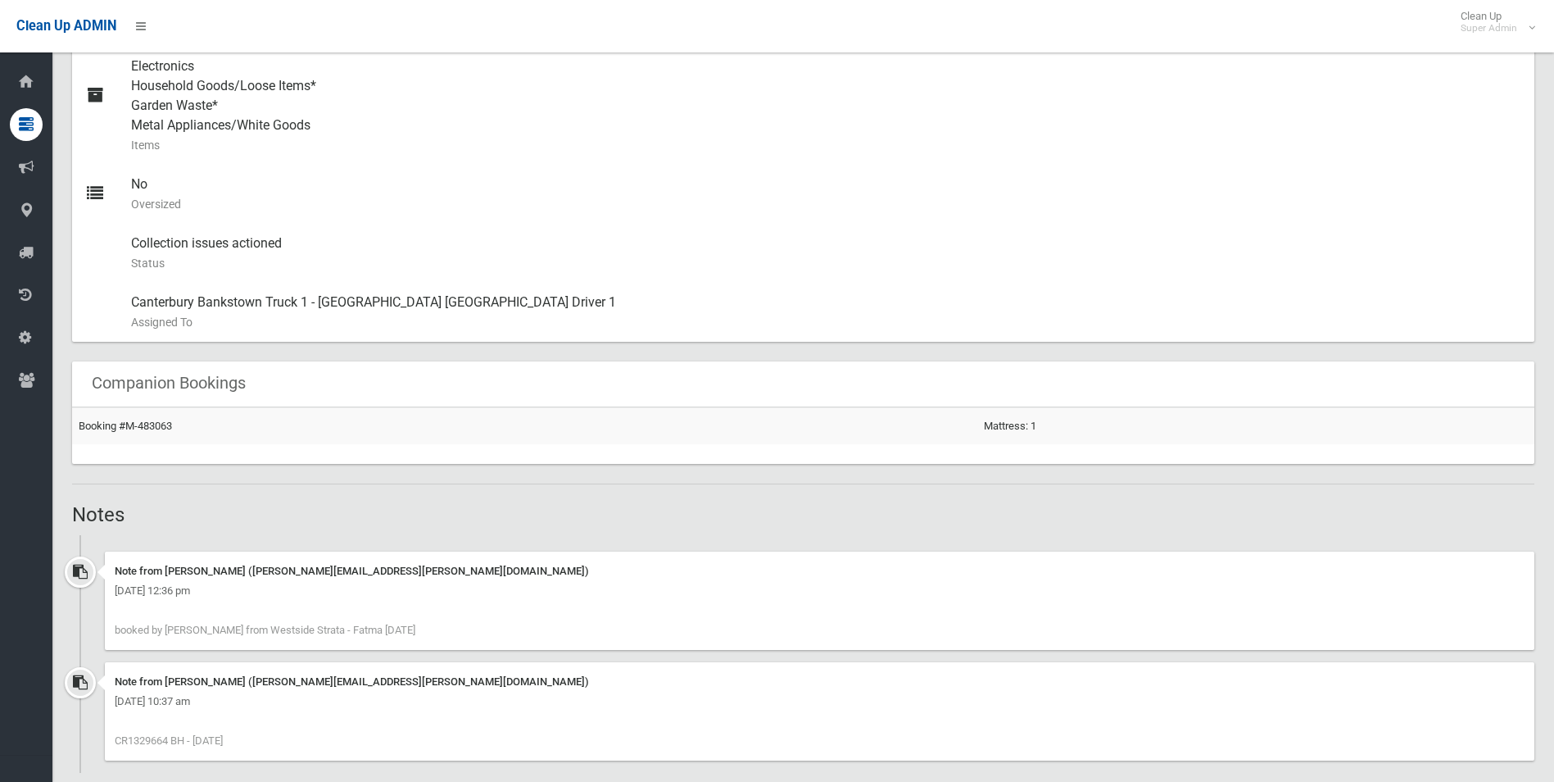
scroll to position [901, 0]
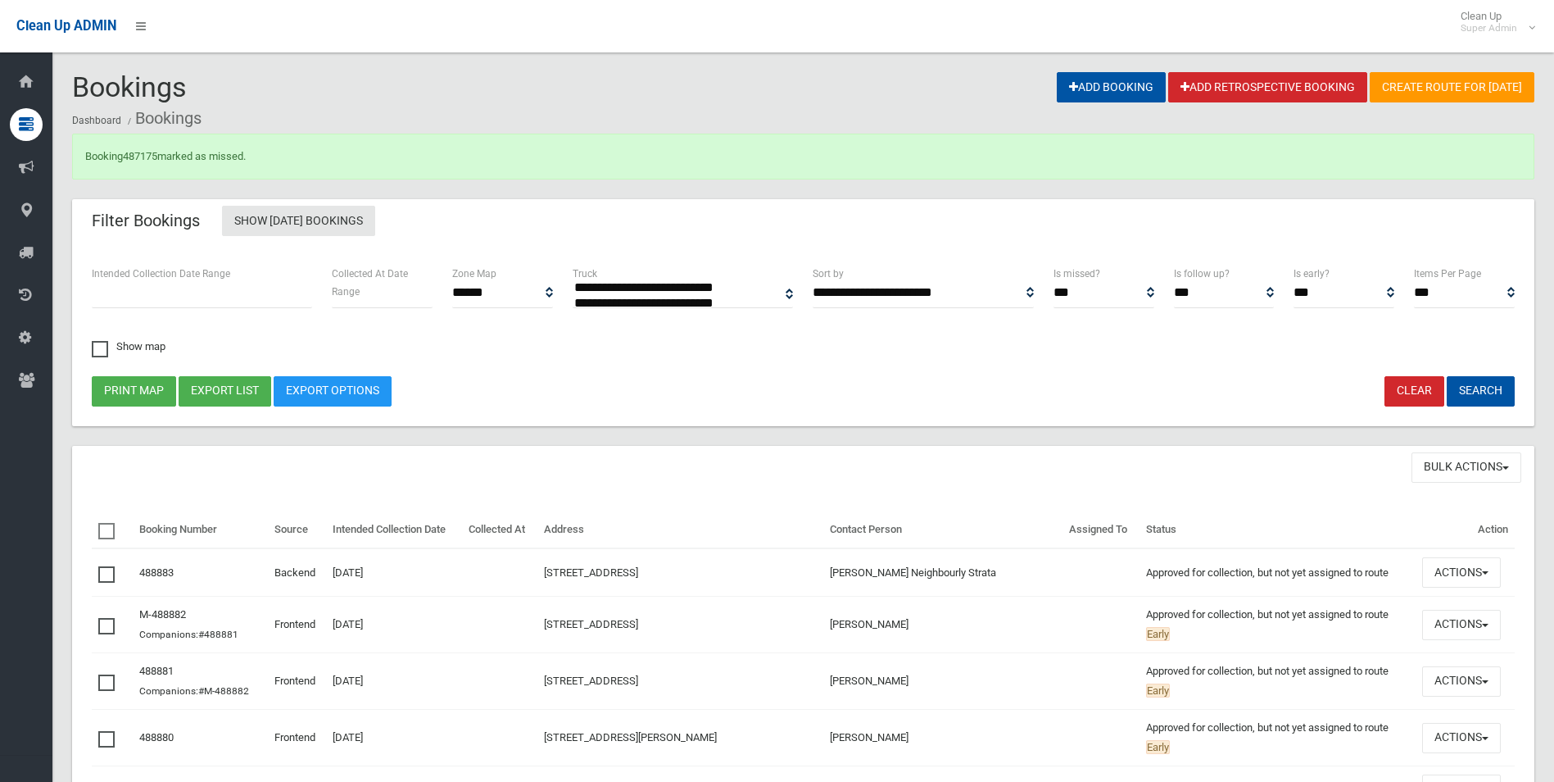
select select
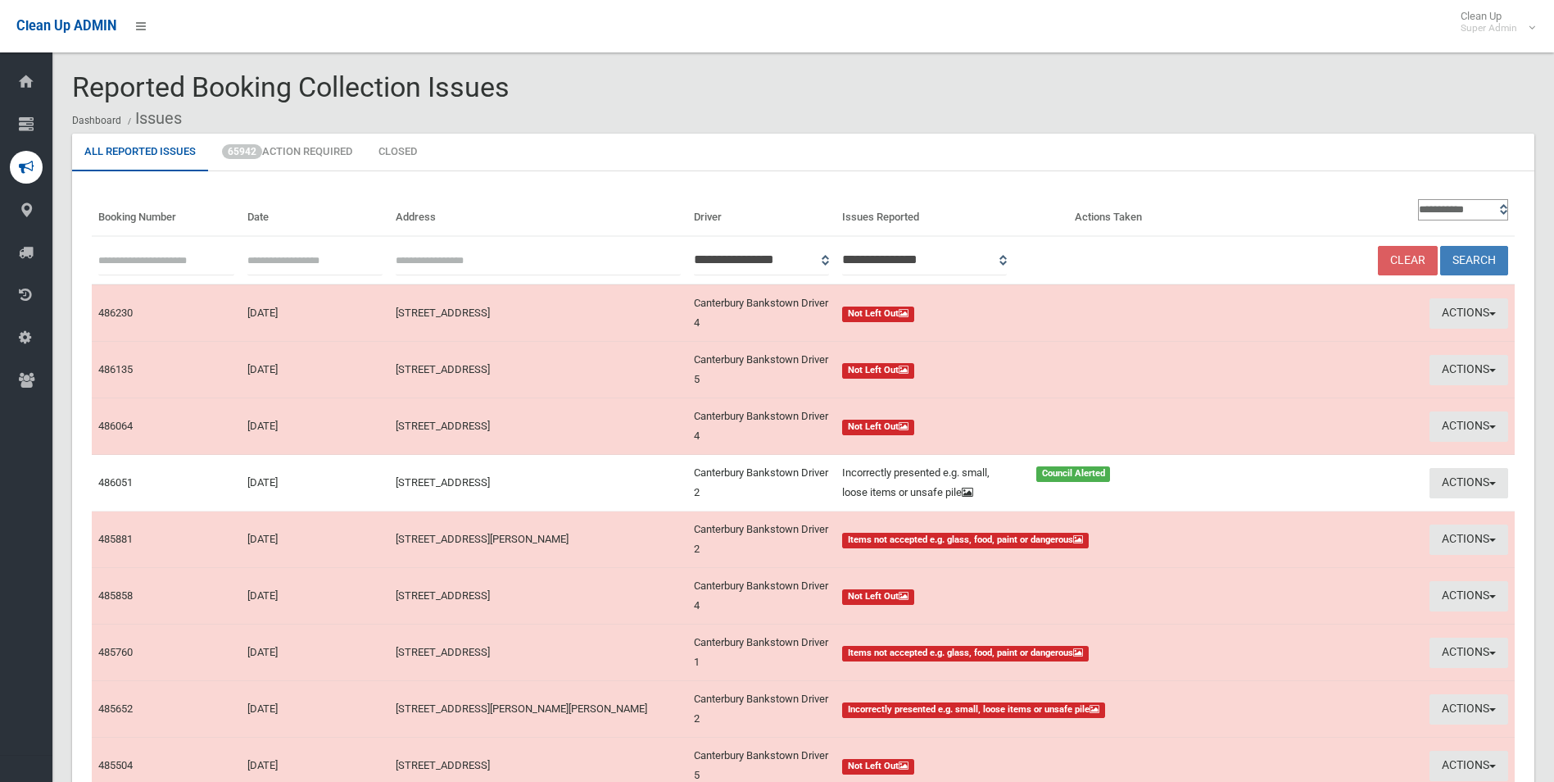
scroll to position [82, 0]
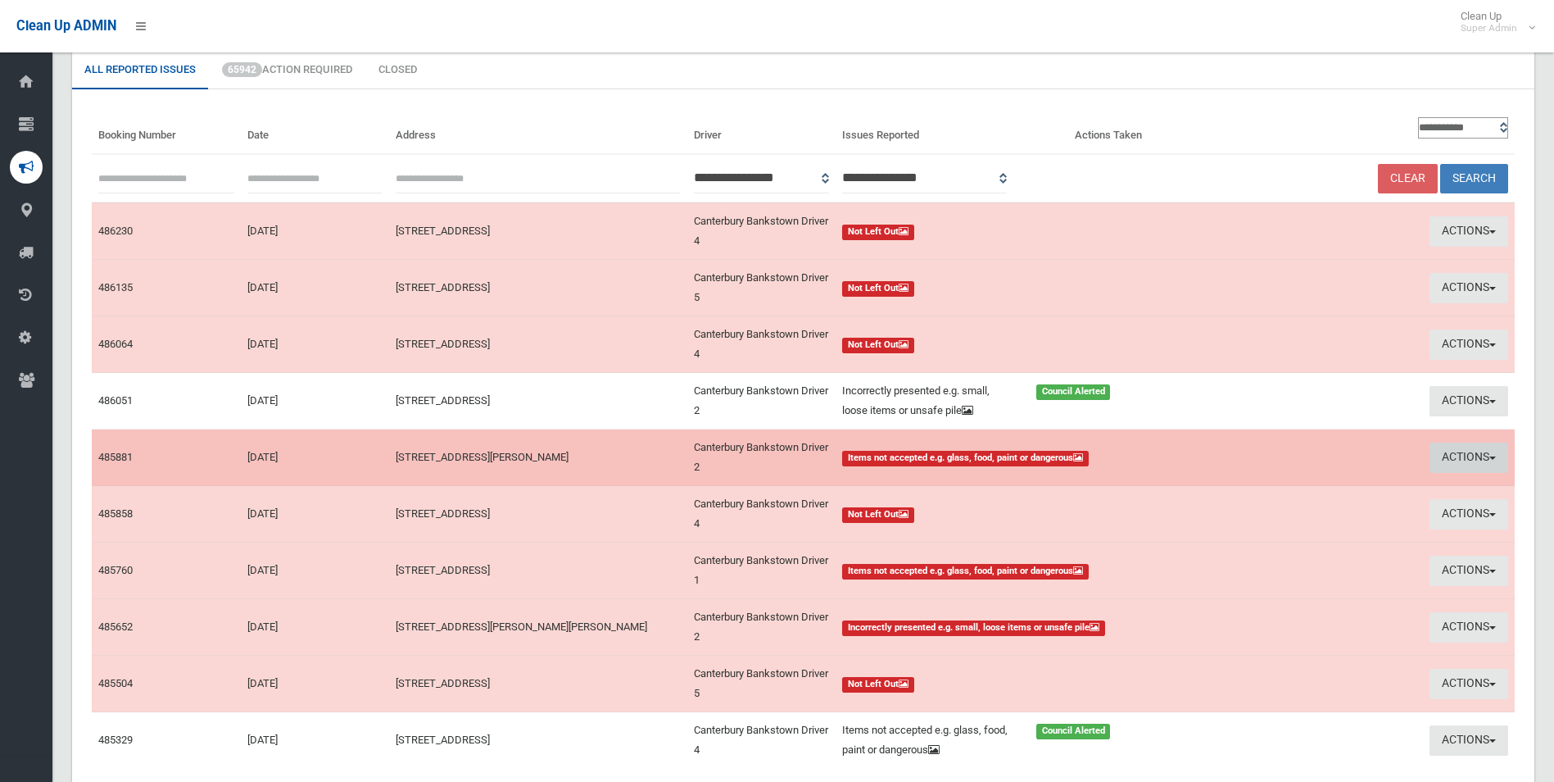
click at [1460, 449] on button "Actions" at bounding box center [1469, 457] width 79 height 30
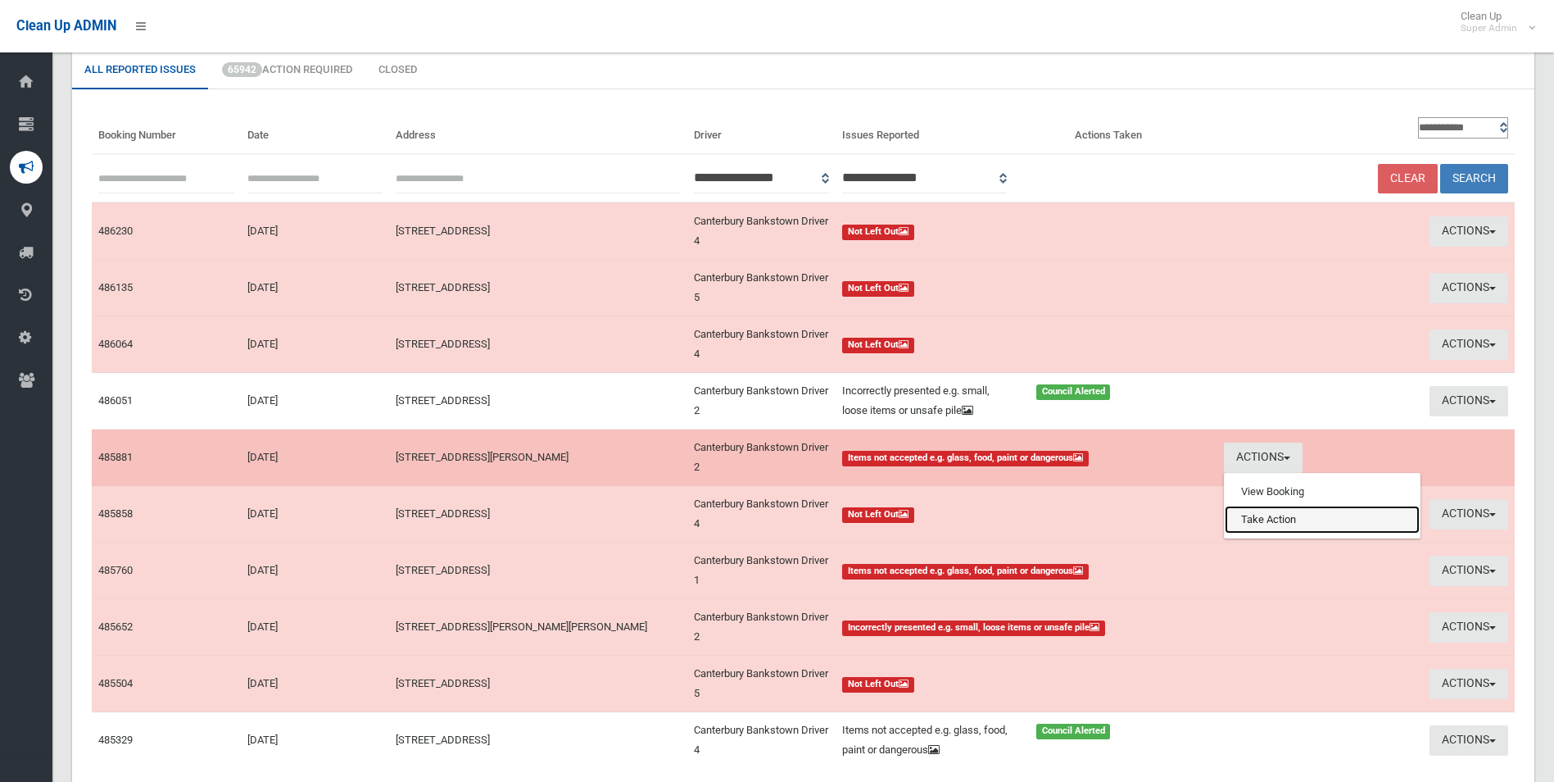
click at [1283, 519] on link "Take Action" at bounding box center [1322, 519] width 195 height 28
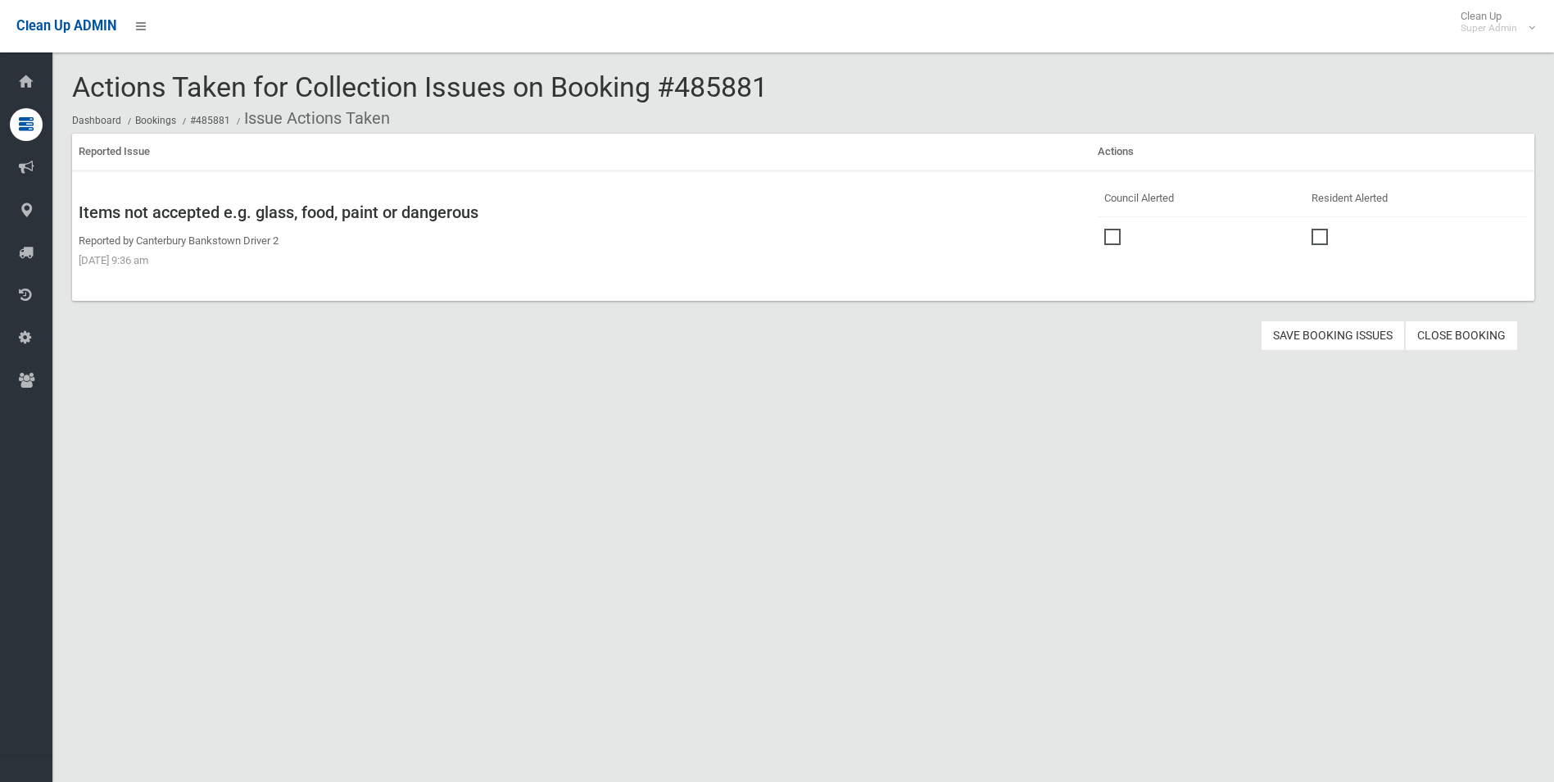
drag, startPoint x: 1109, startPoint y: 234, endPoint x: 1165, endPoint y: 269, distance: 65.5
click at [1165, 269] on td "Council [DEMOGRAPHIC_DATA] Resident Alerted" at bounding box center [1312, 226] width 443 height 110
drag, startPoint x: 1165, startPoint y: 269, endPoint x: 1116, endPoint y: 232, distance: 61.4
click at [1116, 232] on label at bounding box center [1116, 235] width 25 height 20
click at [1326, 333] on button "Save Booking Issues" at bounding box center [1333, 335] width 144 height 30
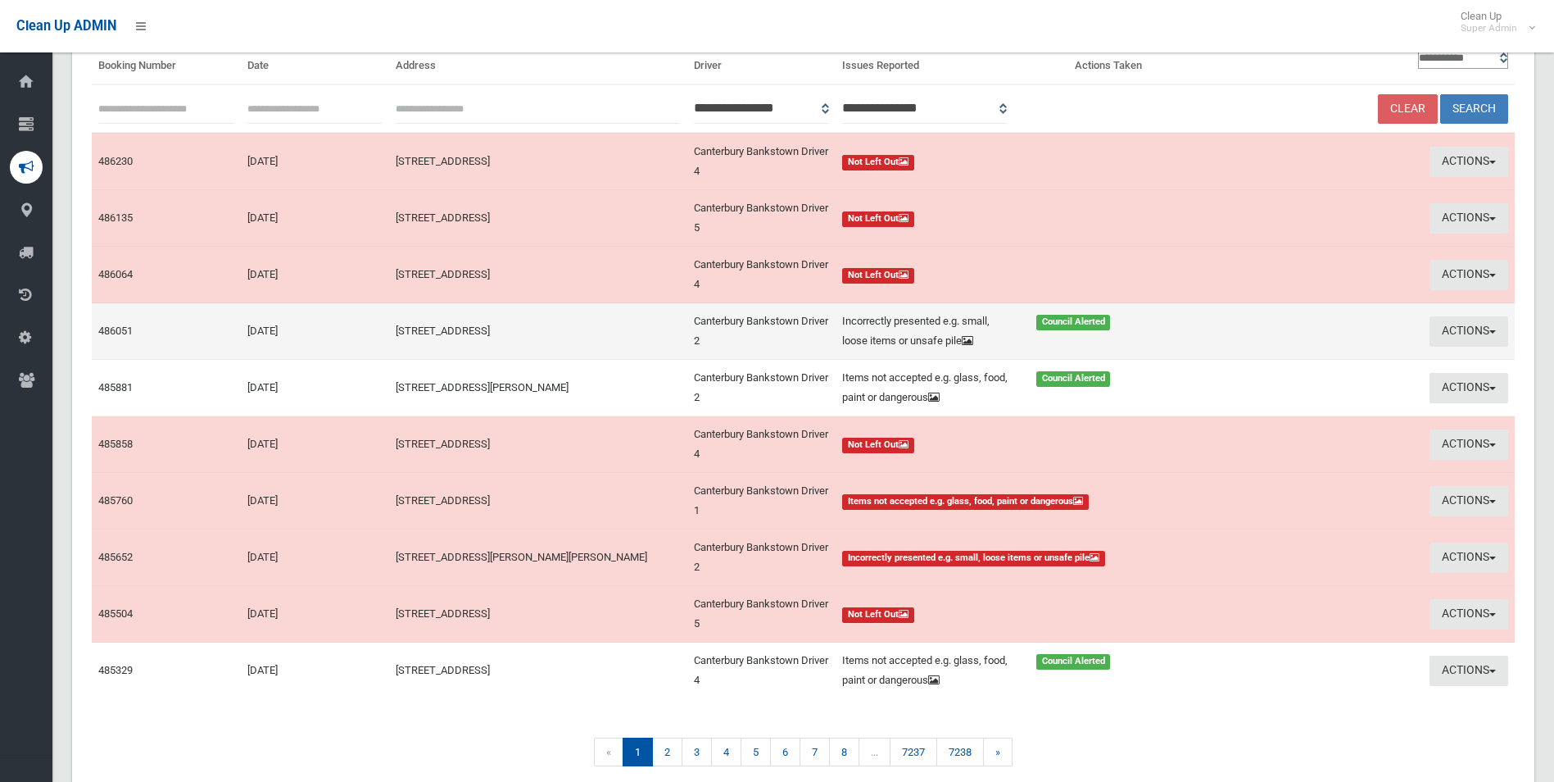
scroll to position [222, 0]
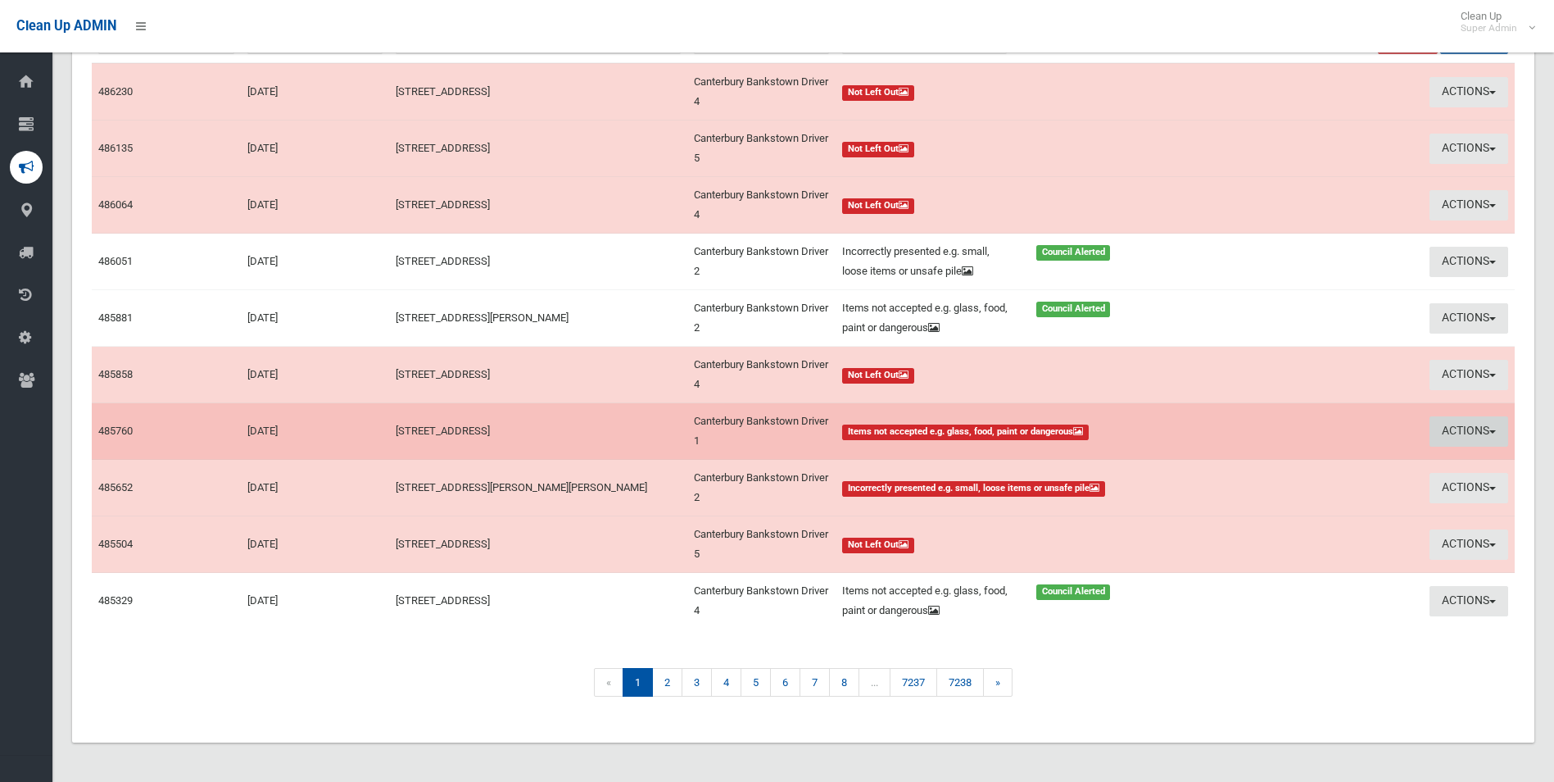
click at [1453, 424] on button "Actions" at bounding box center [1469, 431] width 79 height 30
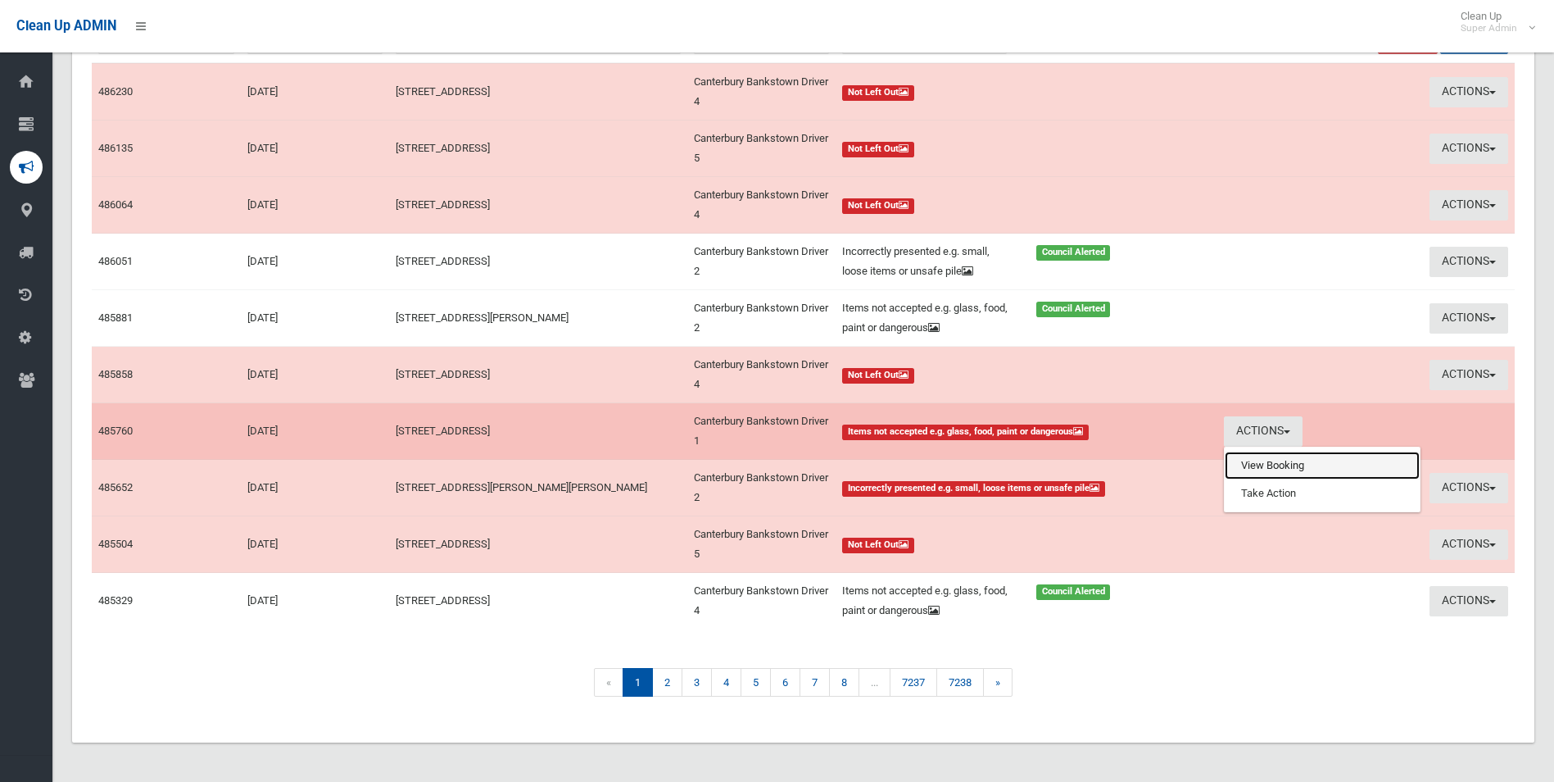
click at [1256, 460] on link "View Booking" at bounding box center [1322, 465] width 195 height 28
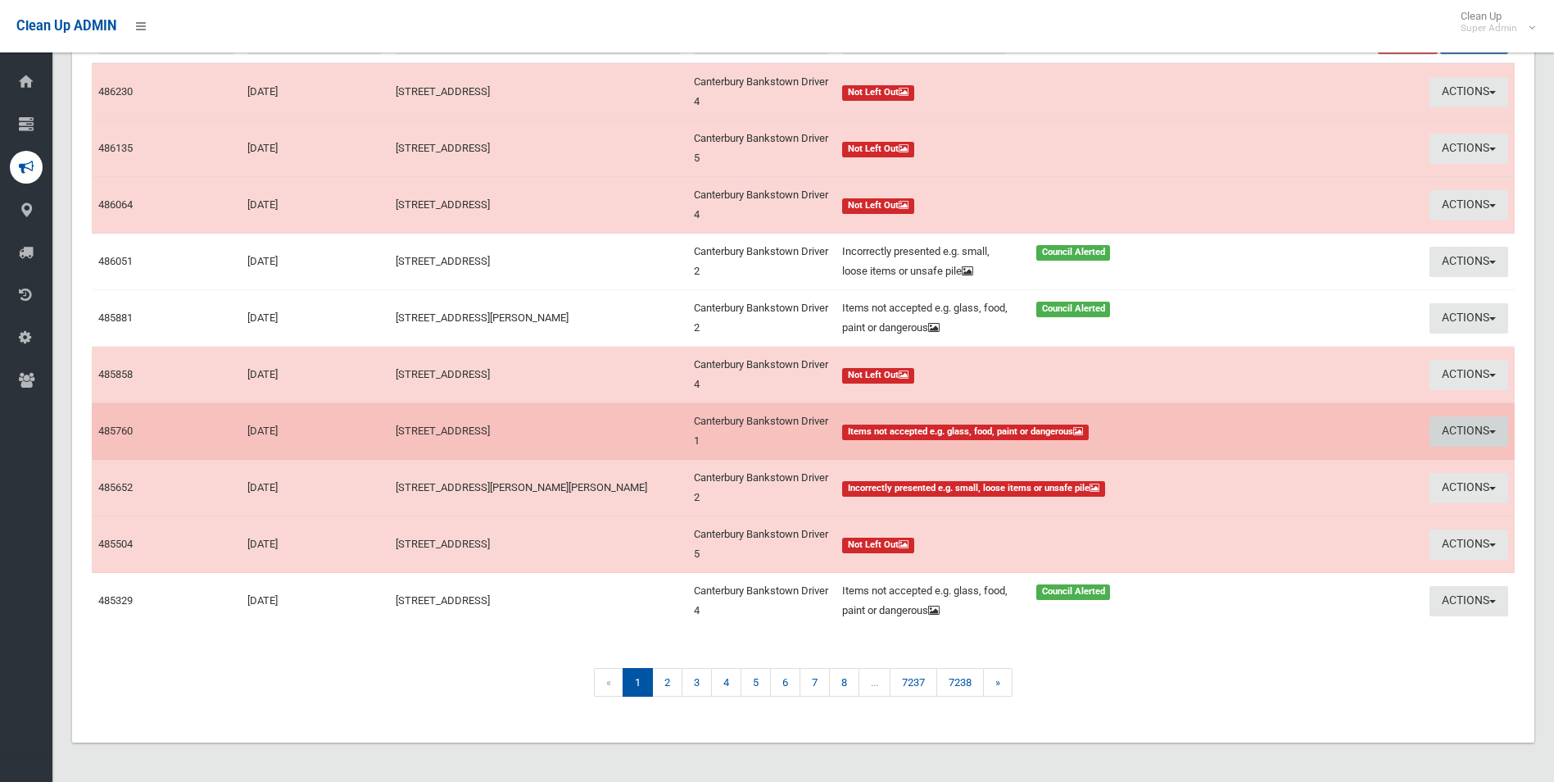
click at [1467, 422] on button "Actions" at bounding box center [1469, 431] width 79 height 30
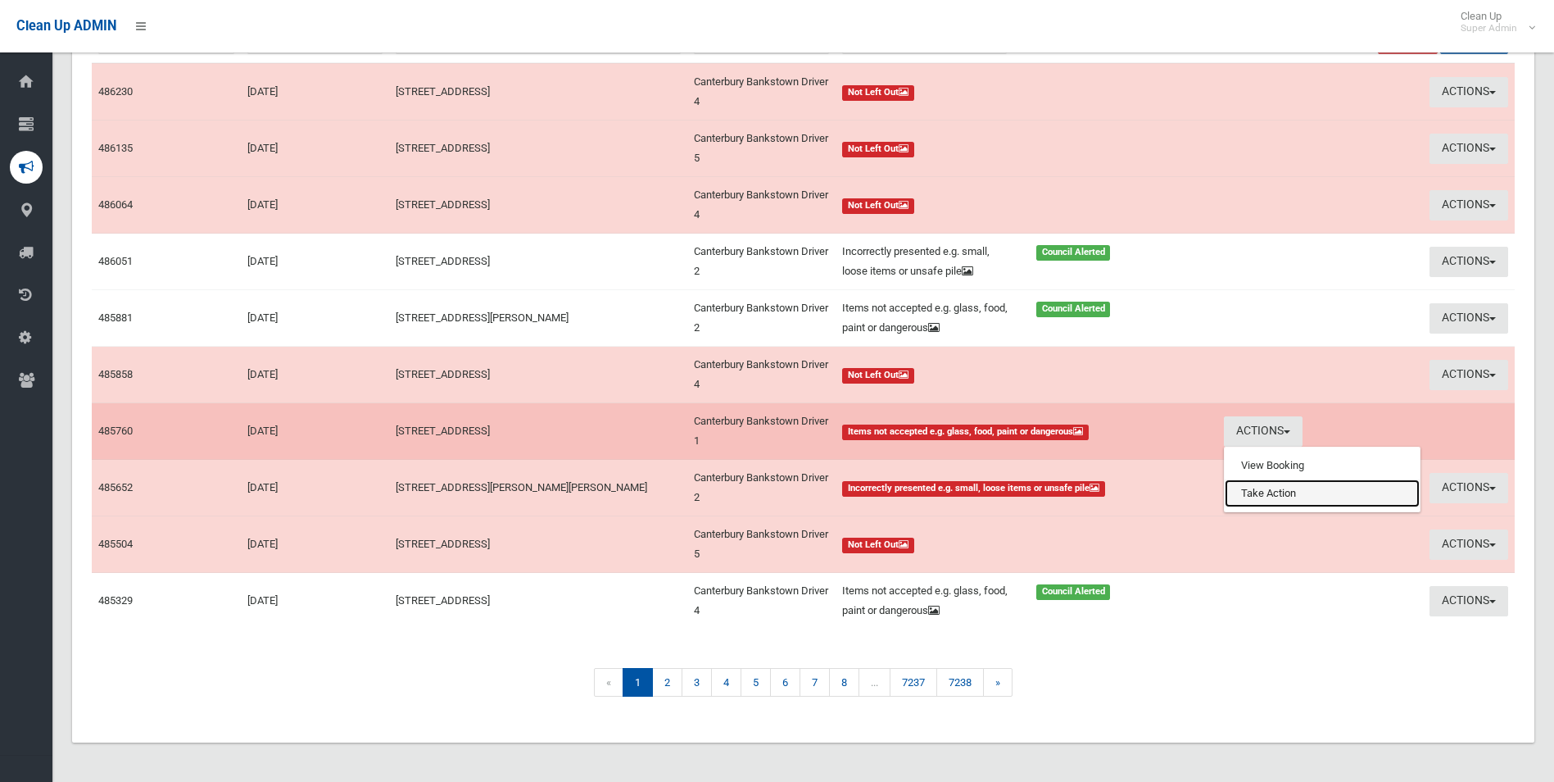
click at [1271, 495] on link "Take Action" at bounding box center [1322, 493] width 195 height 28
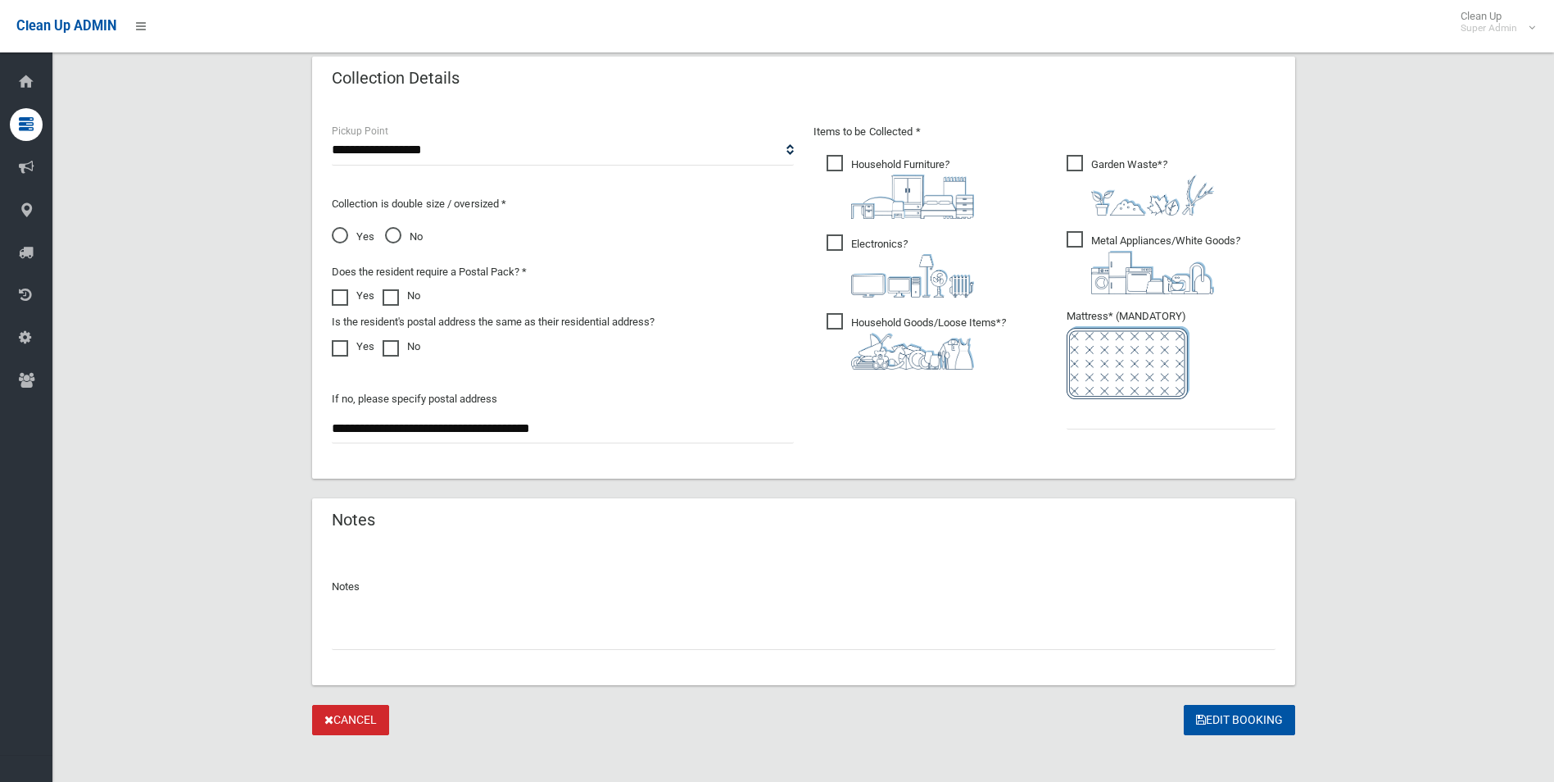
scroll to position [758, 0]
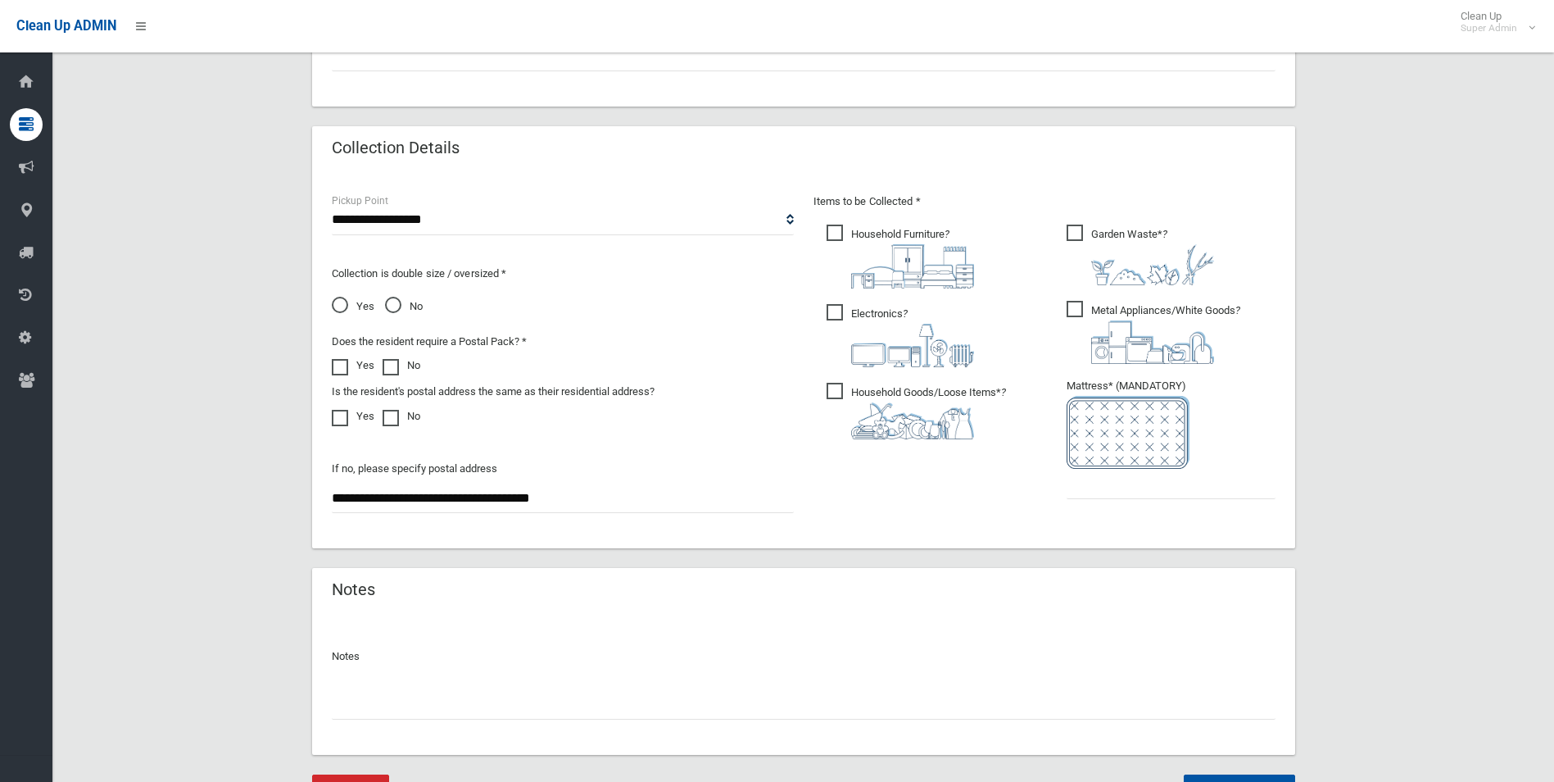
click at [392, 707] on input "text" at bounding box center [804, 704] width 944 height 30
paste input "********"
type input "**********"
click at [1093, 476] on input "text" at bounding box center [1171, 484] width 209 height 30
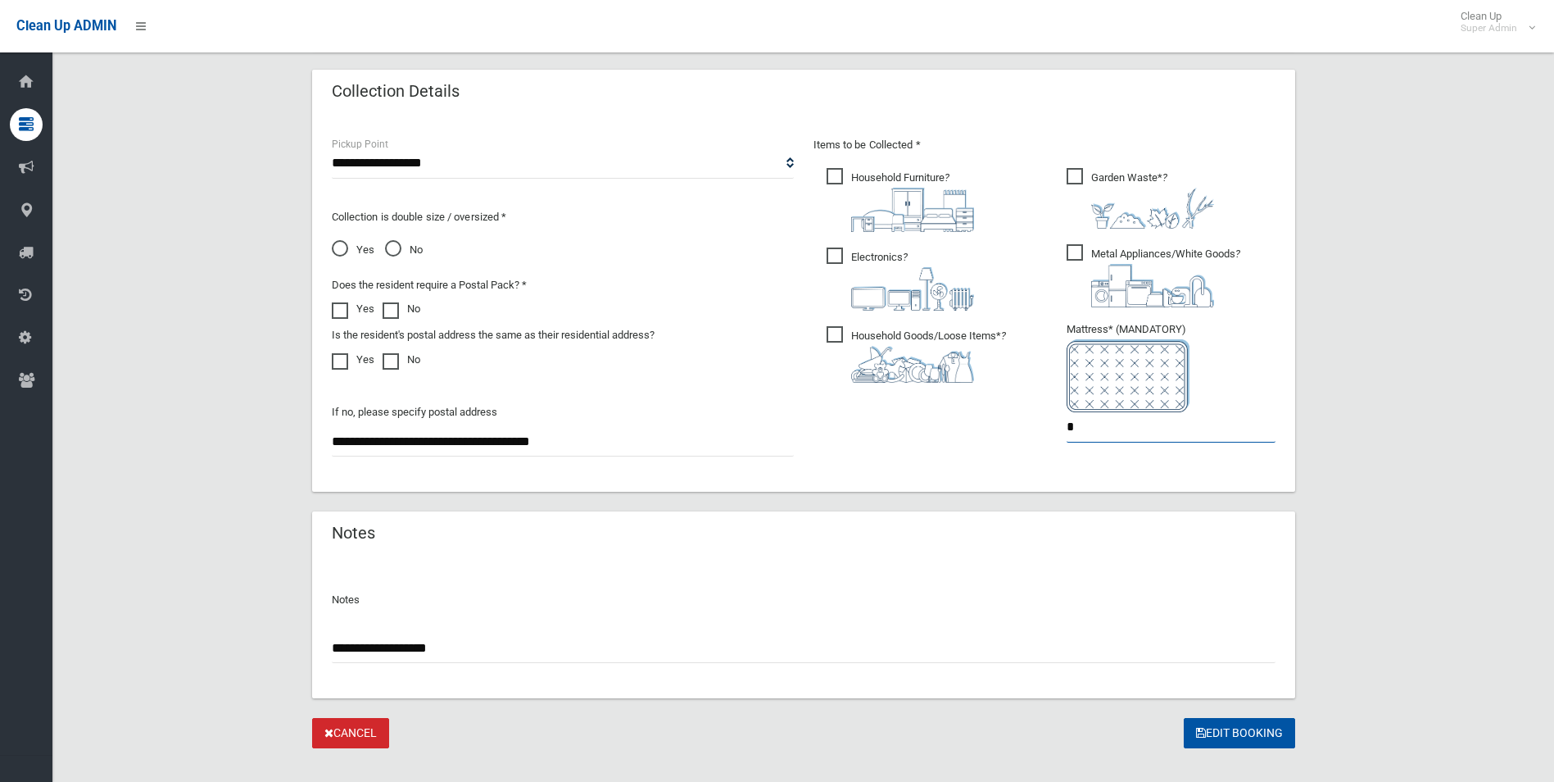
scroll to position [840, 0]
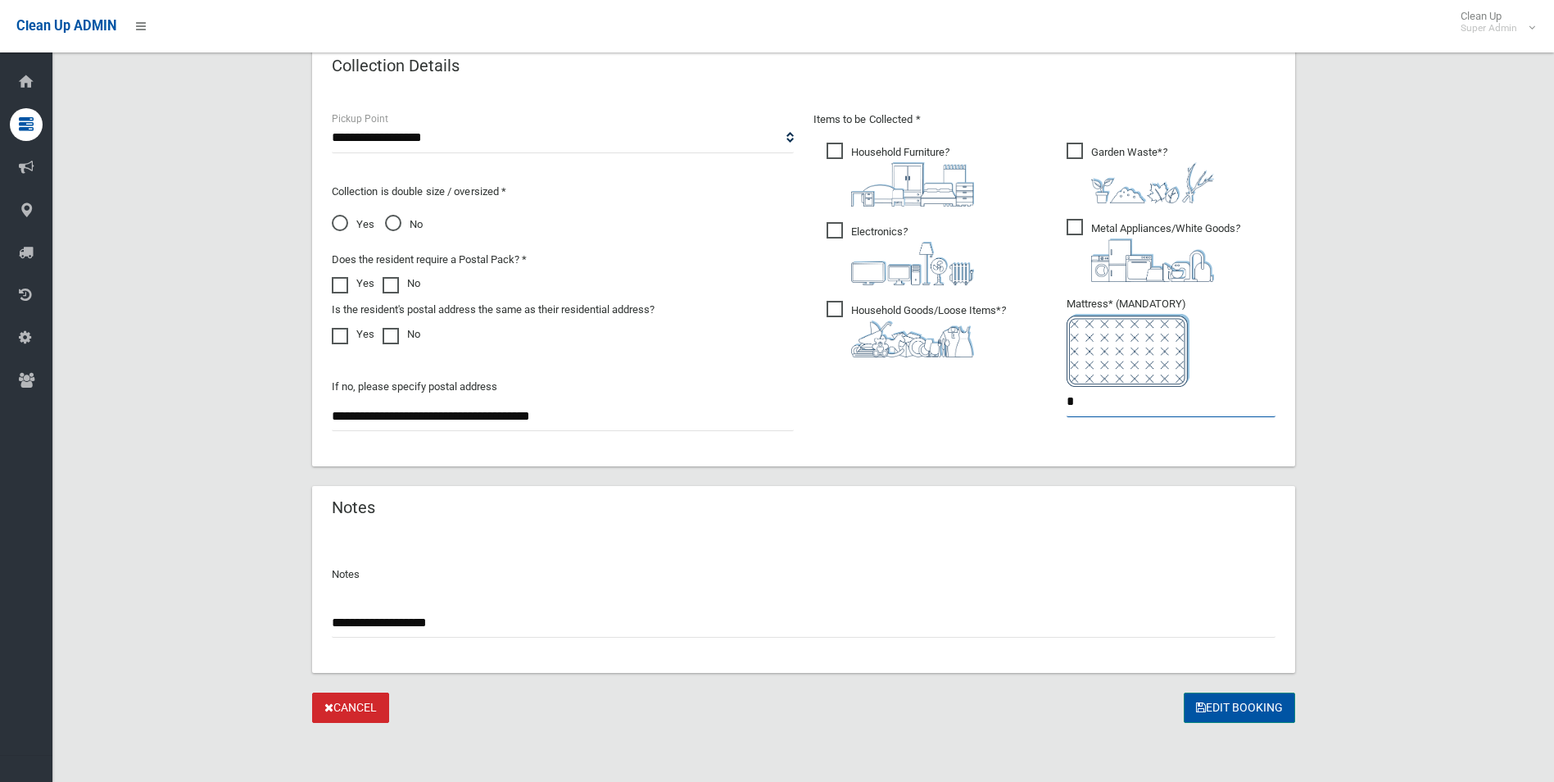
type input "*"
click at [1223, 712] on button "Edit Booking" at bounding box center [1239, 707] width 111 height 30
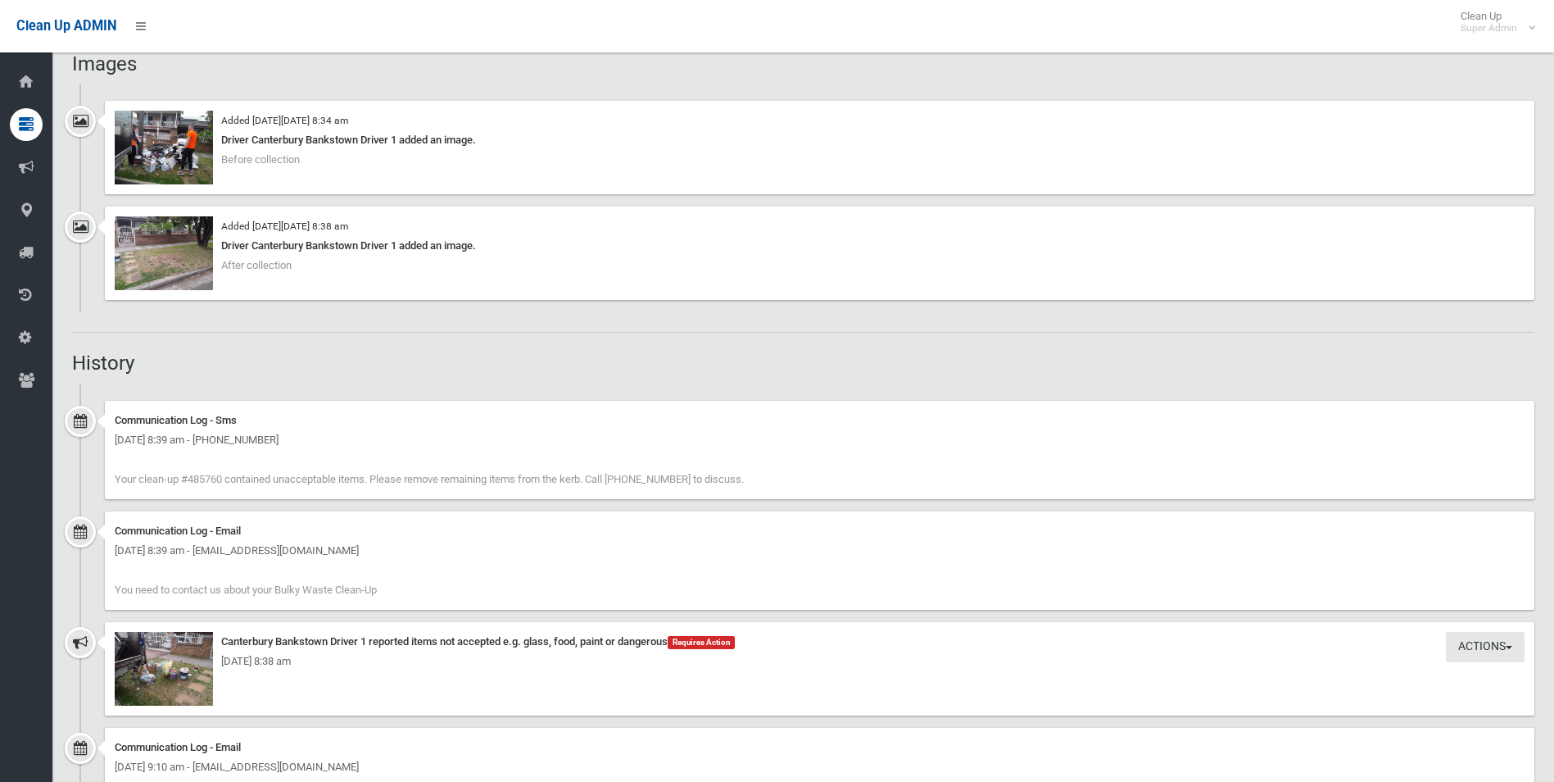
scroll to position [1229, 0]
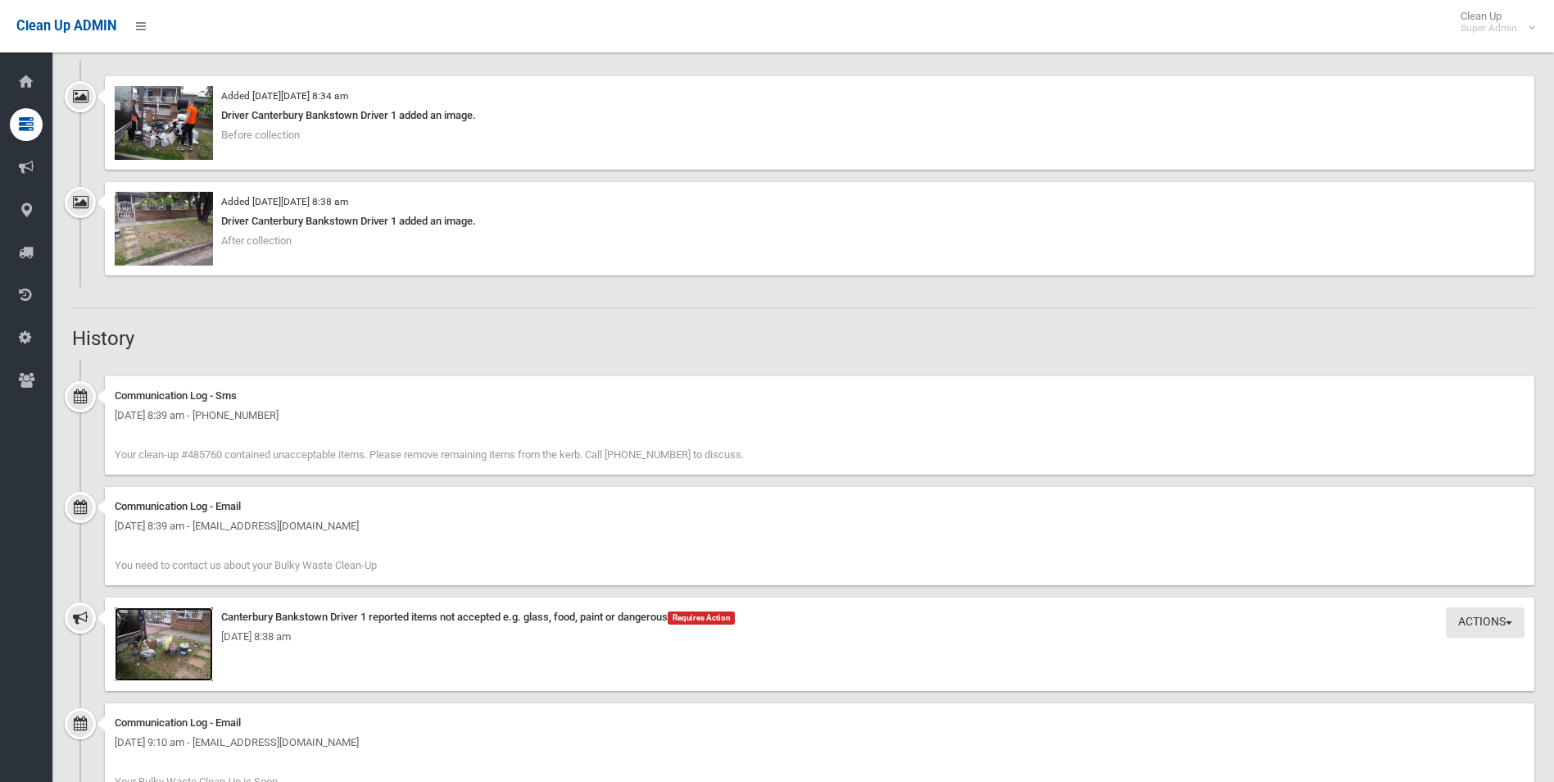
click at [202, 652] on img at bounding box center [164, 644] width 98 height 74
click at [177, 137] on img at bounding box center [164, 123] width 98 height 74
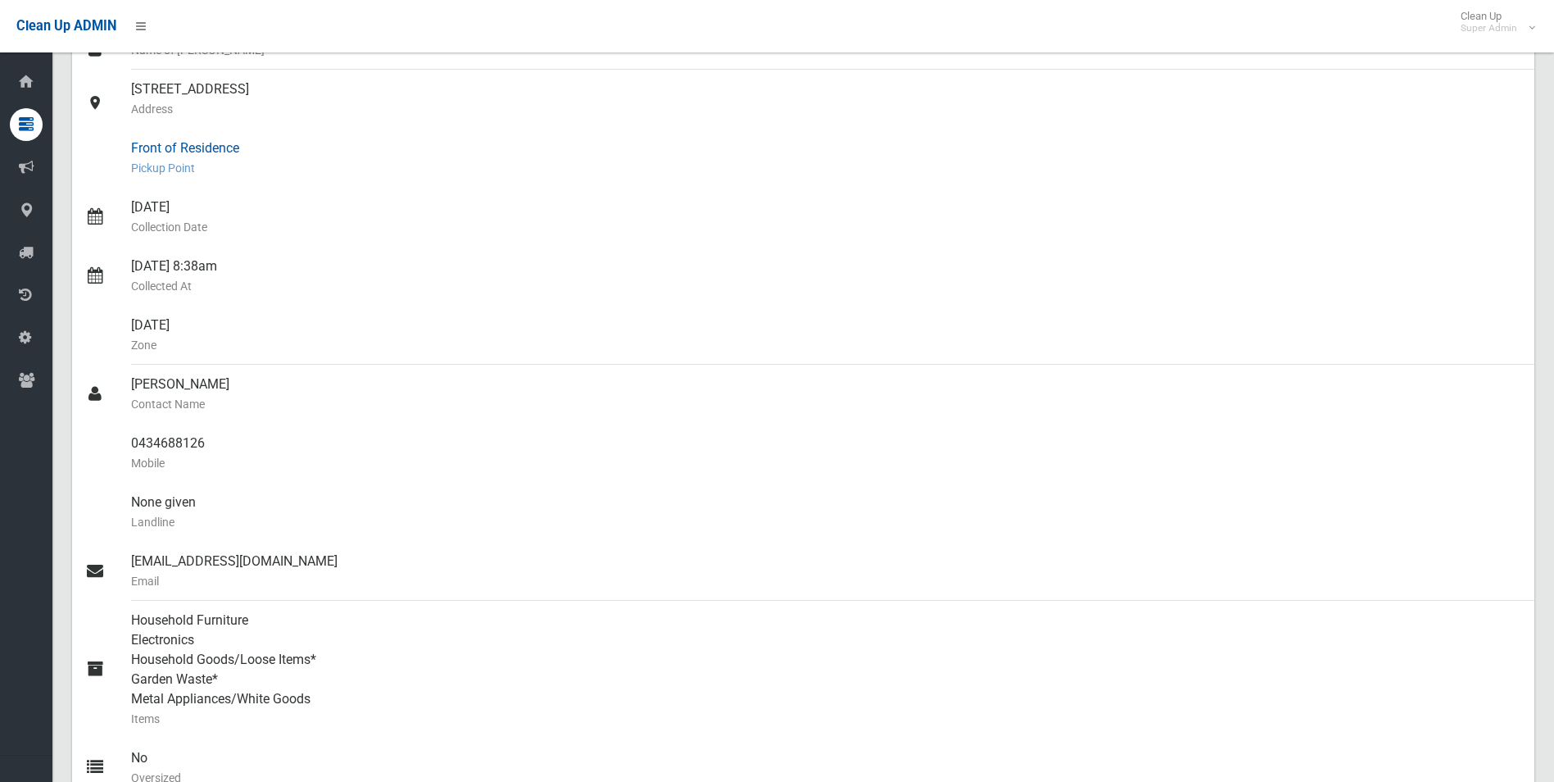
scroll to position [328, 0]
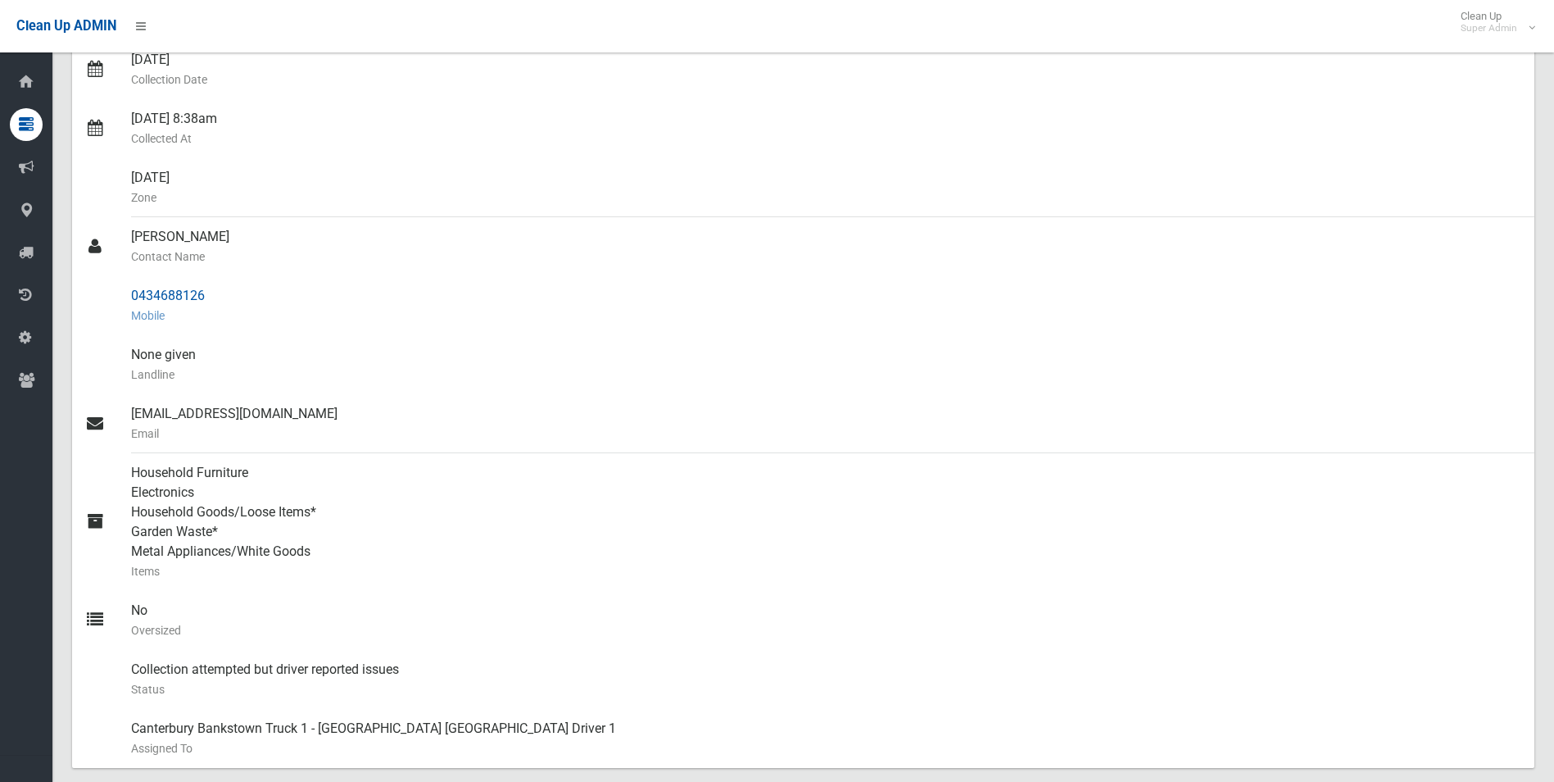
drag, startPoint x: 130, startPoint y: 292, endPoint x: 215, endPoint y: 295, distance: 84.4
click at [215, 295] on link "0434688126 Mobile" at bounding box center [803, 305] width 1462 height 59
drag, startPoint x: 215, startPoint y: 295, endPoint x: 172, endPoint y: 297, distance: 42.7
copy link "0434688126"
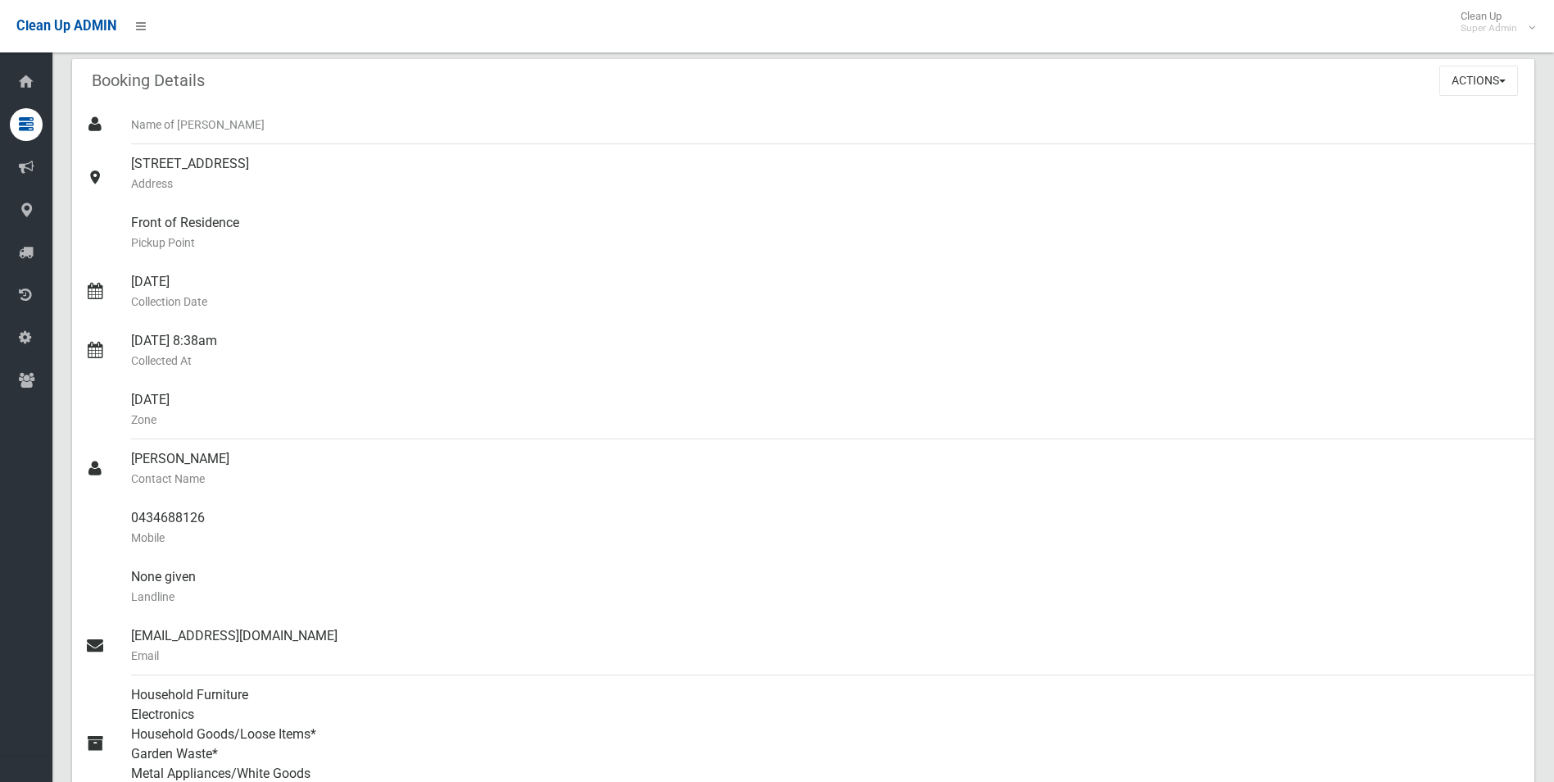
scroll to position [82, 0]
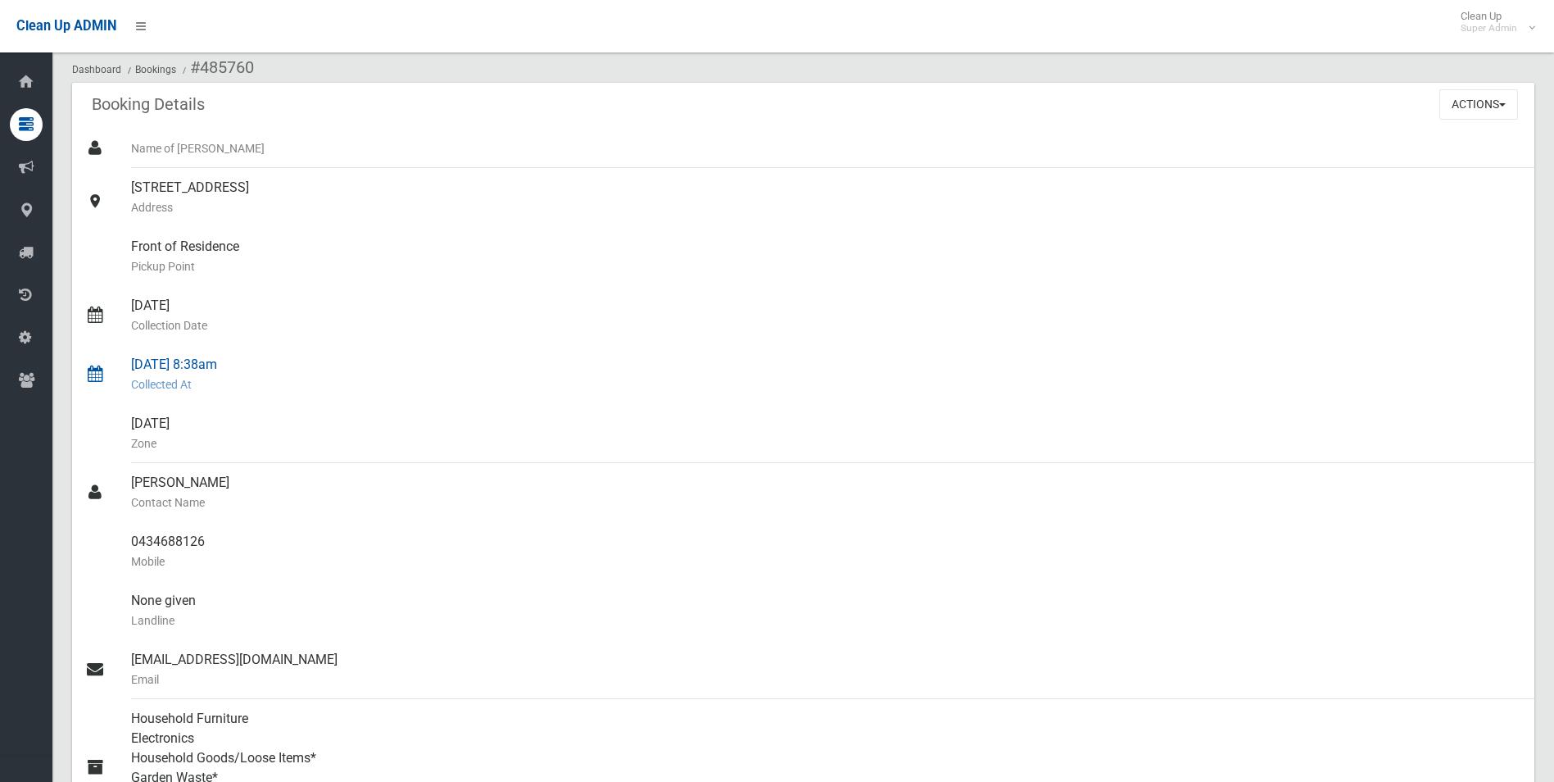
click at [424, 380] on small "Collected At" at bounding box center [826, 384] width 1390 height 20
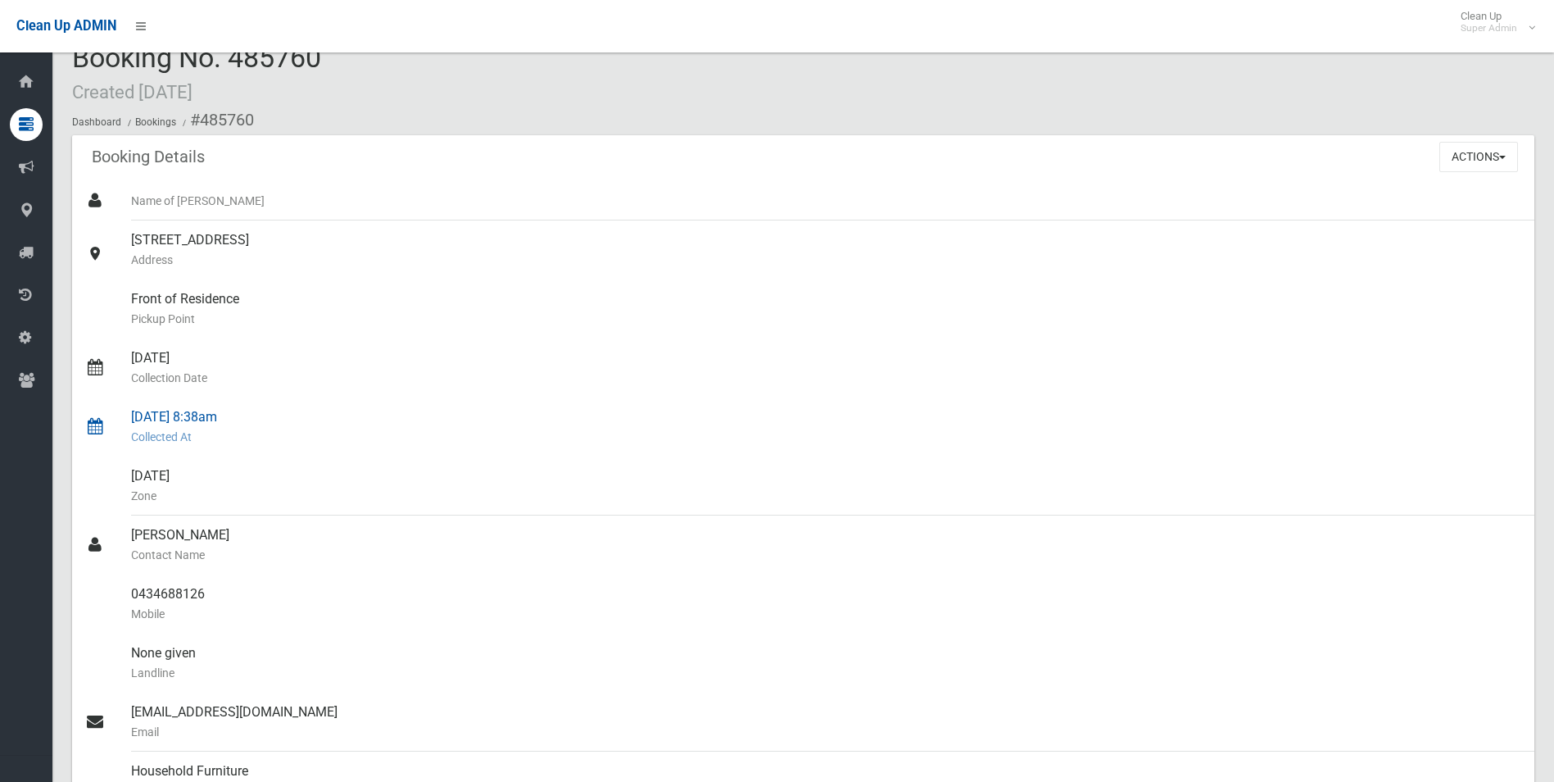
scroll to position [0, 0]
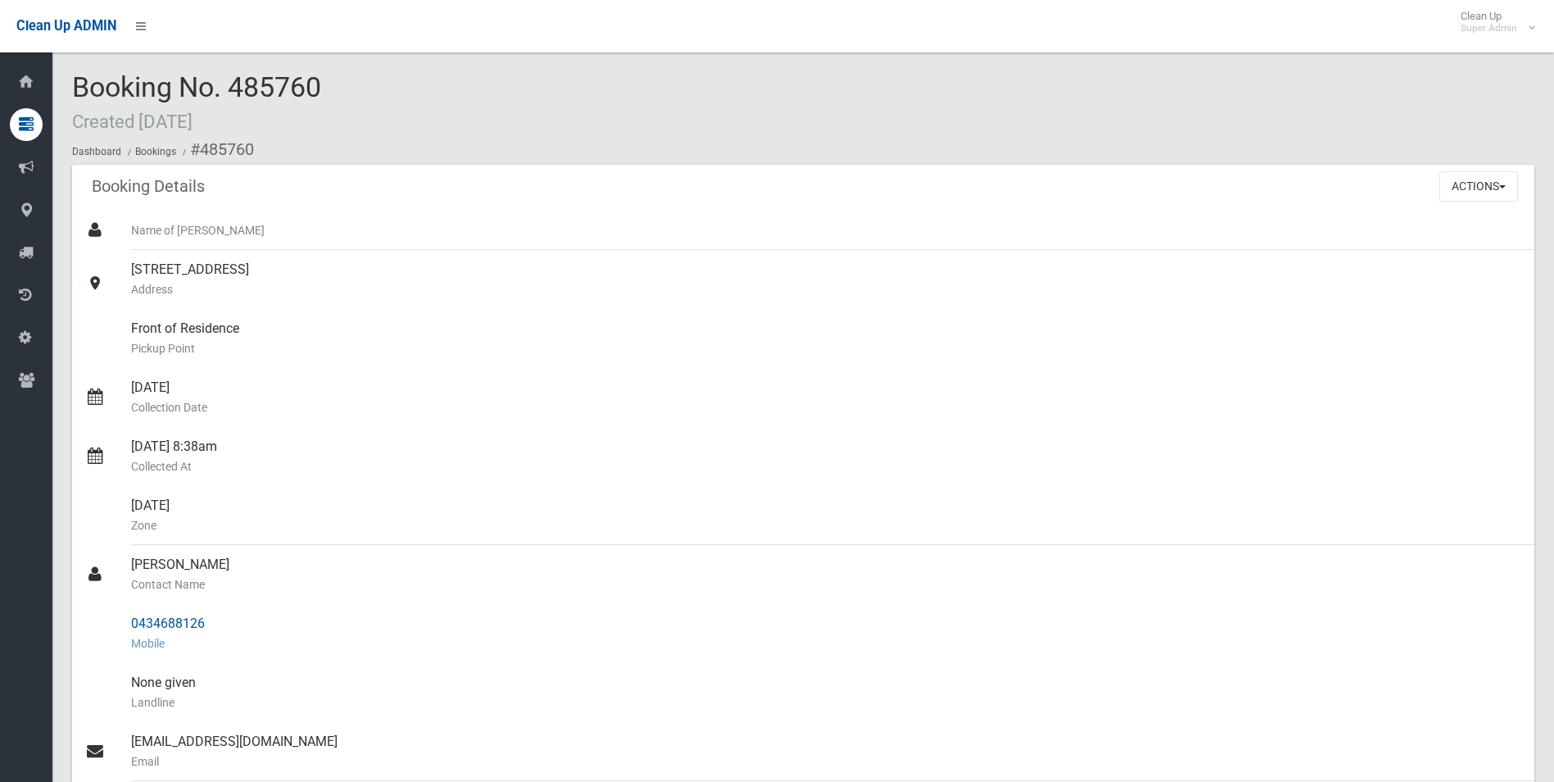
drag, startPoint x: 199, startPoint y: 148, endPoint x: 219, endPoint y: 623, distance: 474.8
copy section "485760 Booking Details Actions View Booking Edit Booking Clone Booking Add Book…"
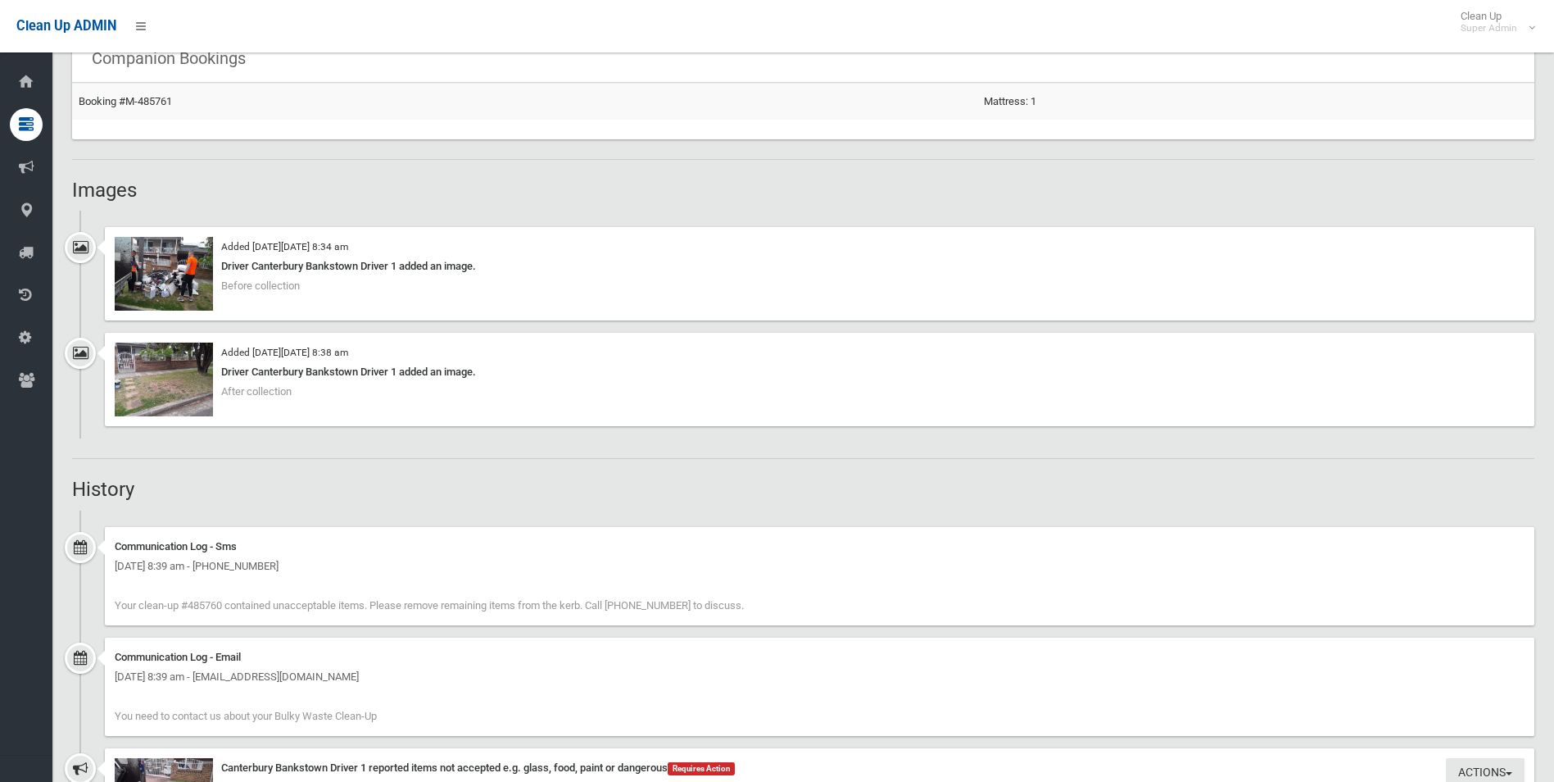
scroll to position [1147, 0]
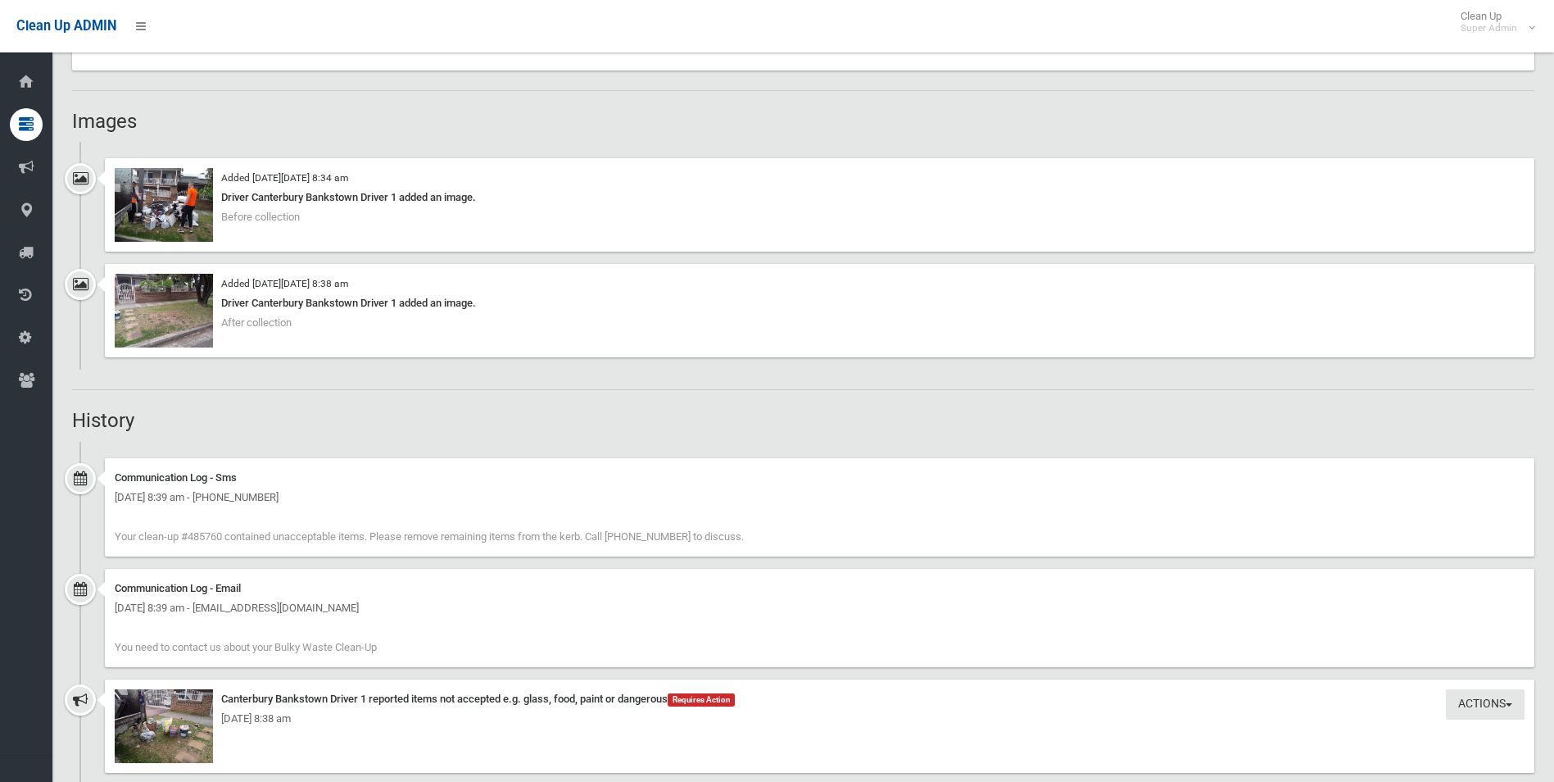
click at [192, 725] on div "Monday 29th September 2025 - 8:38 am" at bounding box center [820, 719] width 1410 height 20
click at [176, 736] on img at bounding box center [164, 726] width 98 height 74
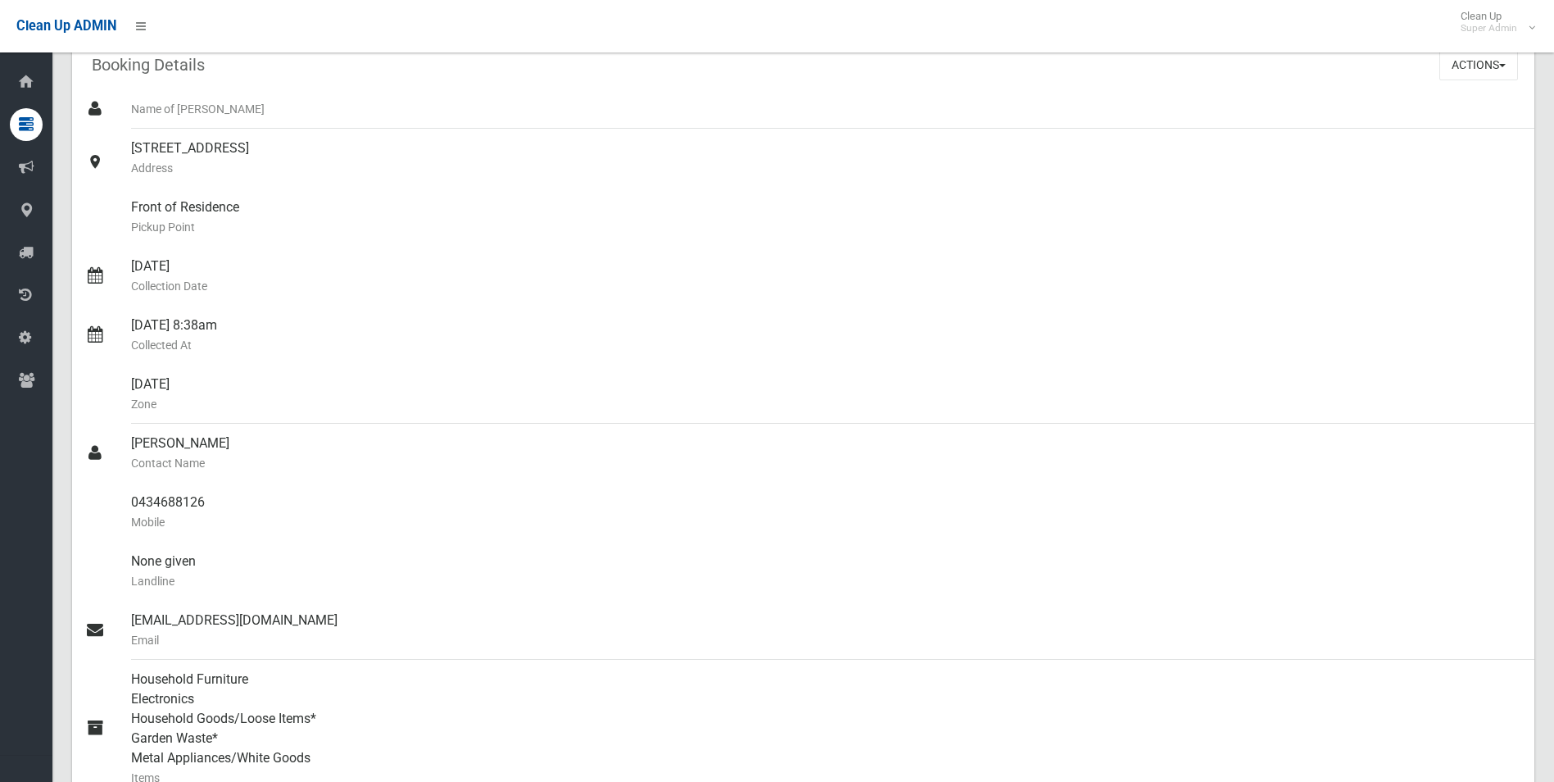
scroll to position [0, 0]
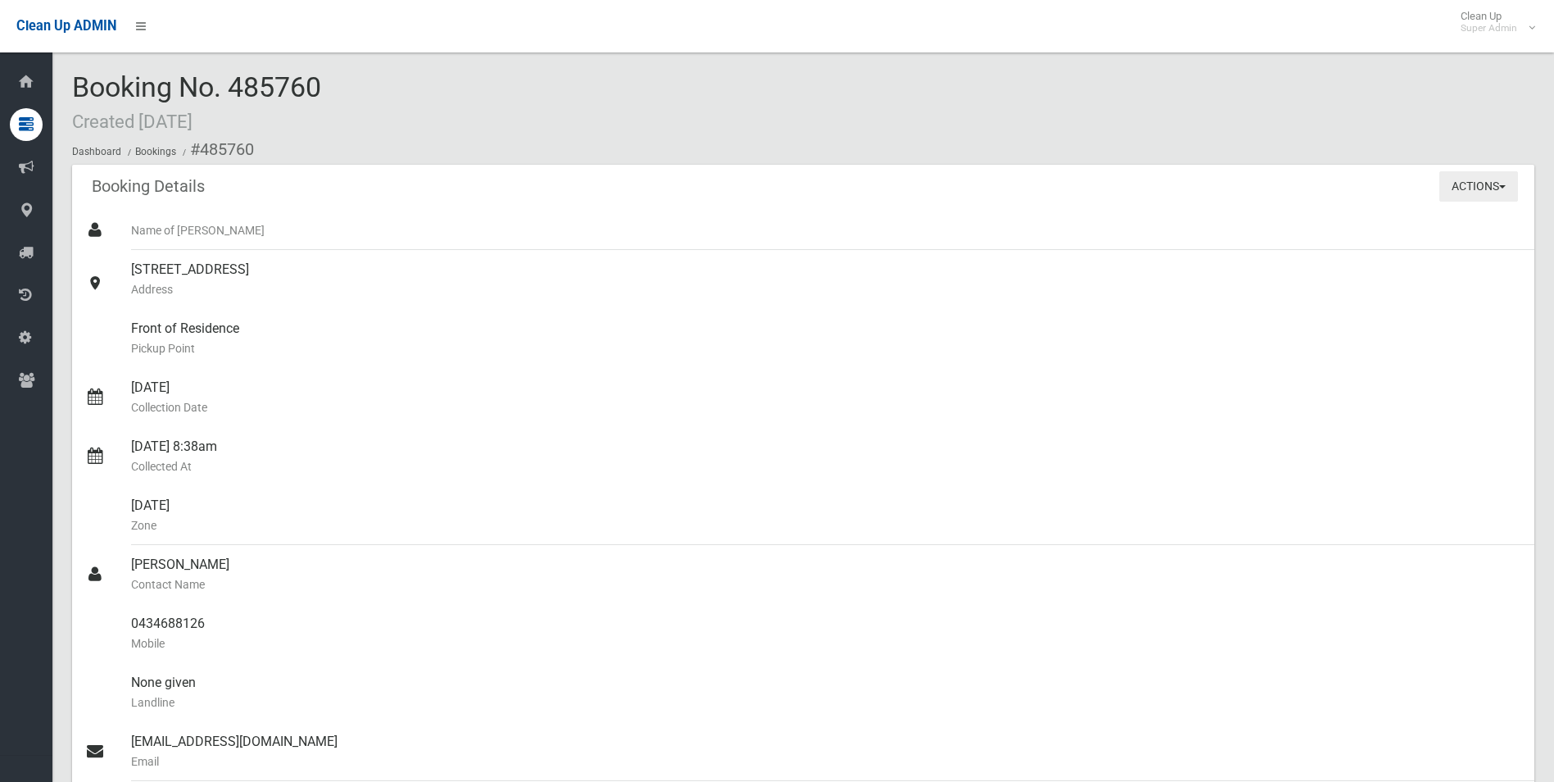
click at [1458, 189] on button "Actions" at bounding box center [1478, 186] width 79 height 30
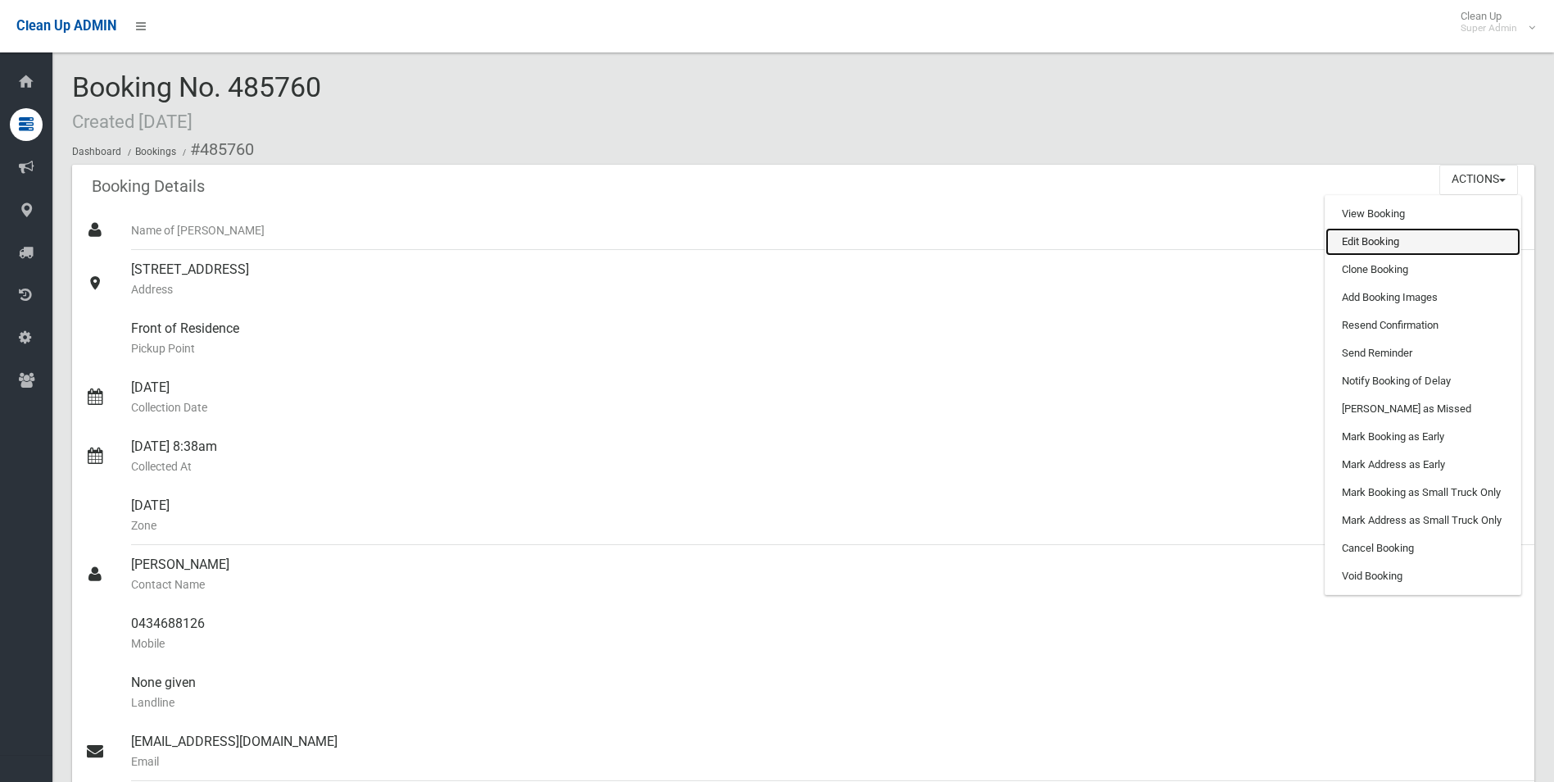
click at [1339, 244] on link "Edit Booking" at bounding box center [1423, 242] width 195 height 28
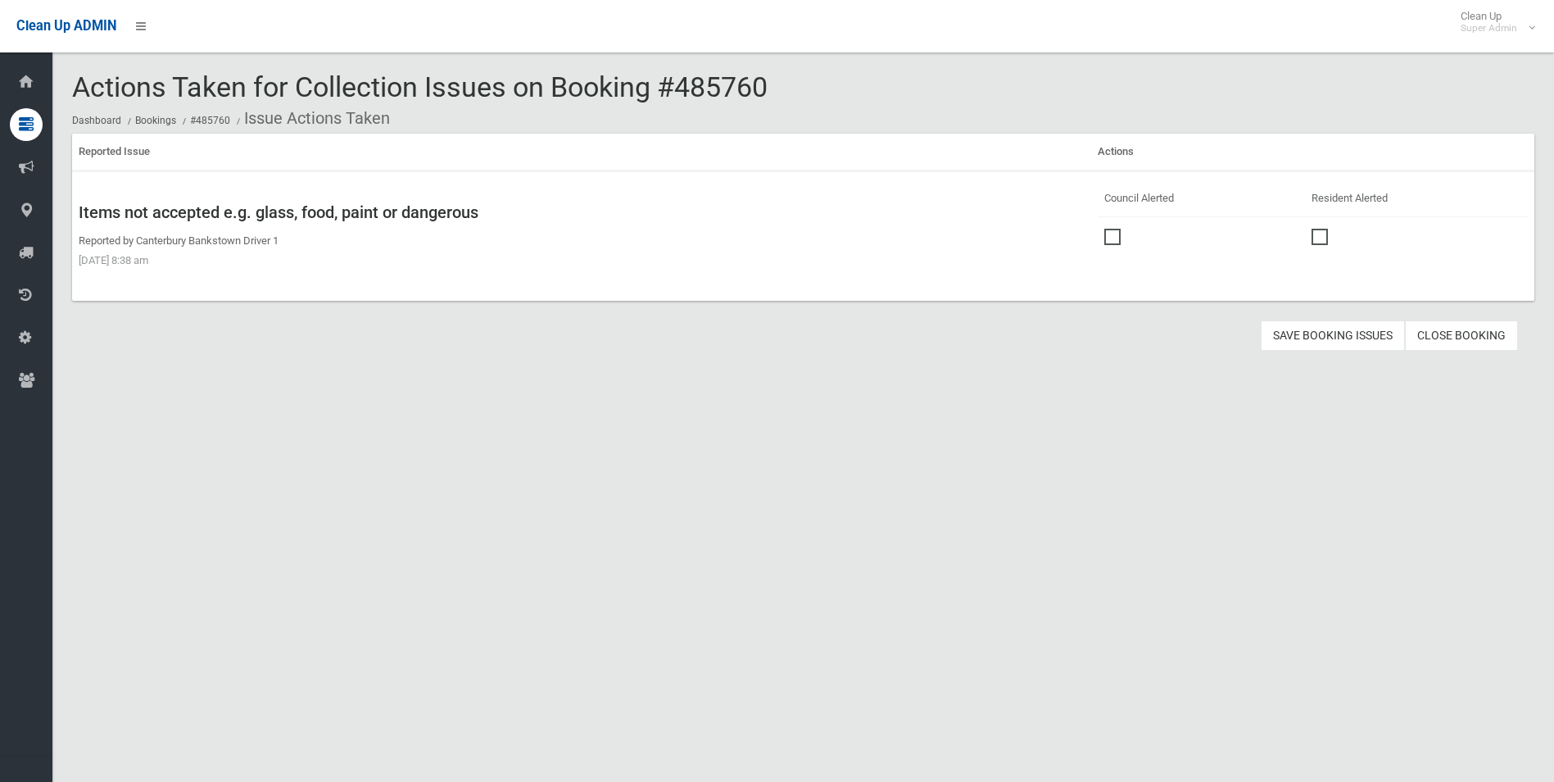
click at [1104, 229] on span at bounding box center [1116, 229] width 25 height 0
click at [1305, 327] on button "Save Booking Issues" at bounding box center [1333, 335] width 144 height 30
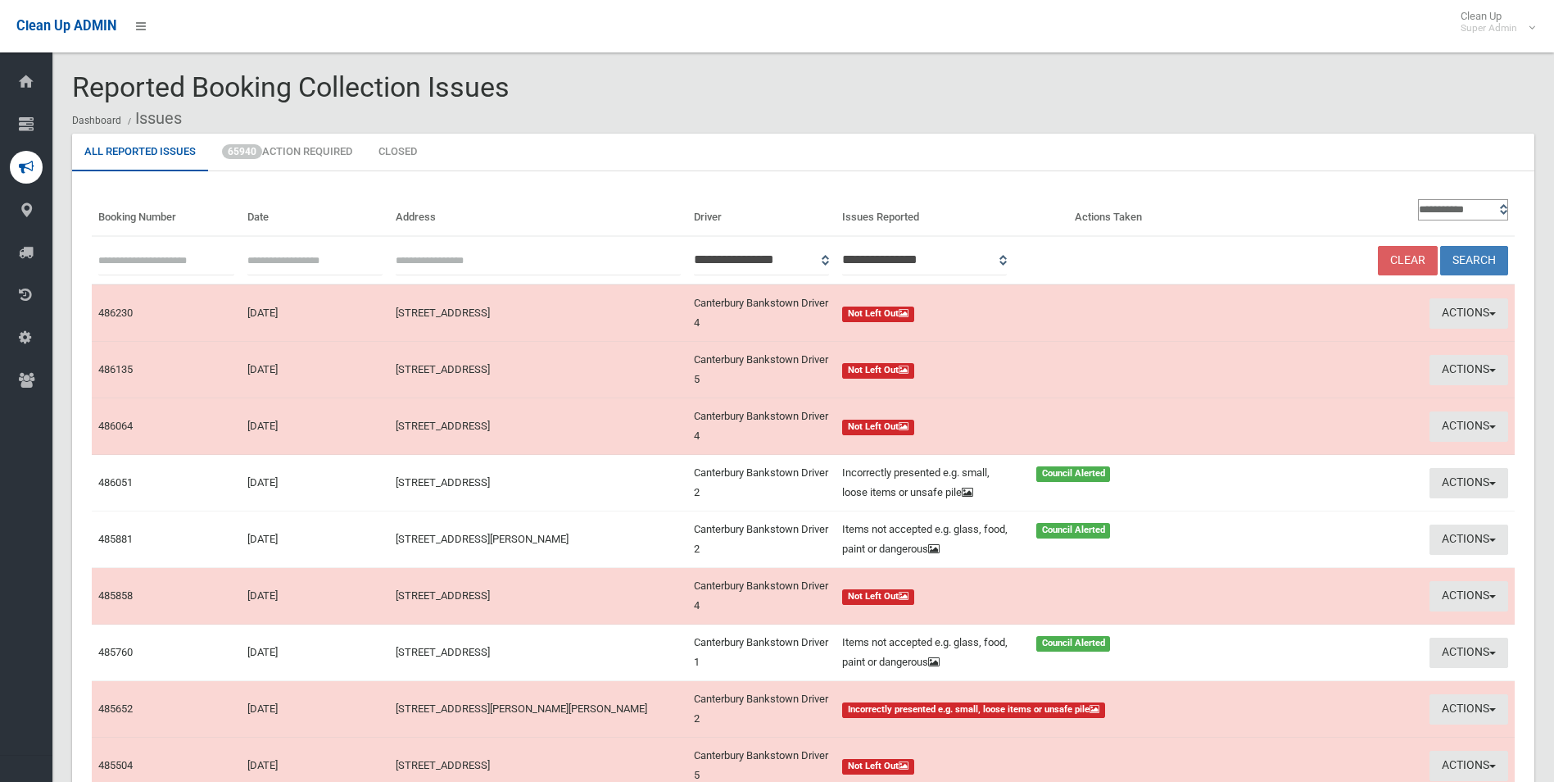
scroll to position [202, 0]
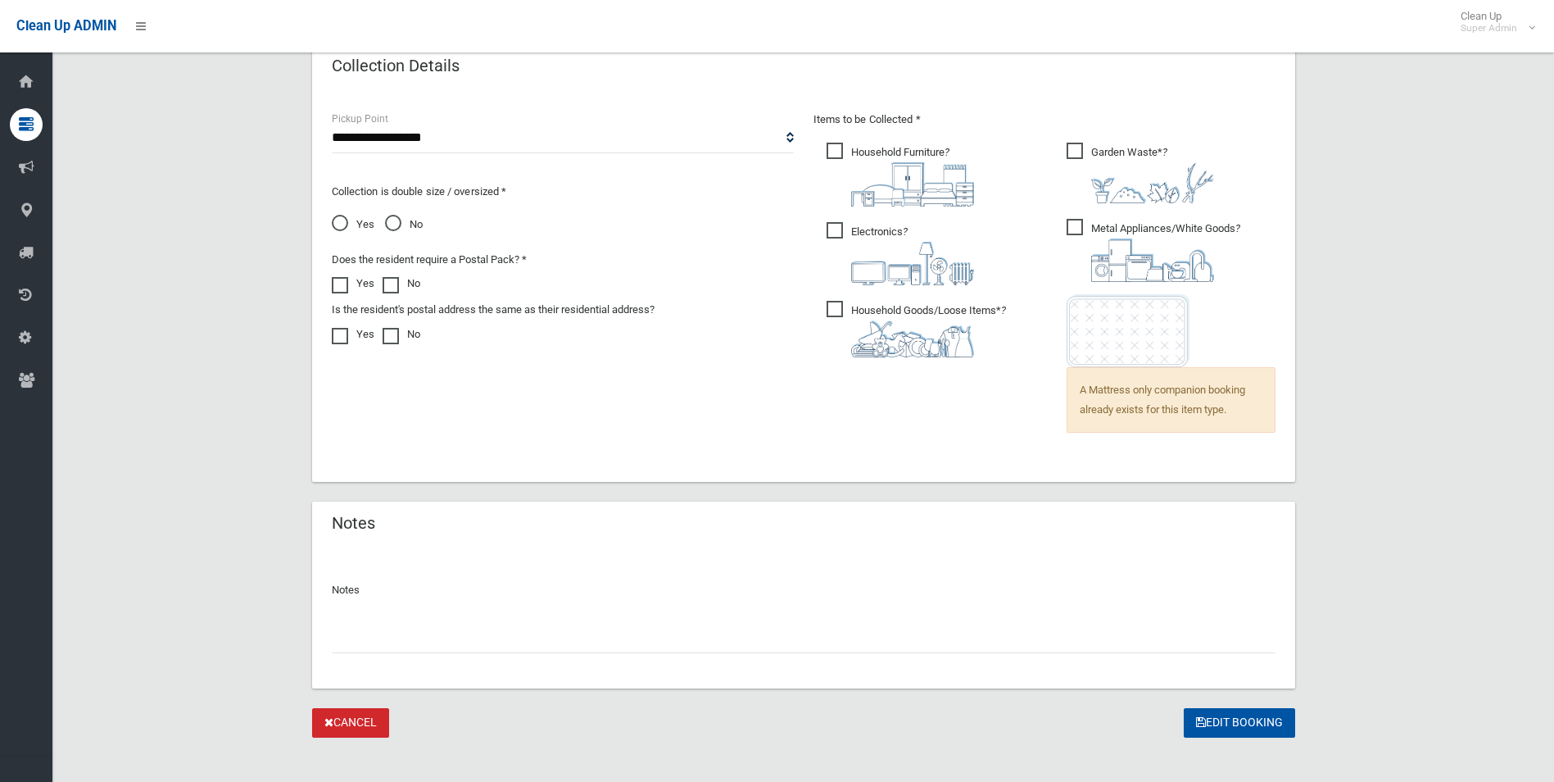
scroll to position [1104, 0]
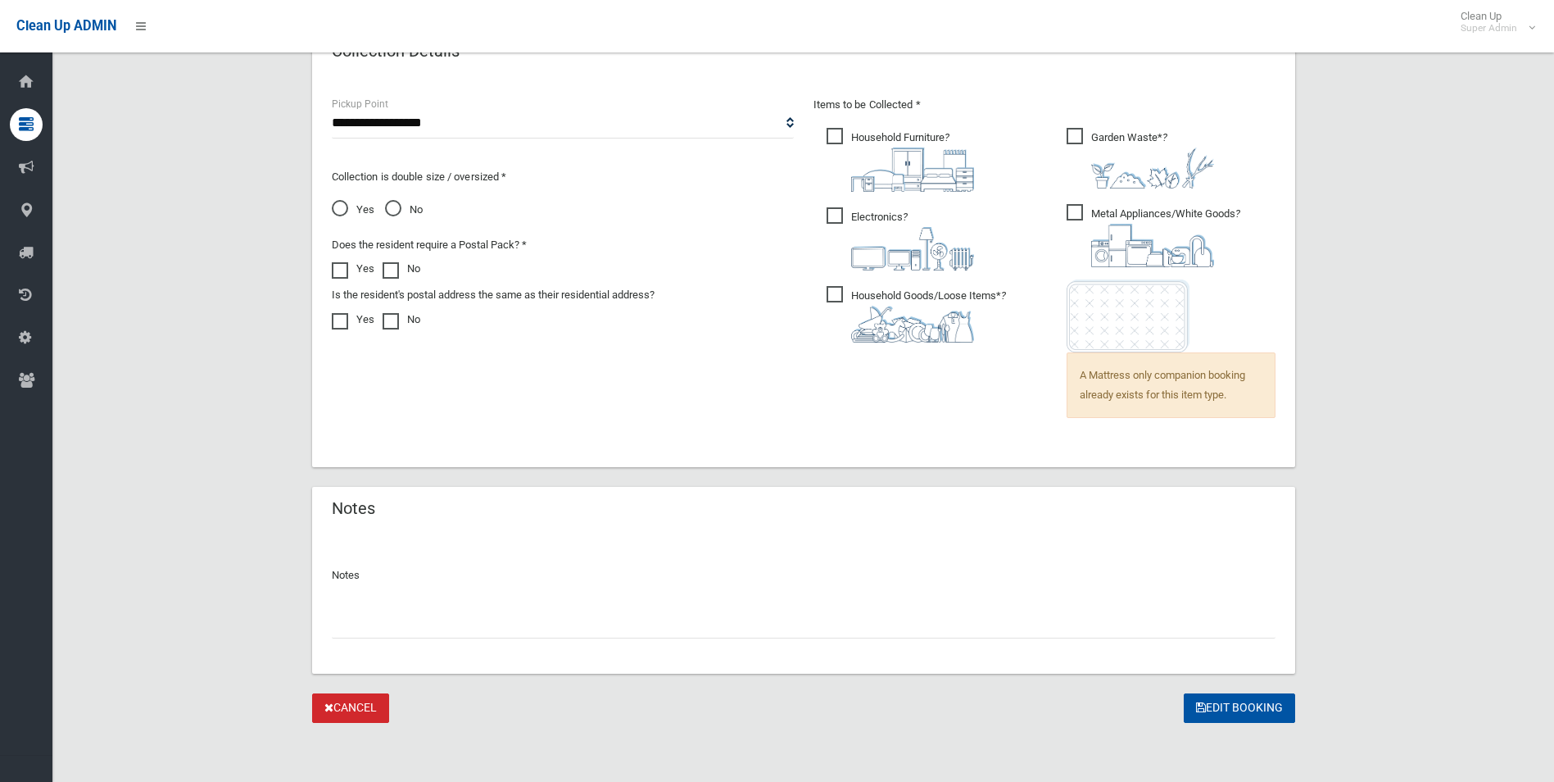
click at [421, 624] on input "text" at bounding box center [804, 623] width 944 height 30
paste input "********"
type input "**********"
click at [1210, 703] on button "Edit Booking" at bounding box center [1239, 708] width 111 height 30
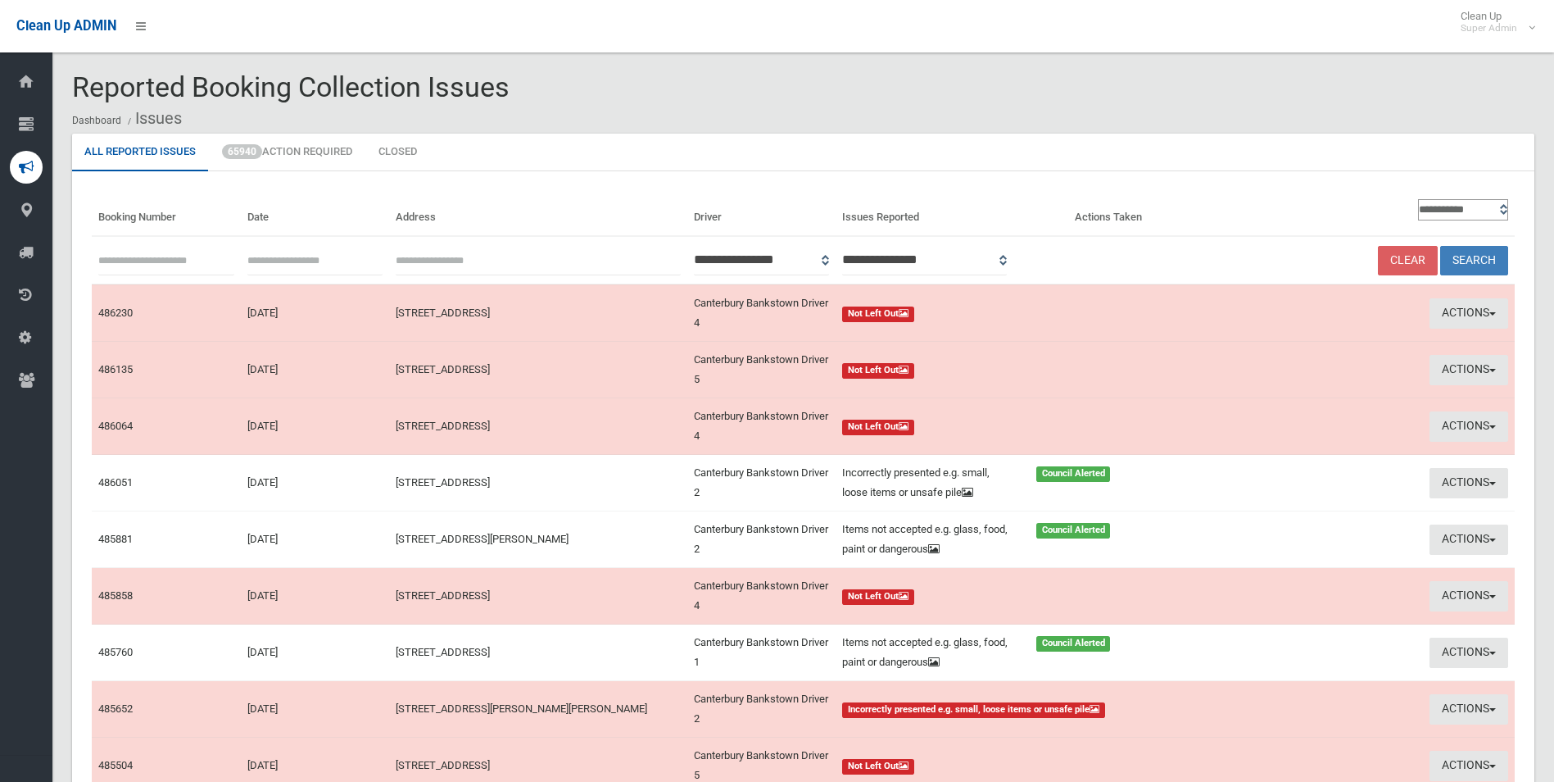
scroll to position [183, 0]
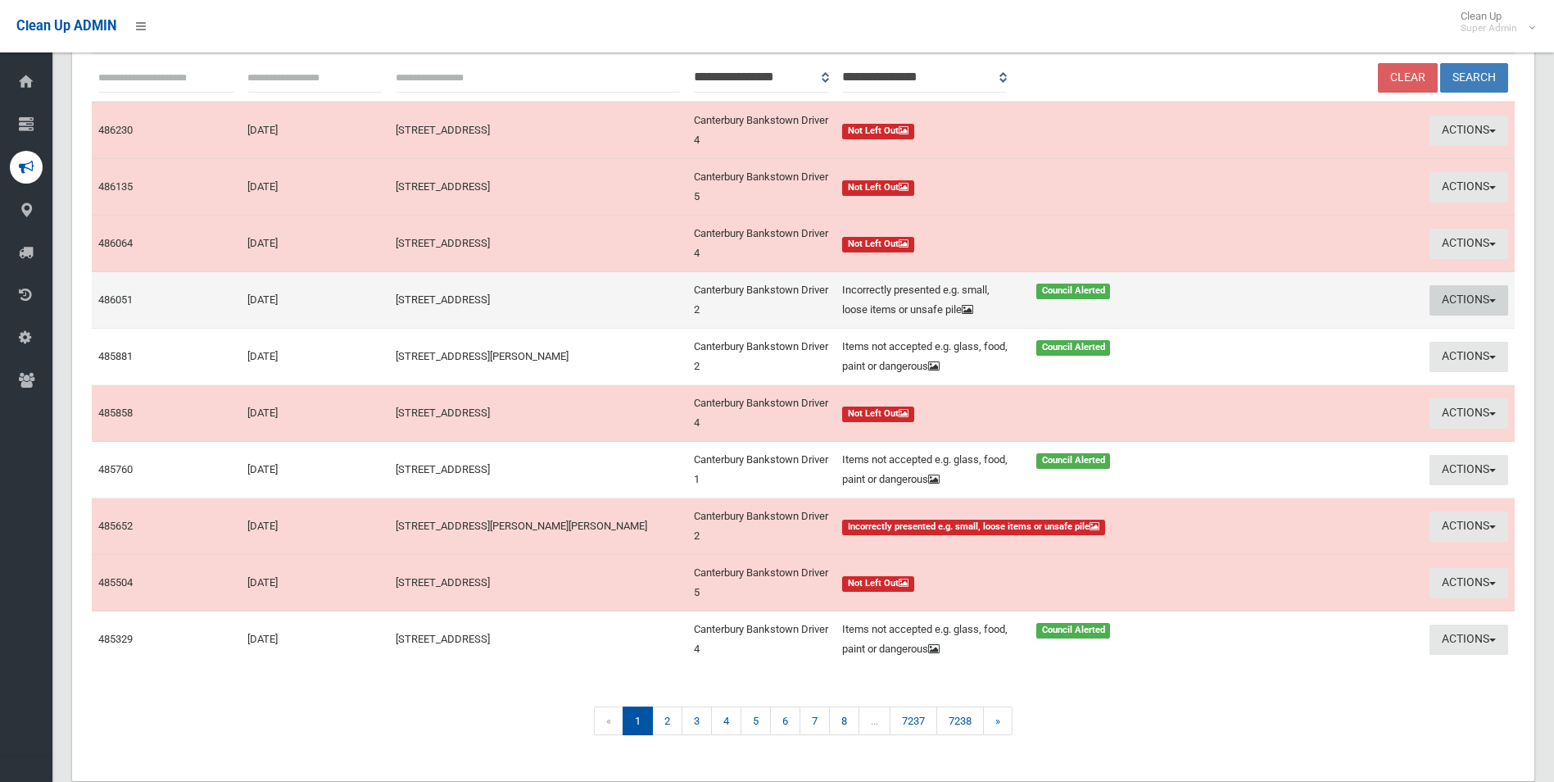
click at [1442, 300] on button "Actions" at bounding box center [1469, 300] width 79 height 30
click at [1290, 362] on link "Edit Actions Taken" at bounding box center [1322, 362] width 195 height 28
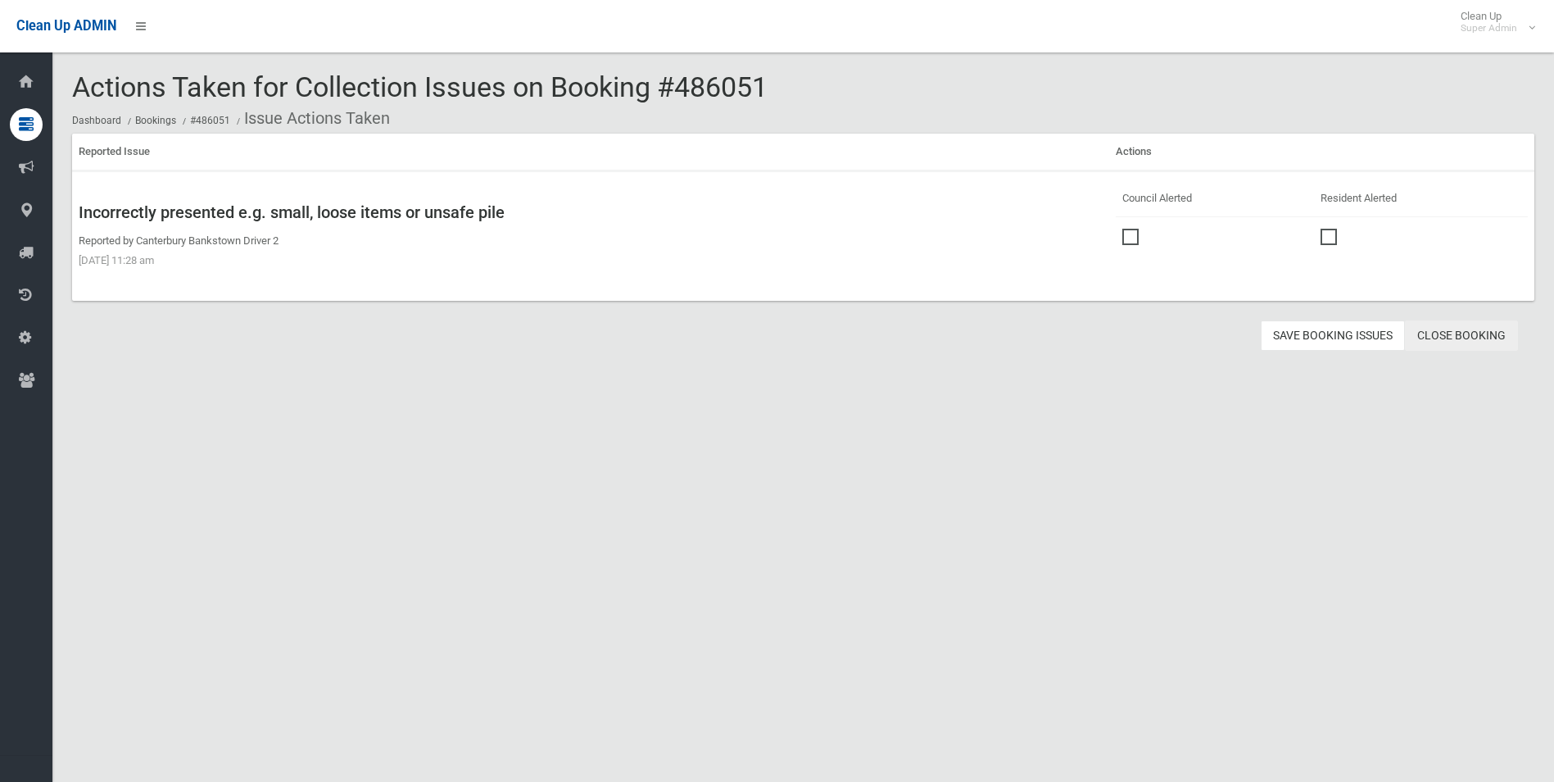
click at [1447, 330] on link "Close Booking" at bounding box center [1461, 335] width 113 height 30
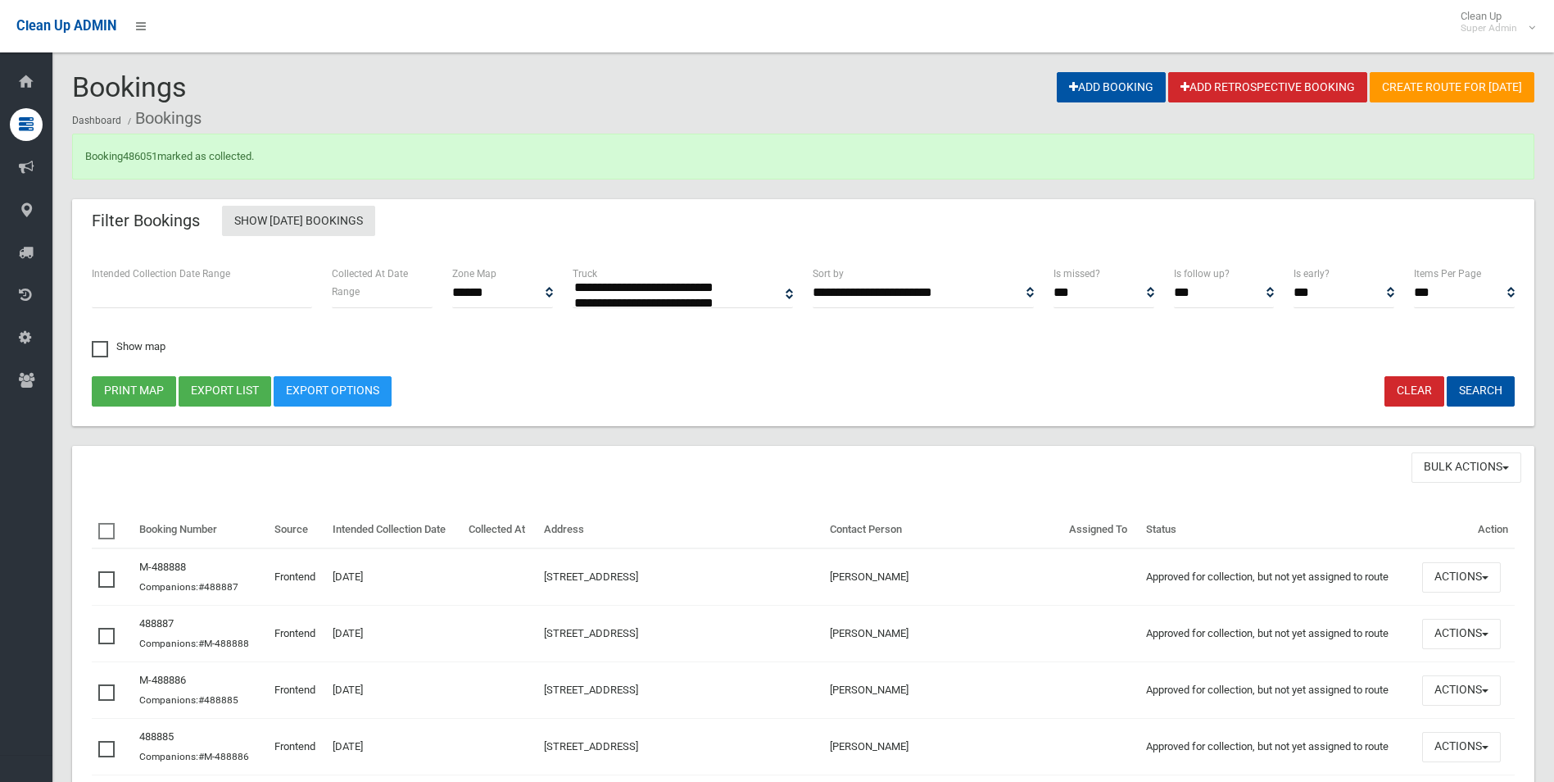
select select
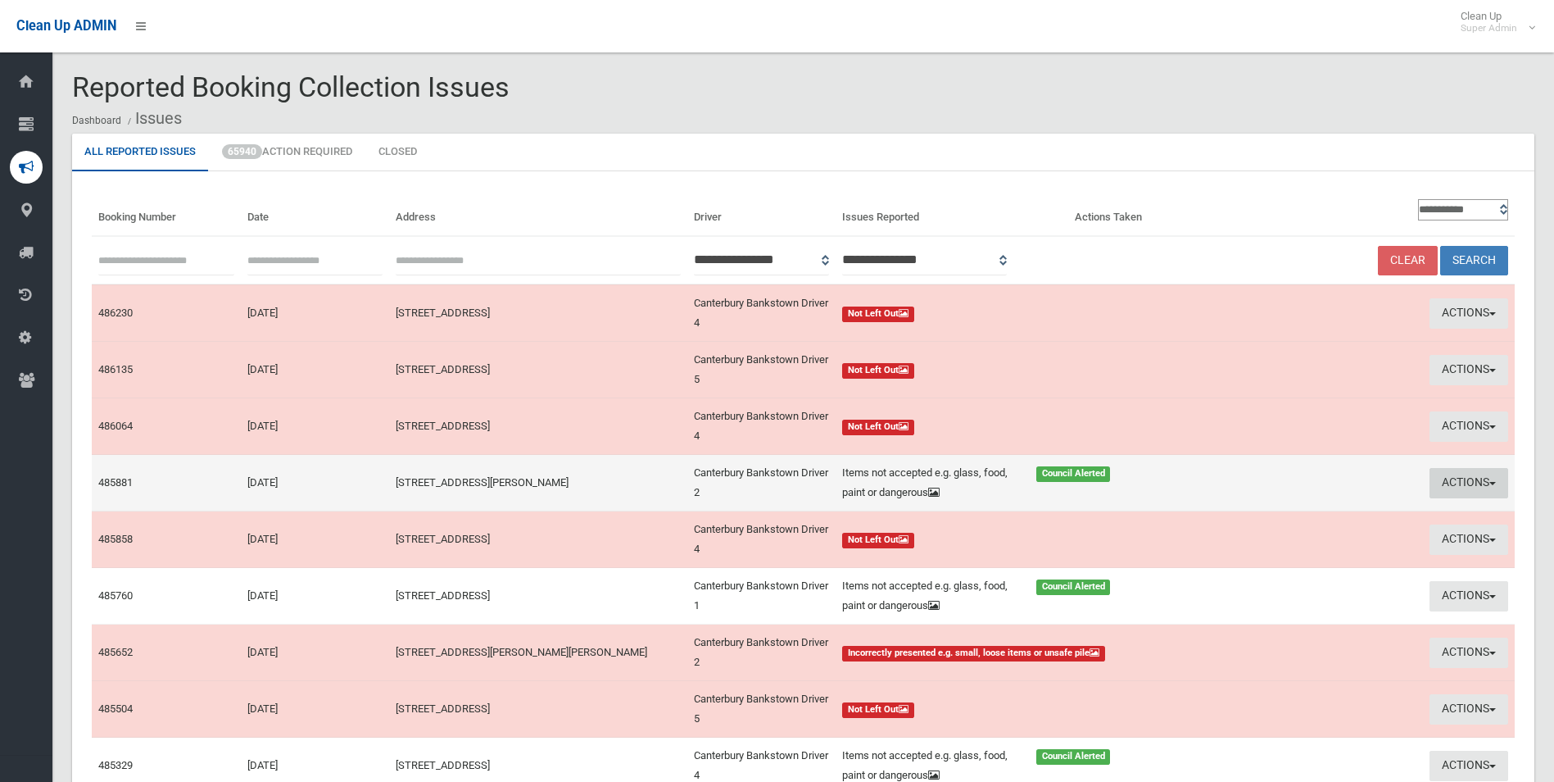
scroll to position [183, 0]
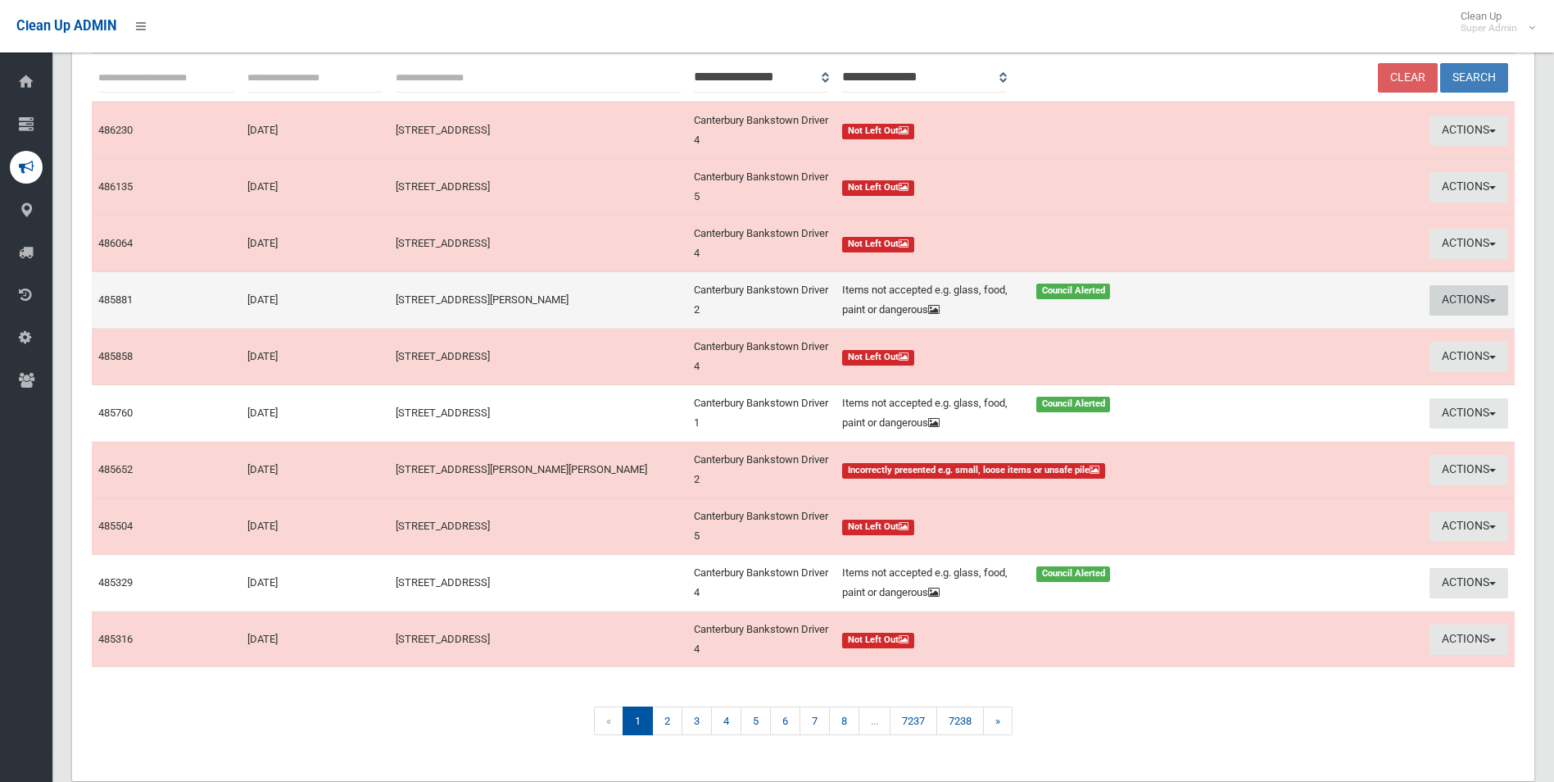
drag, startPoint x: 1442, startPoint y: 295, endPoint x: 1387, endPoint y: 321, distance: 60.8
click at [1442, 294] on button "Actions" at bounding box center [1469, 300] width 79 height 30
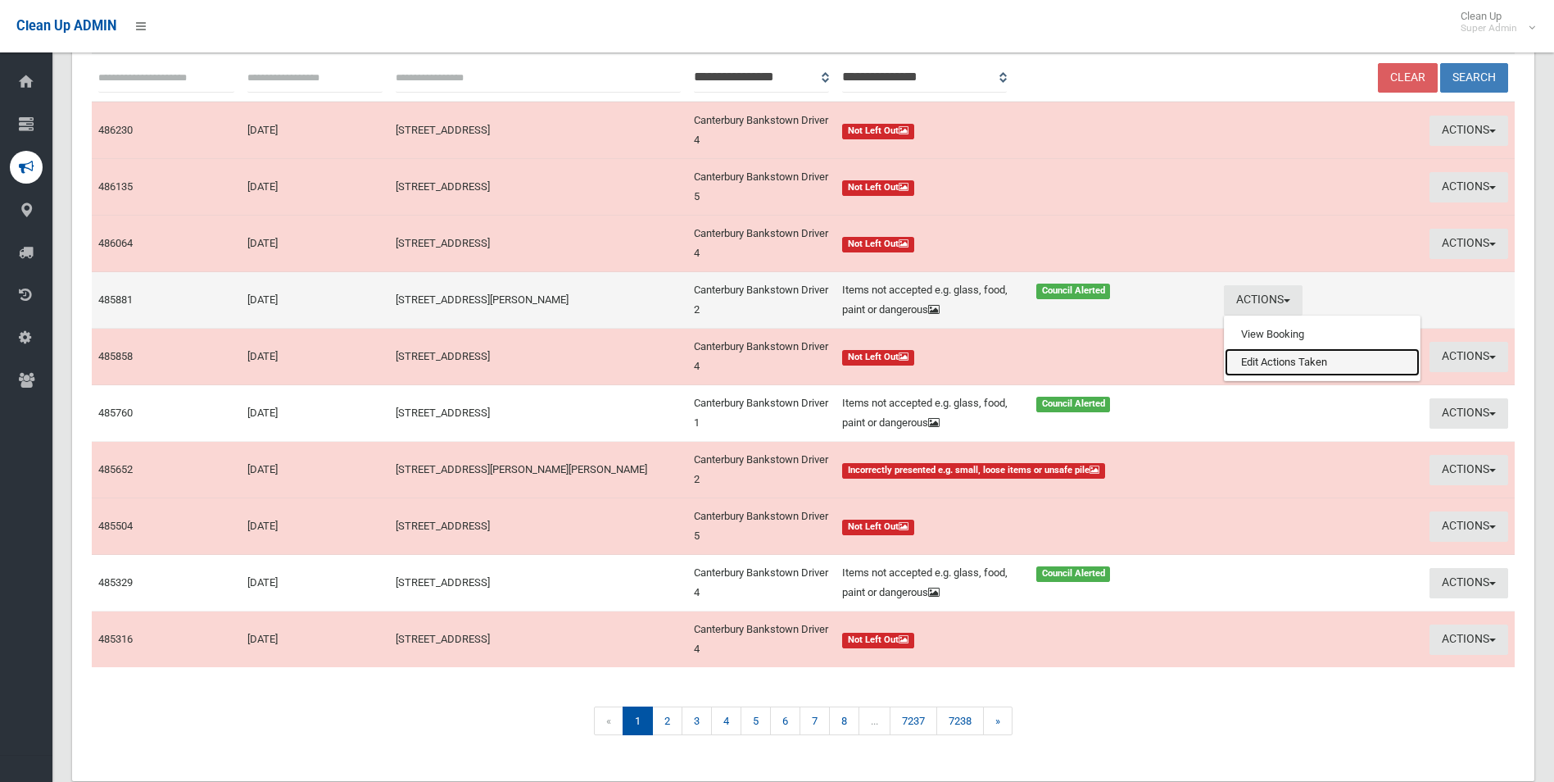
click at [1282, 365] on link "Edit Actions Taken" at bounding box center [1322, 362] width 195 height 28
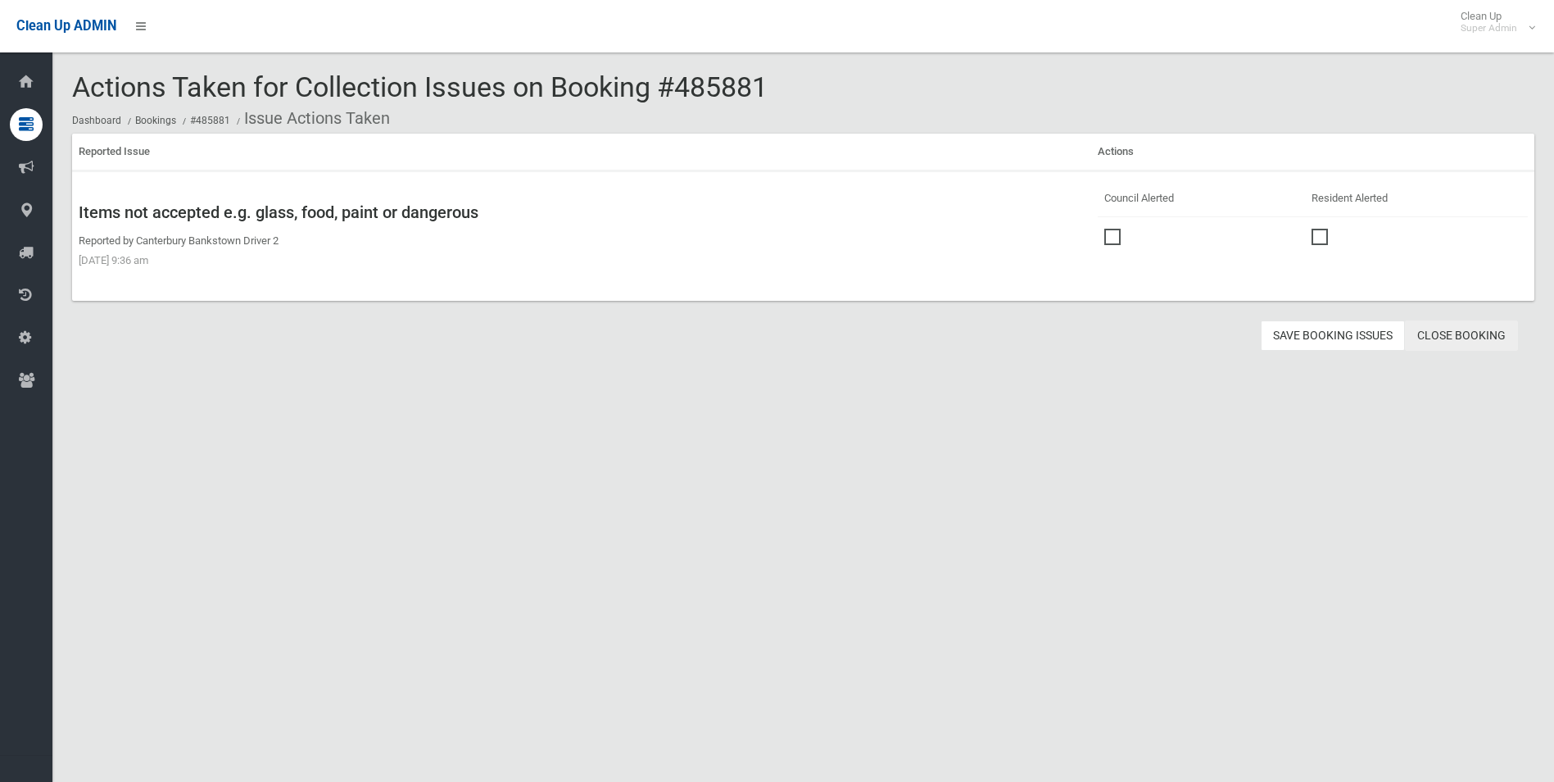
click at [1444, 333] on link "Close Booking" at bounding box center [1461, 335] width 113 height 30
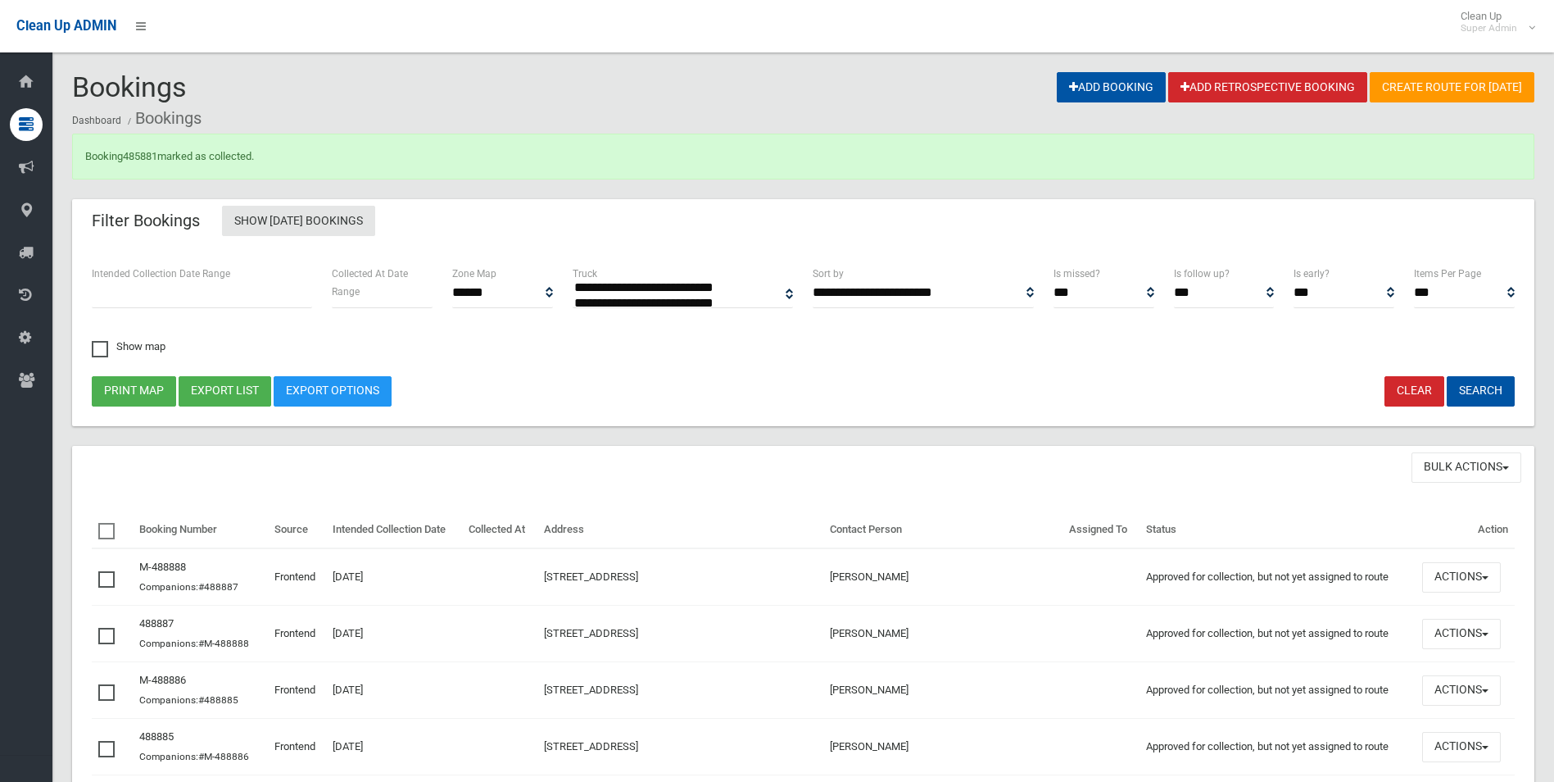
select select
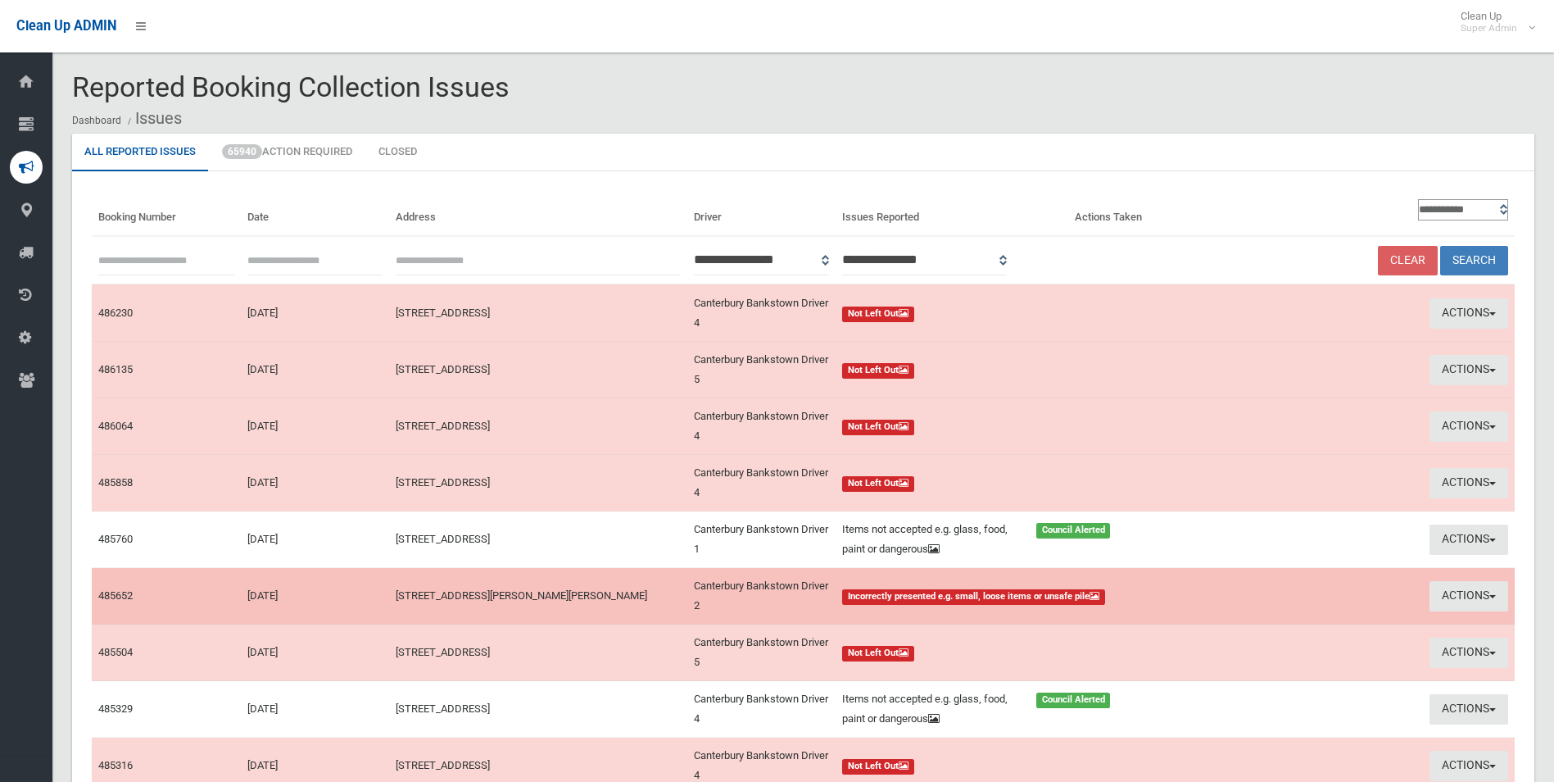
scroll to position [183, 0]
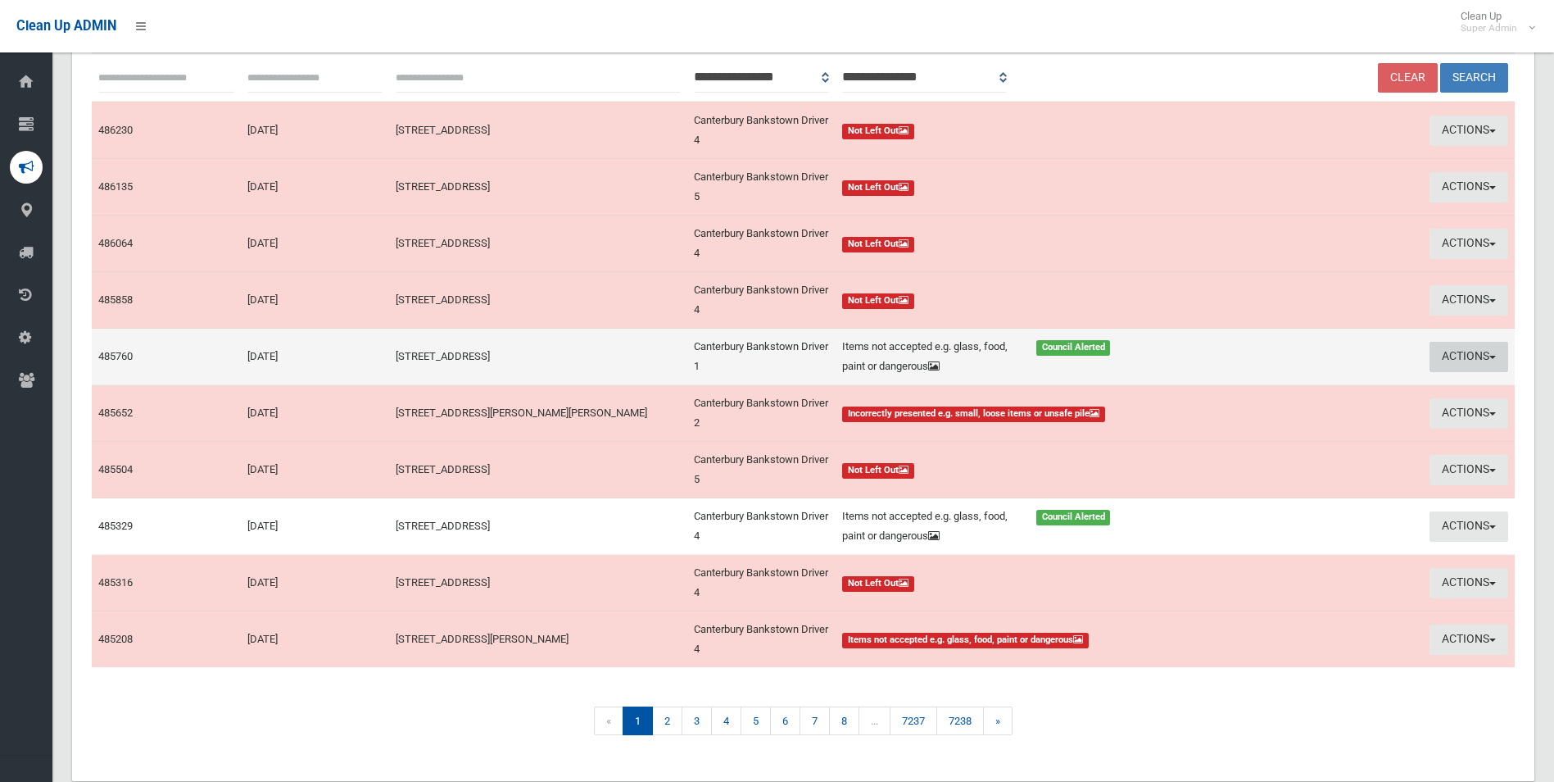
drag, startPoint x: 1457, startPoint y: 351, endPoint x: 1363, endPoint y: 387, distance: 100.1
click at [1456, 351] on button "Actions" at bounding box center [1469, 357] width 79 height 30
click at [1294, 415] on link "Edit Actions Taken" at bounding box center [1322, 419] width 195 height 28
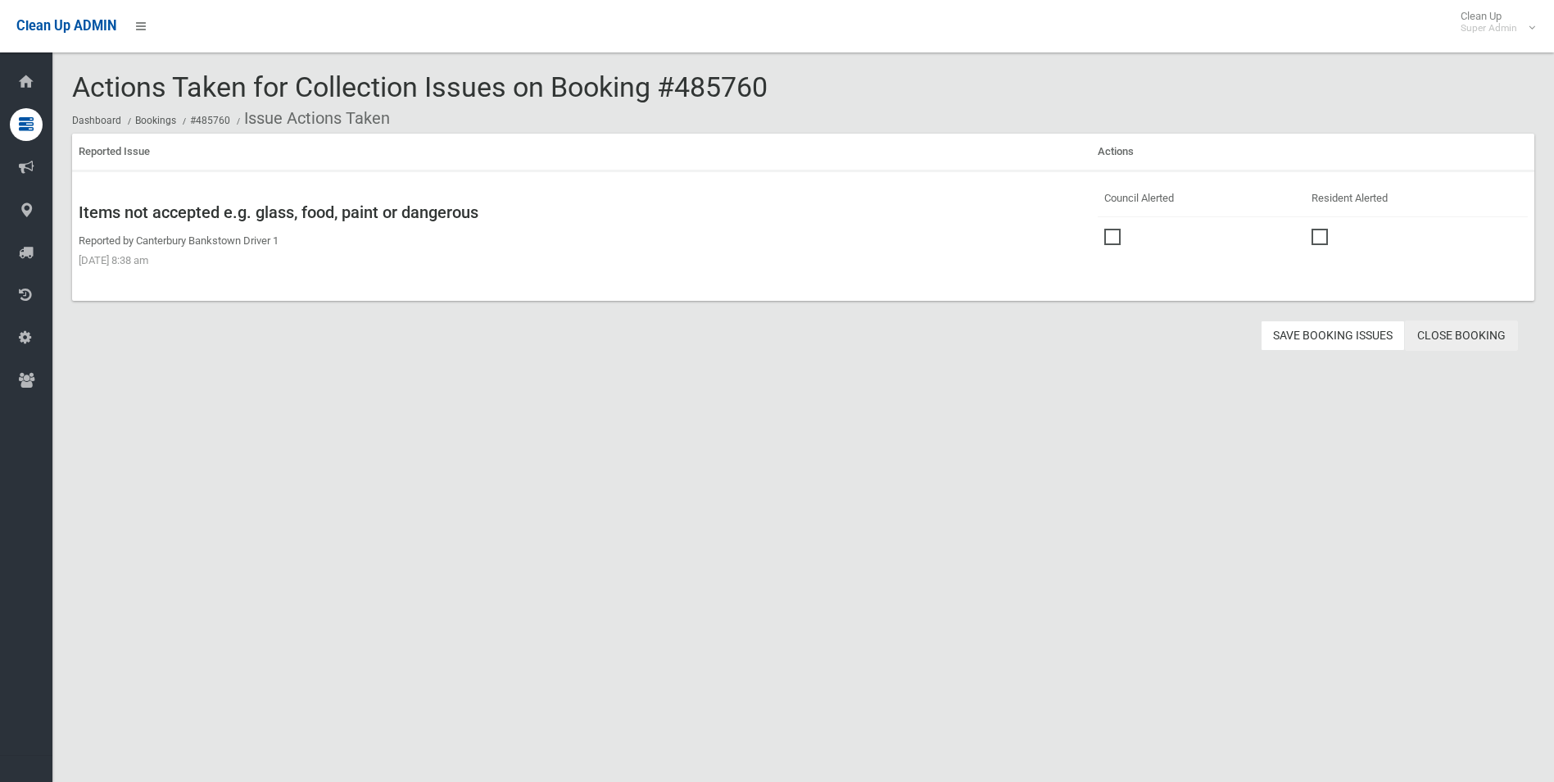
click at [1453, 334] on link "Close Booking" at bounding box center [1461, 335] width 113 height 30
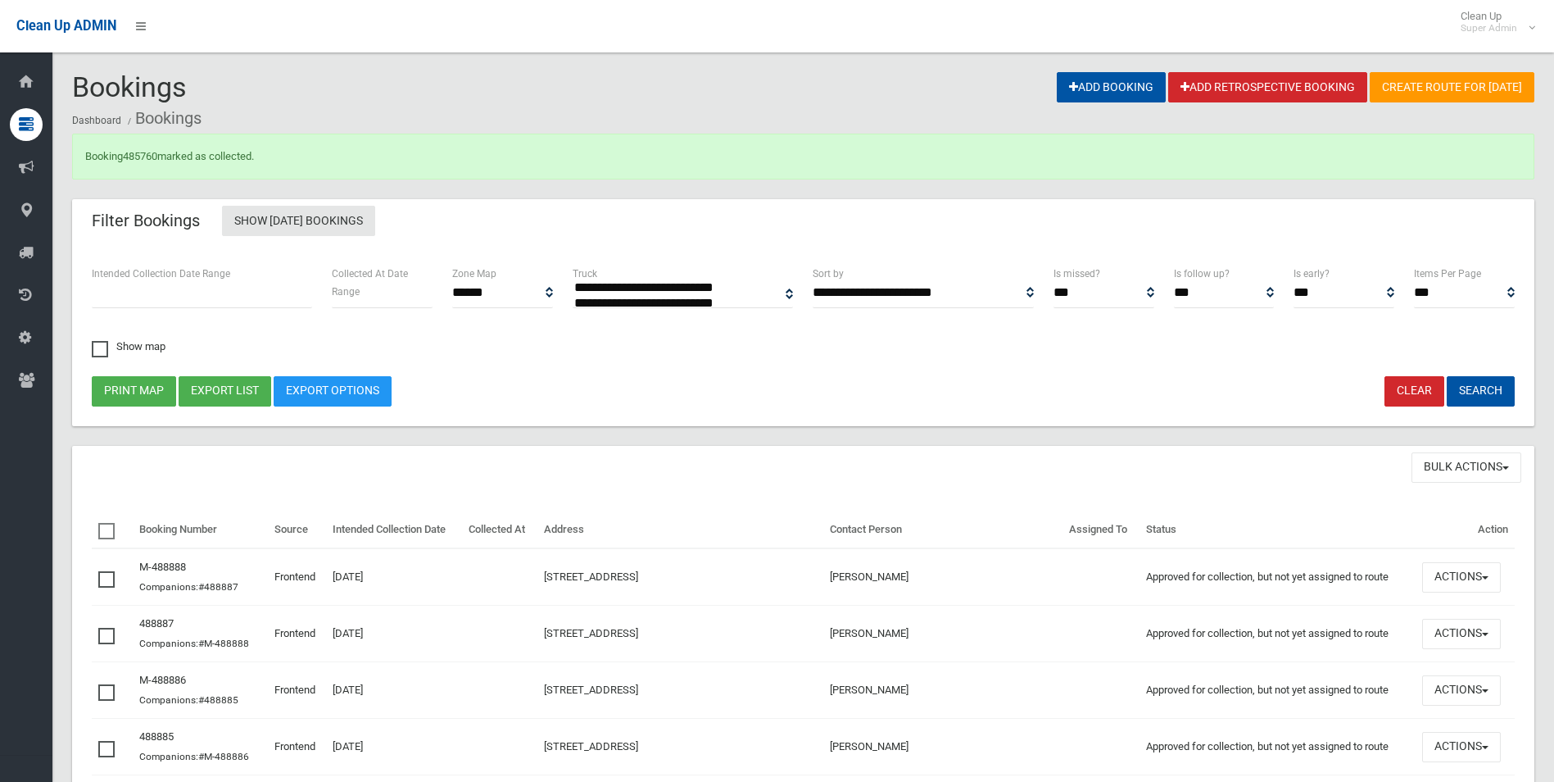
select select
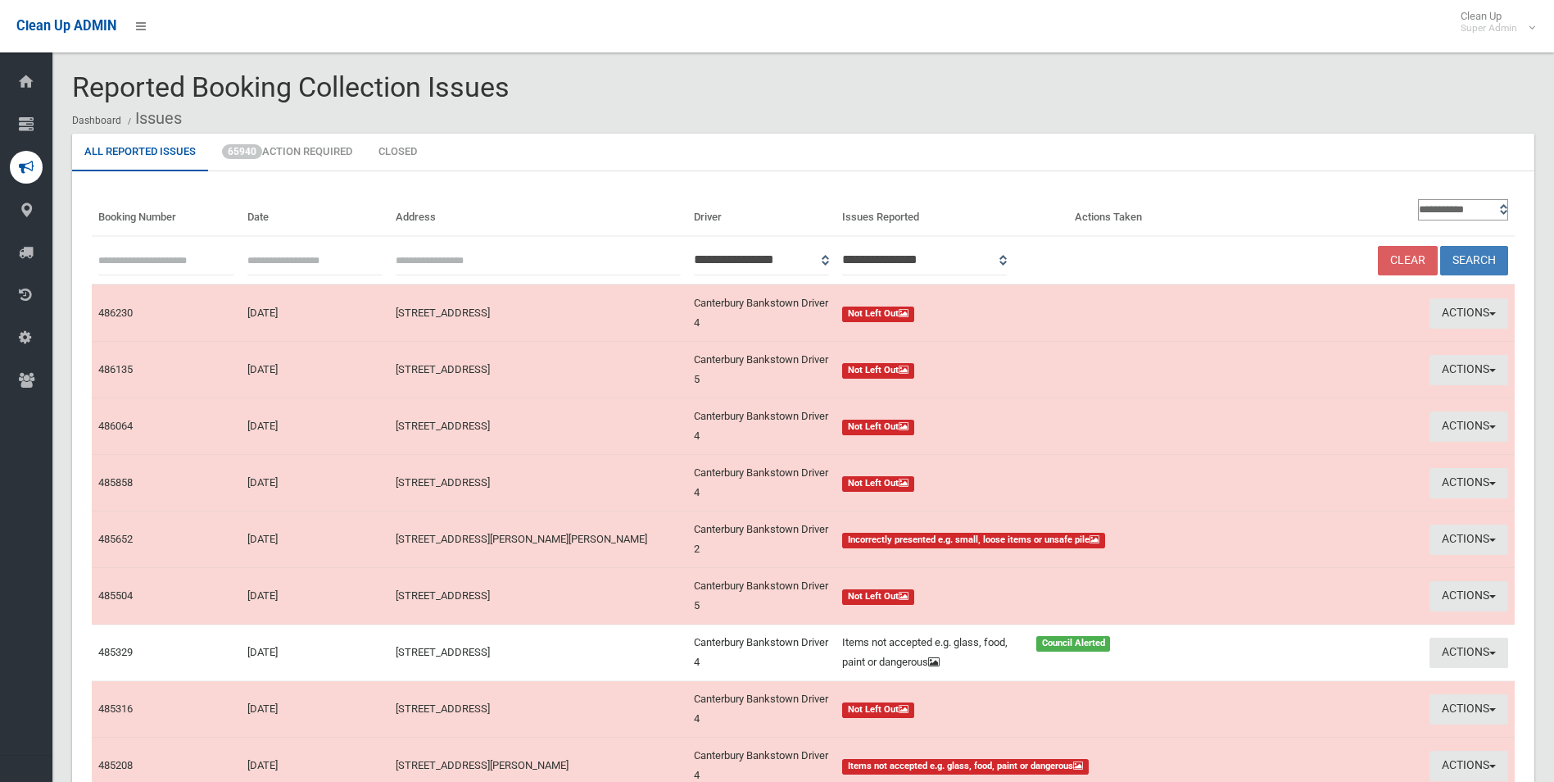
scroll to position [183, 0]
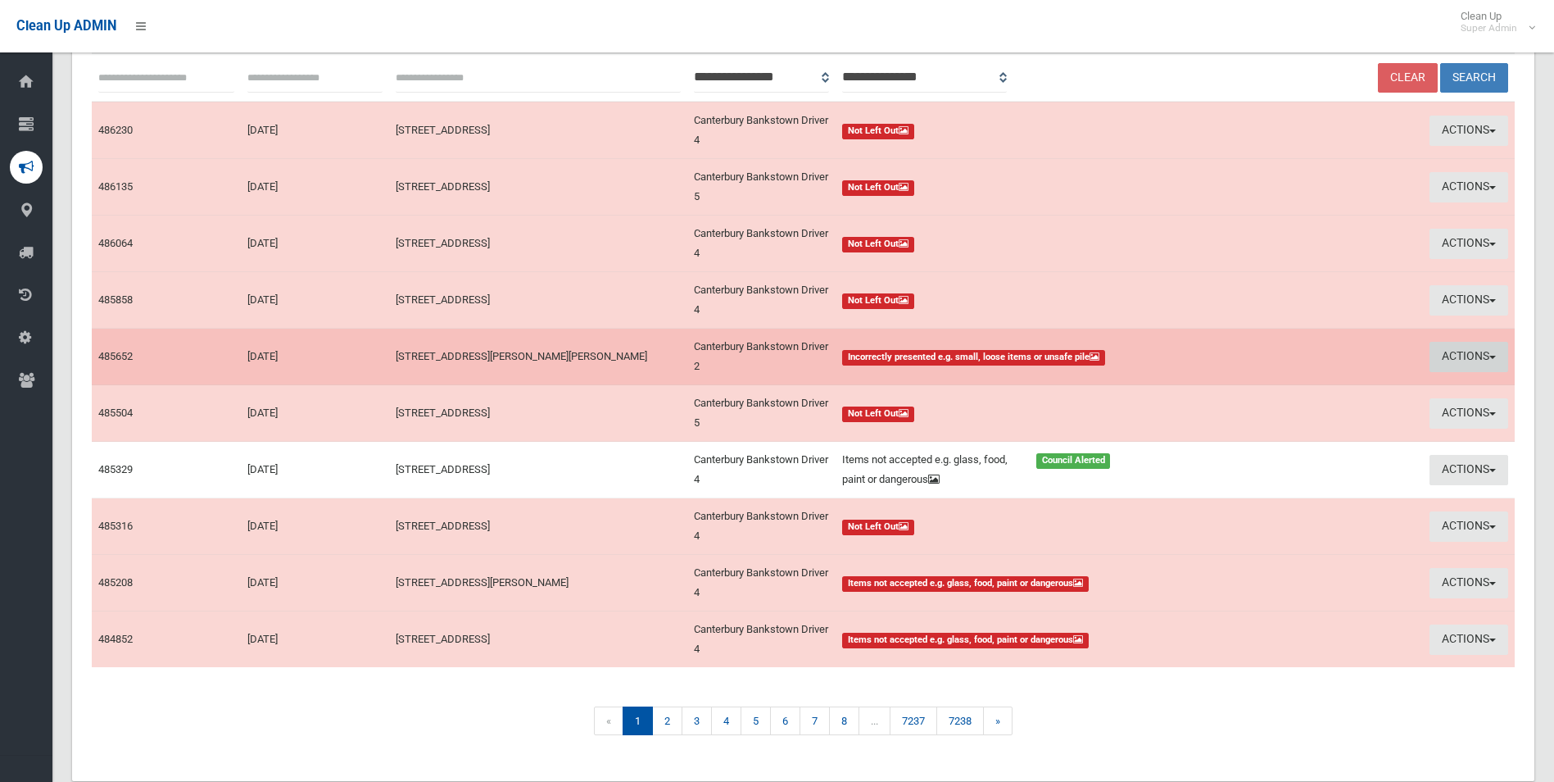
click at [1454, 351] on button "Actions" at bounding box center [1469, 357] width 79 height 30
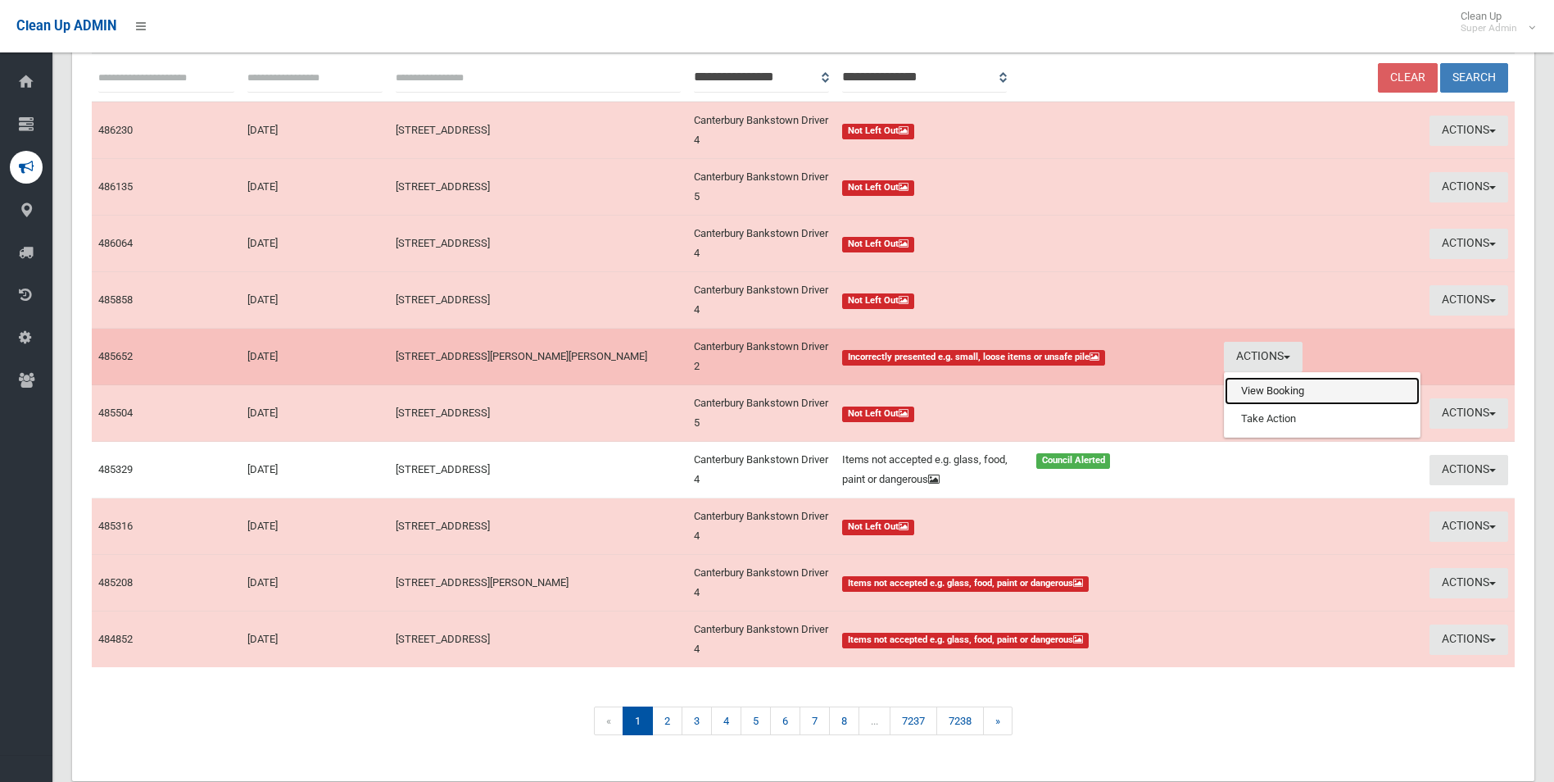
click at [1255, 393] on link "View Booking" at bounding box center [1322, 391] width 195 height 28
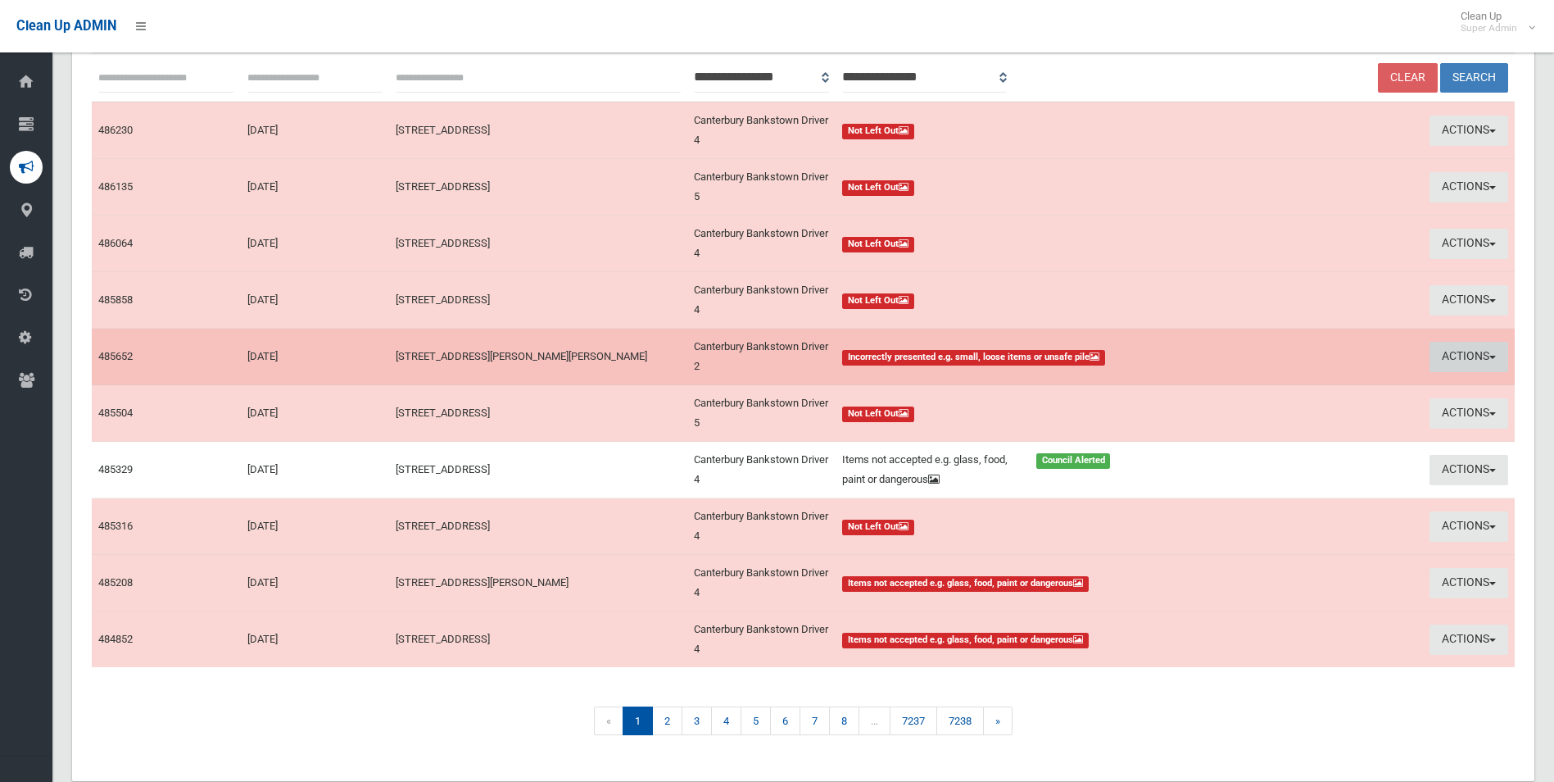
drag, startPoint x: 1466, startPoint y: 363, endPoint x: 1453, endPoint y: 363, distance: 12.3
click at [1465, 363] on button "Actions" at bounding box center [1469, 357] width 79 height 30
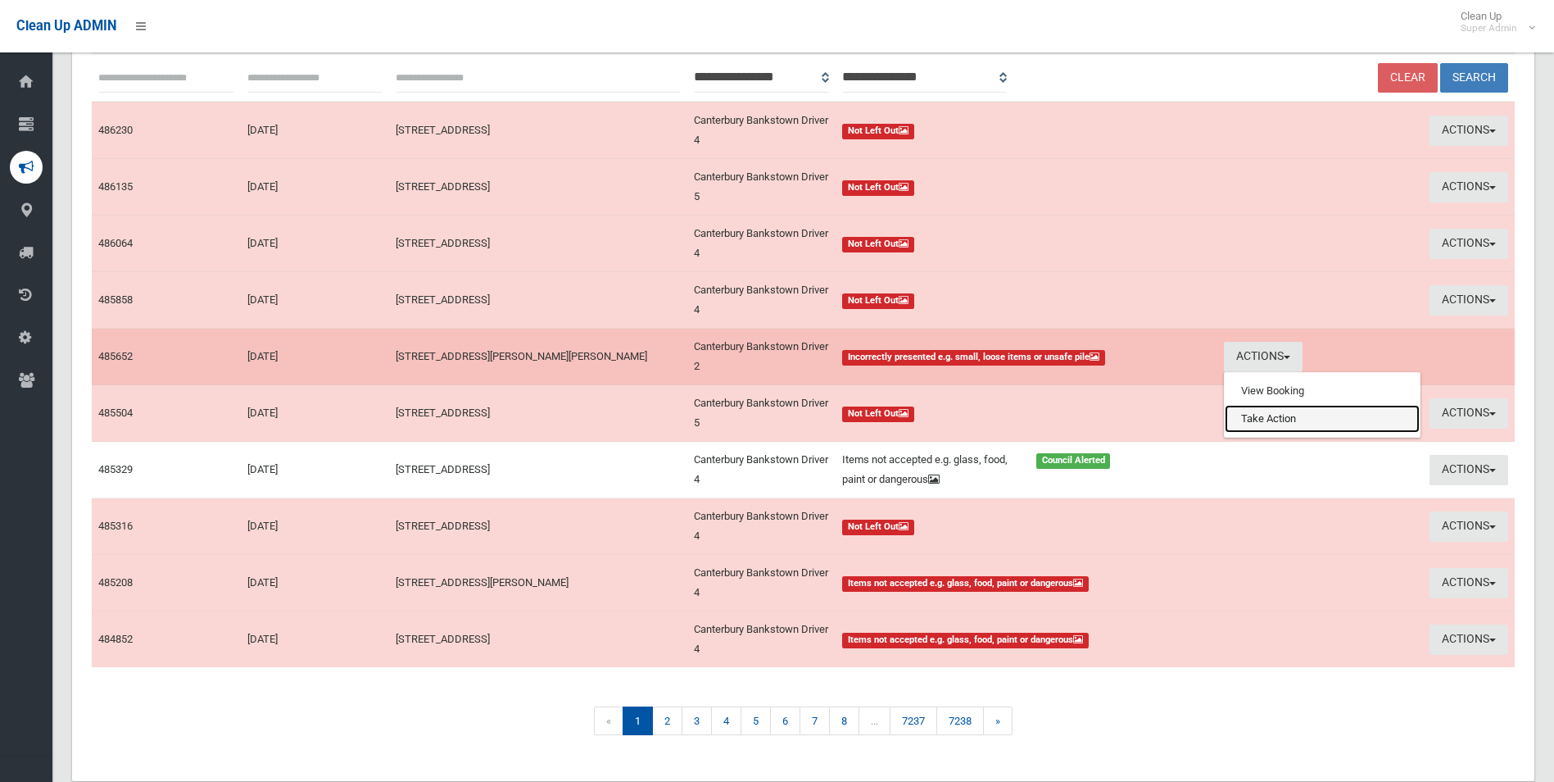
click at [1257, 417] on link "Take Action" at bounding box center [1322, 419] width 195 height 28
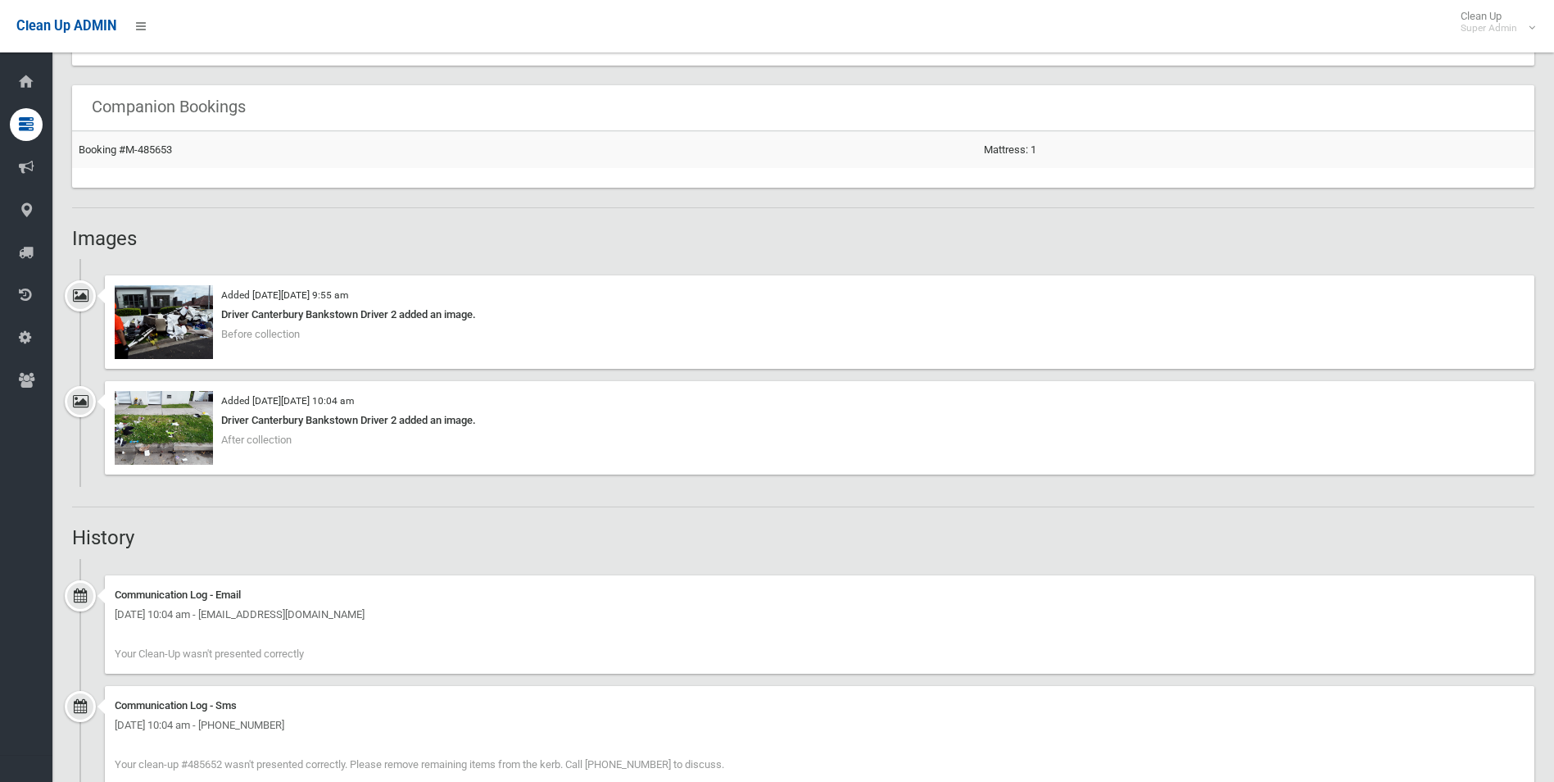
scroll to position [983, 0]
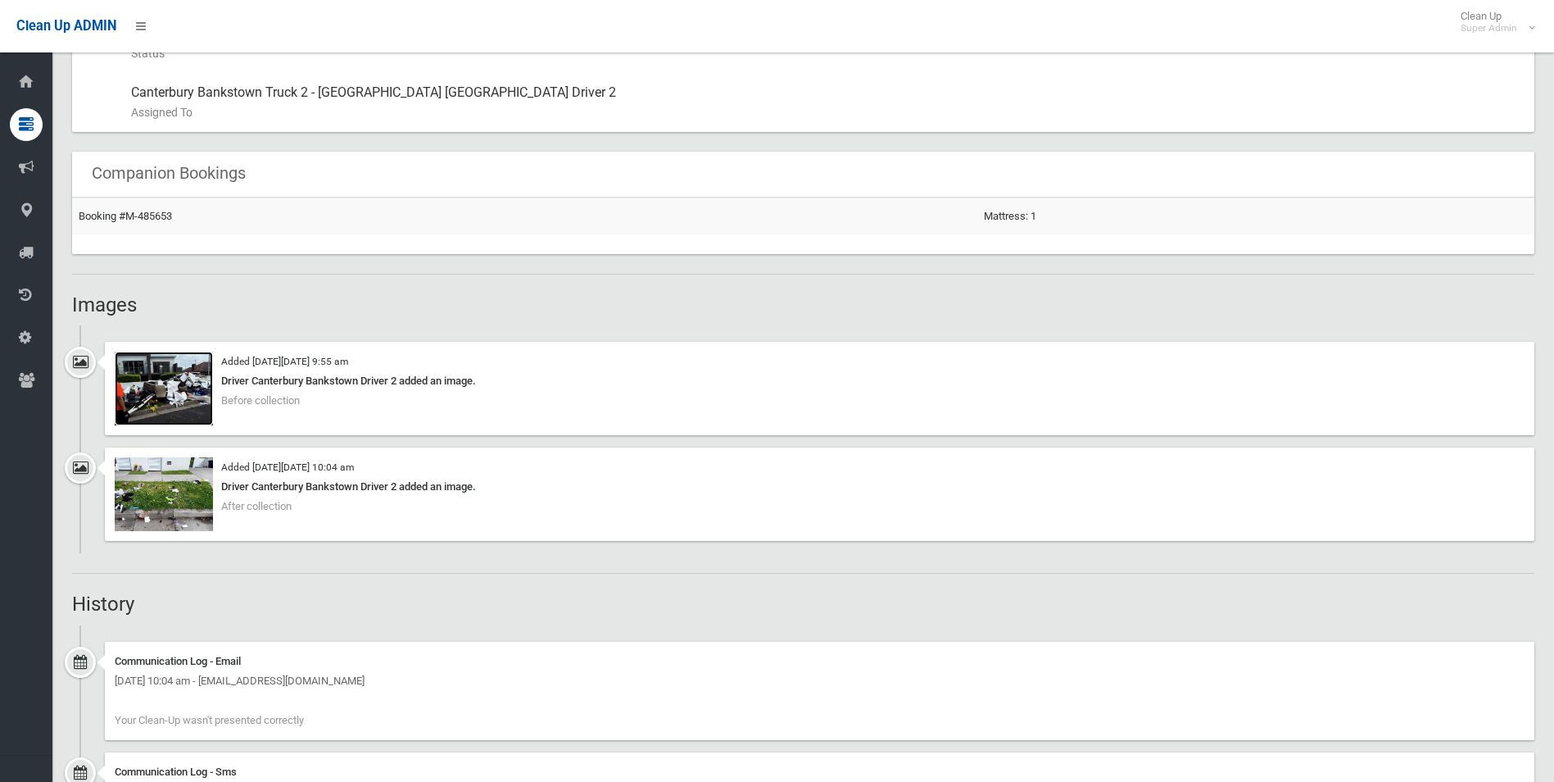
click at [158, 395] on img at bounding box center [164, 388] width 98 height 74
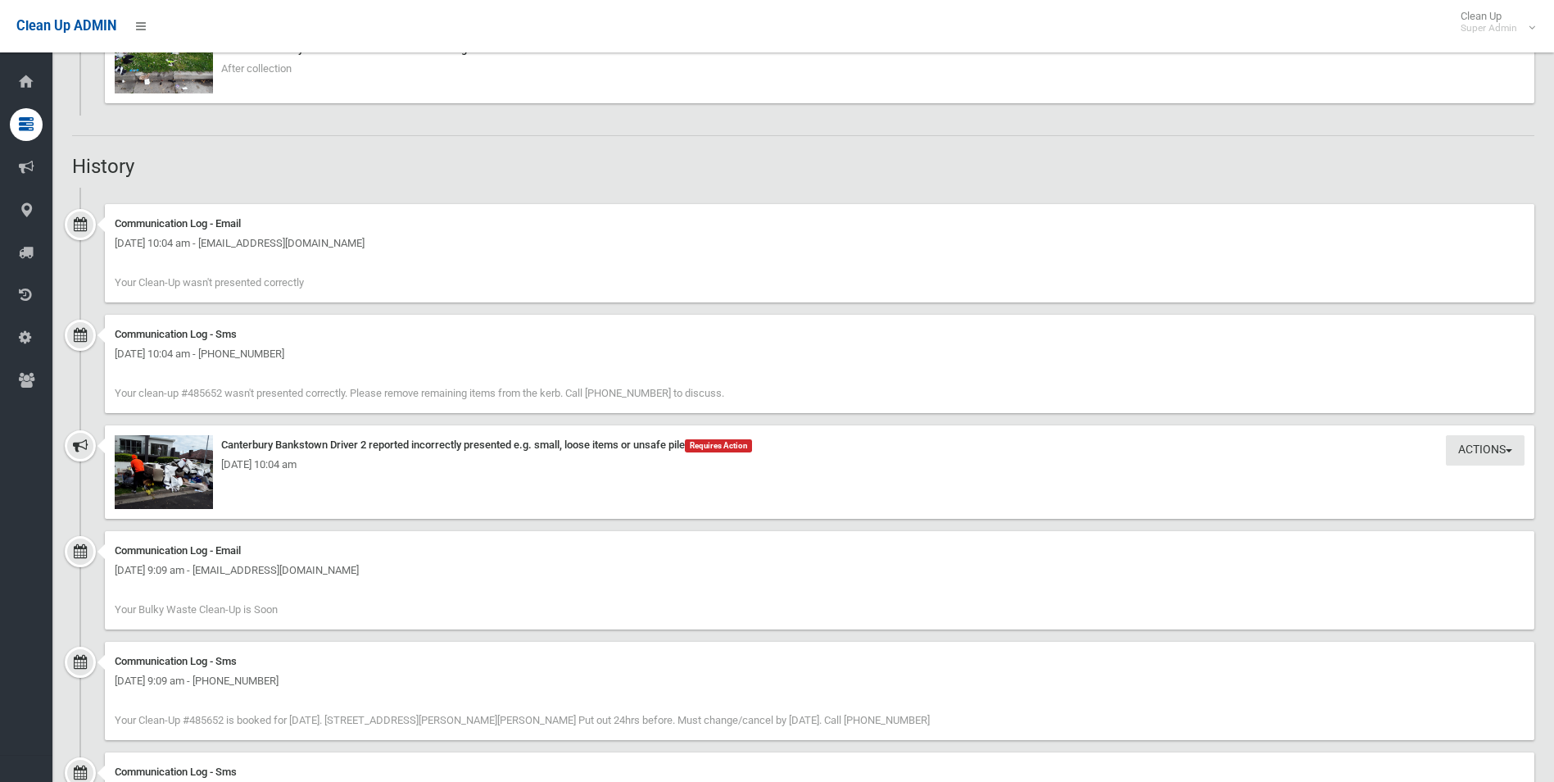
scroll to position [1475, 0]
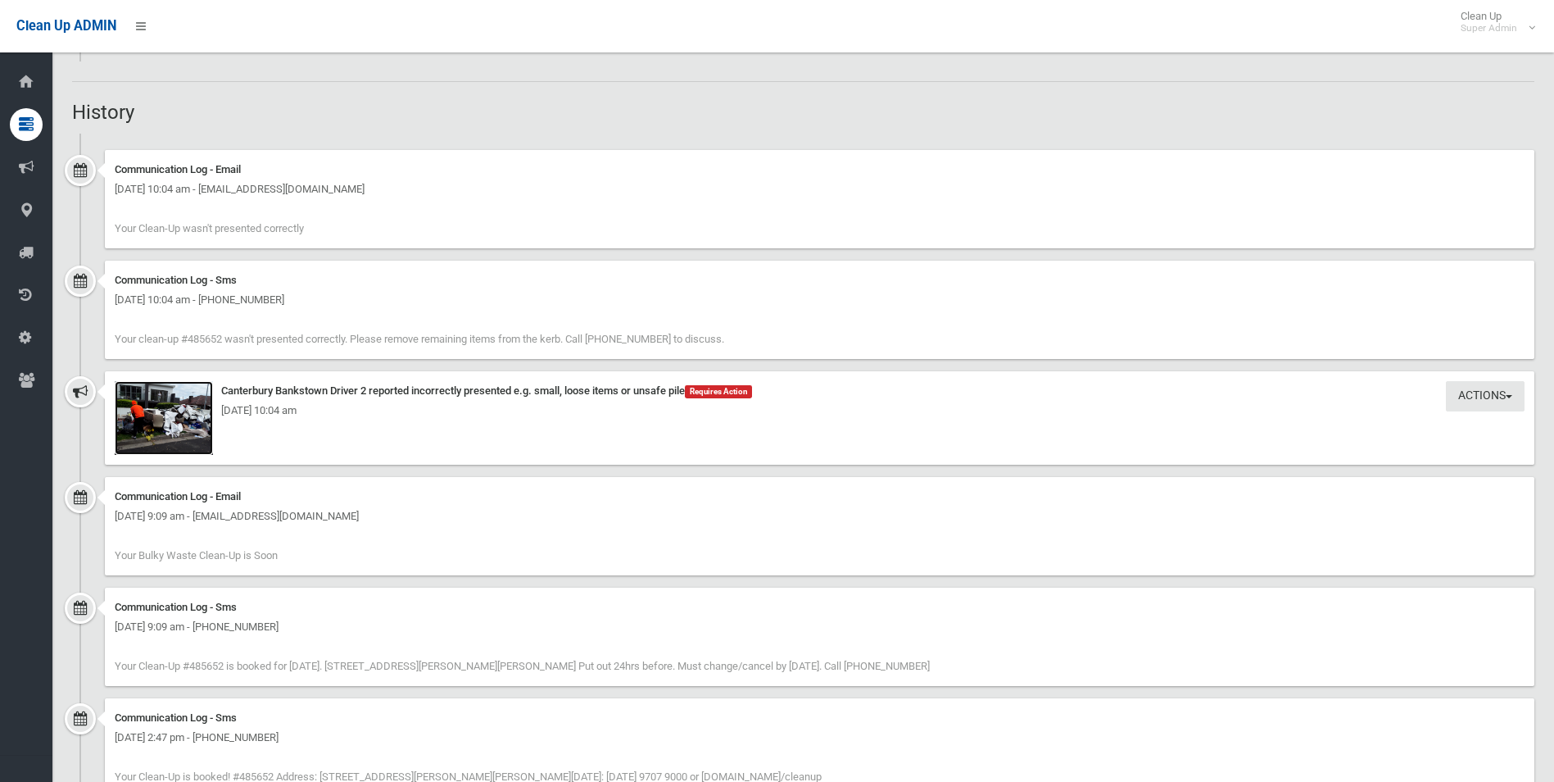
click at [188, 430] on img at bounding box center [164, 418] width 98 height 74
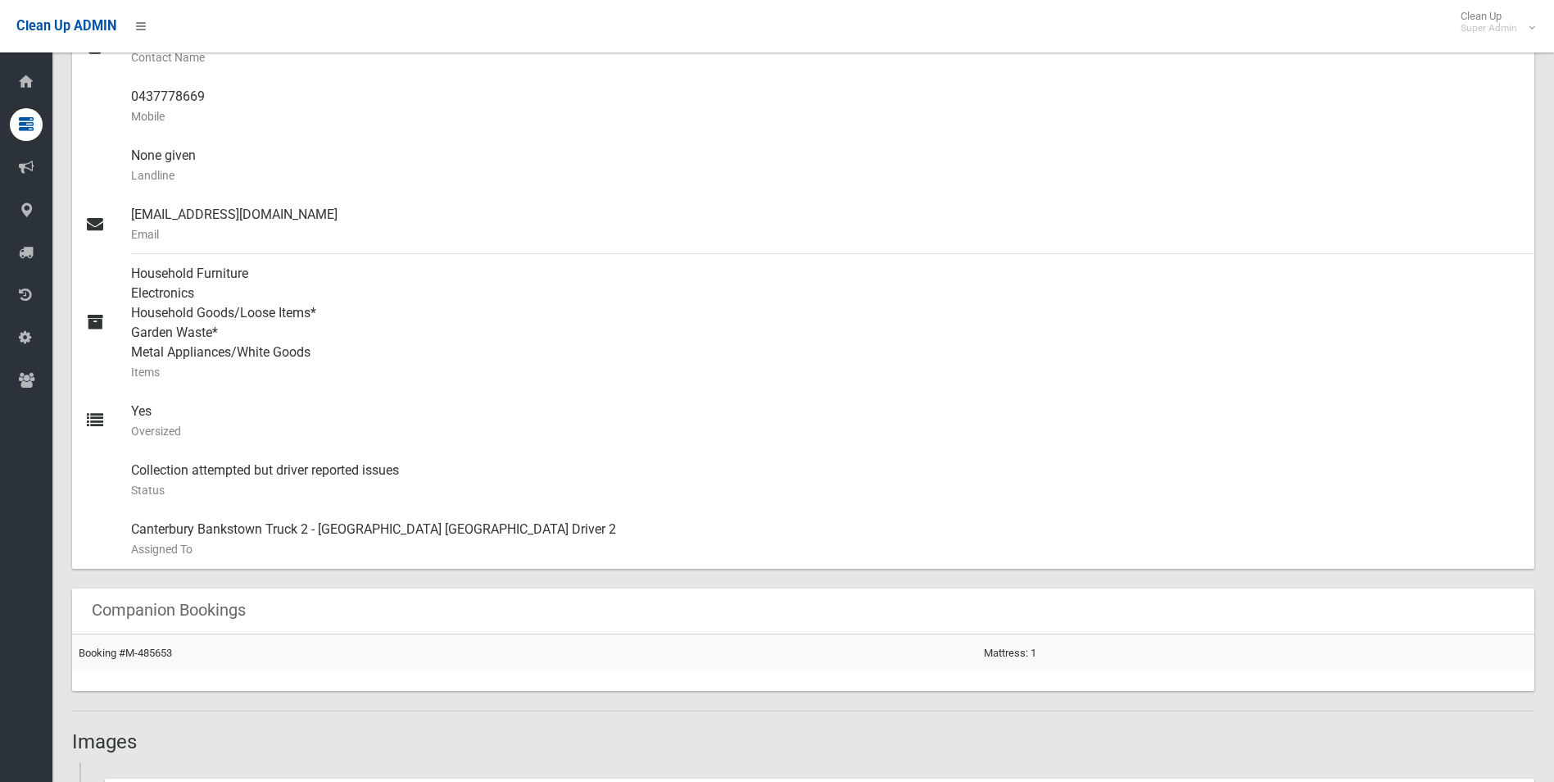
scroll to position [360, 0]
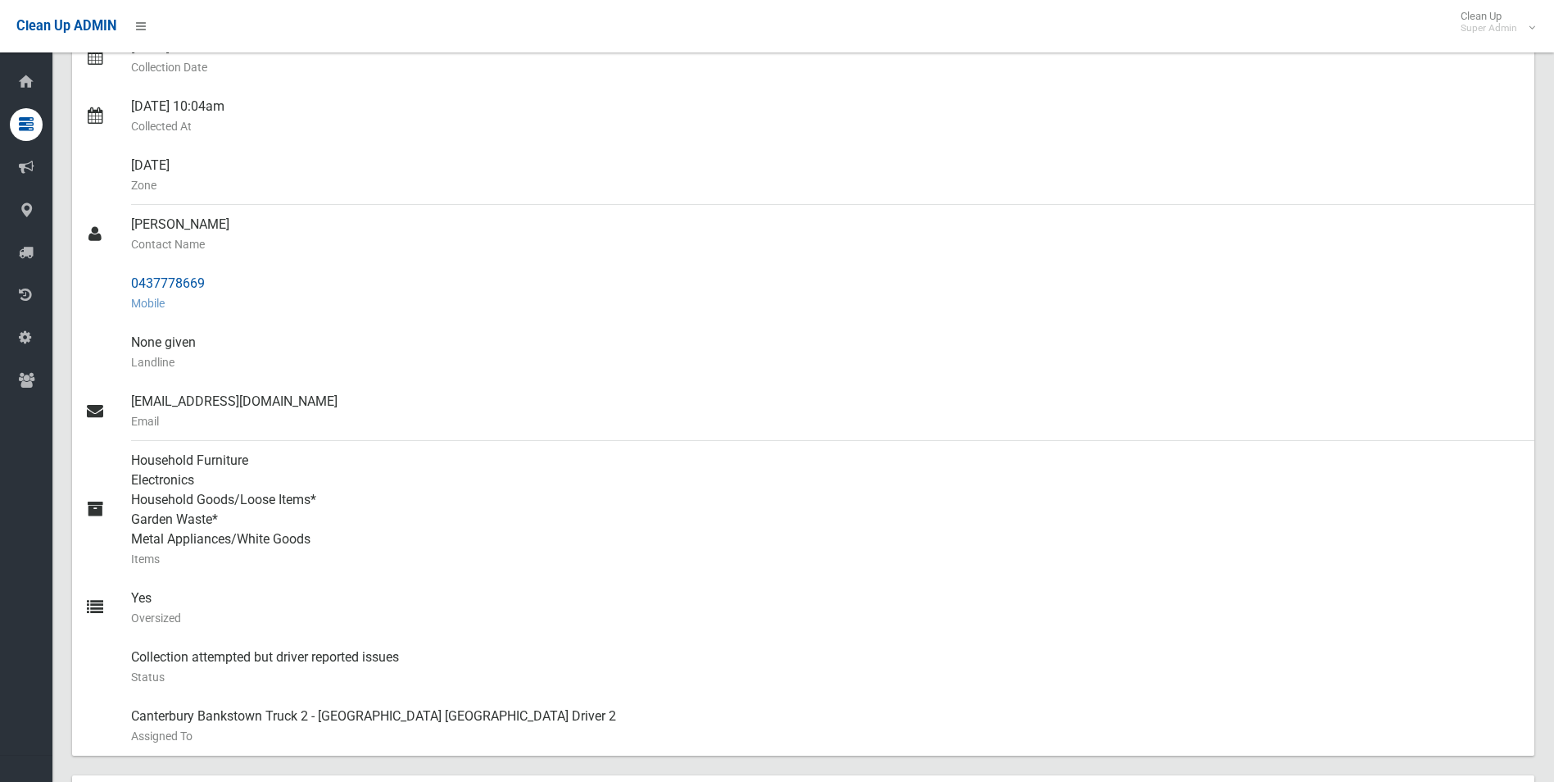
drag, startPoint x: 130, startPoint y: 283, endPoint x: 206, endPoint y: 281, distance: 76.2
click at [206, 281] on link "0437778669 Mobile" at bounding box center [803, 293] width 1462 height 59
drag, startPoint x: 206, startPoint y: 281, endPoint x: 183, endPoint y: 282, distance: 23.8
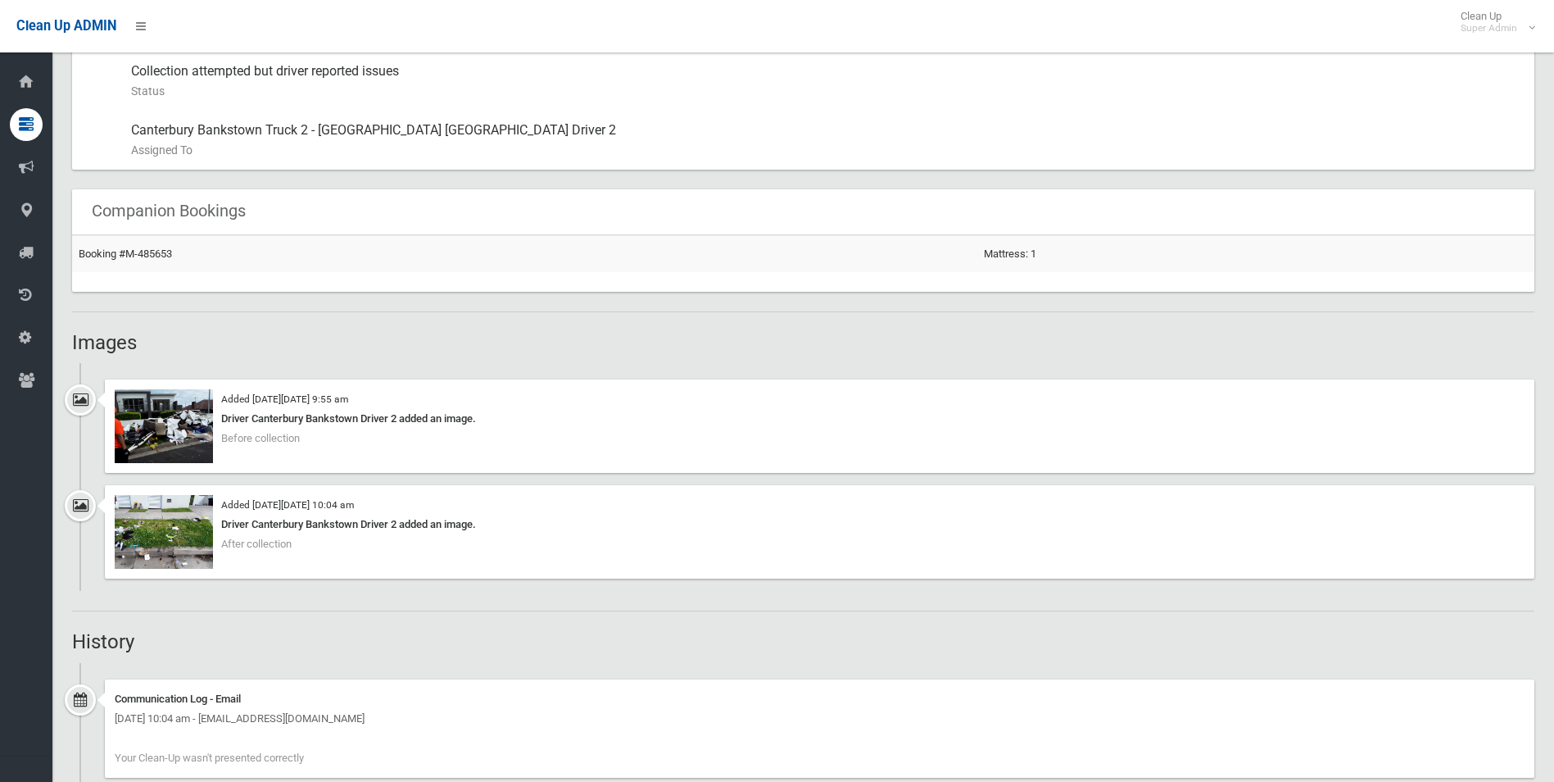
scroll to position [983, 0]
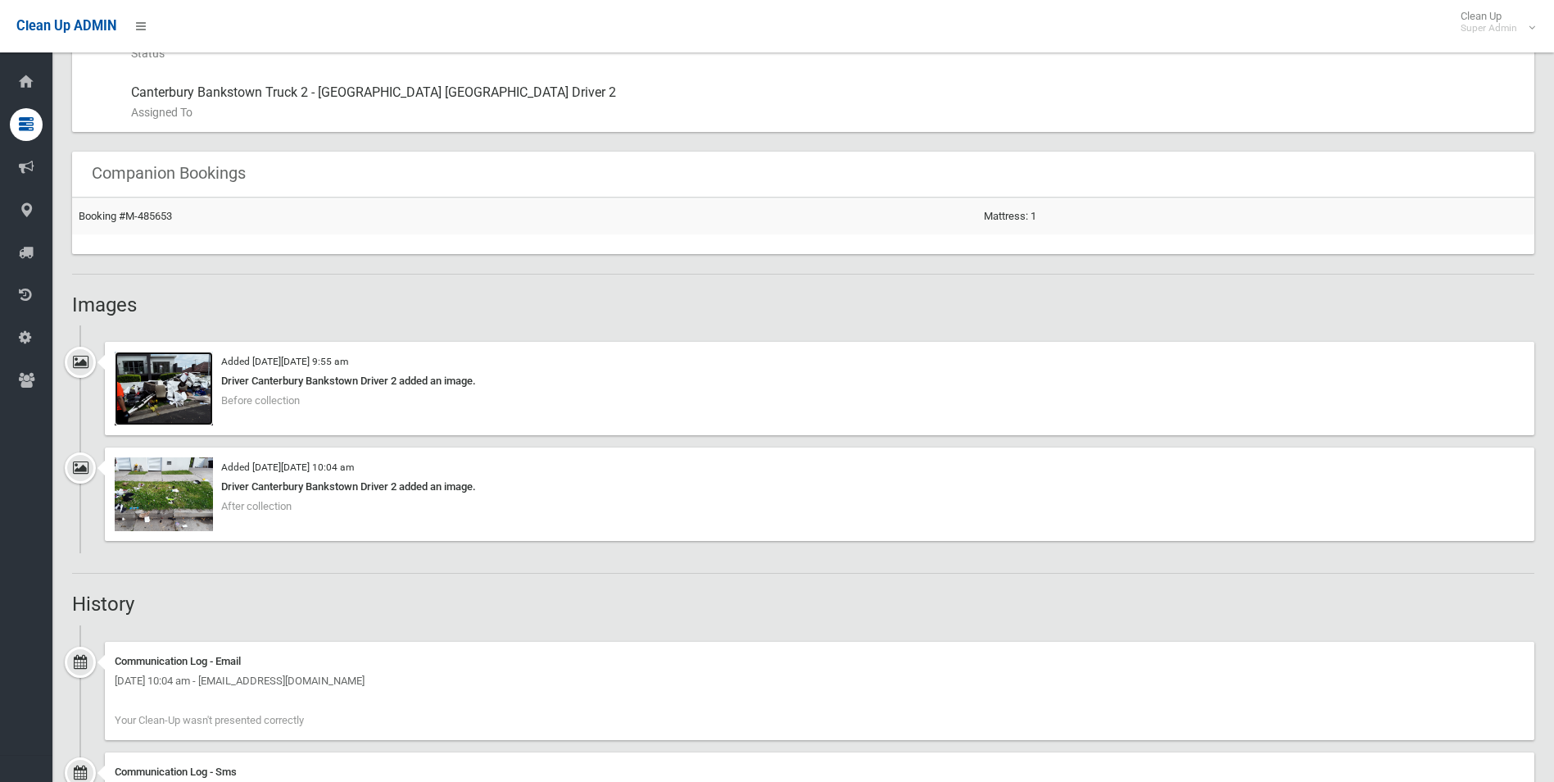
click at [184, 395] on img at bounding box center [164, 388] width 98 height 74
click at [184, 494] on img at bounding box center [164, 494] width 98 height 74
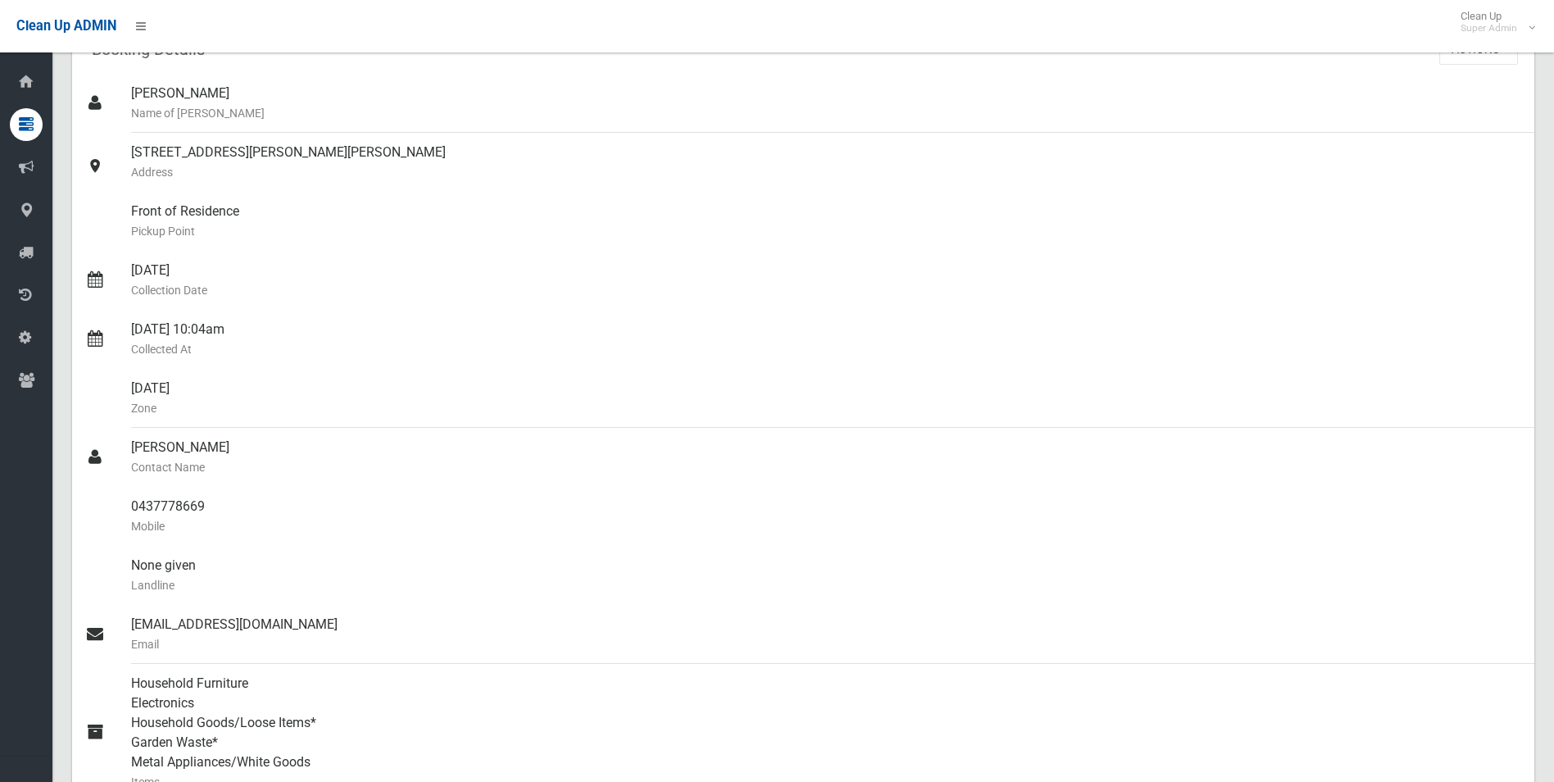
scroll to position [0, 0]
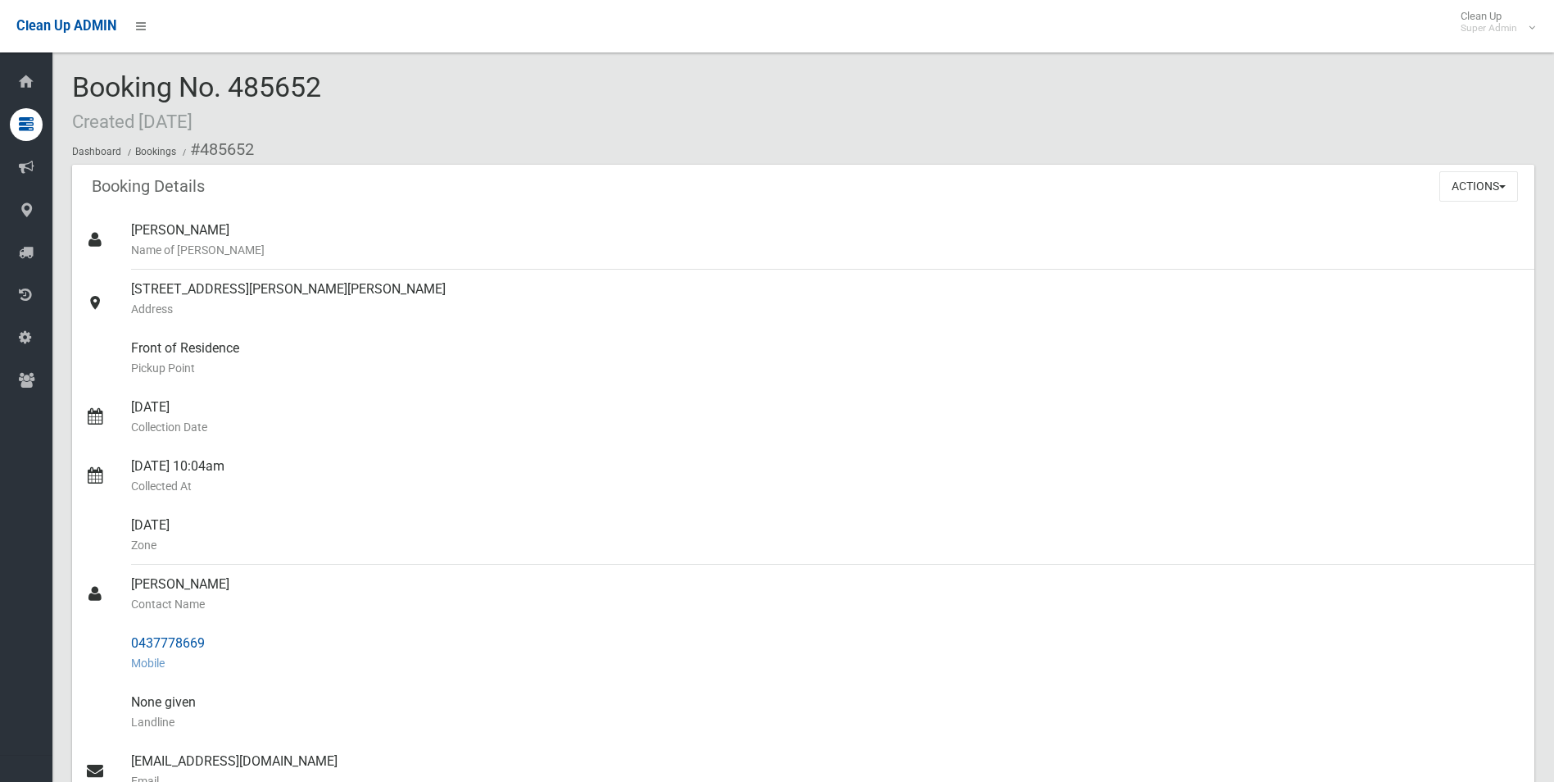
drag, startPoint x: 200, startPoint y: 145, endPoint x: 207, endPoint y: 638, distance: 493.3
copy section "485652 Booking Details Actions View Booking Edit Booking Clone Booking Add Book…"
click at [208, 580] on div "Vicki Saade Contact Name" at bounding box center [826, 593] width 1390 height 59
click at [141, 592] on div "Vicki Saade Contact Name" at bounding box center [826, 593] width 1390 height 59
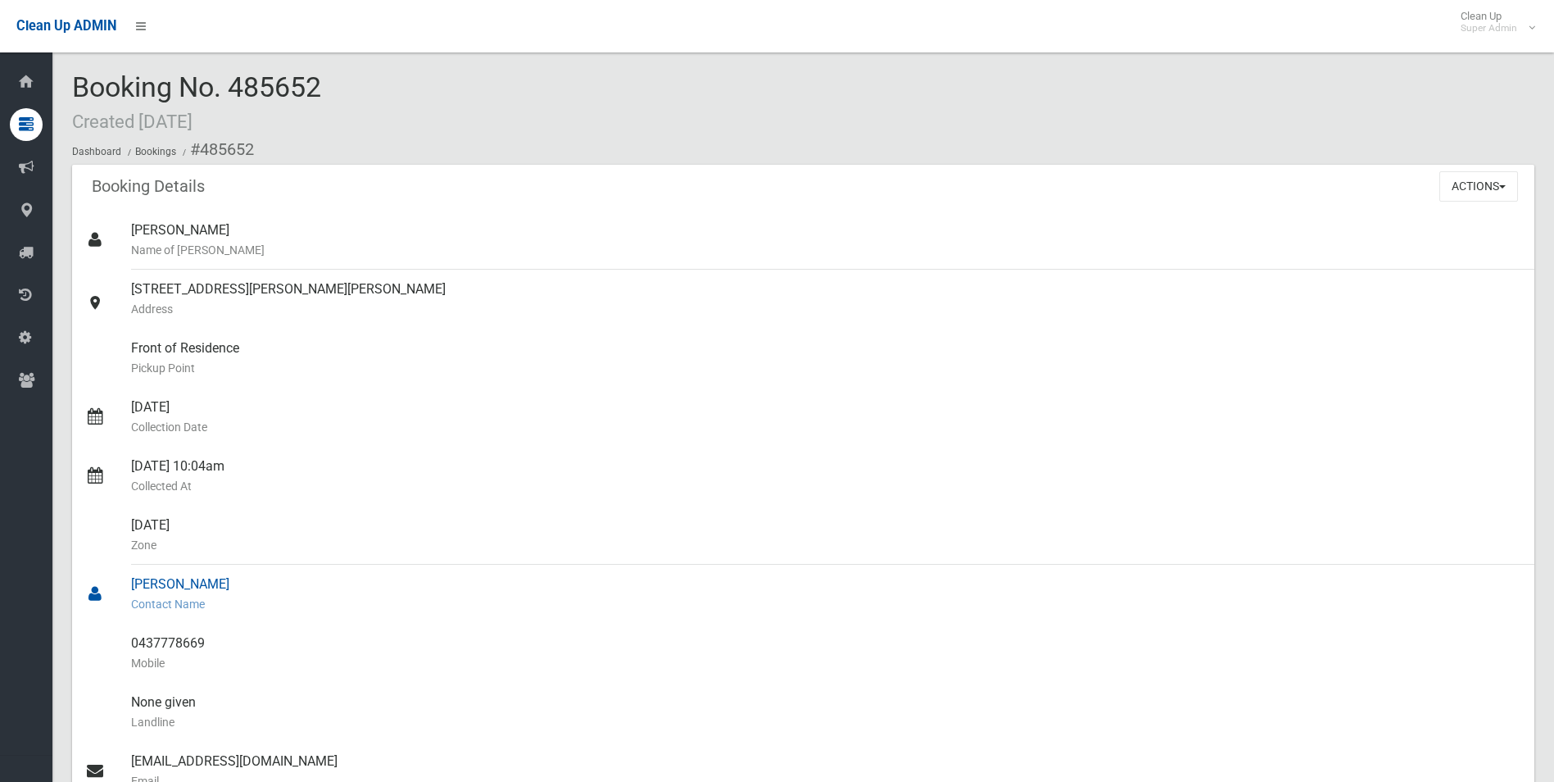
drag, startPoint x: 132, startPoint y: 583, endPoint x: 202, endPoint y: 583, distance: 70.5
click at [202, 583] on div "Vicki Saade Contact Name" at bounding box center [826, 593] width 1390 height 59
drag, startPoint x: 202, startPoint y: 583, endPoint x: 170, endPoint y: 592, distance: 33.0
copy div "Vicki Saade"
click at [257, 607] on small "Contact Name" at bounding box center [826, 604] width 1390 height 20
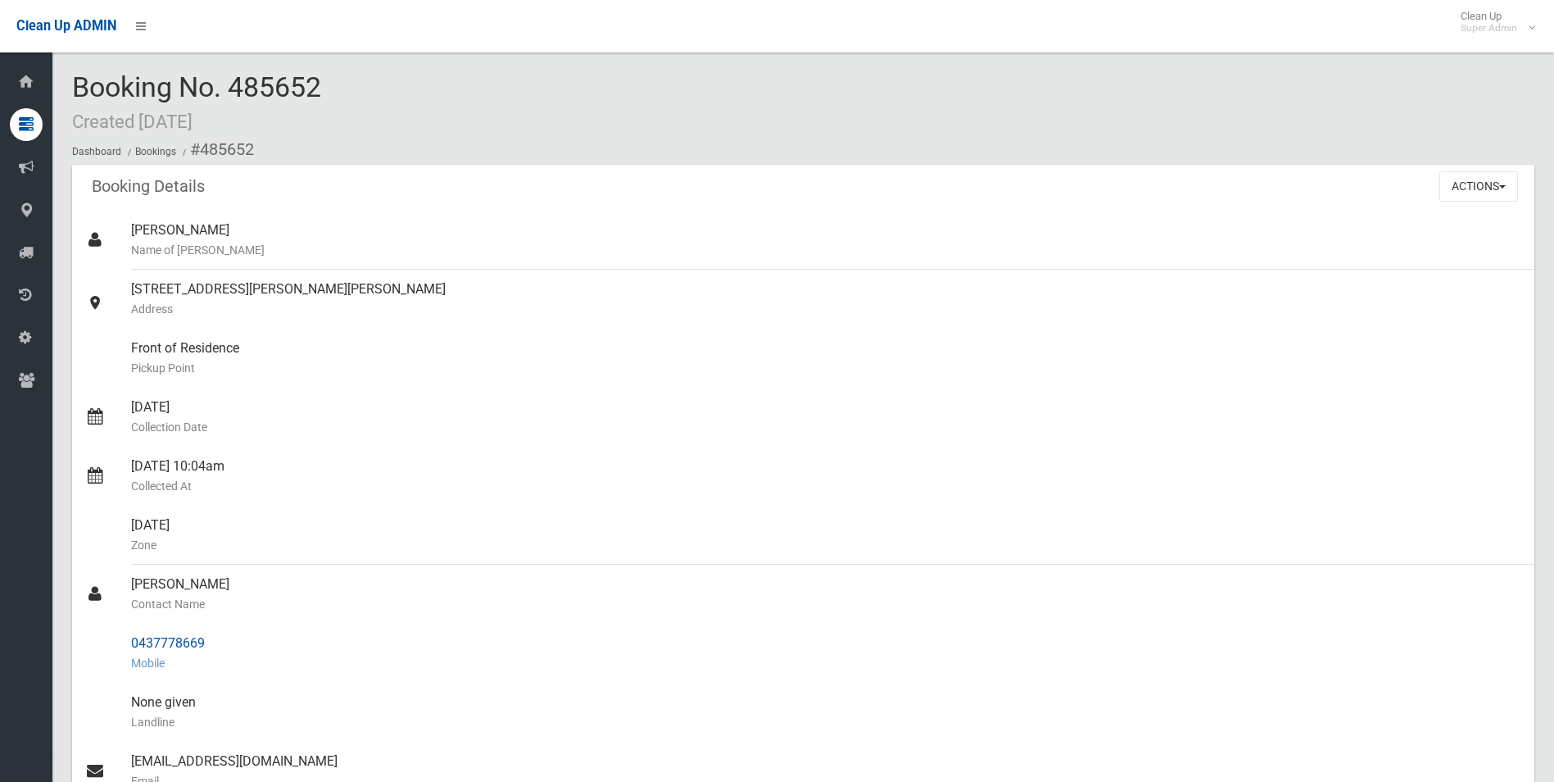
drag, startPoint x: 133, startPoint y: 640, endPoint x: 206, endPoint y: 637, distance: 73.8
click at [206, 637] on div "0437778669 Mobile" at bounding box center [826, 652] width 1390 height 59
copy div "0437778669"
click at [418, 467] on div "29/09/2025 10:04am Collected At" at bounding box center [826, 475] width 1390 height 59
click at [1460, 182] on button "Actions" at bounding box center [1478, 186] width 79 height 30
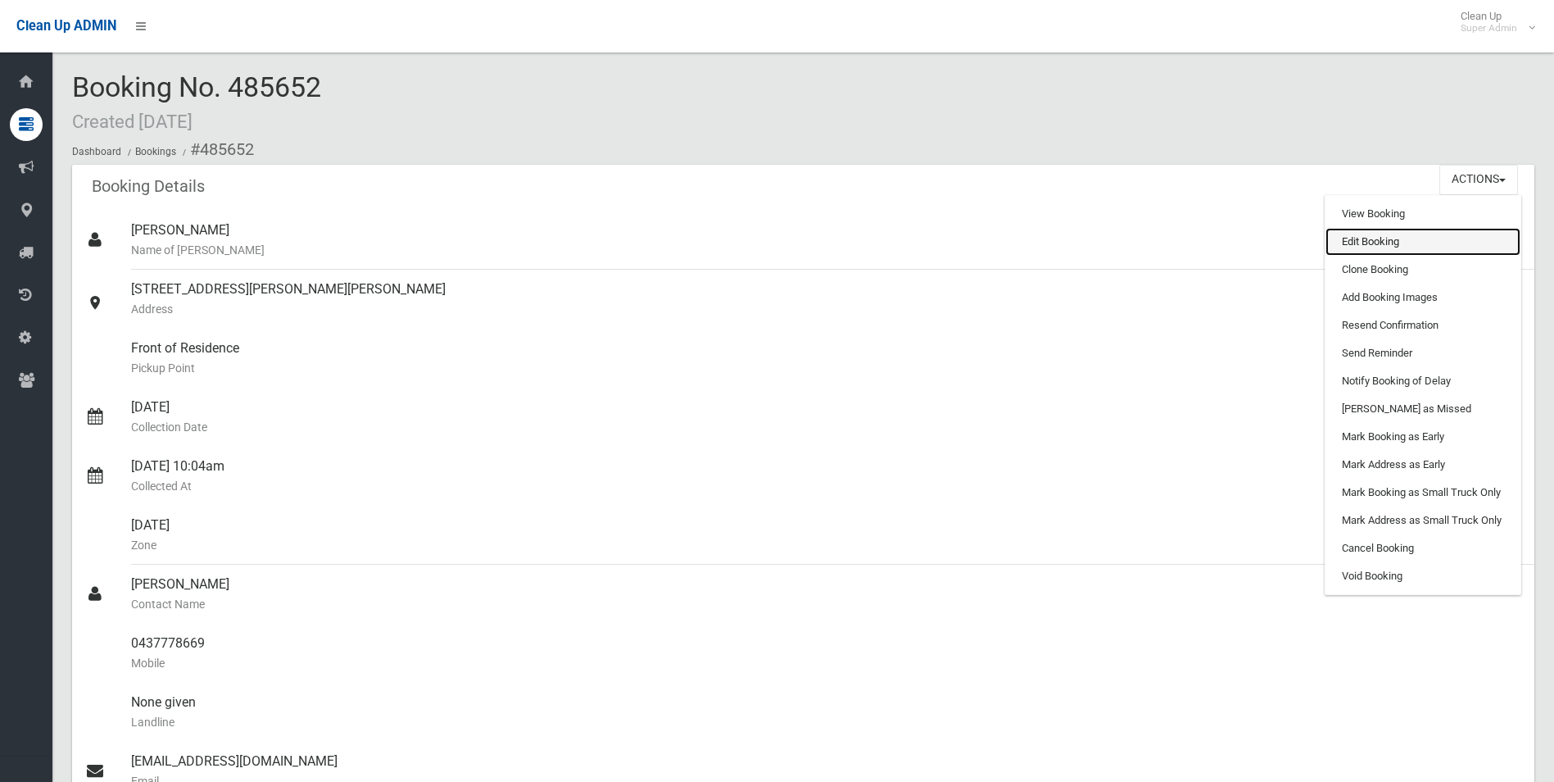
click at [1363, 243] on link "Edit Booking" at bounding box center [1423, 242] width 195 height 28
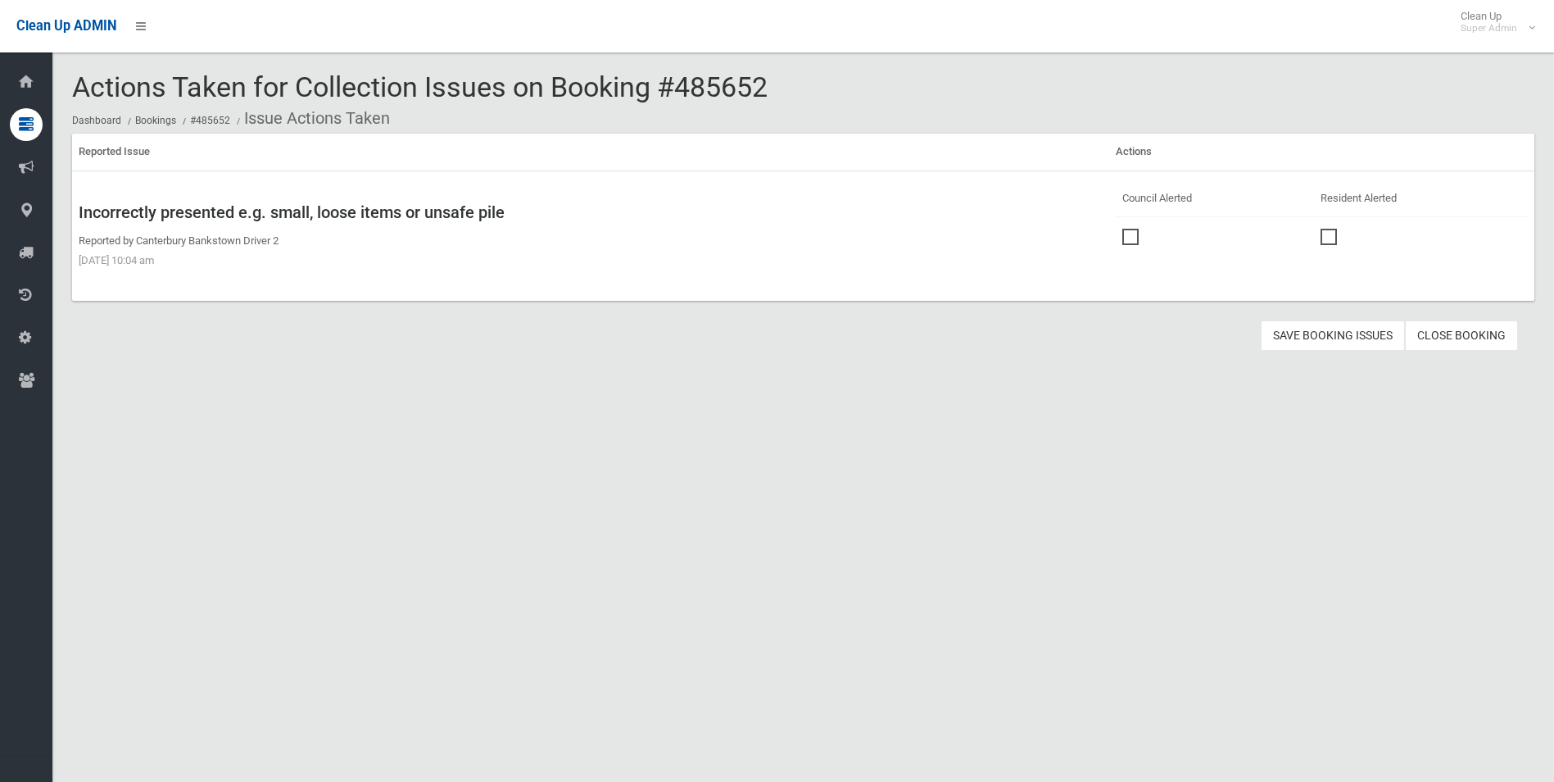
click at [1128, 229] on span at bounding box center [1134, 229] width 25 height 0
click at [1300, 325] on button "Save Booking Issues" at bounding box center [1333, 335] width 144 height 30
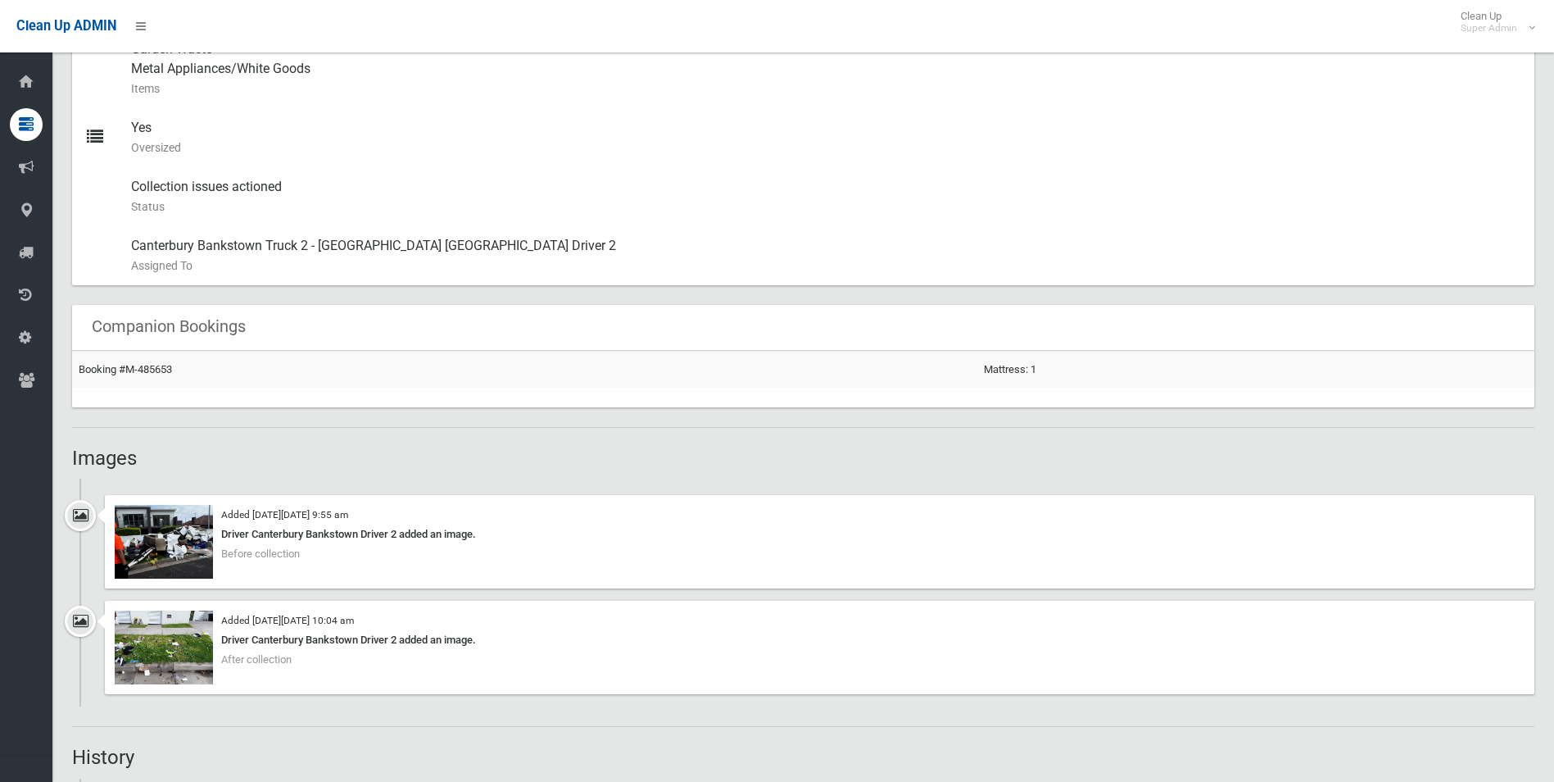
scroll to position [901, 0]
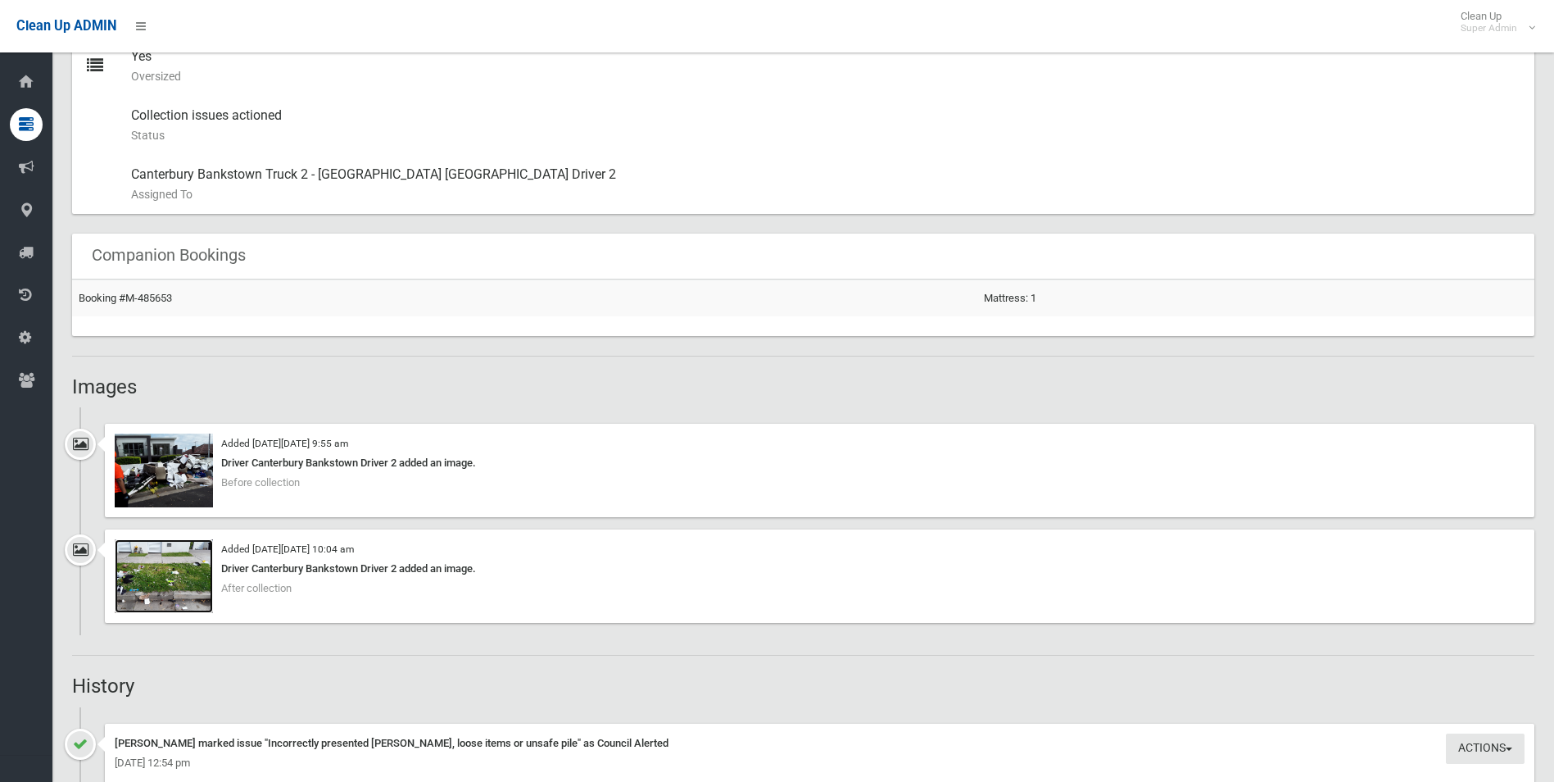
click at [183, 569] on img at bounding box center [164, 576] width 98 height 74
click at [182, 481] on img at bounding box center [164, 470] width 98 height 74
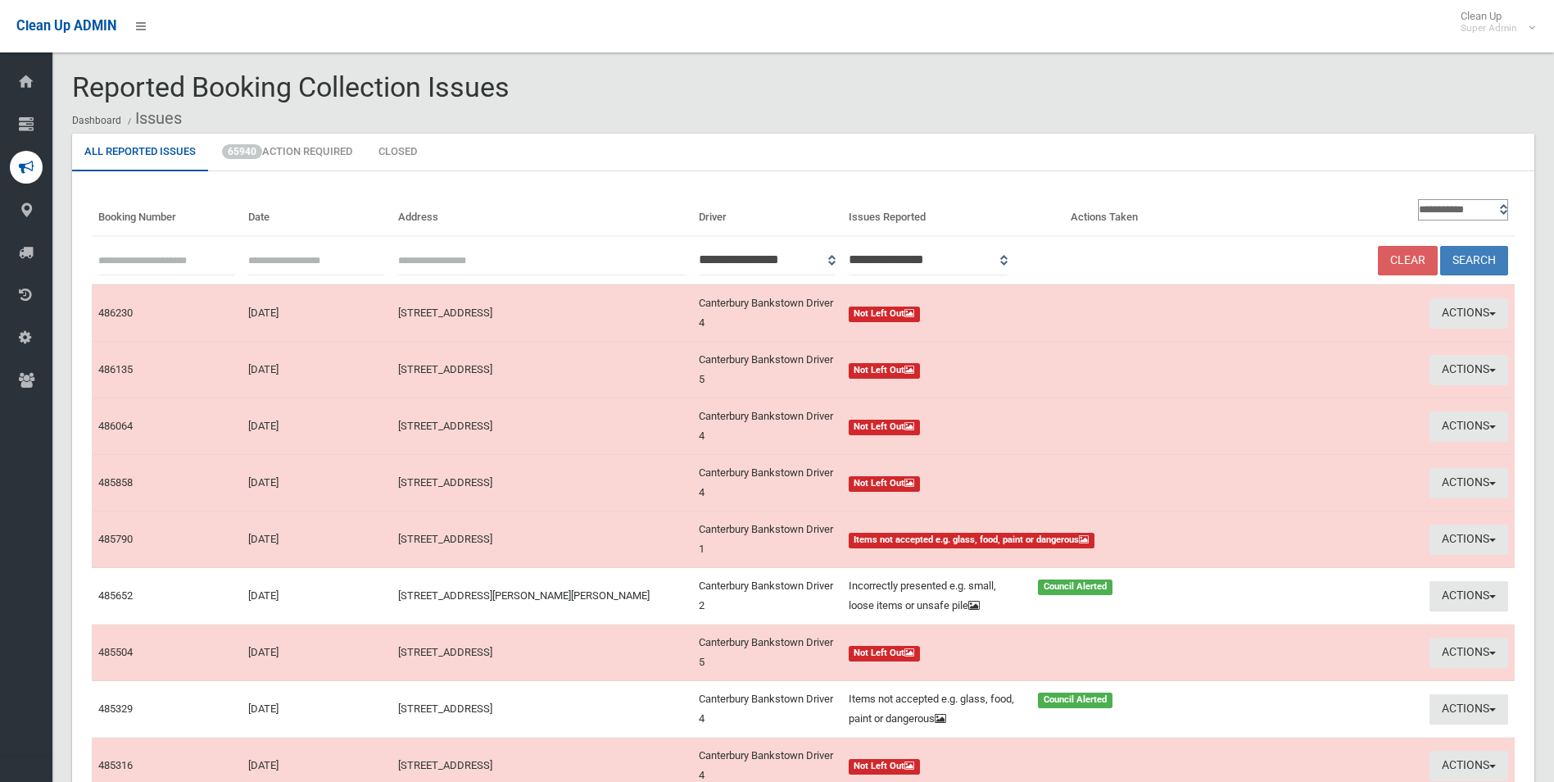
scroll to position [183, 0]
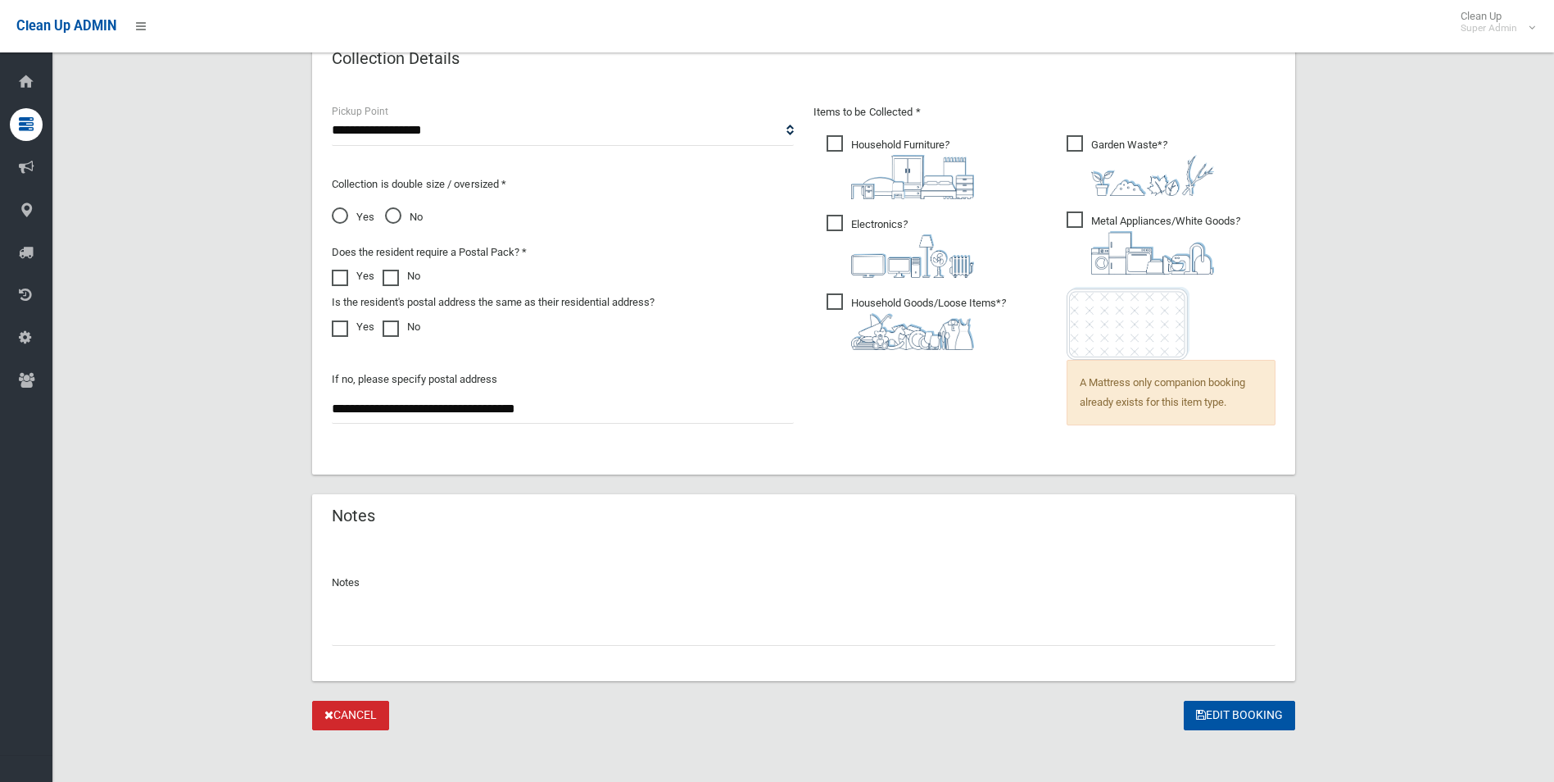
scroll to position [1104, 0]
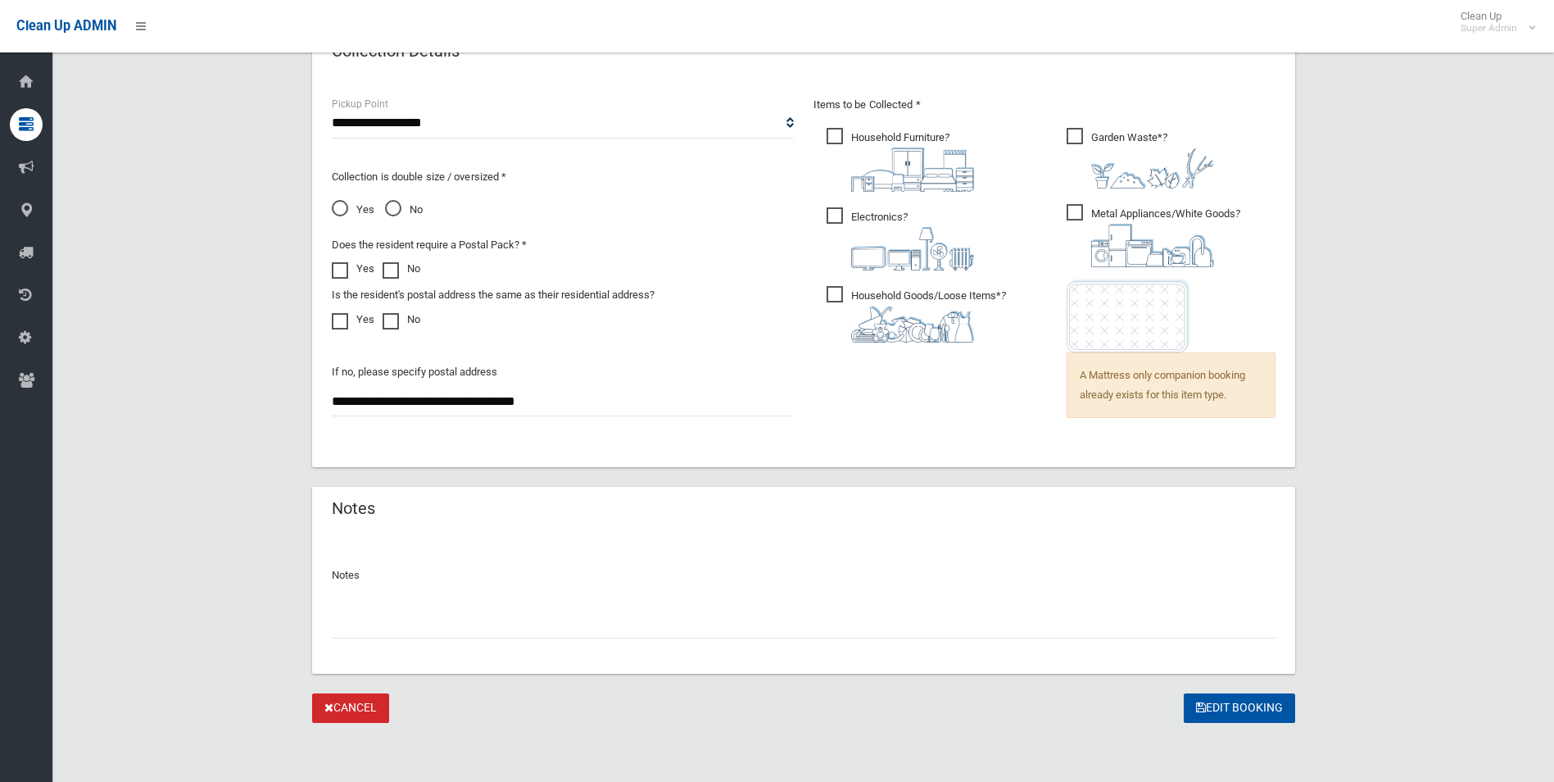
click at [466, 625] on input "text" at bounding box center [804, 623] width 944 height 30
type input "**********"
click at [1270, 710] on button "Edit Booking" at bounding box center [1239, 708] width 111 height 30
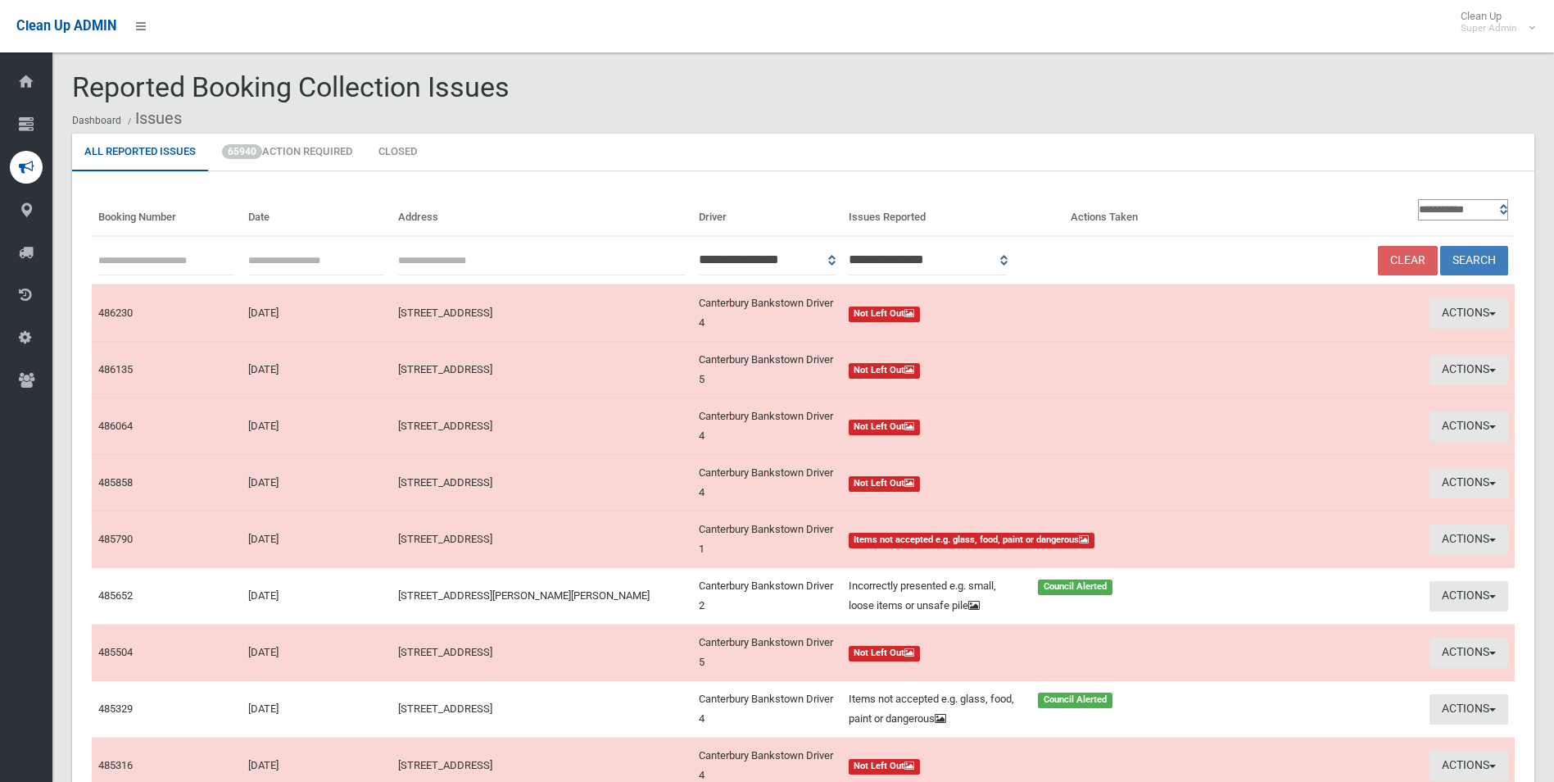
scroll to position [183, 0]
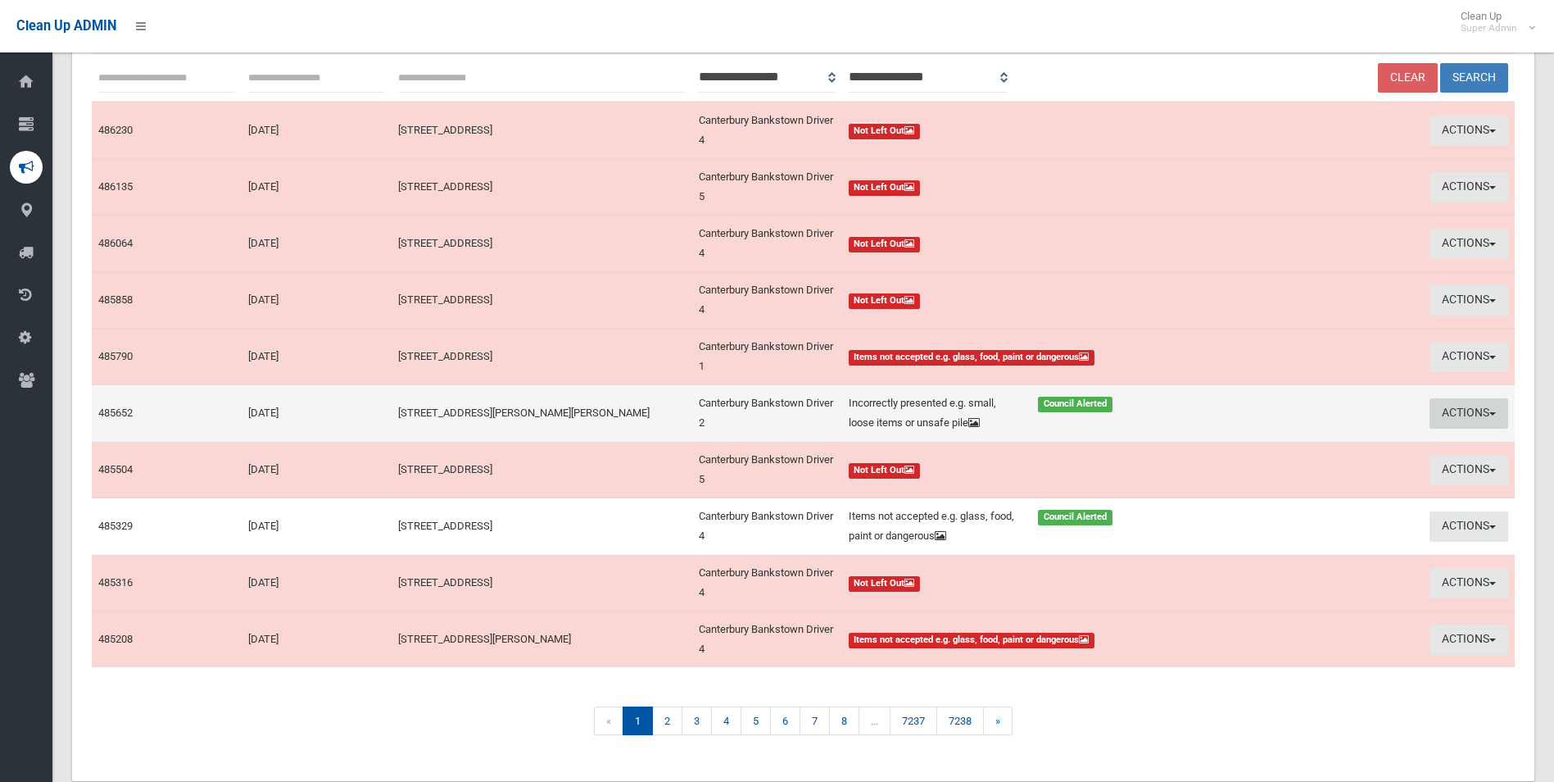
click at [1453, 407] on button "Actions" at bounding box center [1469, 413] width 79 height 30
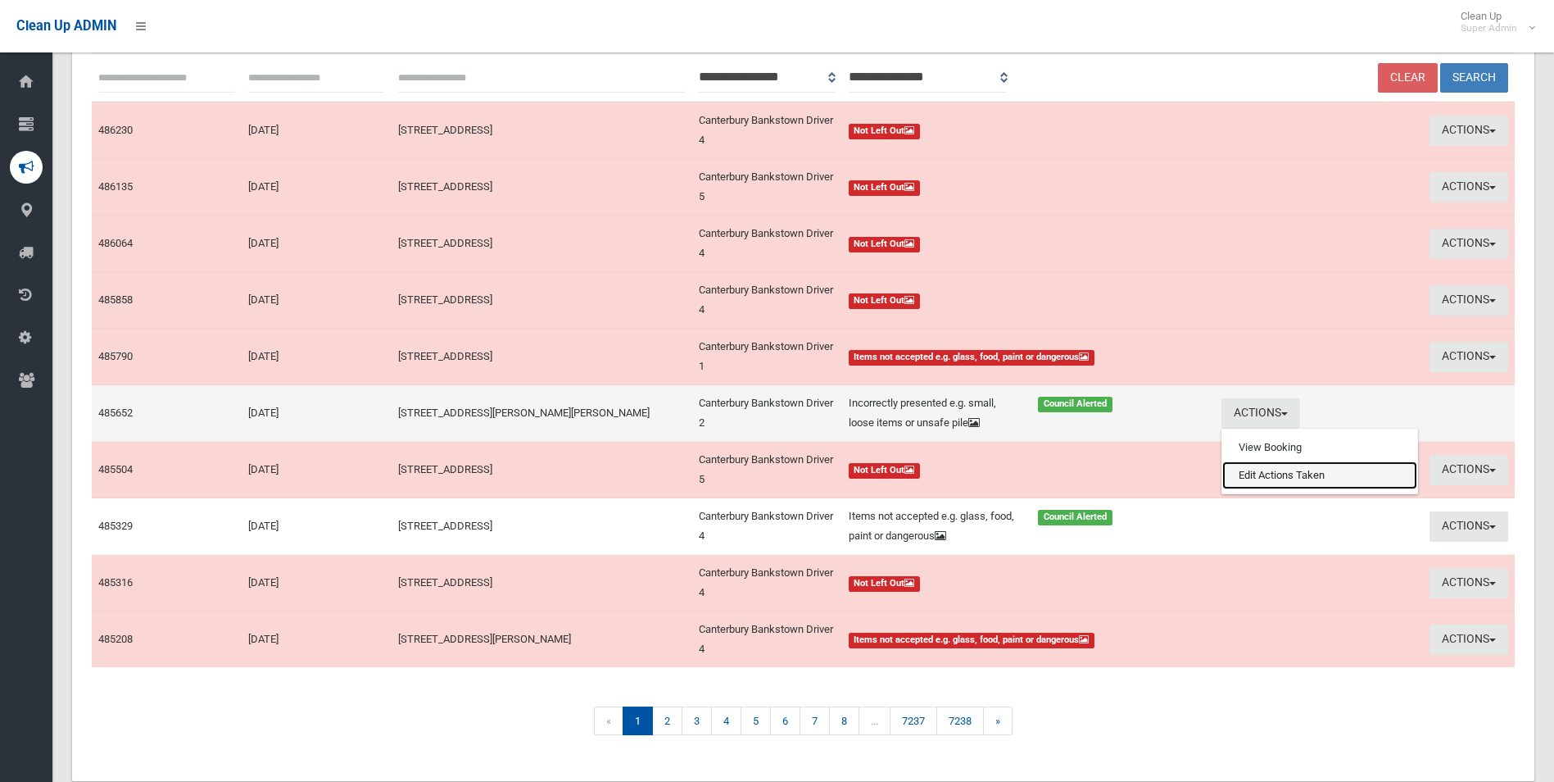
click at [1310, 476] on link "Edit Actions Taken" at bounding box center [1319, 475] width 195 height 28
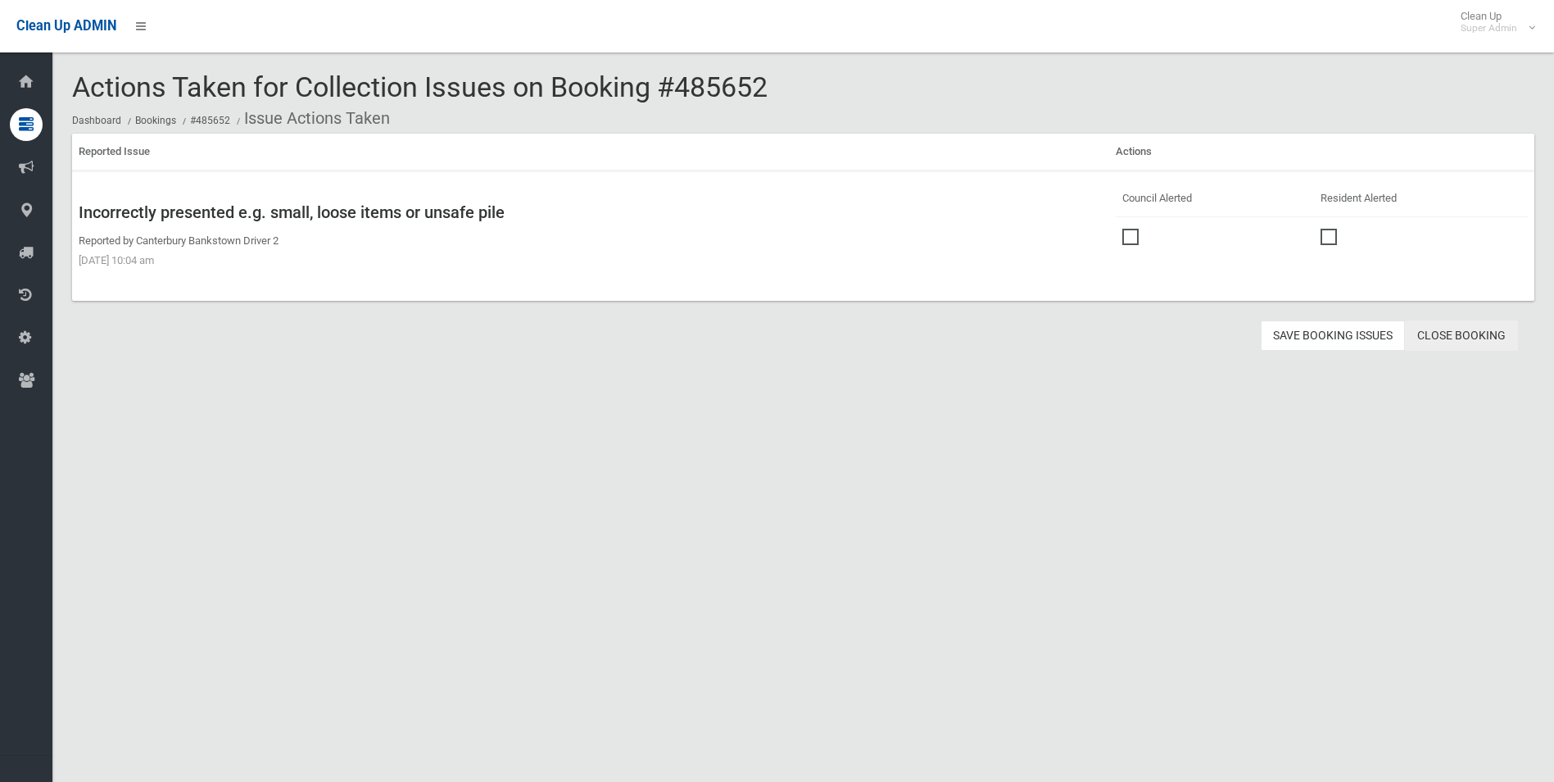
click at [1459, 335] on link "Close Booking" at bounding box center [1461, 335] width 113 height 30
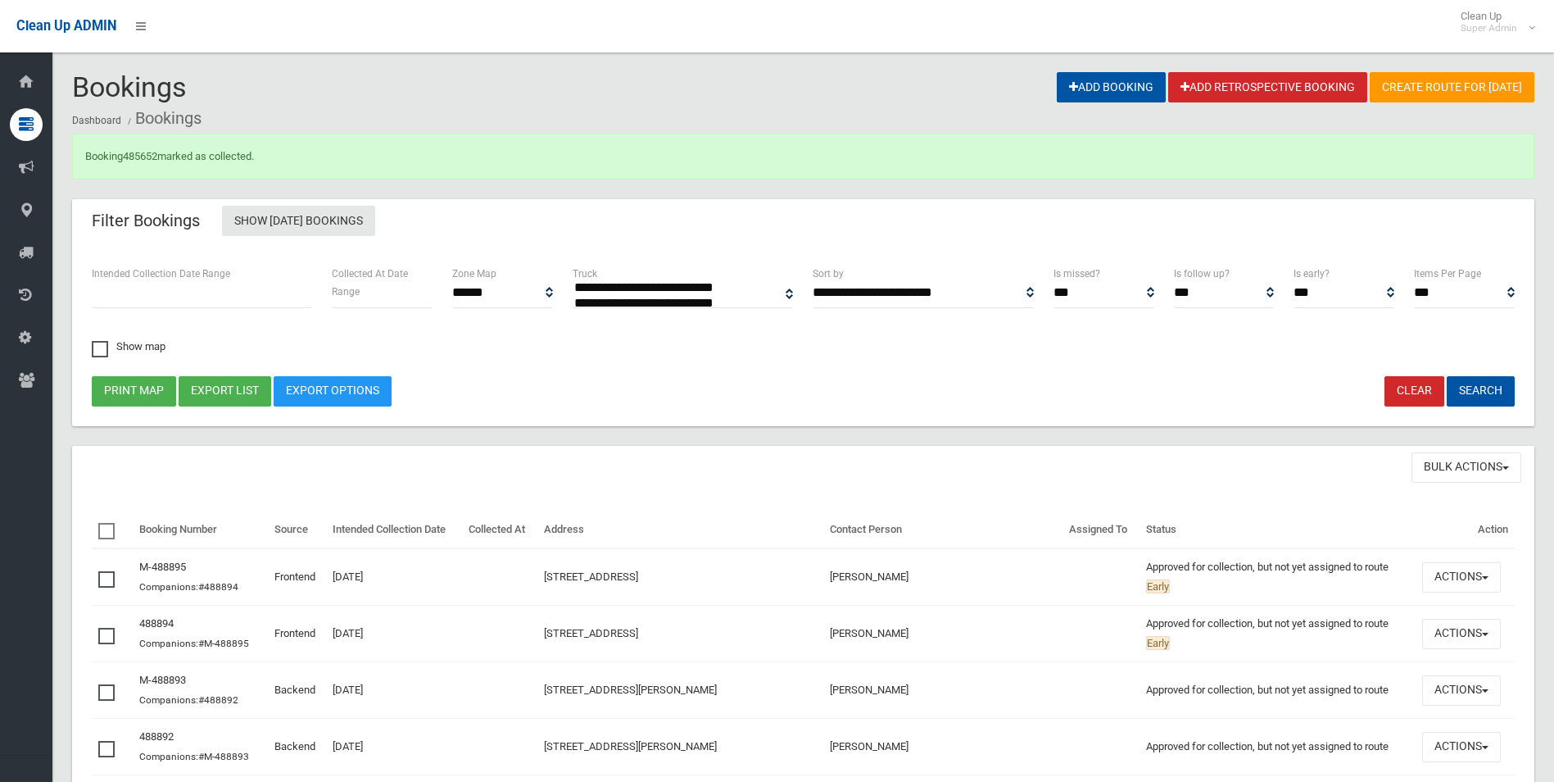
select select
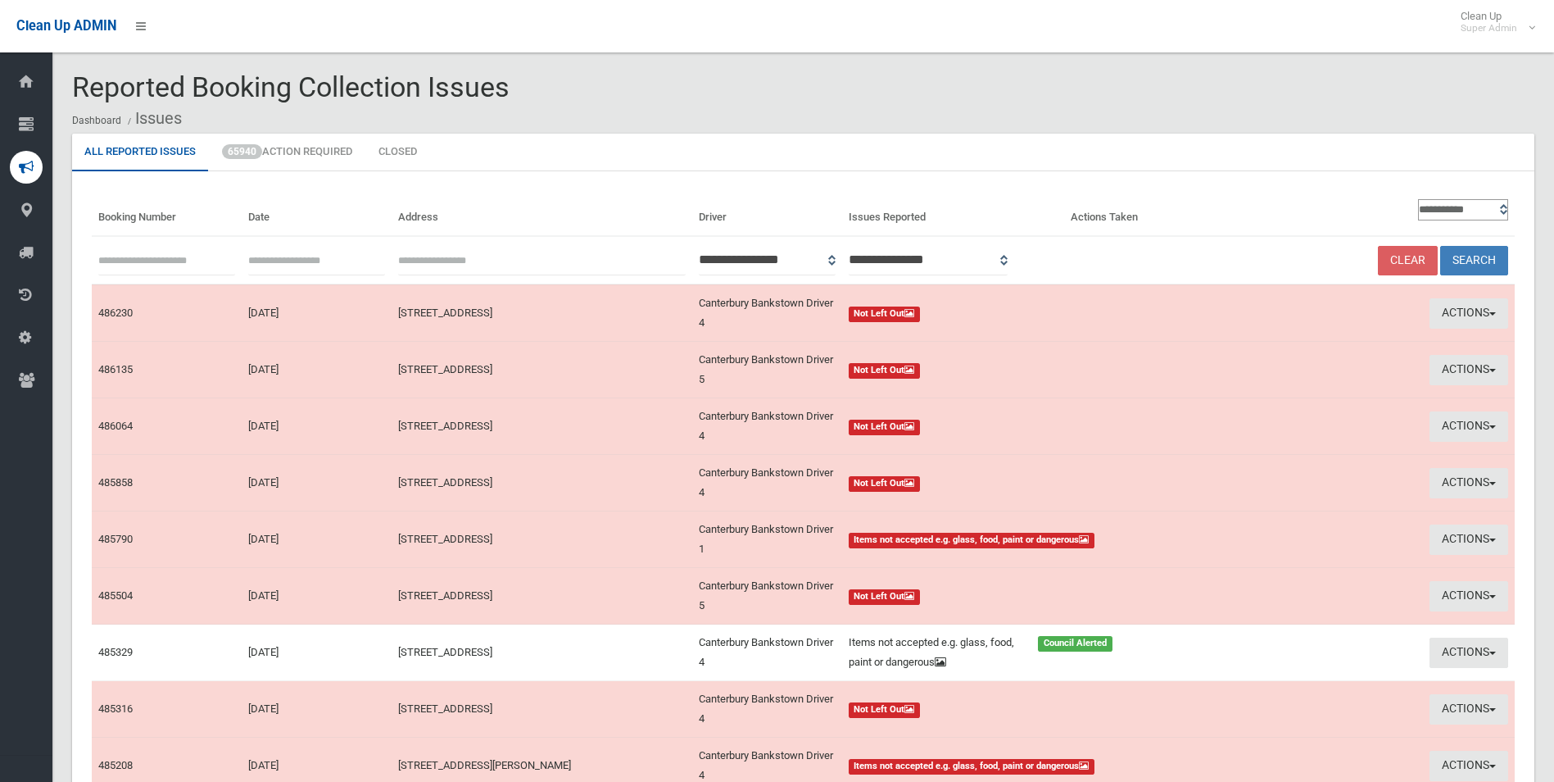
scroll to position [183, 0]
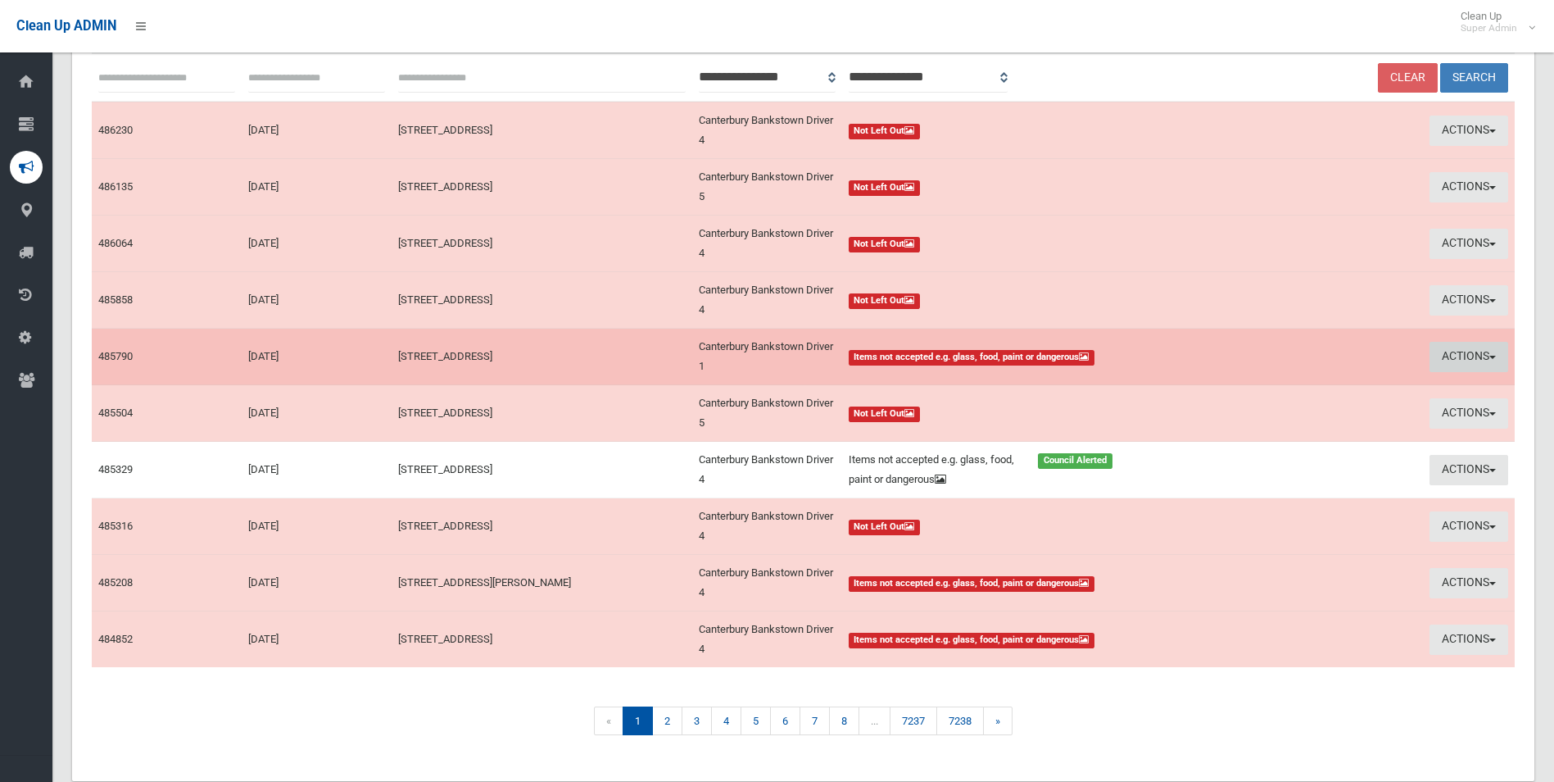
click at [1444, 349] on button "Actions" at bounding box center [1469, 357] width 79 height 30
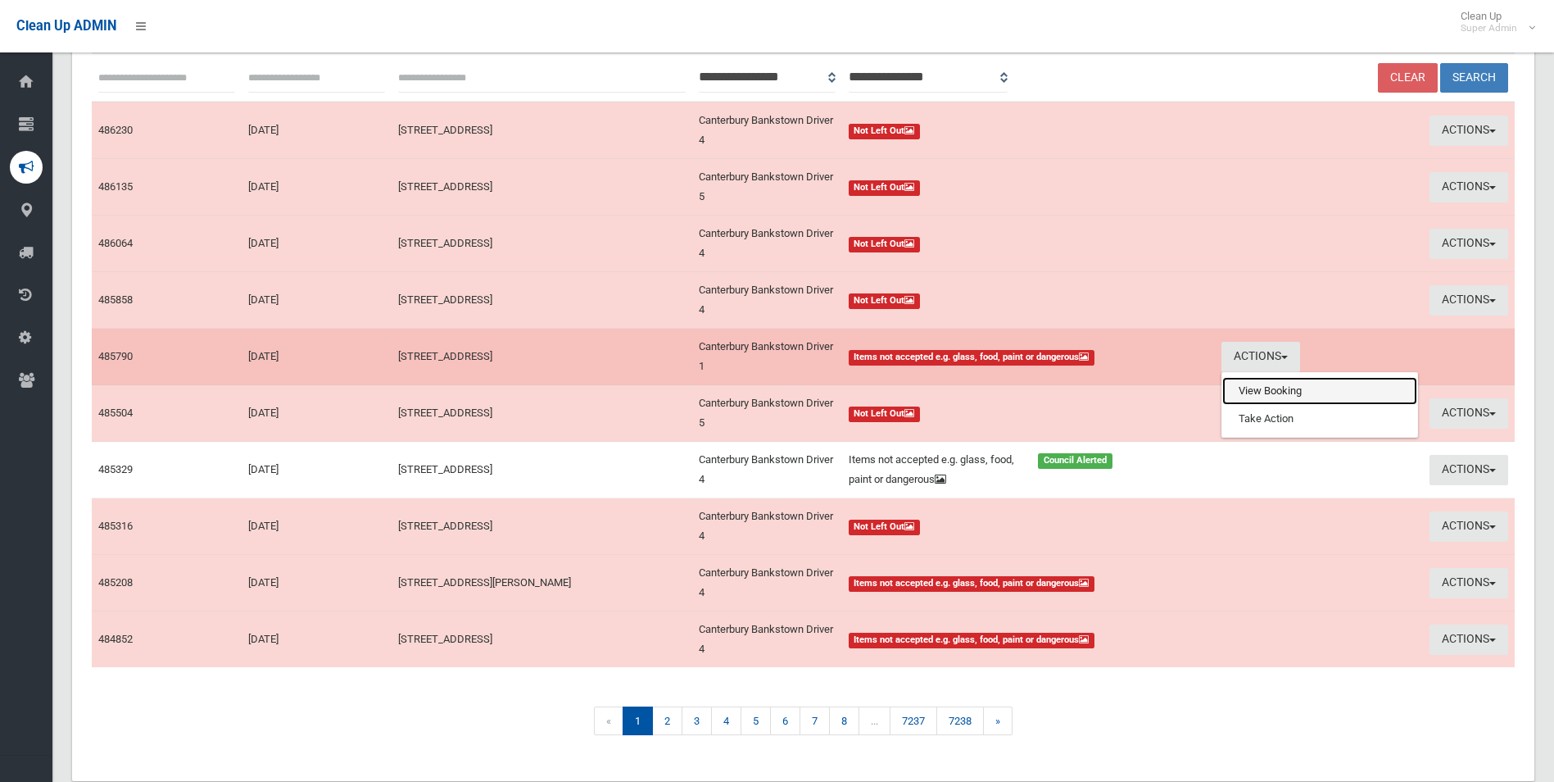
click at [1256, 393] on link "View Booking" at bounding box center [1319, 391] width 195 height 28
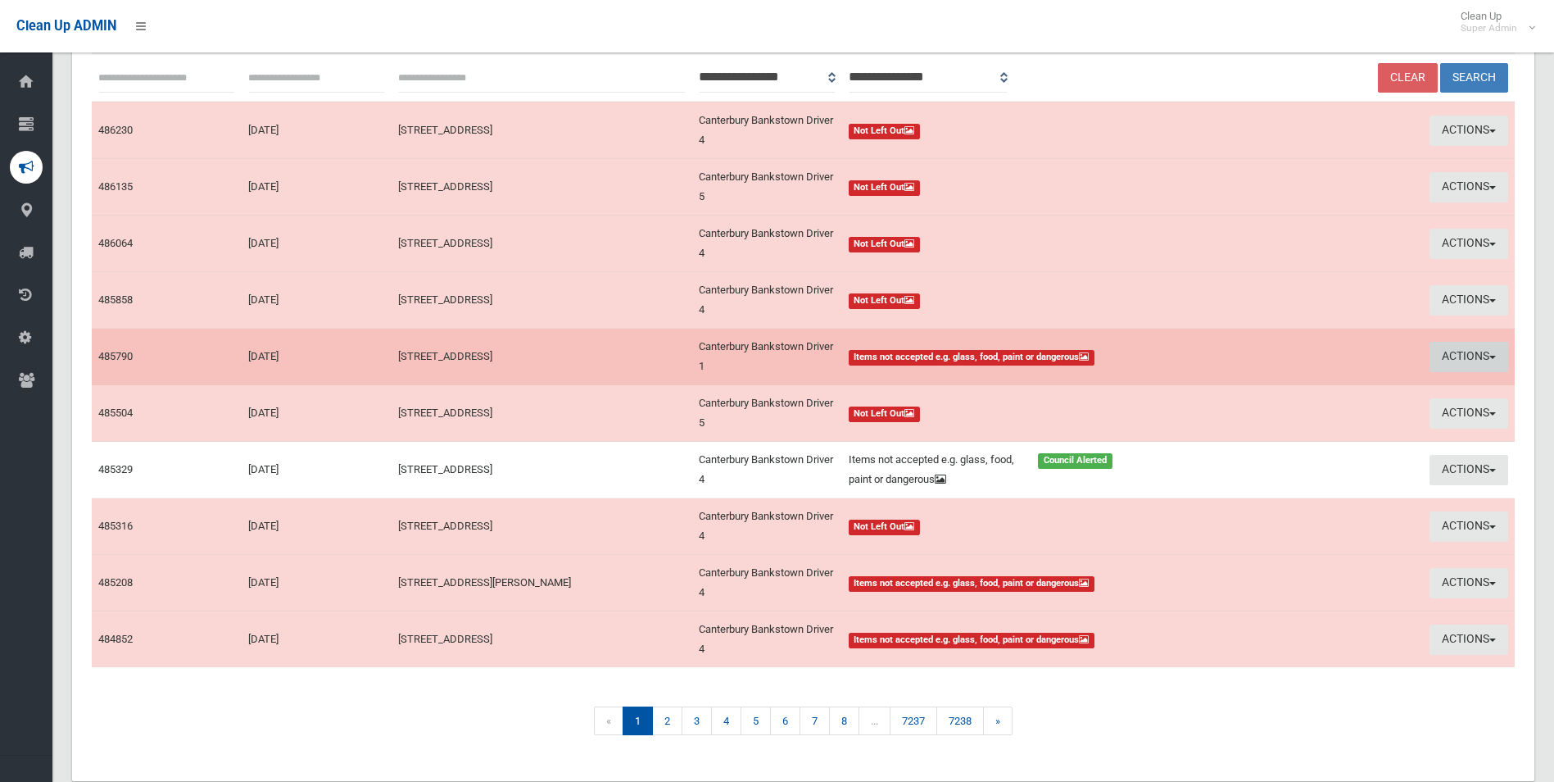
click at [1466, 346] on button "Actions" at bounding box center [1469, 357] width 79 height 30
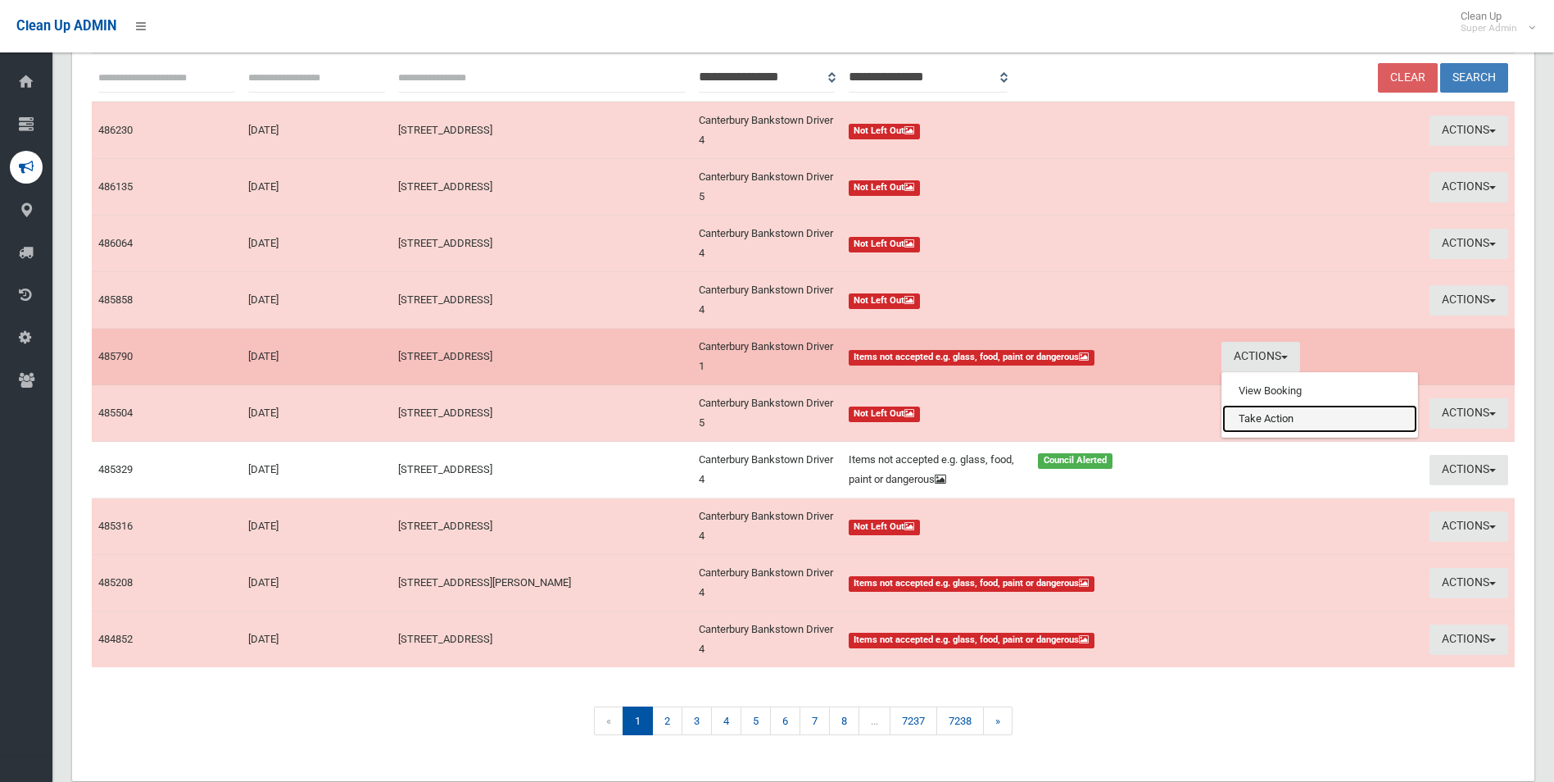
click at [1263, 418] on link "Take Action" at bounding box center [1319, 419] width 195 height 28
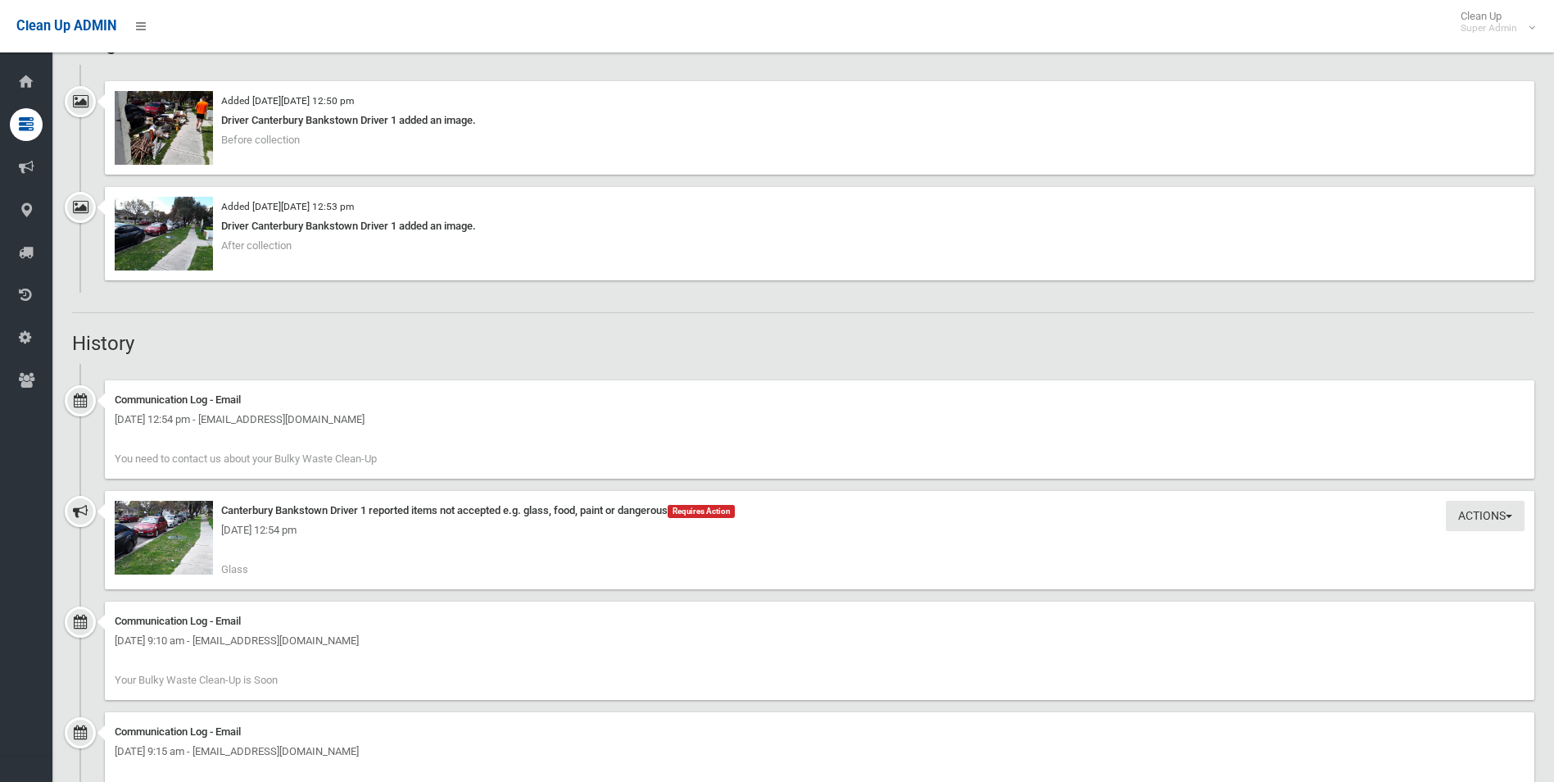
scroll to position [1475, 0]
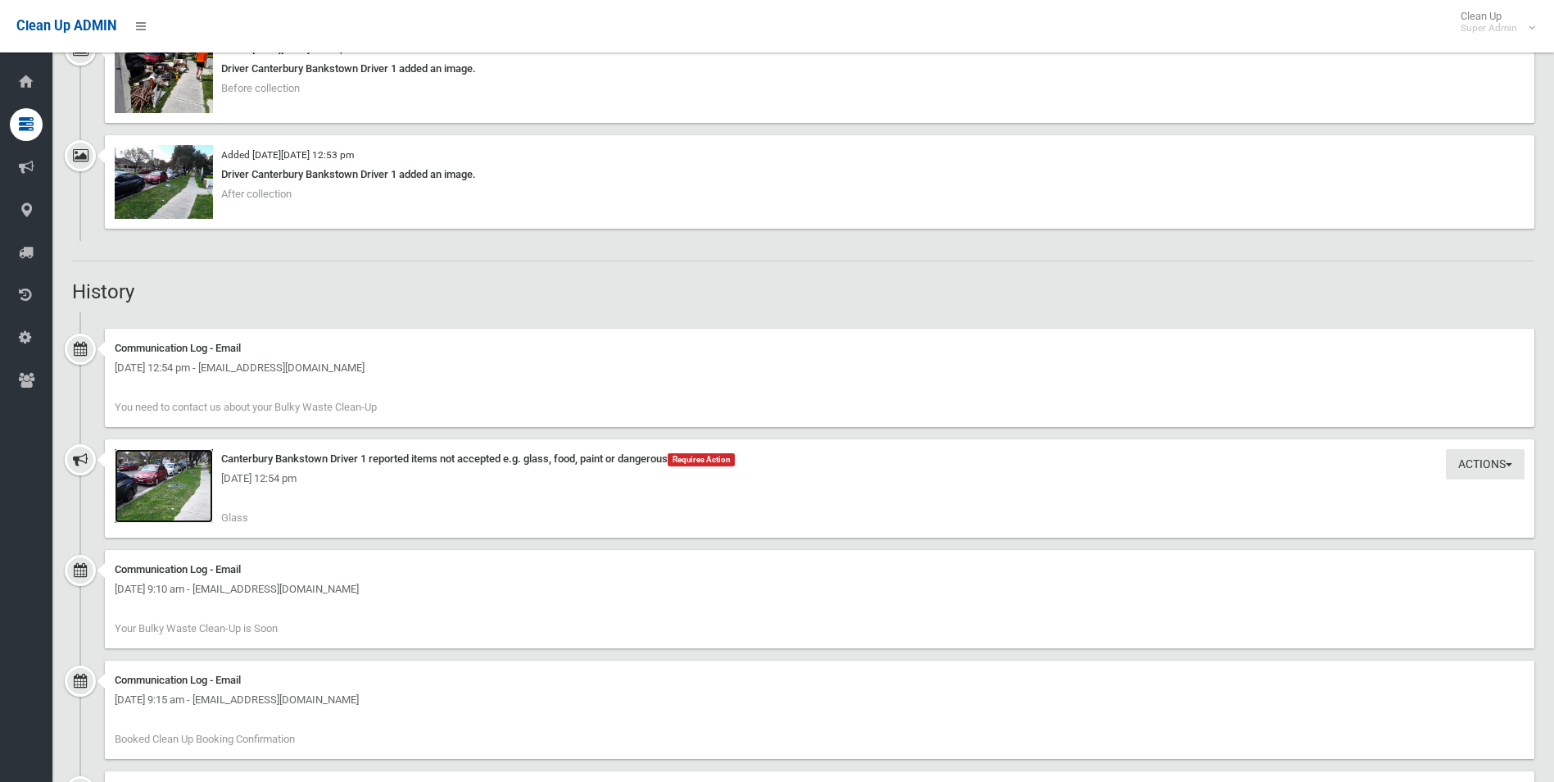
click at [180, 499] on img at bounding box center [164, 486] width 98 height 74
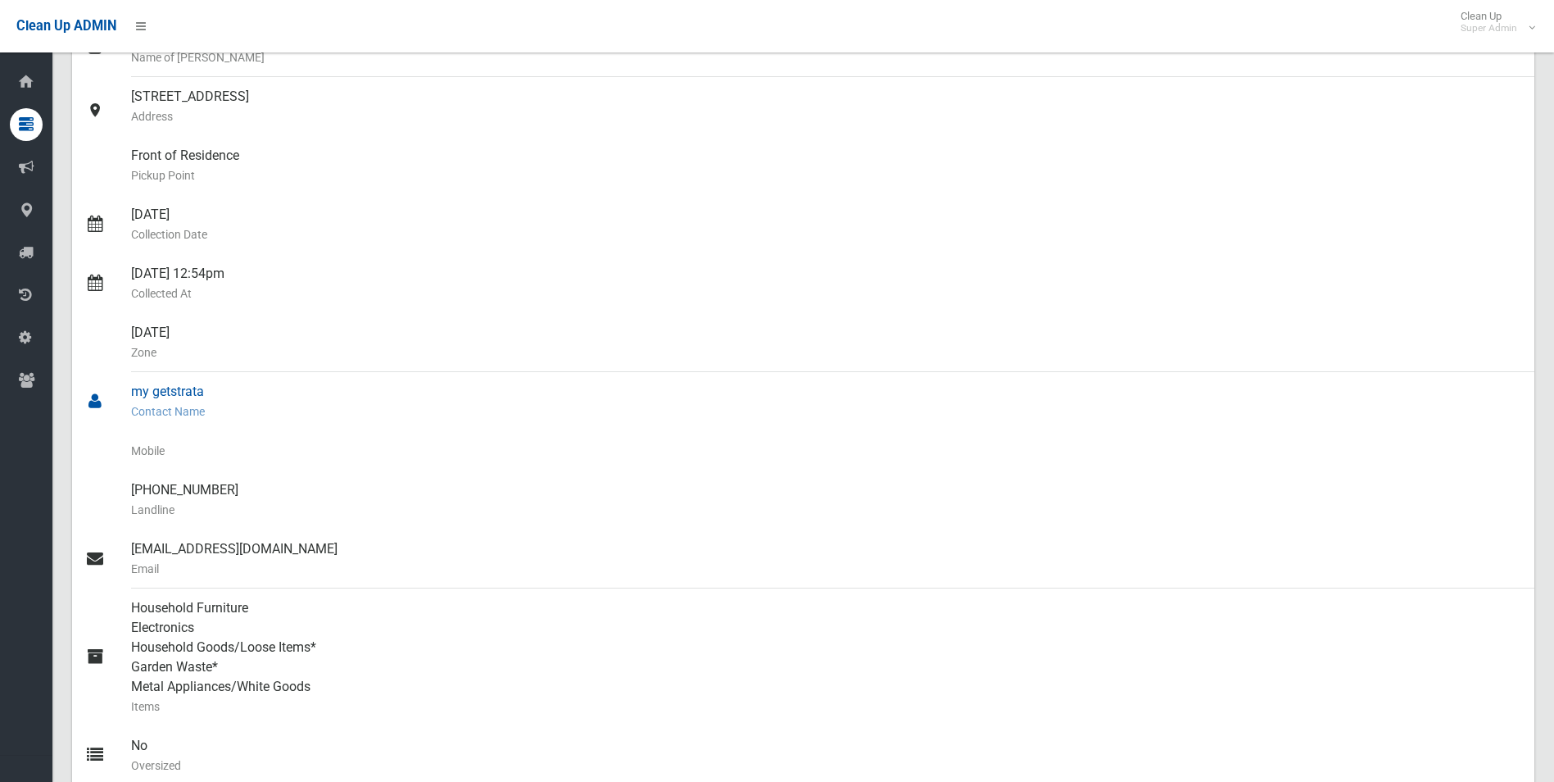
scroll to position [164, 0]
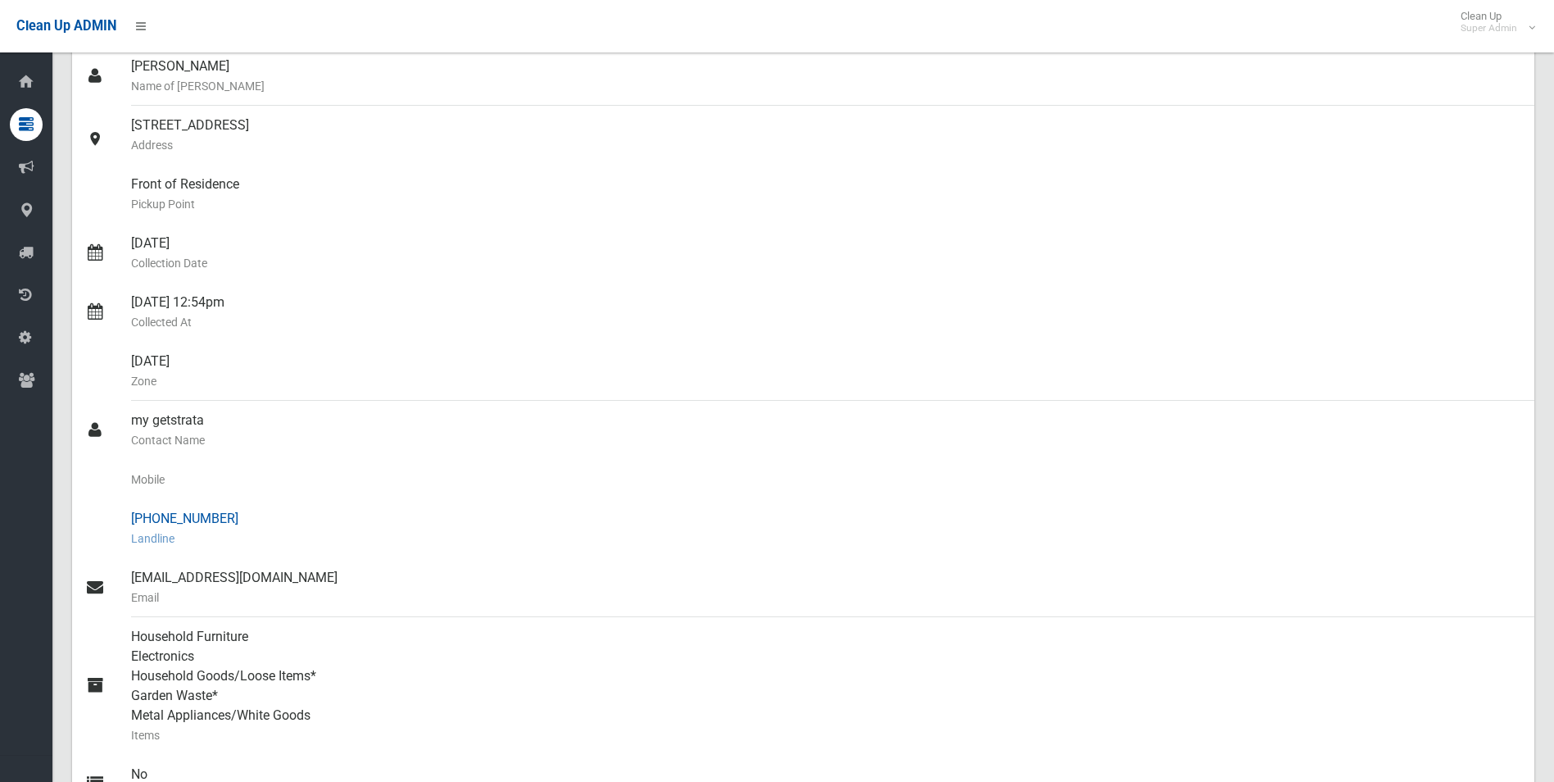
drag, startPoint x: 161, startPoint y: 518, endPoint x: 221, endPoint y: 520, distance: 59.9
click at [221, 520] on div "[PHONE_NUMBER] Landline" at bounding box center [826, 528] width 1390 height 59
drag, startPoint x: 221, startPoint y: 520, endPoint x: 194, endPoint y: 521, distance: 27.0
copy div "8095 8738"
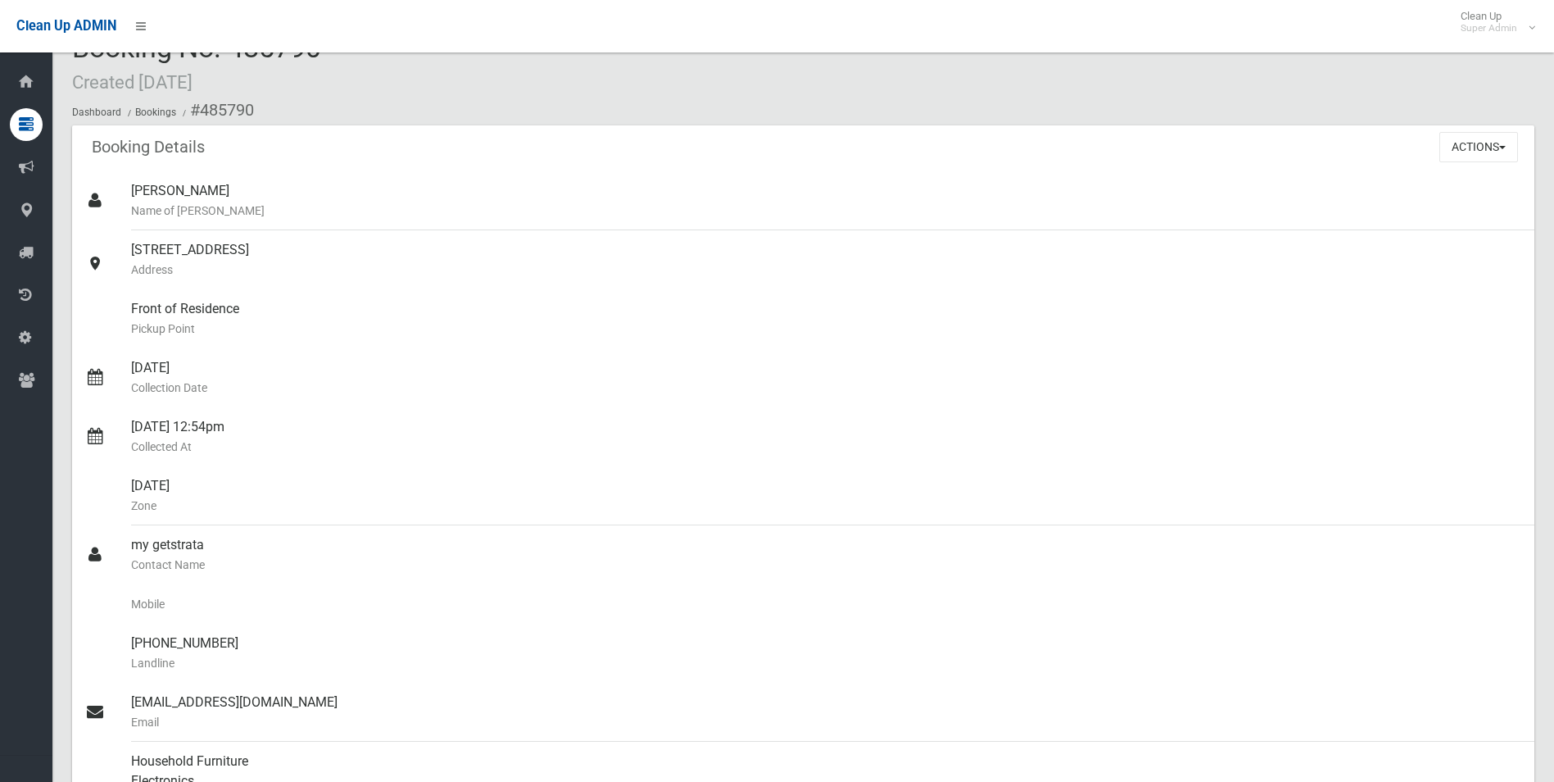
scroll to position [0, 0]
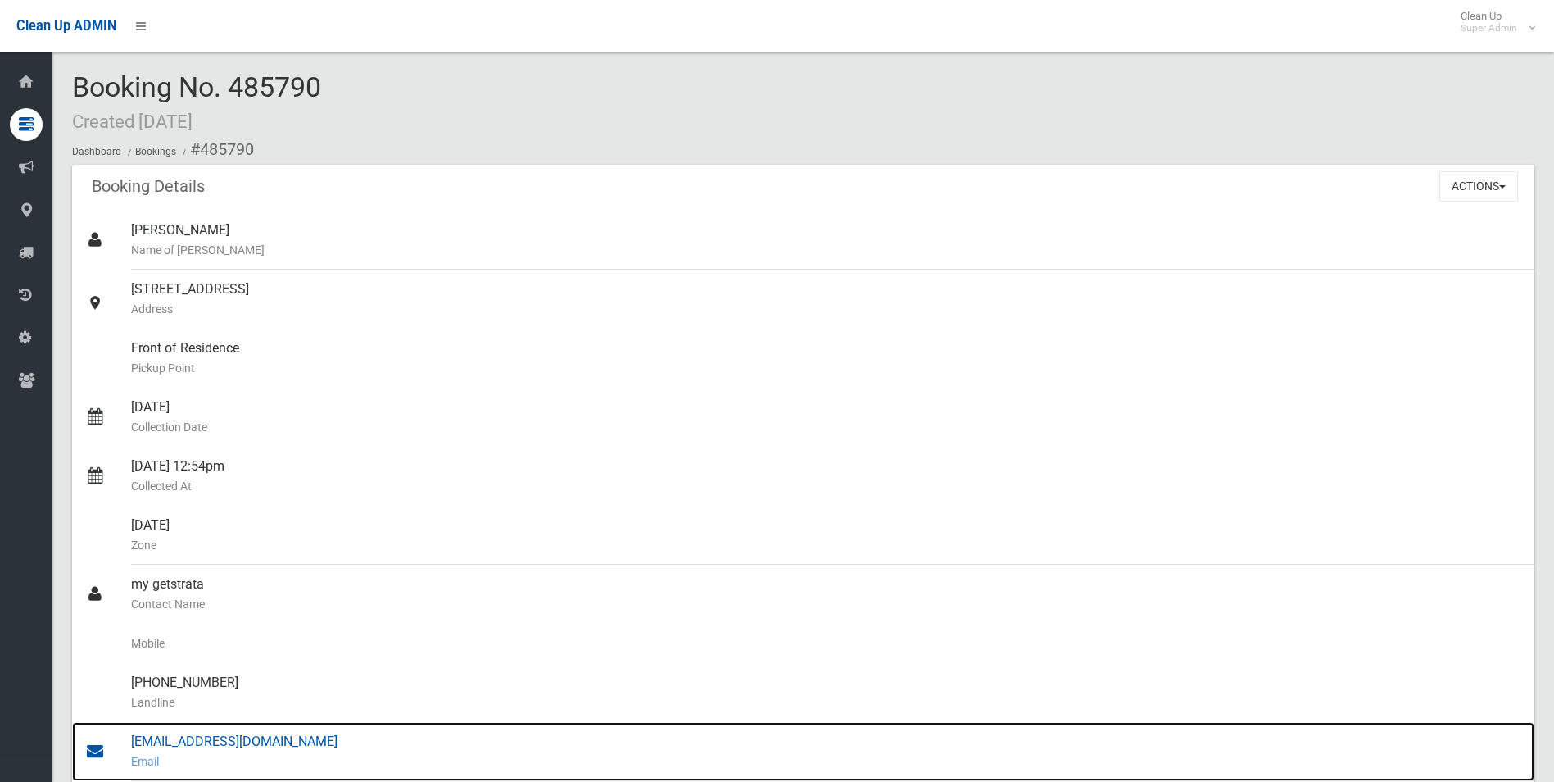
click at [238, 741] on div "info@getstrata.com.au Email" at bounding box center [826, 751] width 1390 height 59
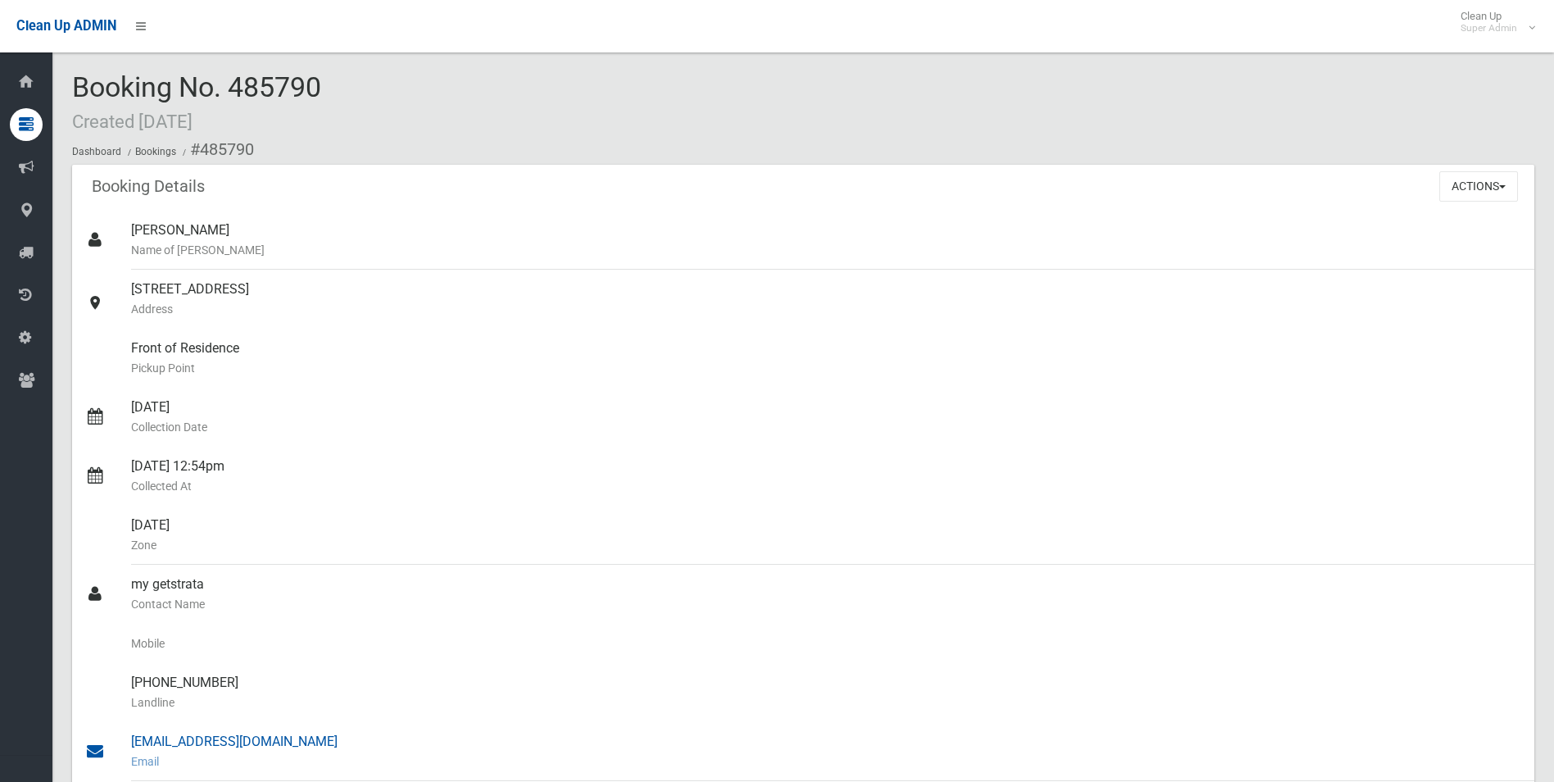
drag, startPoint x: 200, startPoint y: 146, endPoint x: 278, endPoint y: 742, distance: 601.5
copy section "485790 Booking Details Actions View Booking Edit Booking Clone Booking Add Book…"
click at [583, 220] on div "Kimberly Vardy Name of Booker" at bounding box center [826, 240] width 1390 height 59
click at [1471, 193] on button "Actions" at bounding box center [1478, 186] width 79 height 30
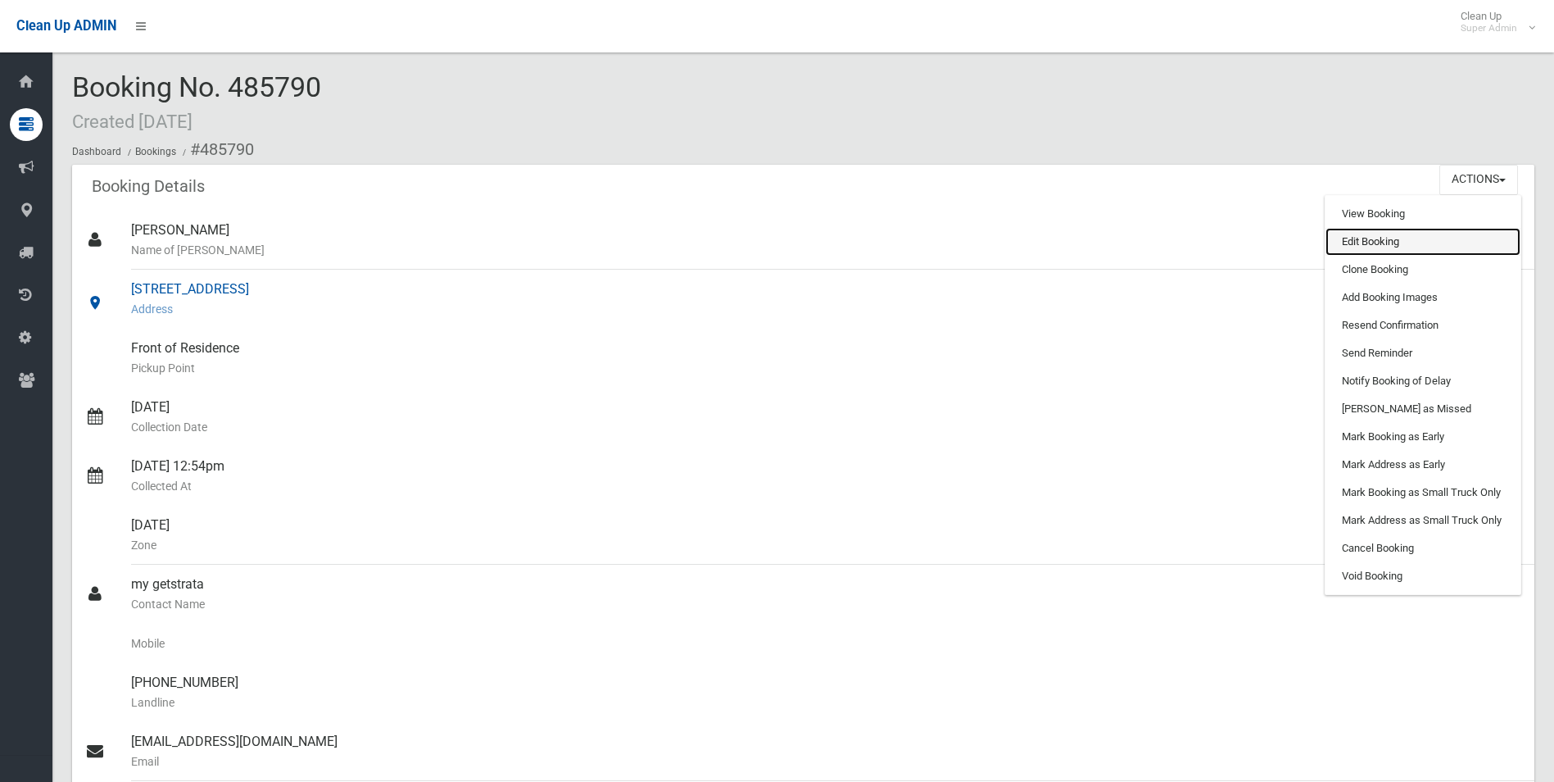
drag, startPoint x: 1350, startPoint y: 243, endPoint x: 1285, endPoint y: 269, distance: 70.3
click at [1350, 243] on link "Edit Booking" at bounding box center [1423, 242] width 195 height 28
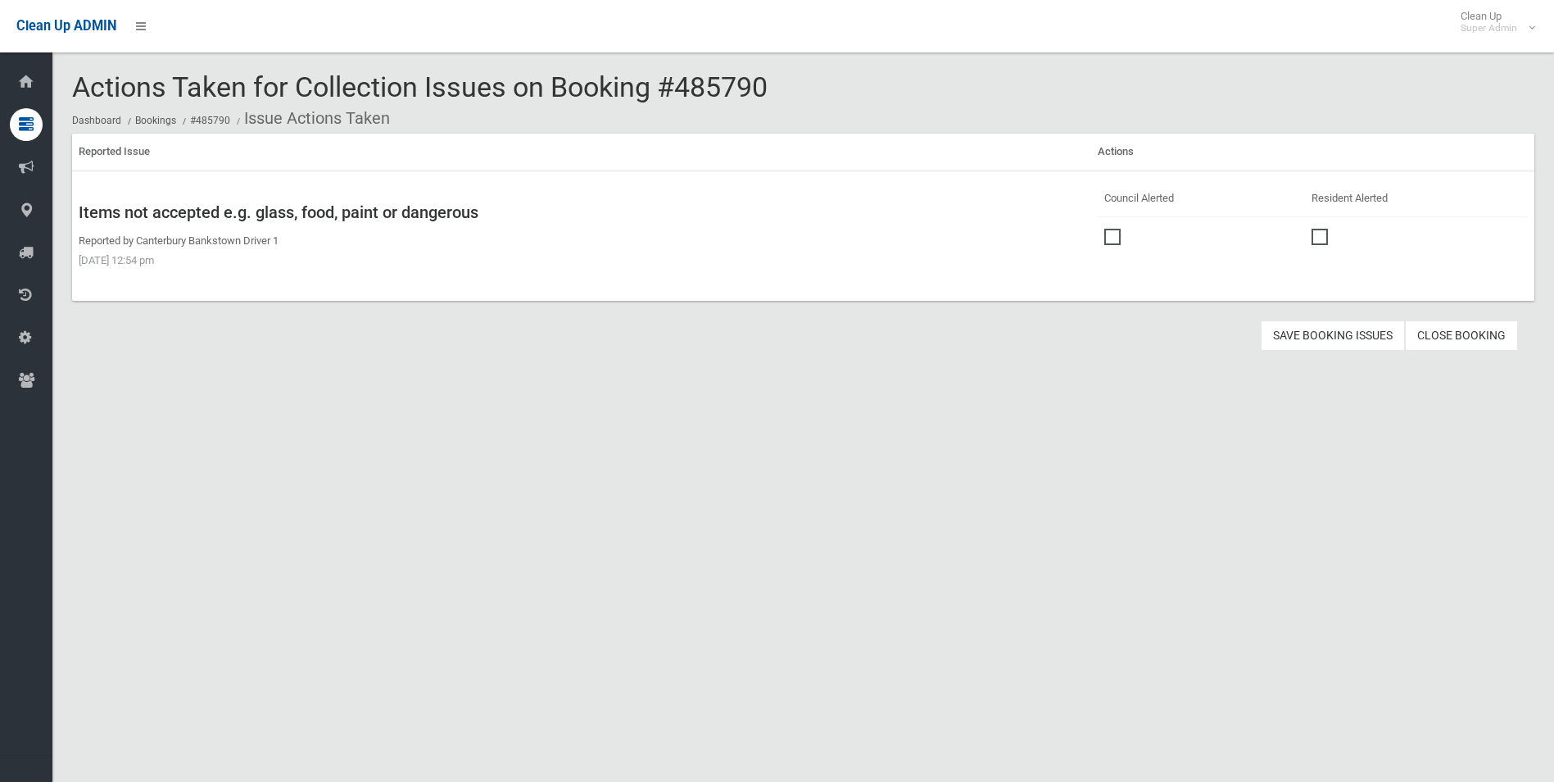
click at [1108, 229] on span at bounding box center [1116, 229] width 25 height 0
click at [1315, 330] on button "Save Booking Issues" at bounding box center [1333, 335] width 144 height 30
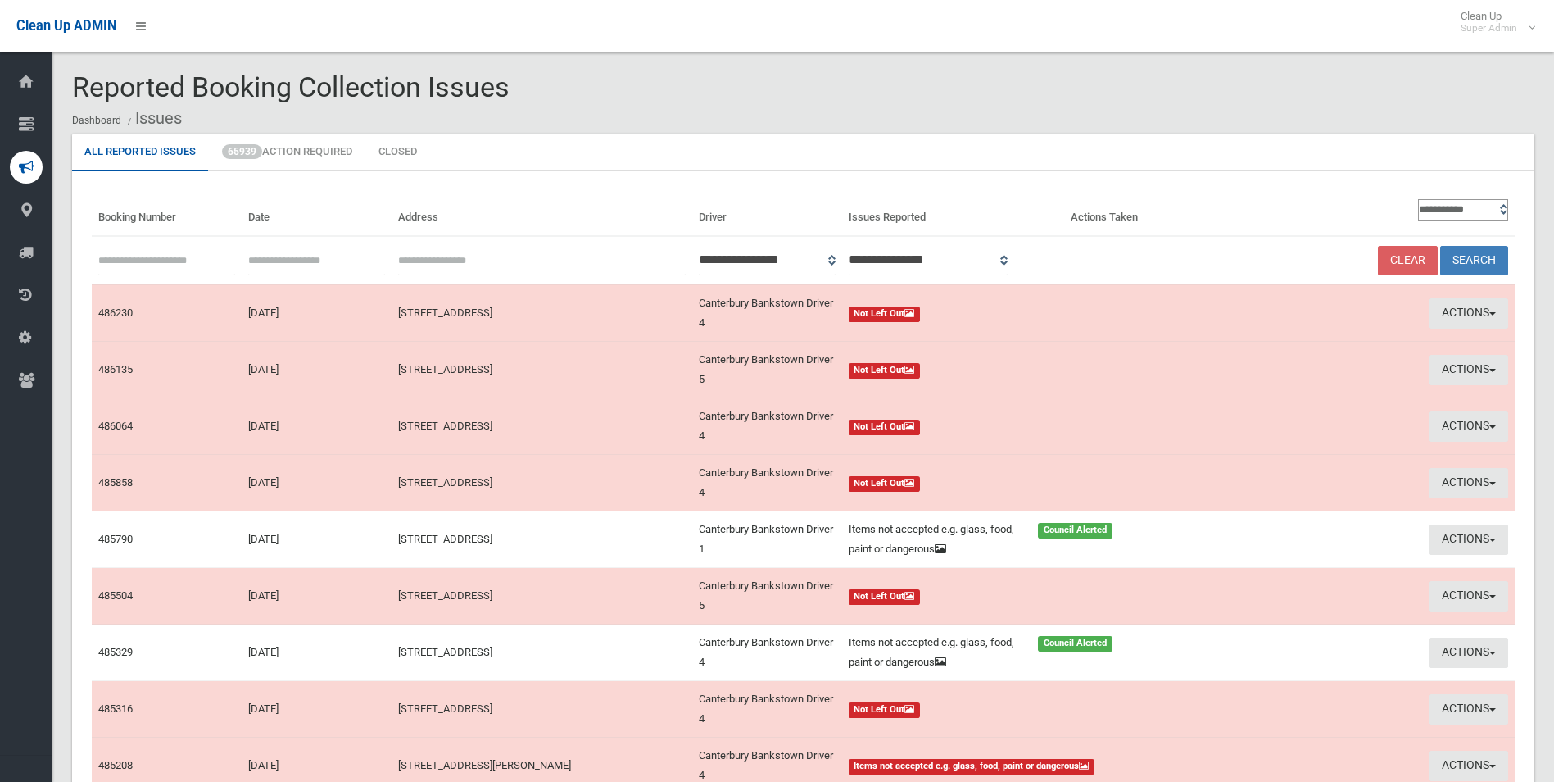
scroll to position [183, 0]
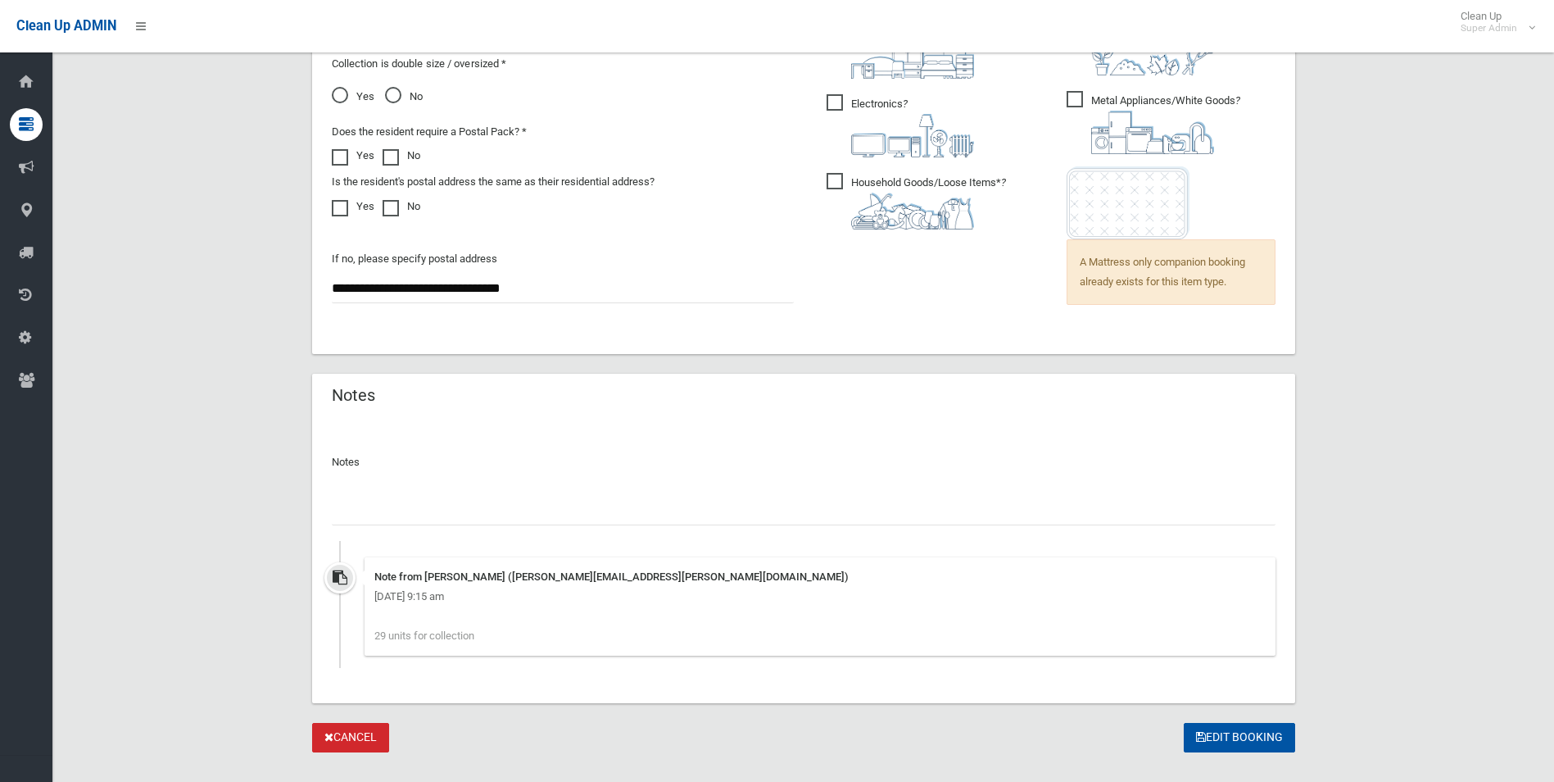
scroll to position [1247, 0]
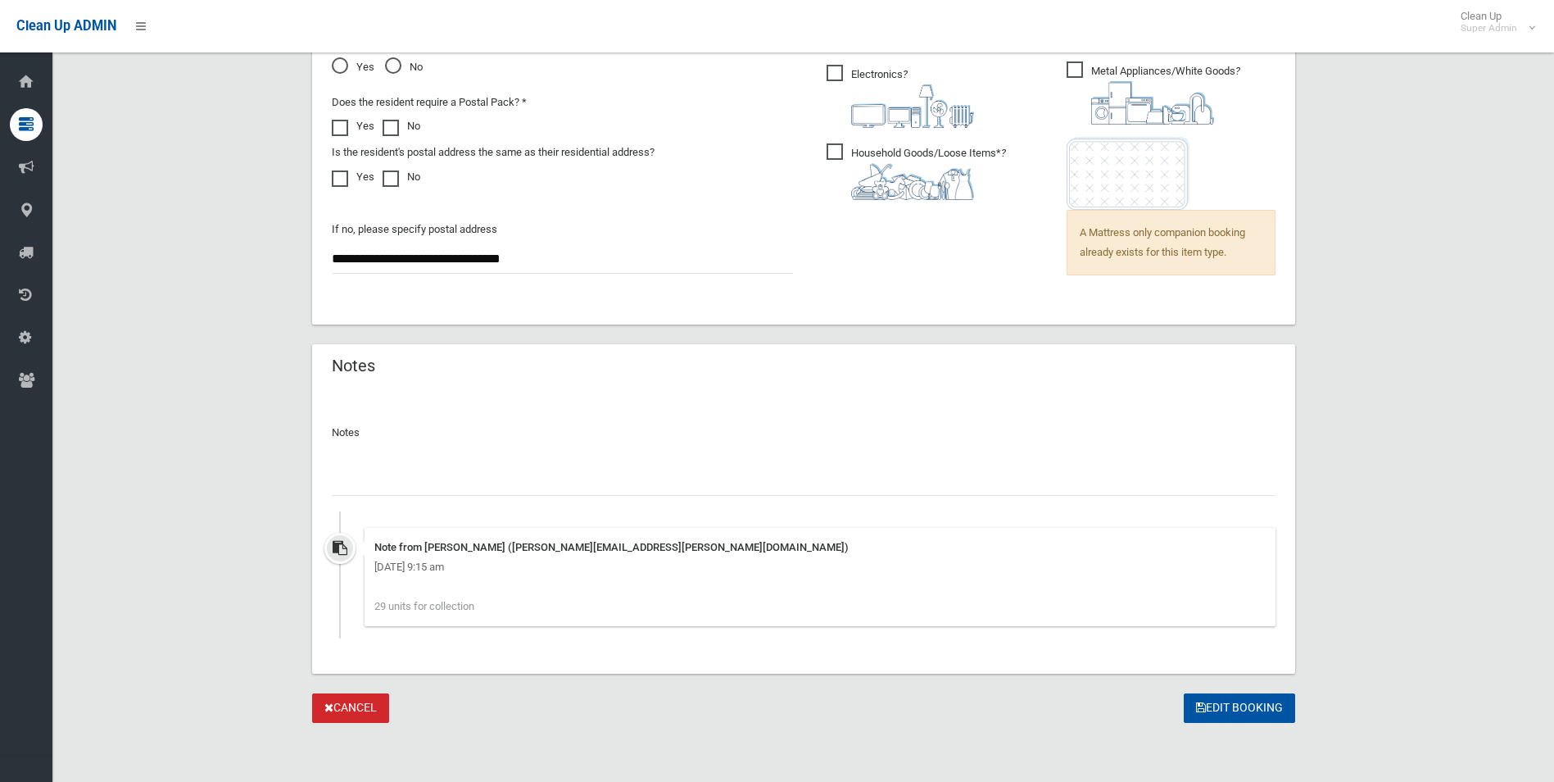
click at [500, 477] on input "text" at bounding box center [804, 480] width 944 height 30
paste input "********"
type input "**********"
click at [1239, 705] on button "Edit Booking" at bounding box center [1239, 708] width 111 height 30
